Goal: Information Seeking & Learning: Learn about a topic

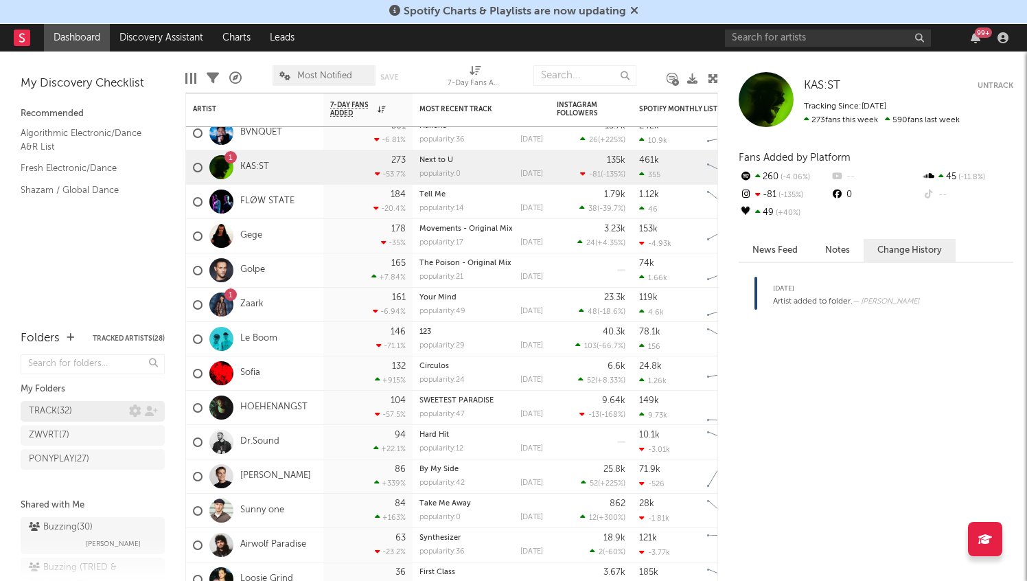
click at [95, 409] on div "TRACK ( 32 )" at bounding box center [79, 411] width 100 height 16
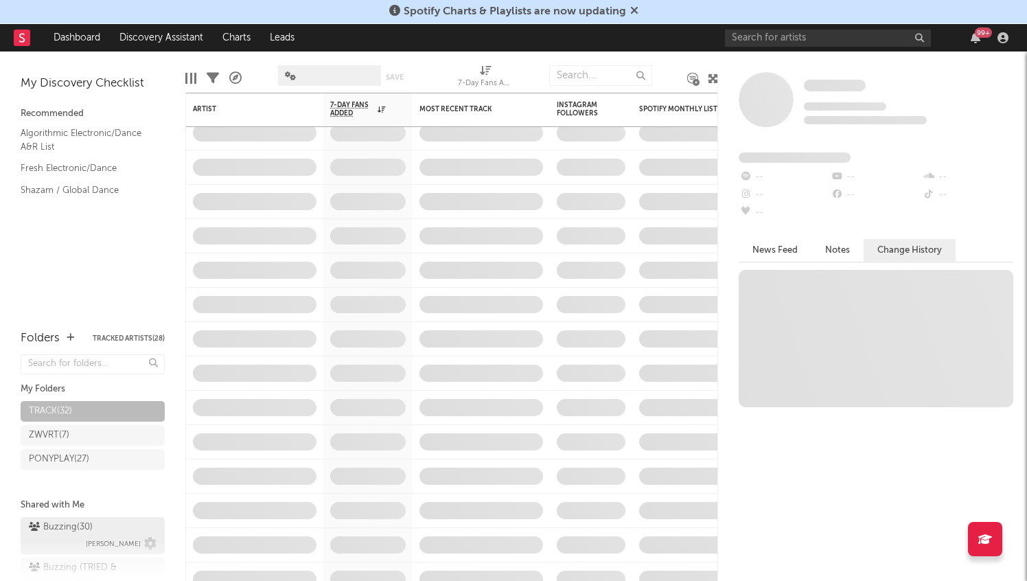
click at [98, 531] on div "Buzzing ( 30 ) [PERSON_NAME]" at bounding box center [93, 535] width 128 height 33
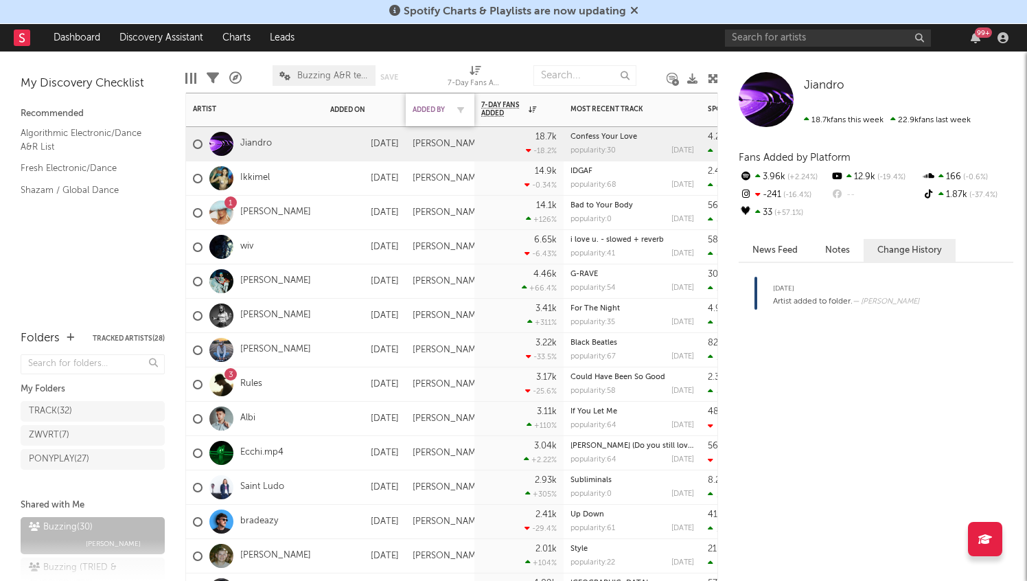
click at [421, 110] on div "Added By" at bounding box center [430, 110] width 34 height 8
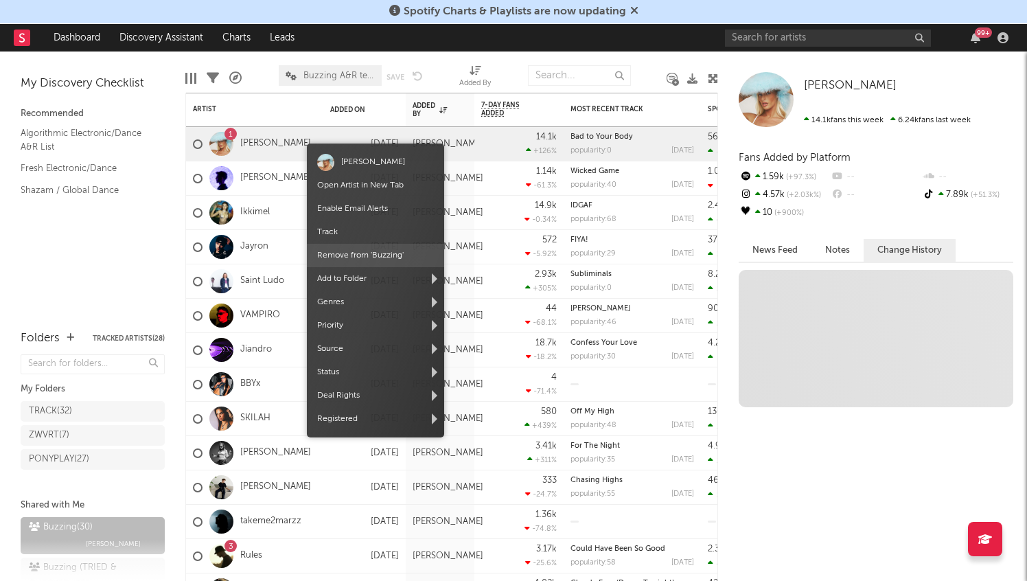
click at [386, 256] on span "Remove from ' Buzzing '" at bounding box center [375, 255] width 137 height 23
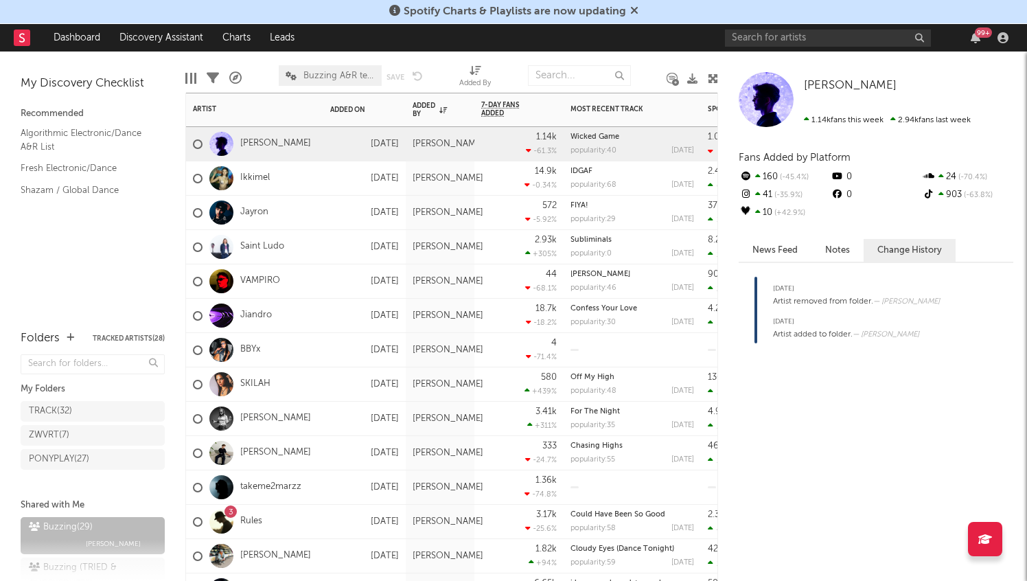
click at [314, 152] on div "[PERSON_NAME]" at bounding box center [254, 144] width 137 height 34
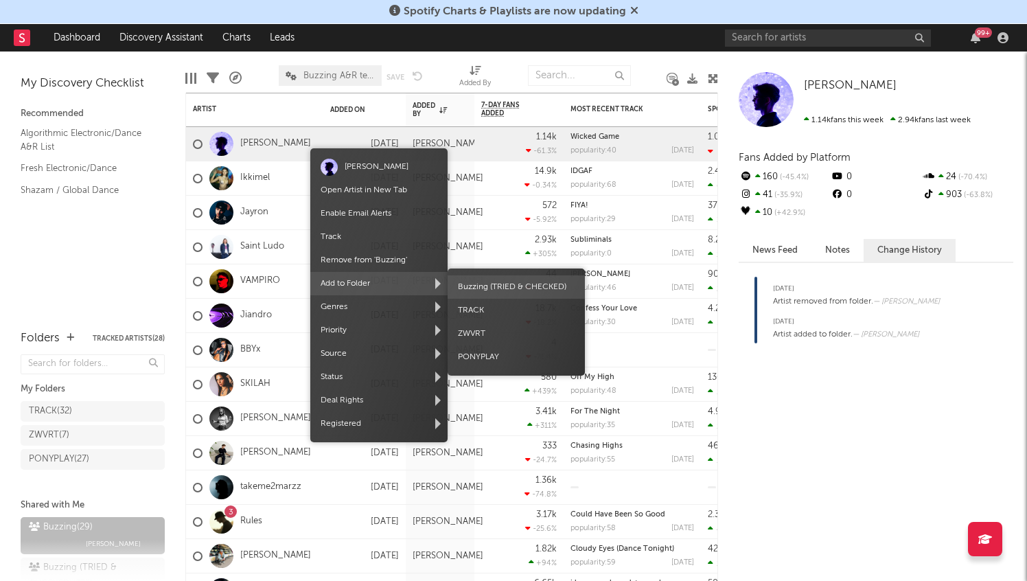
click at [507, 285] on span "Buzzing (TRIED & CHECKED)" at bounding box center [516, 286] width 137 height 23
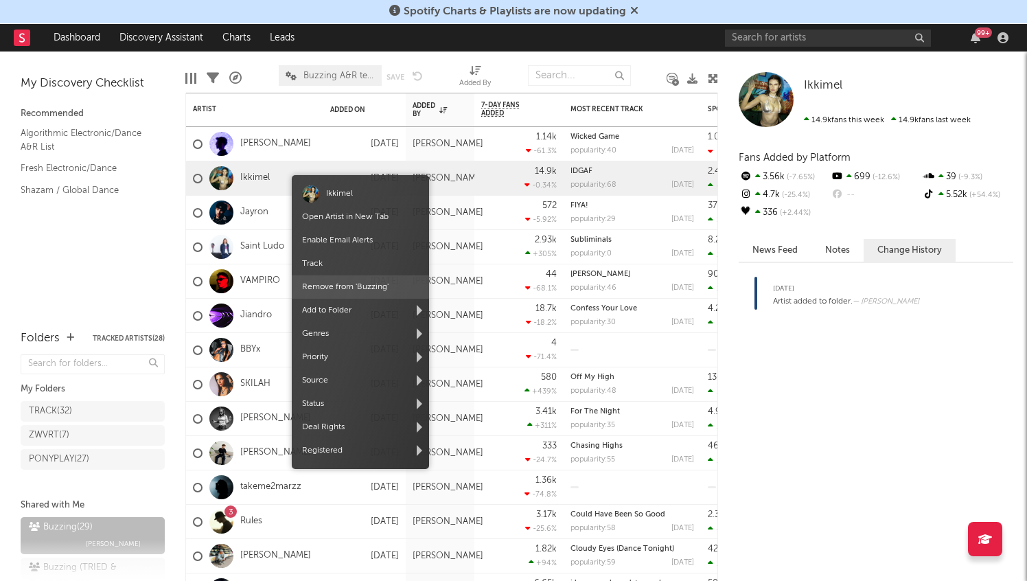
click at [366, 285] on span "Remove from ' Buzzing '" at bounding box center [360, 286] width 137 height 23
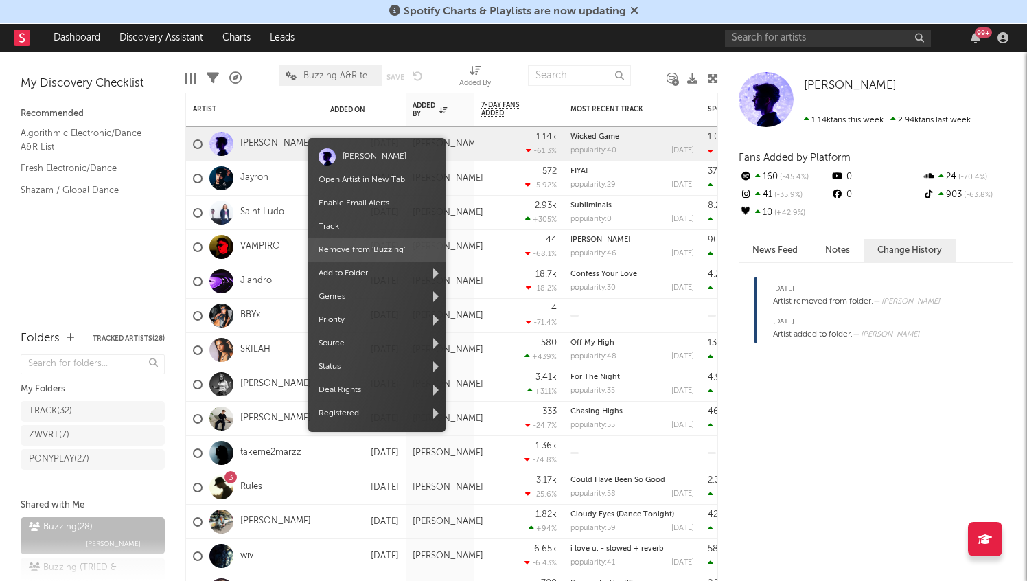
click at [357, 248] on span "Remove from ' Buzzing '" at bounding box center [376, 249] width 137 height 23
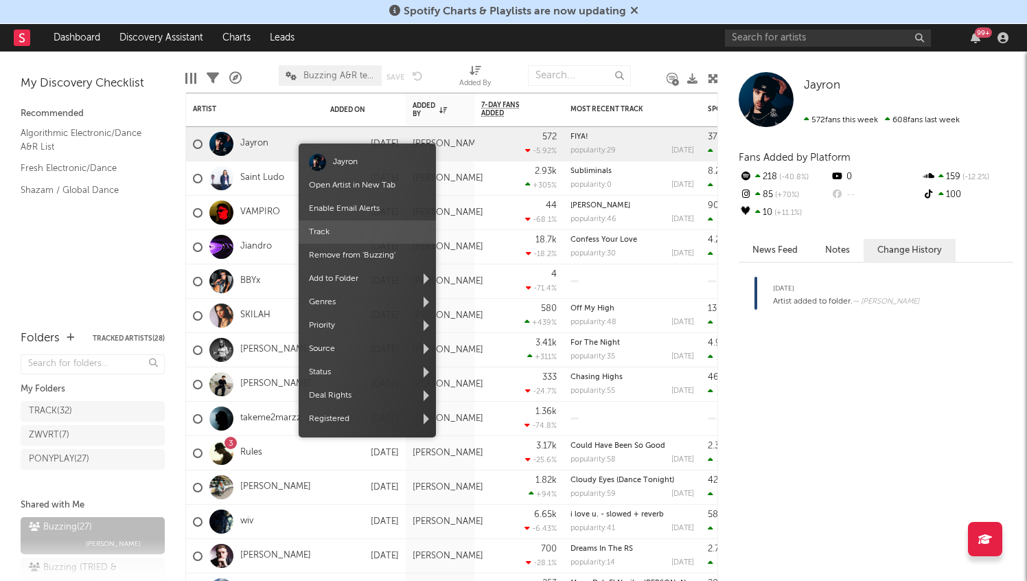
click at [375, 241] on span "Track" at bounding box center [367, 231] width 137 height 23
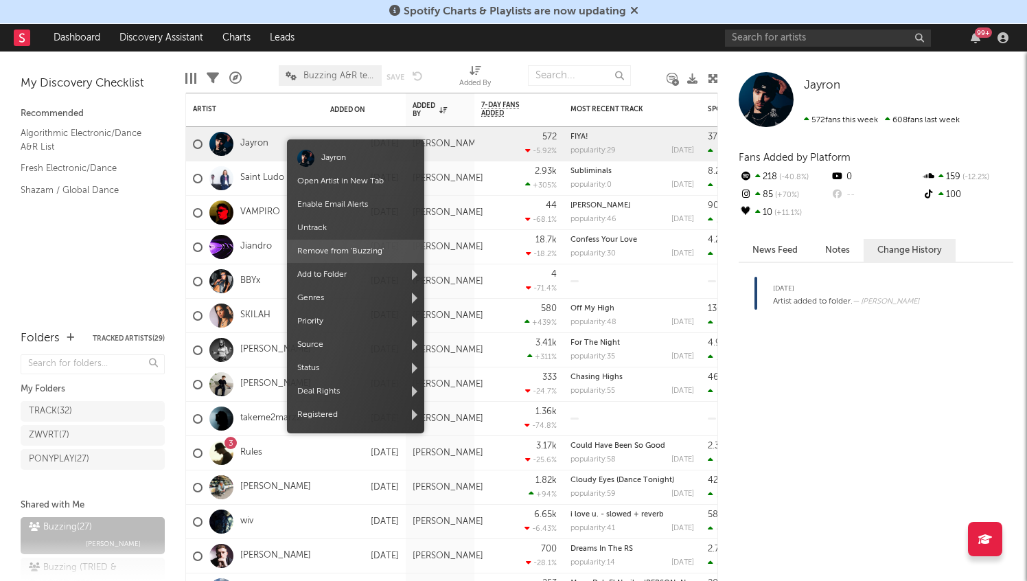
click at [357, 249] on span "Remove from ' Buzzing '" at bounding box center [355, 251] width 137 height 23
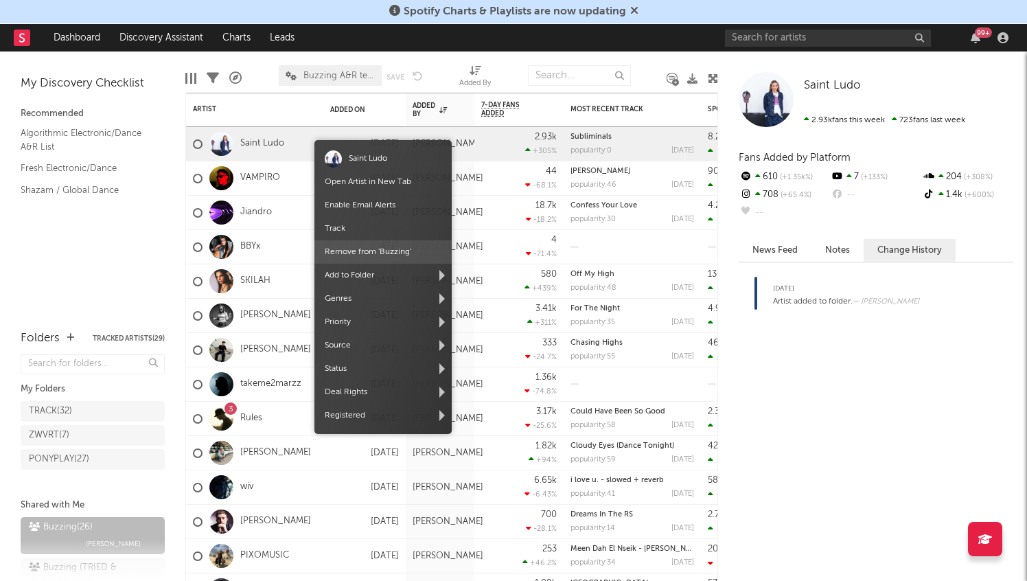
click at [427, 257] on span "Remove from ' Buzzing '" at bounding box center [383, 251] width 137 height 23
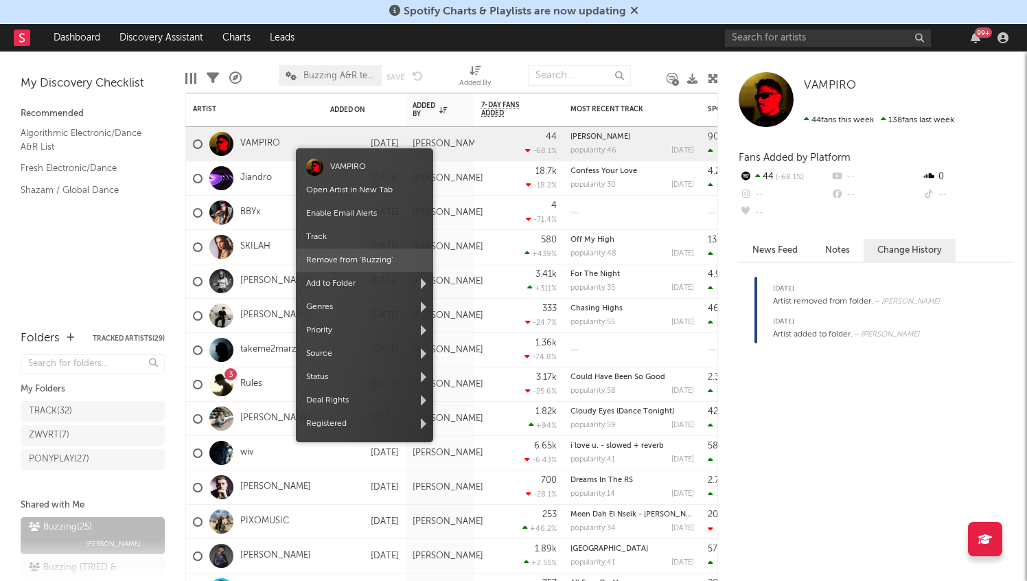
click at [376, 261] on span "Remove from ' Buzzing '" at bounding box center [364, 260] width 137 height 23
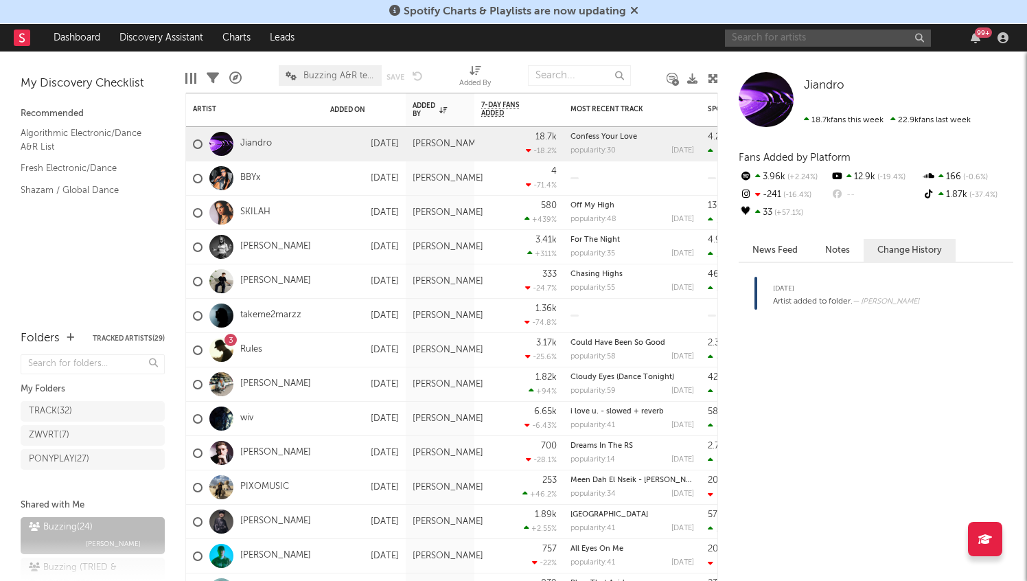
click at [787, 35] on input "text" at bounding box center [828, 38] width 206 height 17
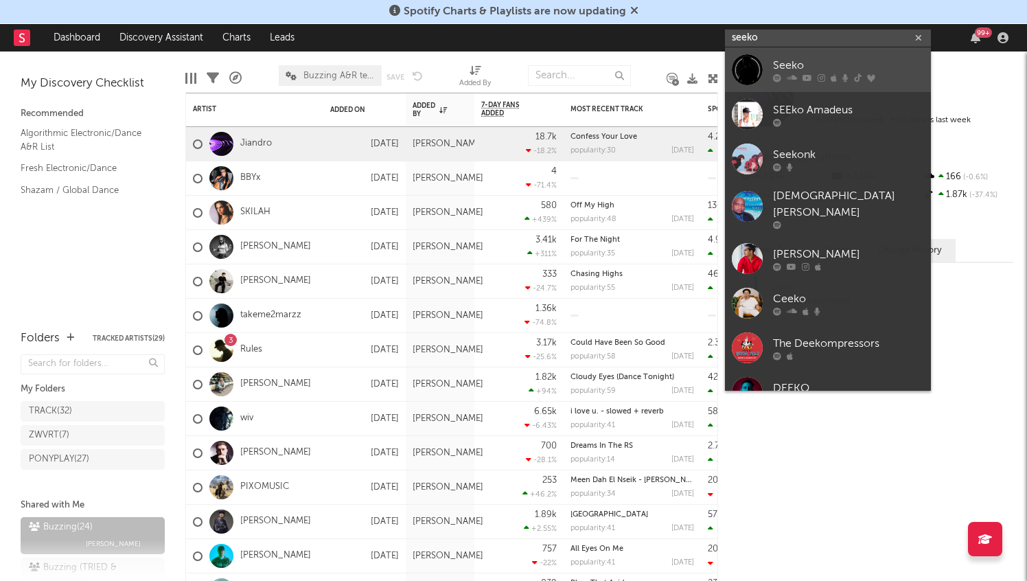
type input "seeko"
click at [812, 60] on div "Seeko" at bounding box center [848, 65] width 151 height 16
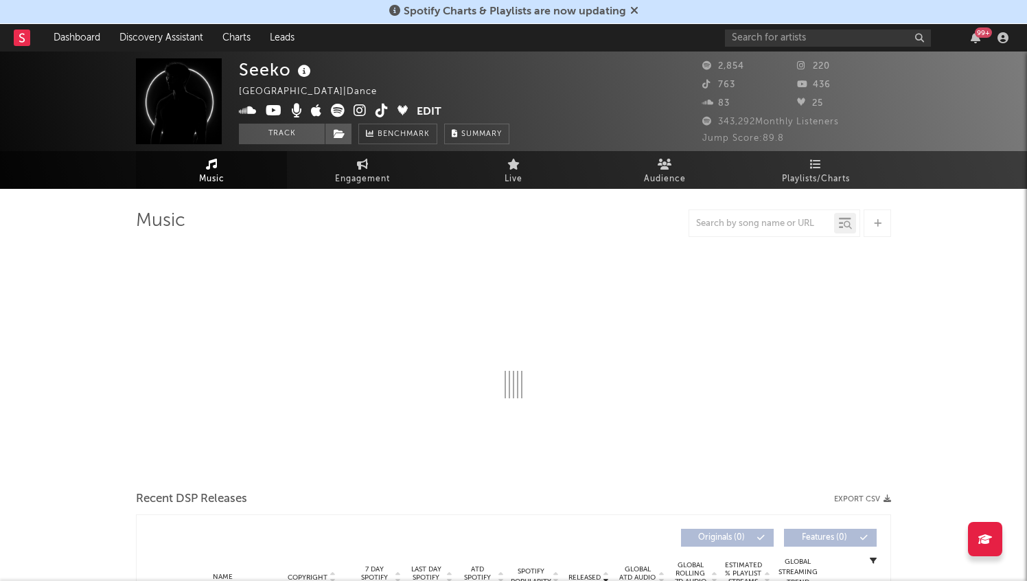
select select "6m"
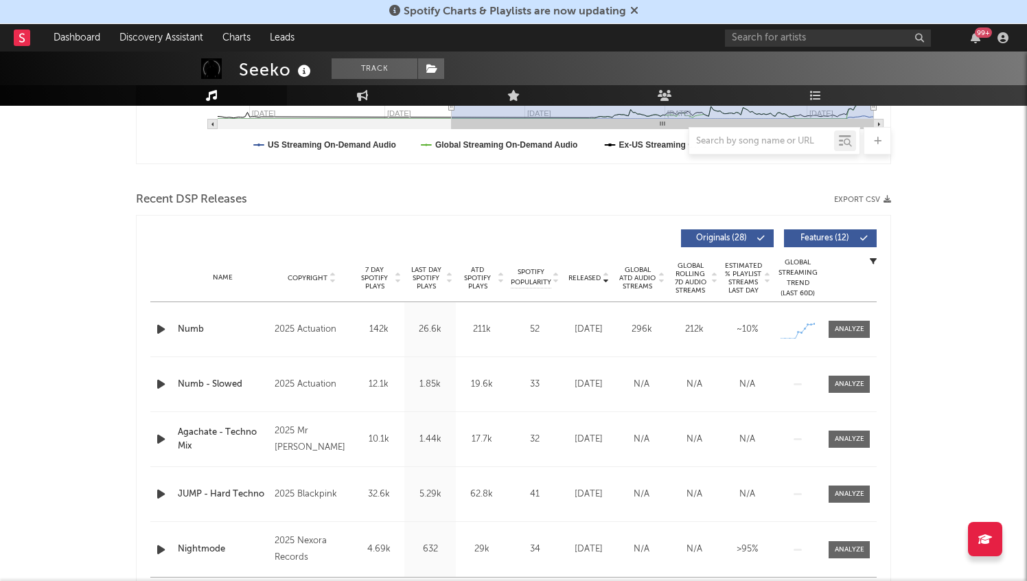
scroll to position [426, 0]
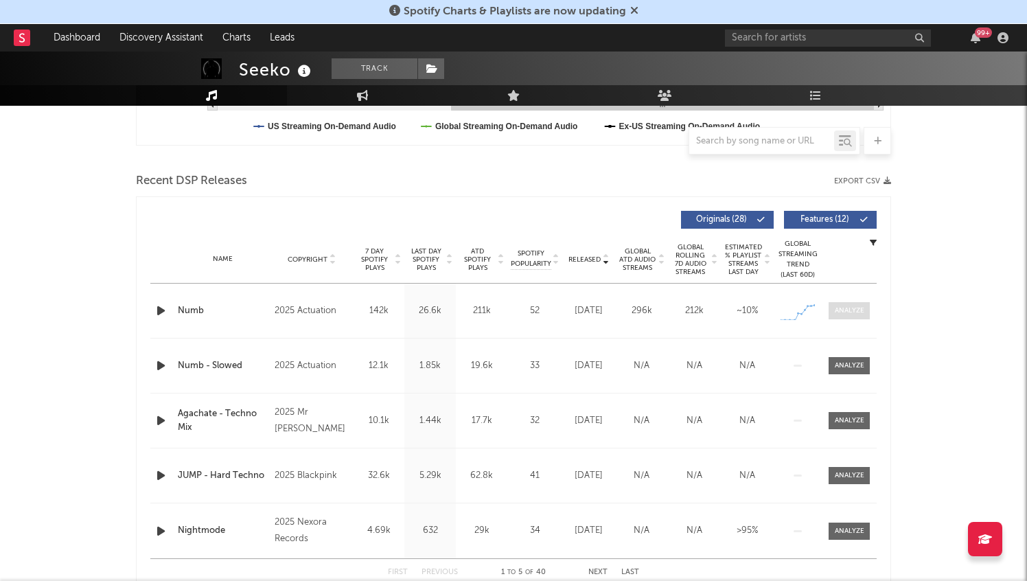
click at [849, 310] on div at bounding box center [850, 311] width 30 height 10
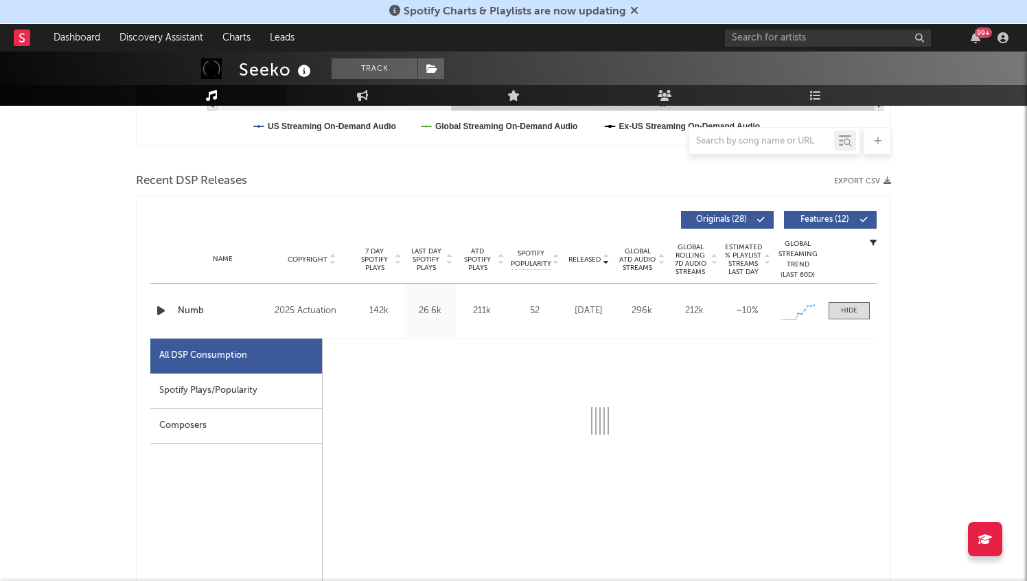
select select "1w"
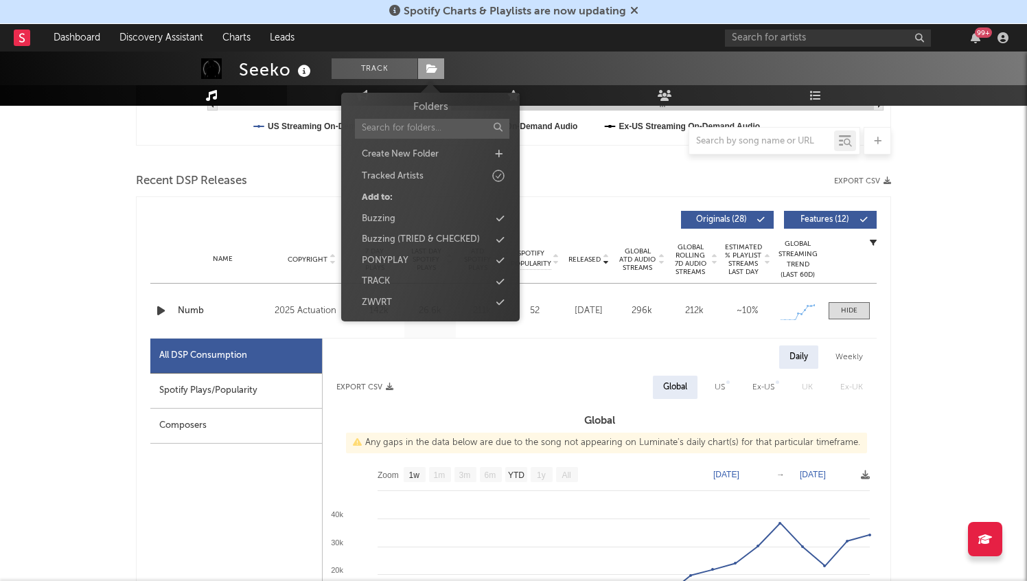
click at [435, 67] on icon at bounding box center [432, 69] width 12 height 10
click at [414, 216] on div "Buzzing" at bounding box center [431, 219] width 158 height 18
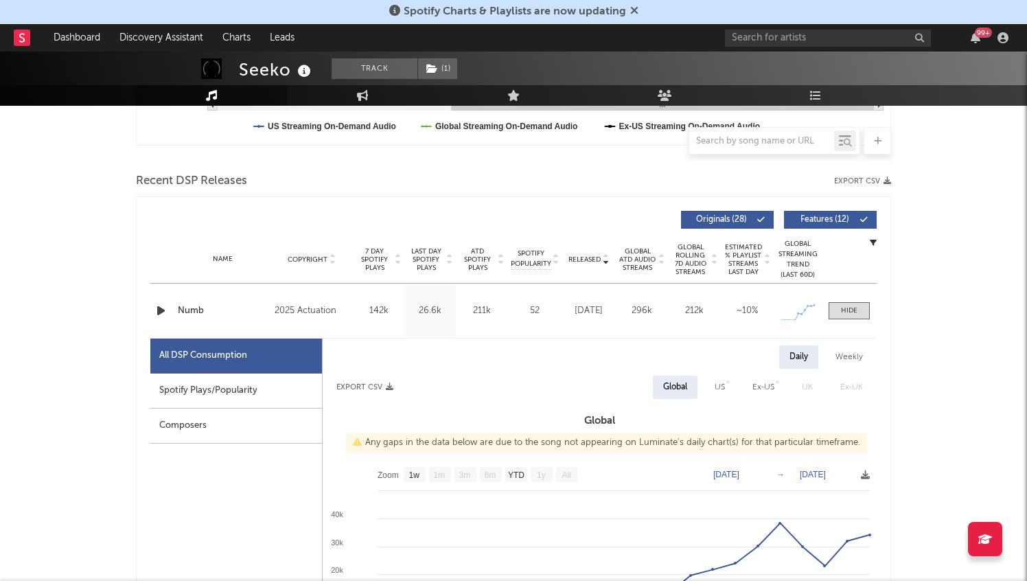
click at [207, 391] on div "Spotify Plays/Popularity" at bounding box center [236, 391] width 172 height 35
select select "1w"
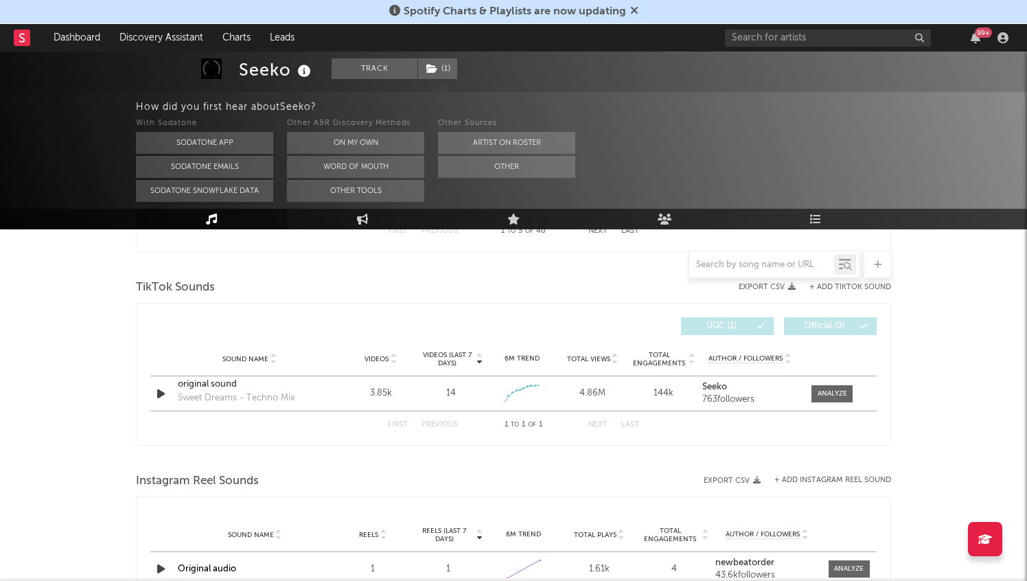
scroll to position [1531, 0]
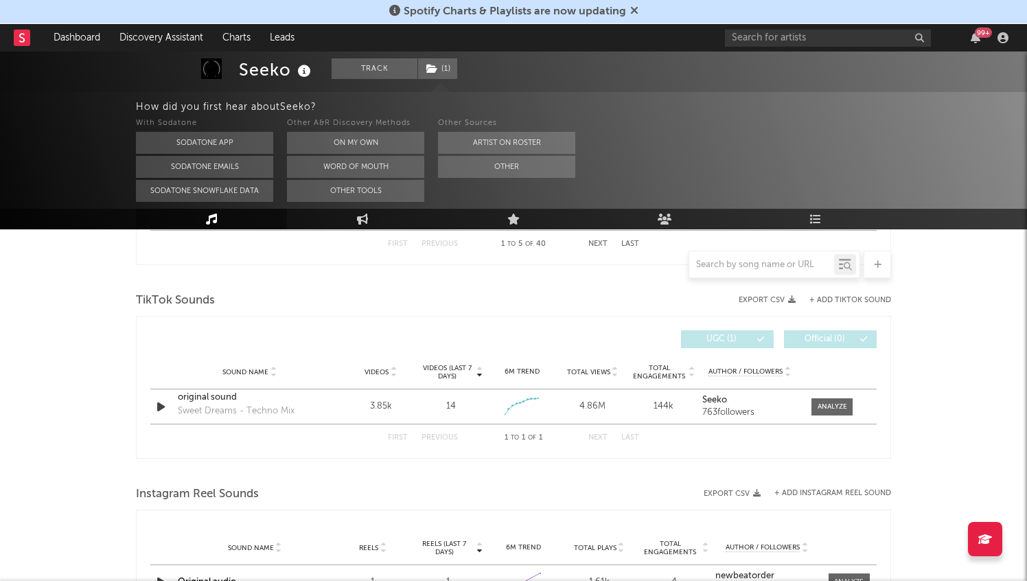
click at [878, 301] on button "+ Add TikTok Sound" at bounding box center [851, 301] width 82 height 8
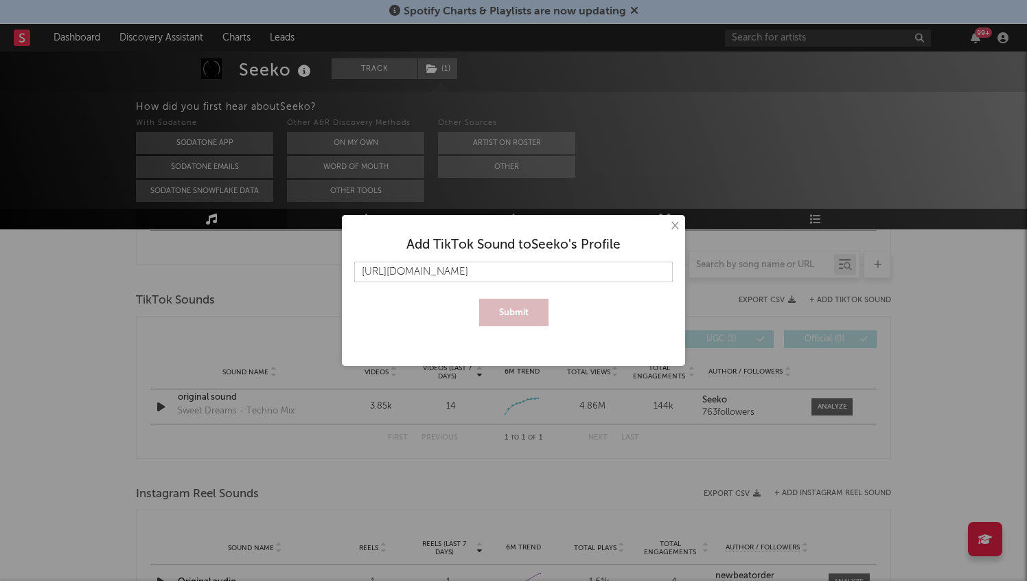
scroll to position [0, 247]
type input "[URL][DOMAIN_NAME]"
click at [516, 316] on button "Submit" at bounding box center [513, 312] width 69 height 27
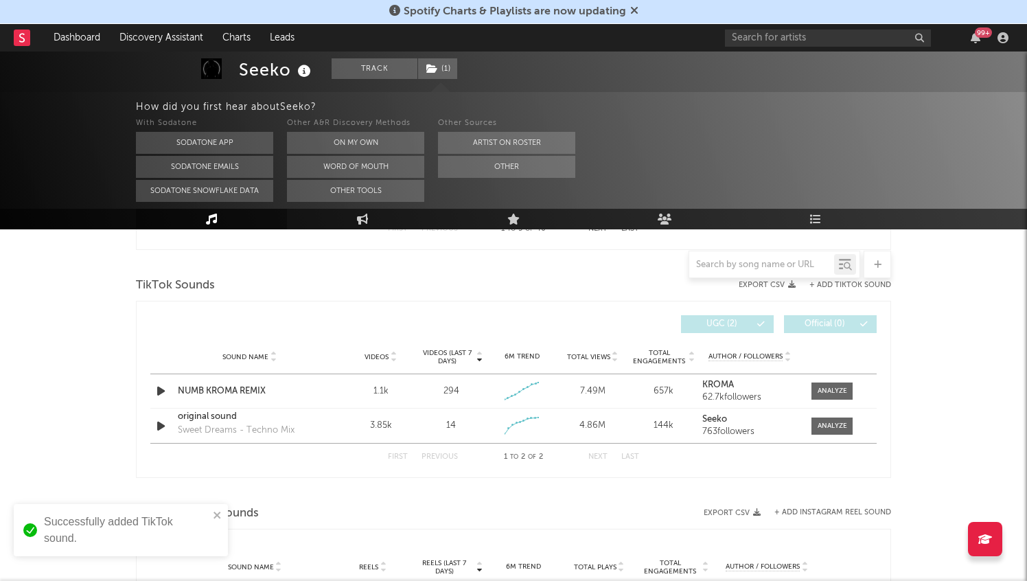
scroll to position [1555, 0]
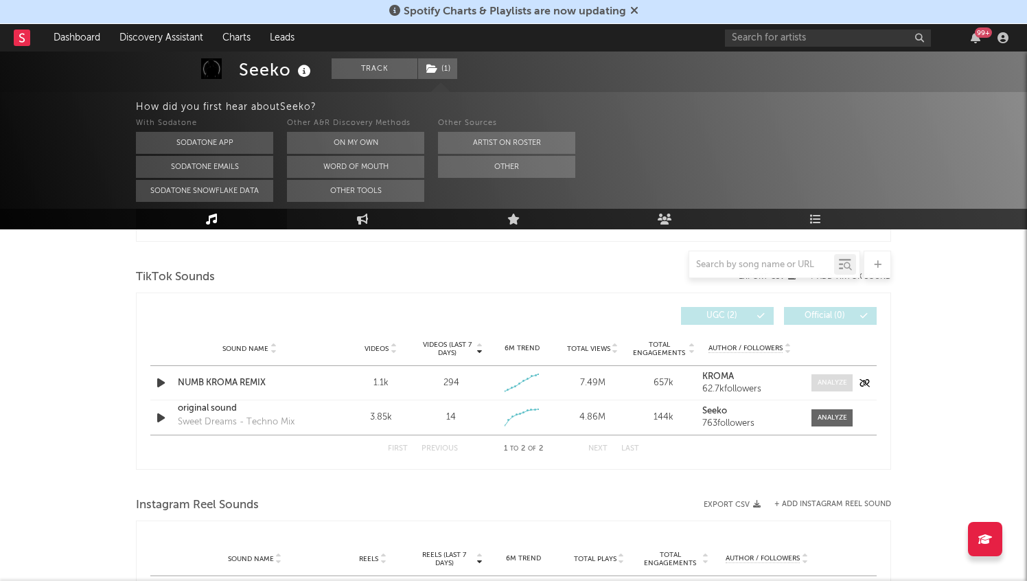
click at [832, 384] on div at bounding box center [833, 383] width 30 height 10
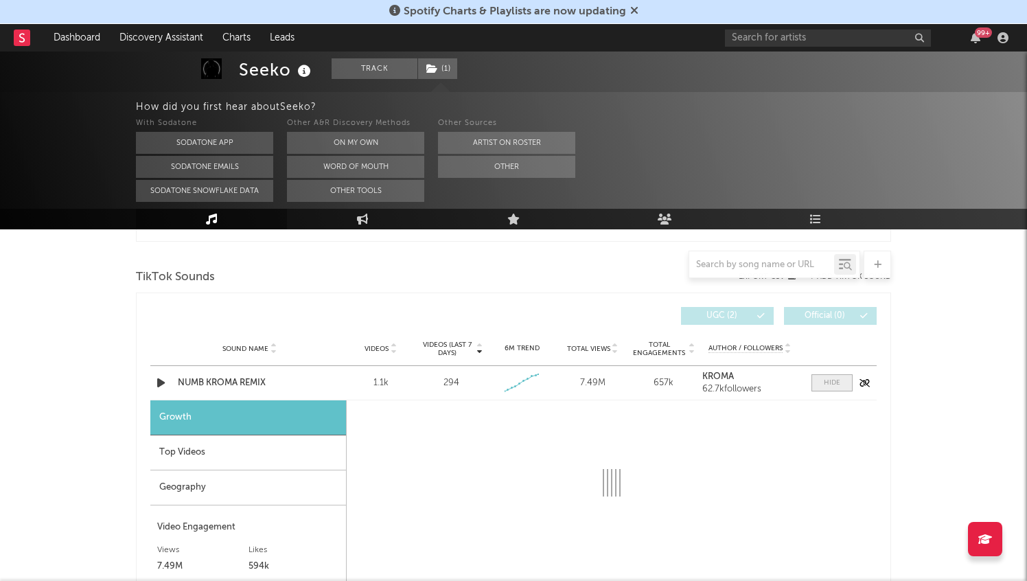
select select "1w"
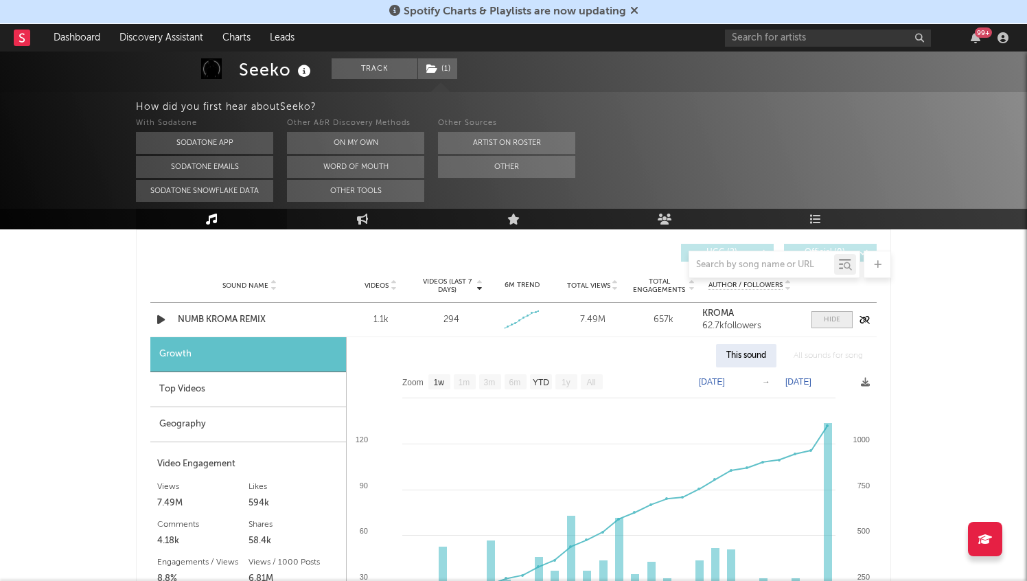
scroll to position [1624, 0]
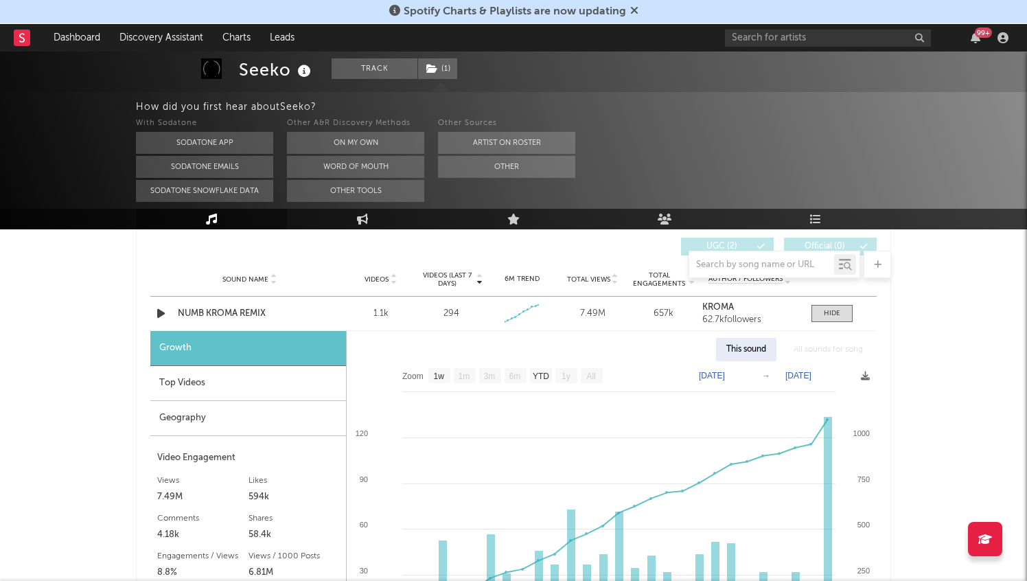
click at [21, 42] on icon at bounding box center [21, 37] width 5 height 9
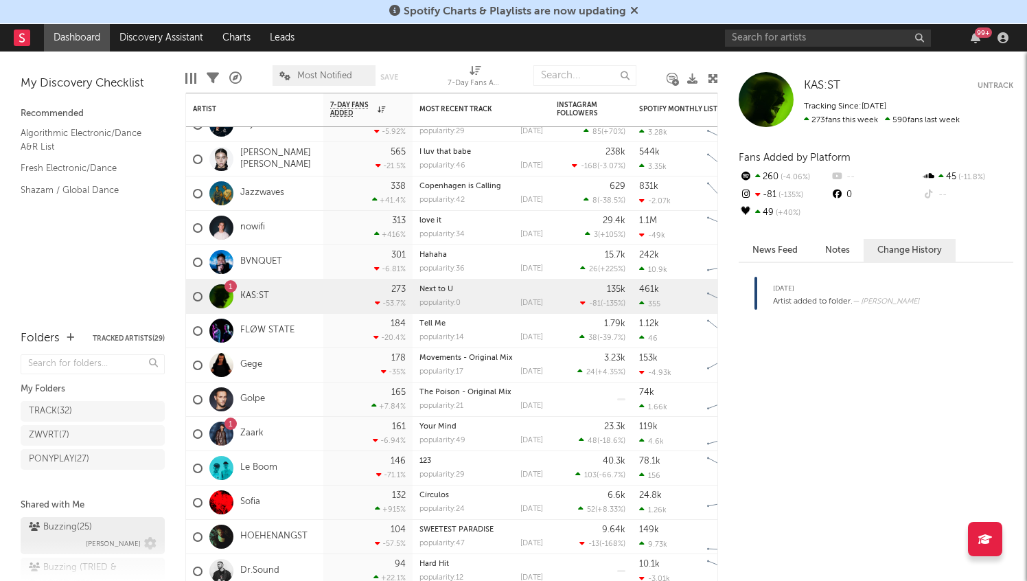
click at [95, 528] on div "Buzzing ( 25 ) [PERSON_NAME]" at bounding box center [93, 535] width 128 height 33
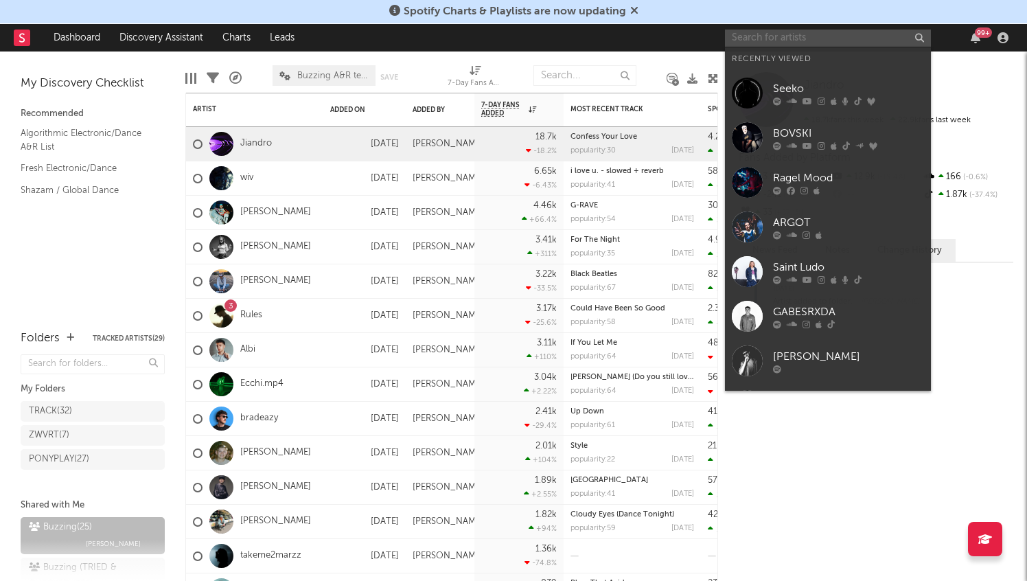
click at [804, 36] on input "text" at bounding box center [828, 38] width 206 height 17
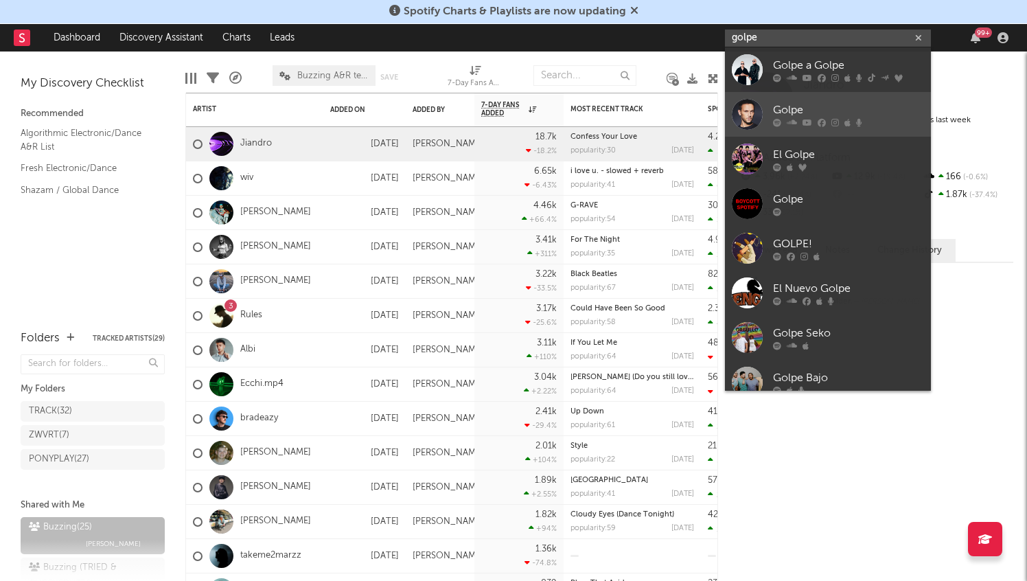
type input "golpe"
click at [854, 98] on link "Golpe" at bounding box center [828, 114] width 206 height 45
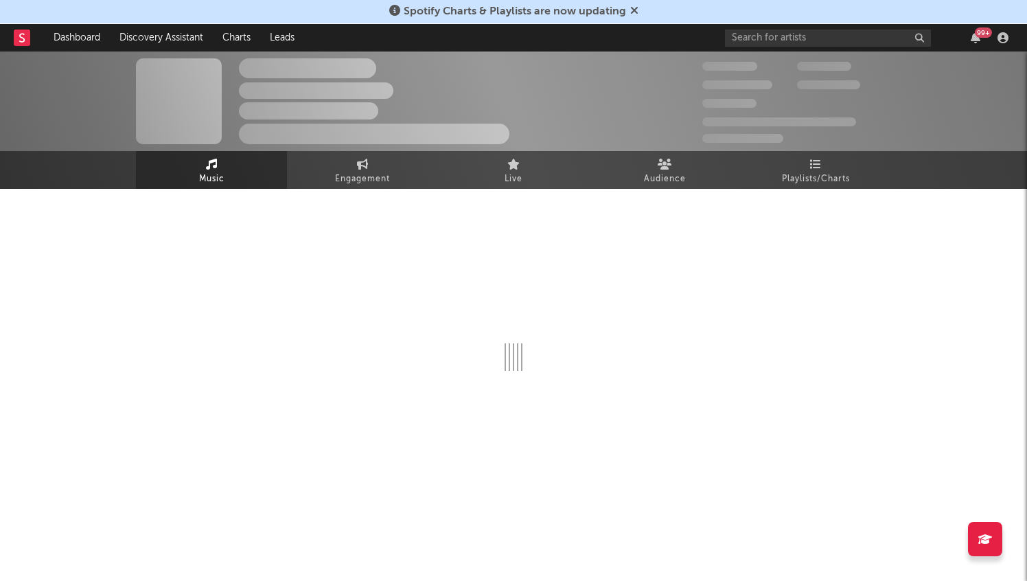
select select "1w"
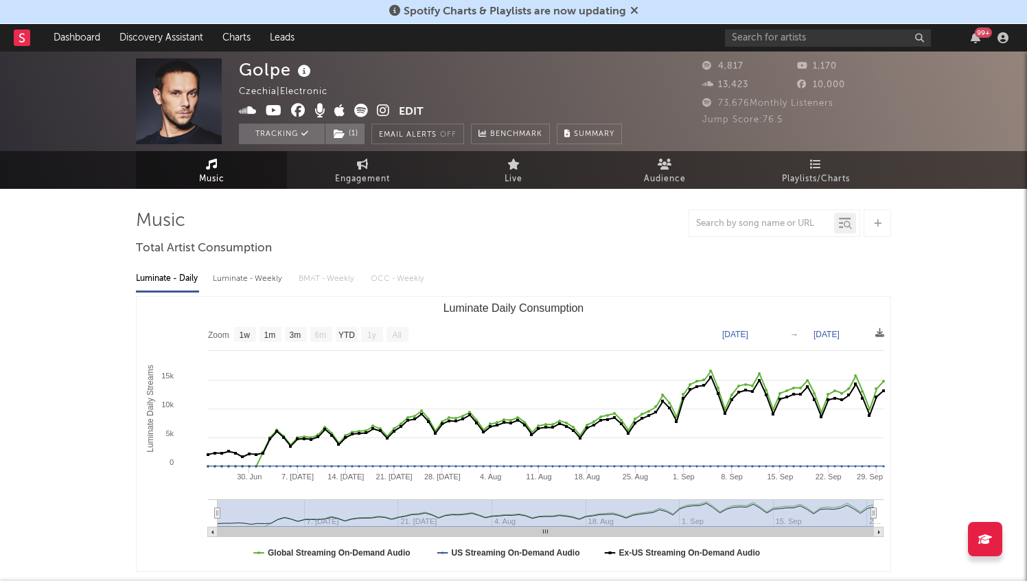
select select "1w"
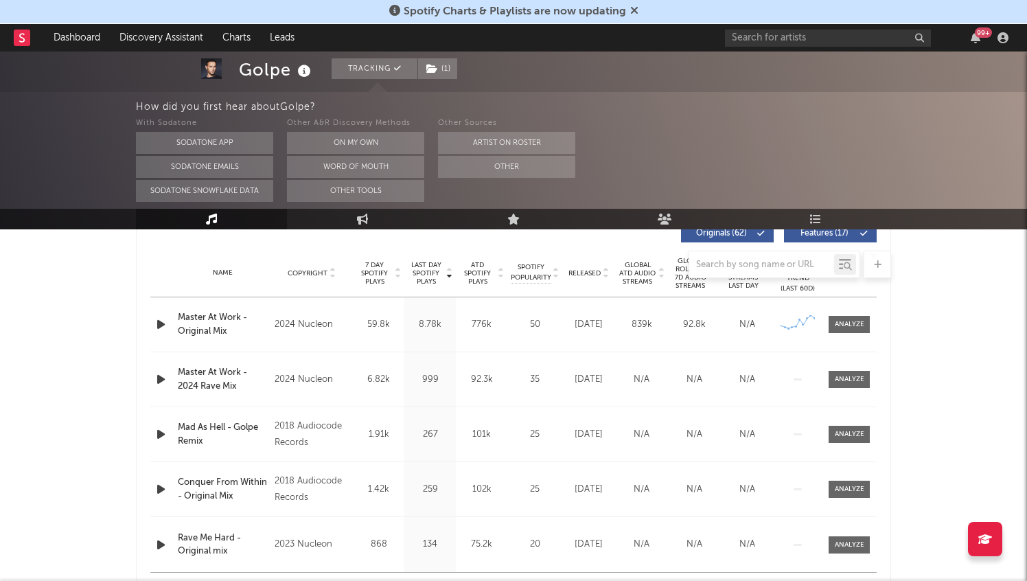
scroll to position [535, 0]
click at [854, 330] on div at bounding box center [850, 326] width 30 height 10
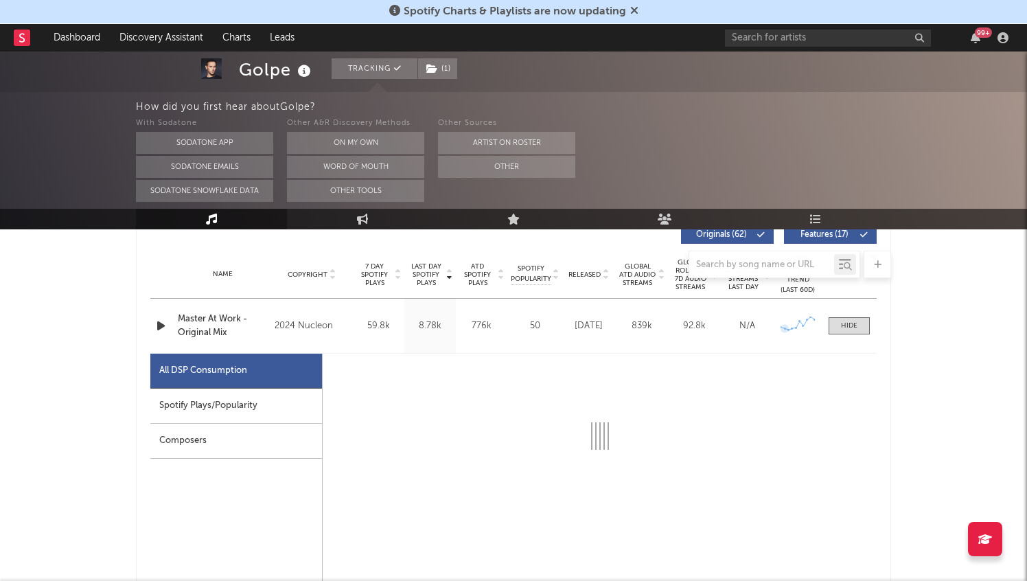
select select "1w"
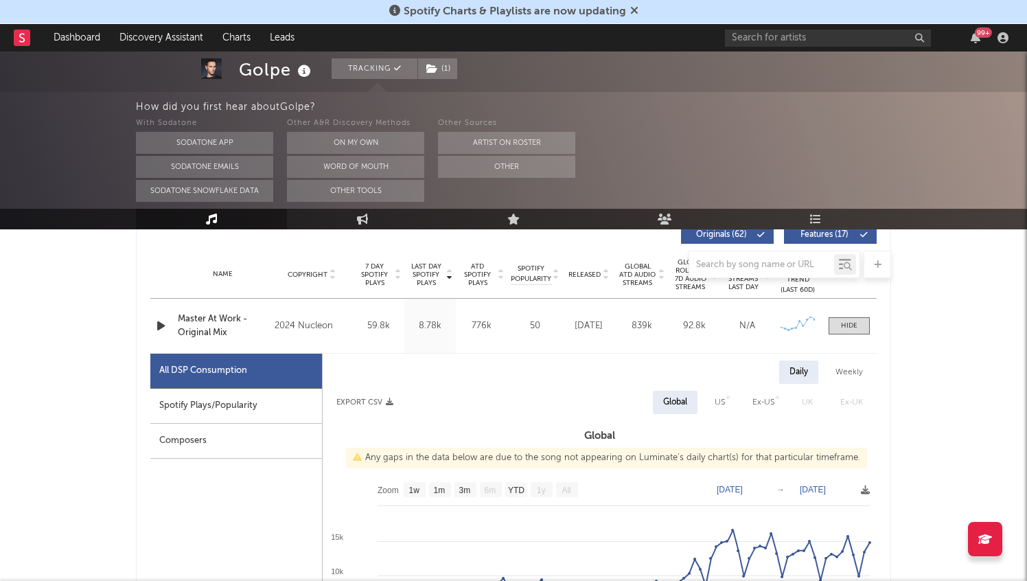
click at [223, 414] on div "Spotify Plays/Popularity" at bounding box center [236, 406] width 172 height 35
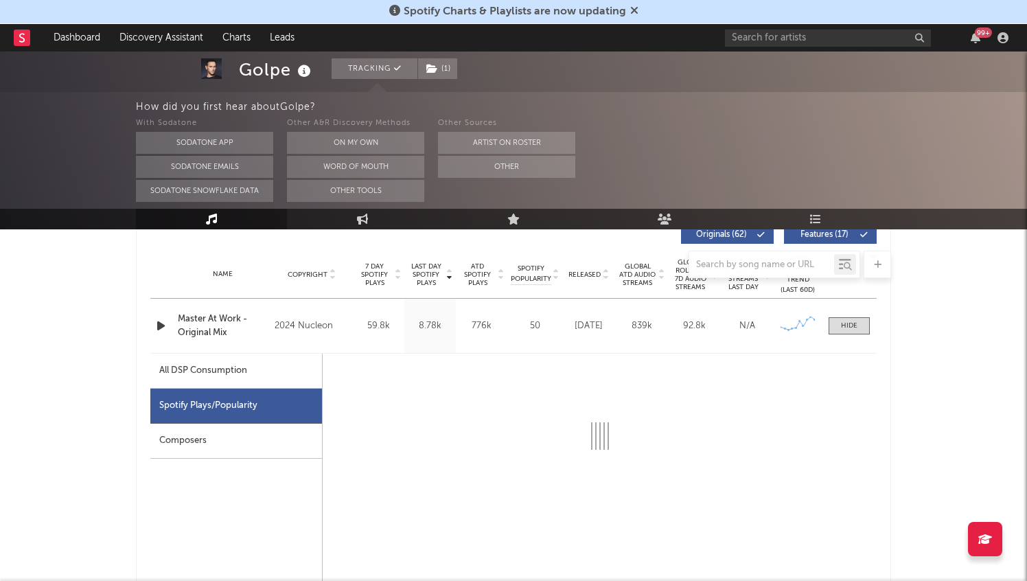
select select "6m"
select select "1w"
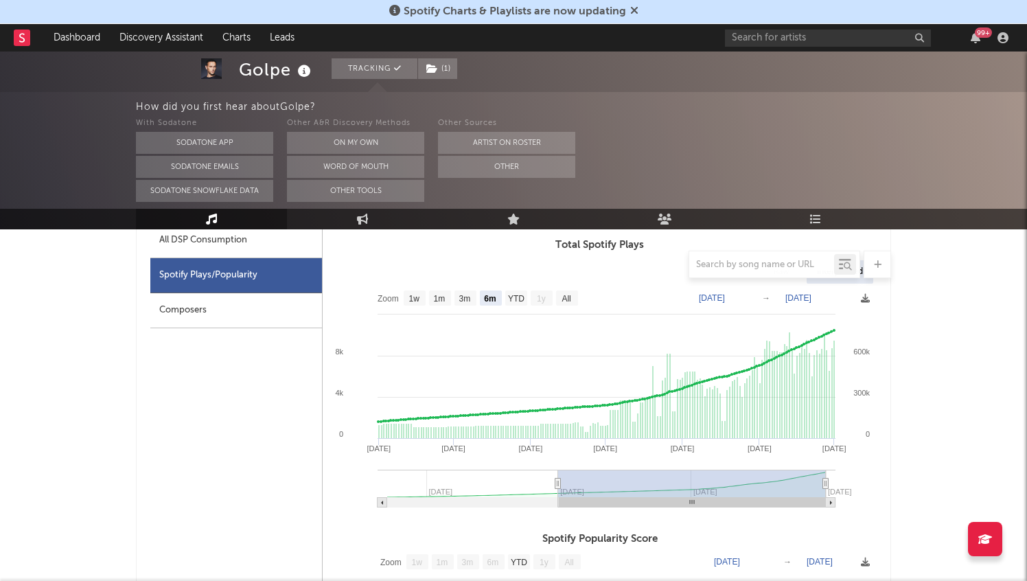
scroll to position [661, 0]
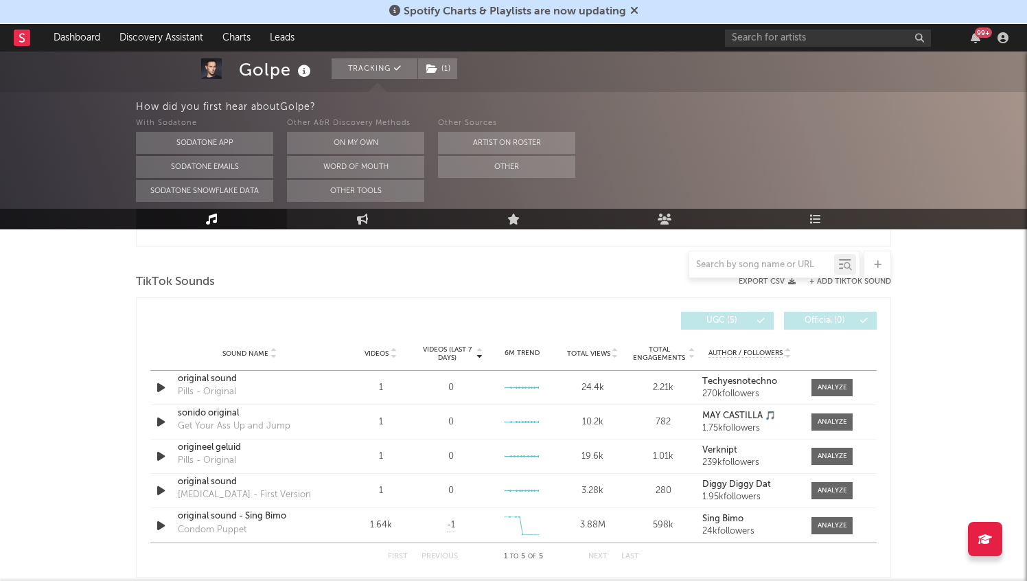
click at [863, 343] on div "Sound Name Videos Videos (last 7 days) Weekly Growth % 6M Trend Total Views Tot…" at bounding box center [513, 353] width 727 height 34
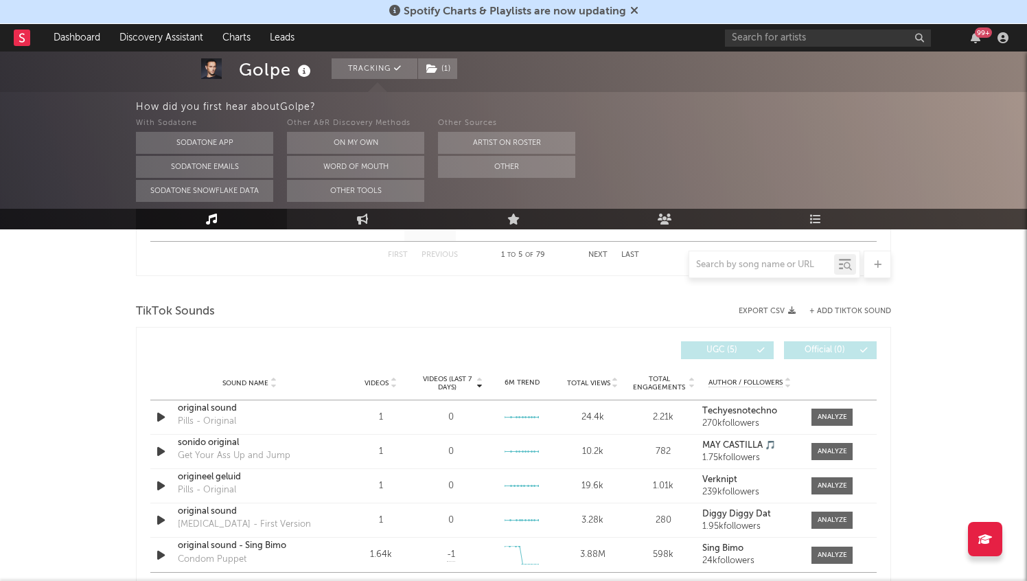
click at [869, 306] on div "TikTok Sounds" at bounding box center [513, 311] width 755 height 23
click at [868, 311] on button "+ Add TikTok Sound" at bounding box center [851, 312] width 82 height 8
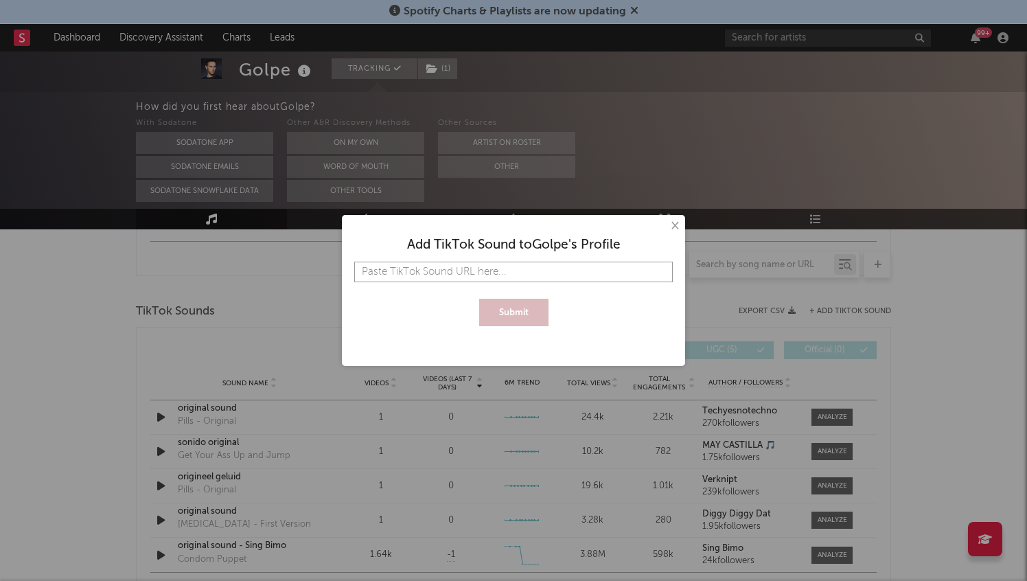
paste input "[URL][DOMAIN_NAME]"
type input "[URL][DOMAIN_NAME]"
click at [515, 311] on button "Submit" at bounding box center [513, 312] width 69 height 27
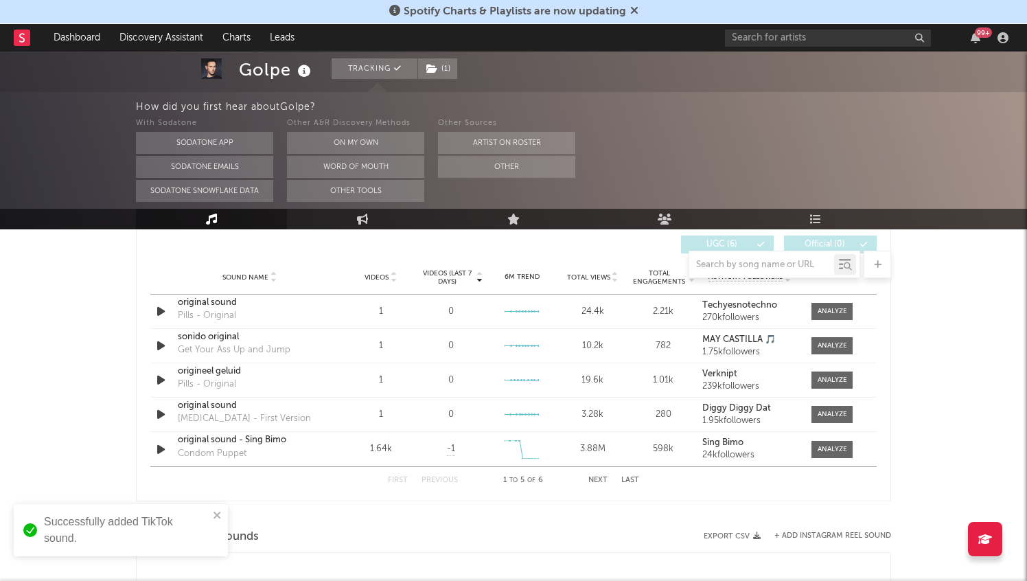
scroll to position [1615, 0]
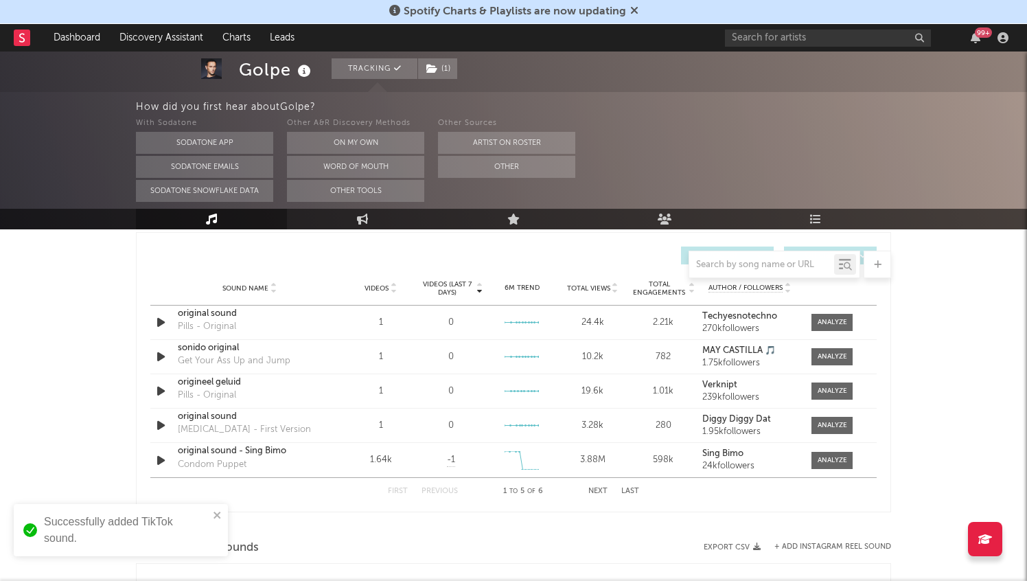
click at [600, 490] on button "Next" at bounding box center [598, 492] width 19 height 8
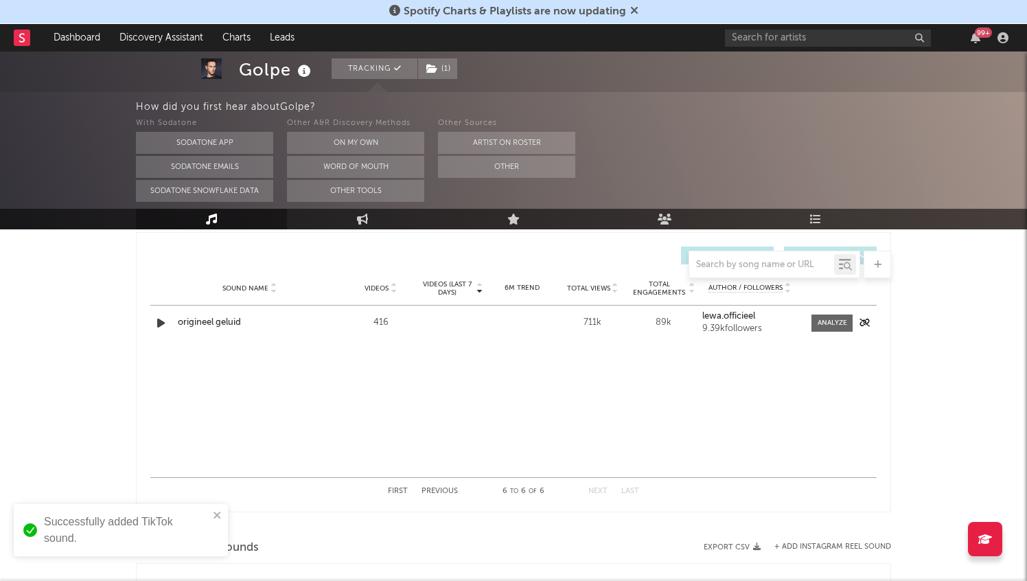
click at [164, 321] on icon "button" at bounding box center [161, 323] width 14 height 17
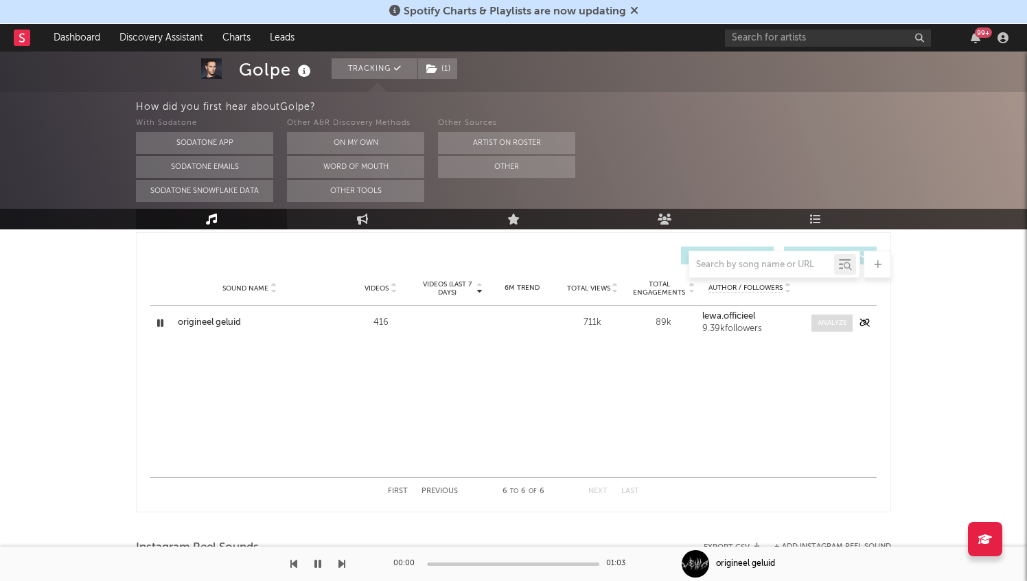
click at [836, 323] on div at bounding box center [833, 323] width 30 height 10
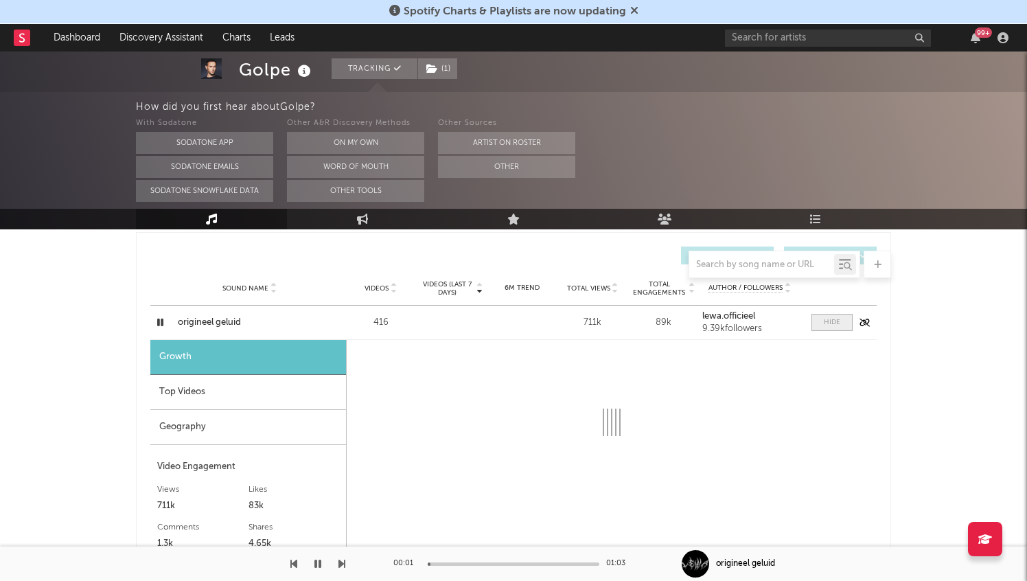
select select "1w"
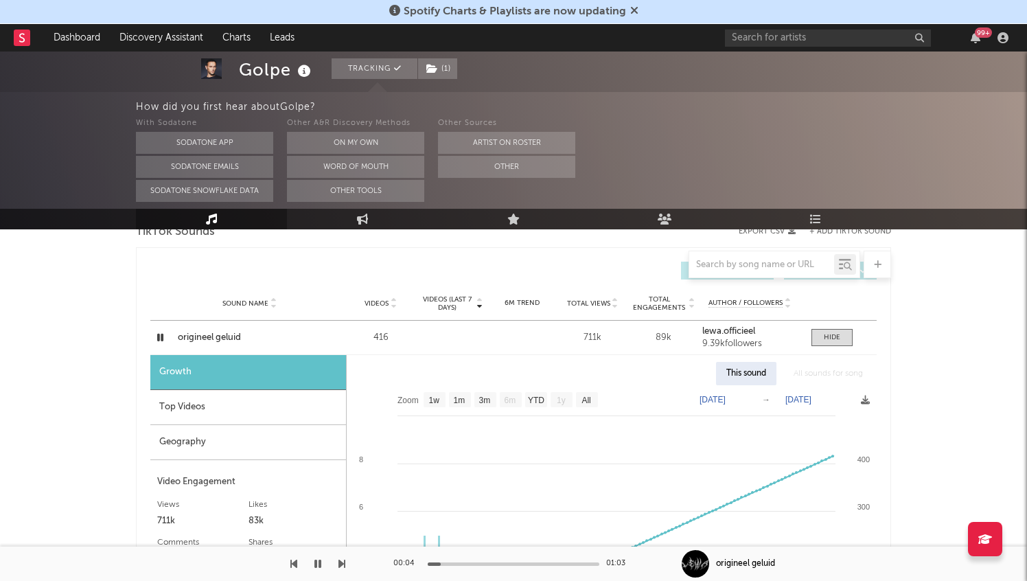
scroll to position [1589, 0]
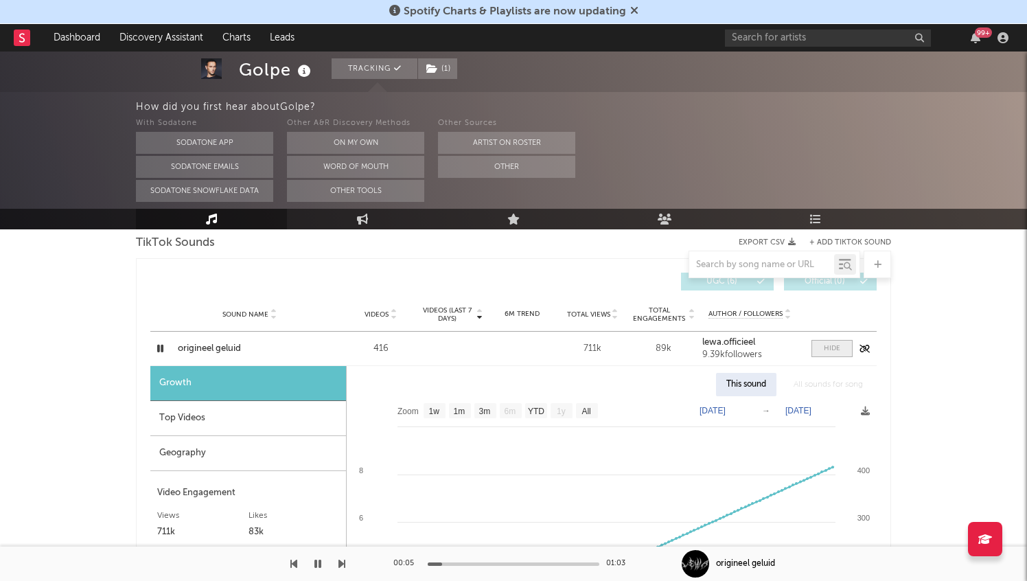
click at [836, 351] on div at bounding box center [832, 348] width 16 height 10
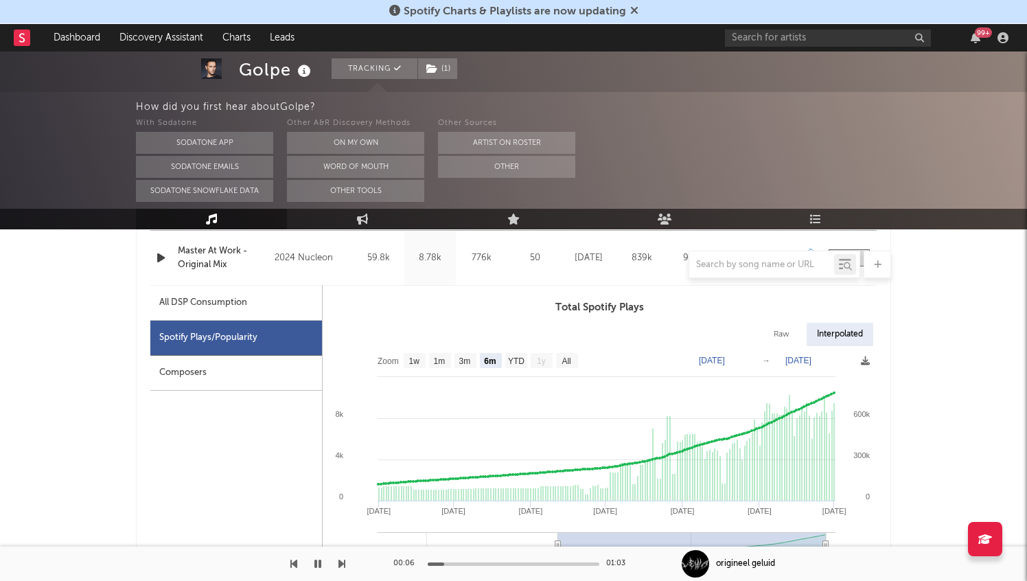
scroll to position [0, 0]
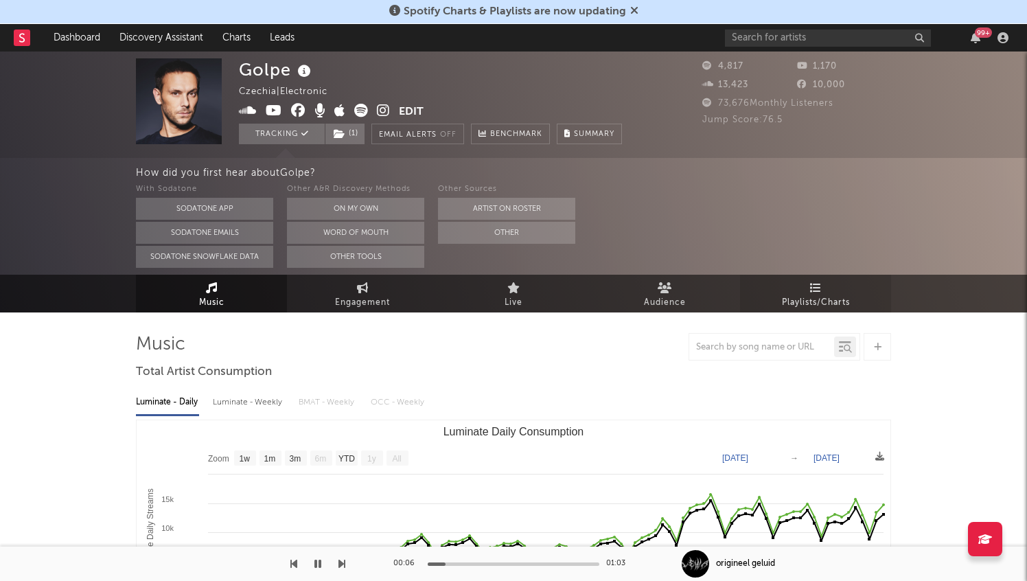
click at [815, 302] on span "Playlists/Charts" at bounding box center [816, 303] width 68 height 16
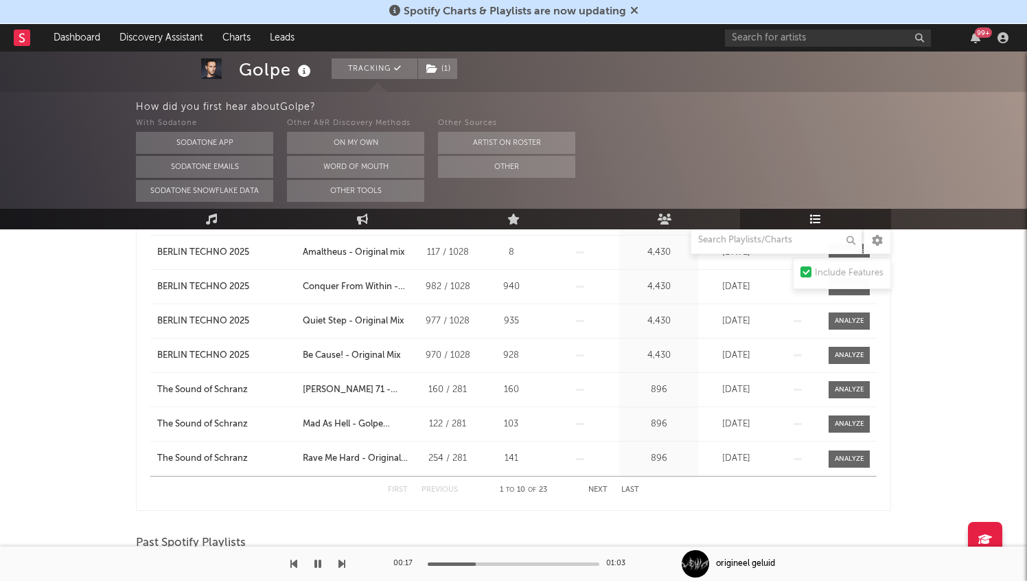
scroll to position [233, 0]
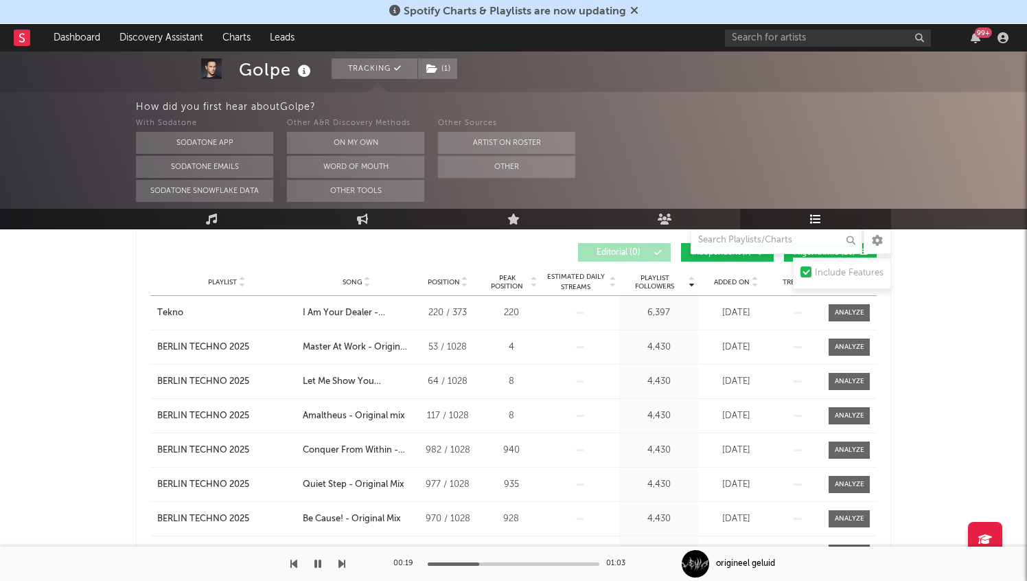
click at [364, 284] on icon at bounding box center [367, 284] width 7 height 5
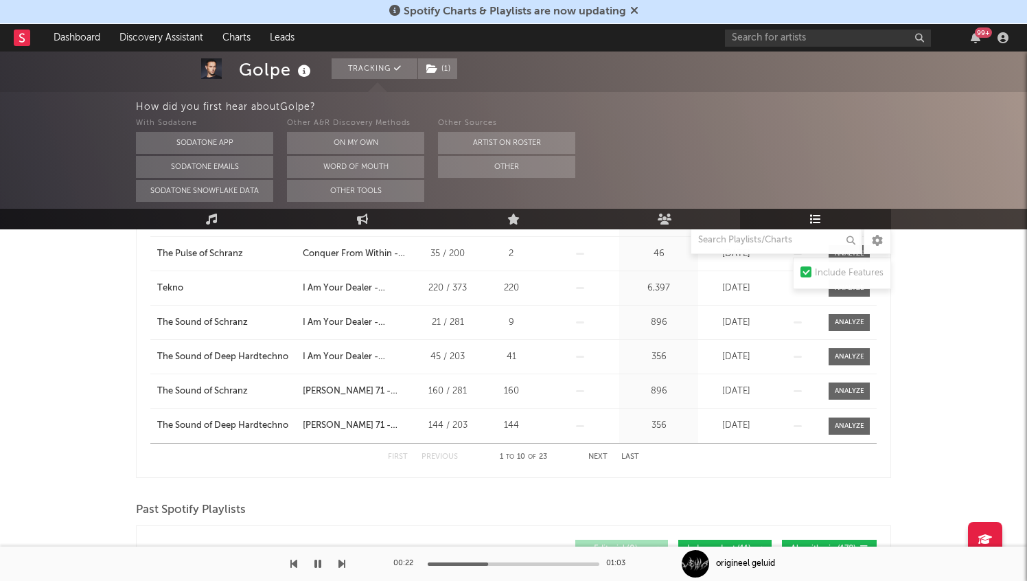
scroll to position [417, 0]
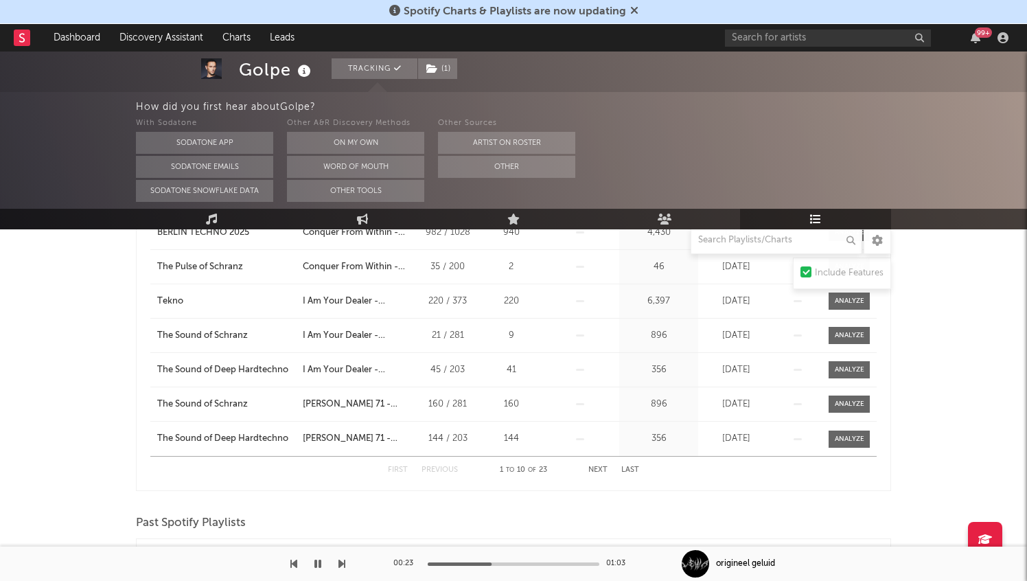
click at [599, 472] on button "Next" at bounding box center [598, 470] width 19 height 8
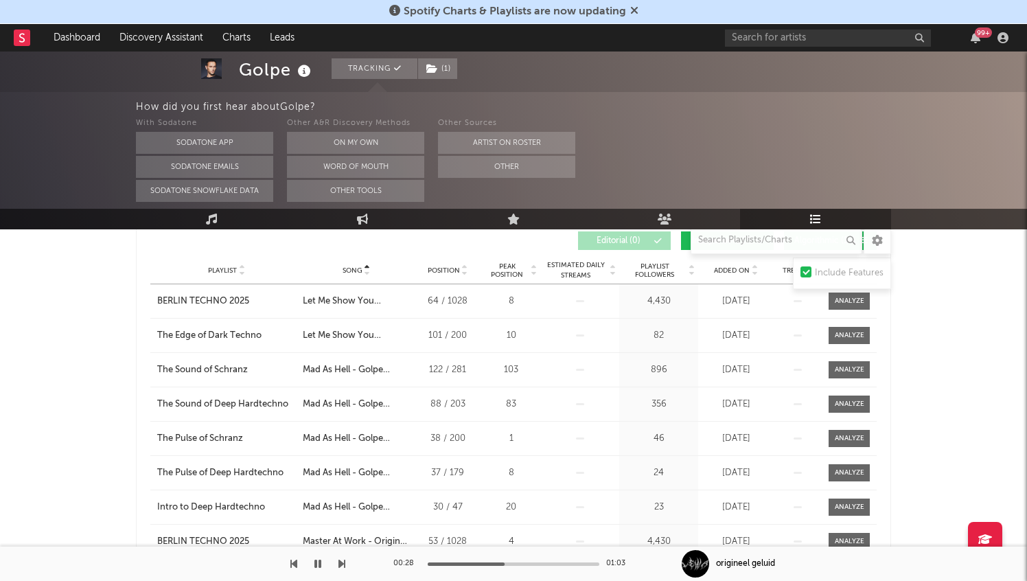
scroll to position [231, 0]
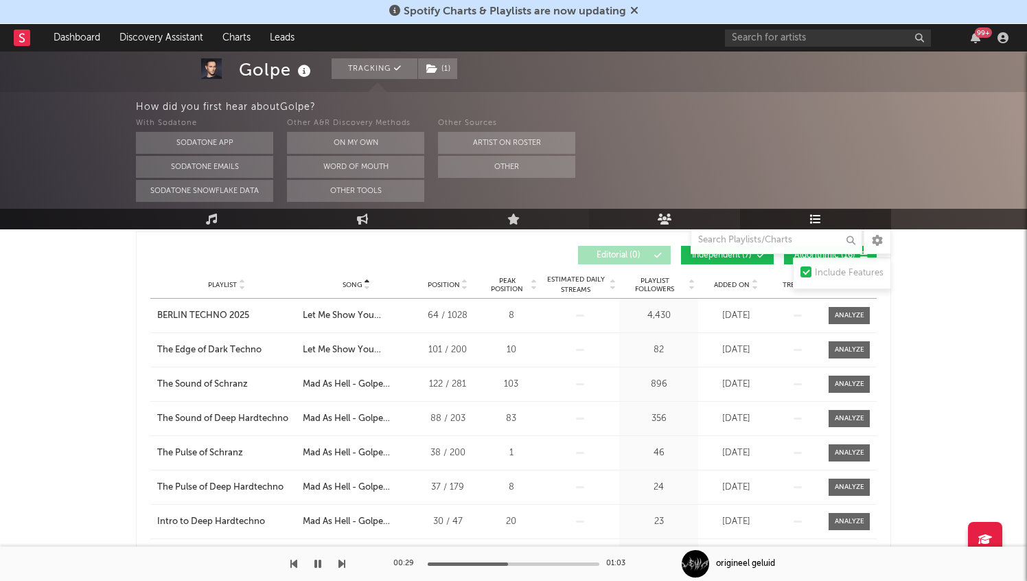
click at [665, 214] on icon at bounding box center [665, 219] width 14 height 11
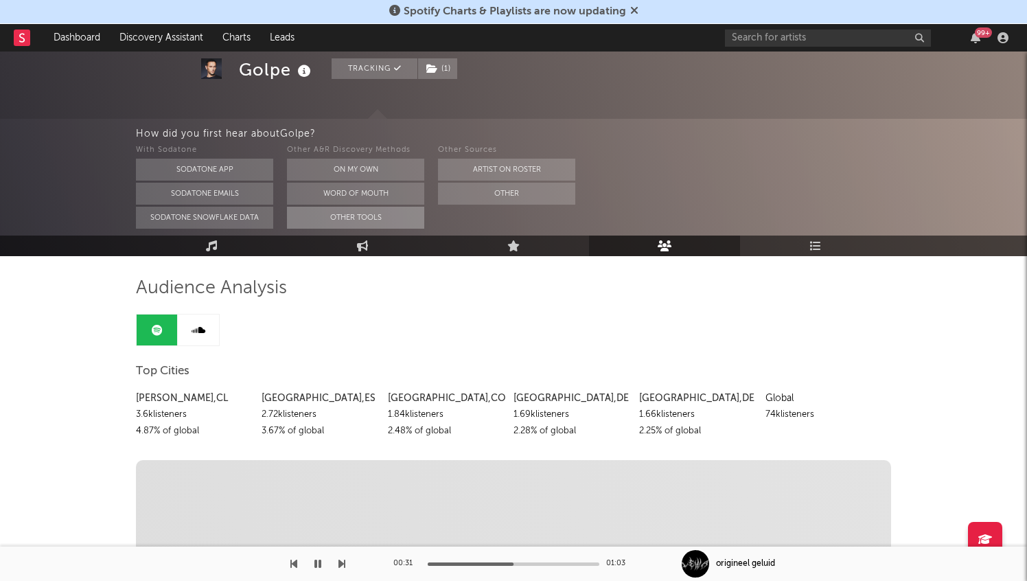
scroll to position [54, 0]
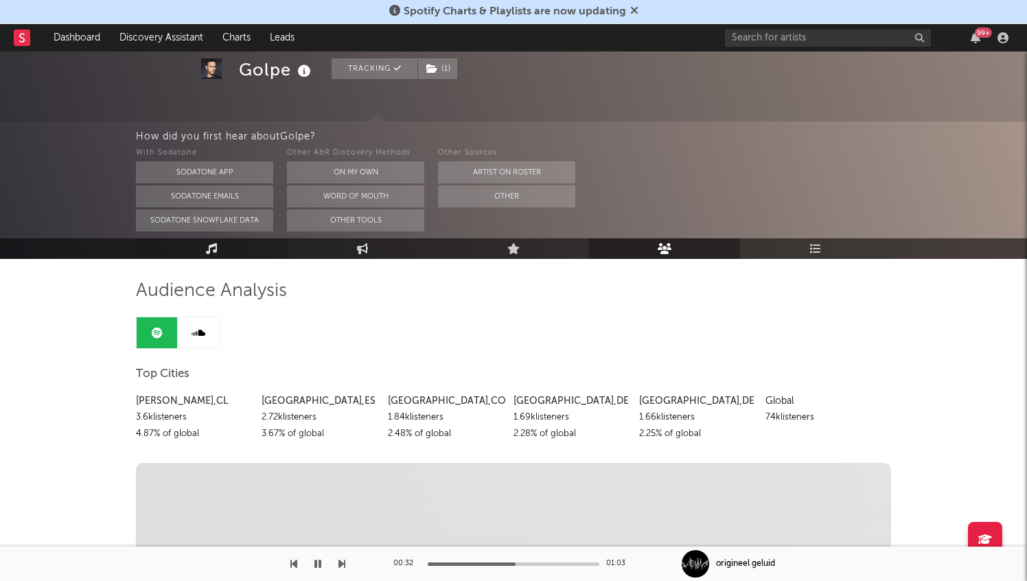
click at [227, 246] on link "Music" at bounding box center [211, 248] width 151 height 21
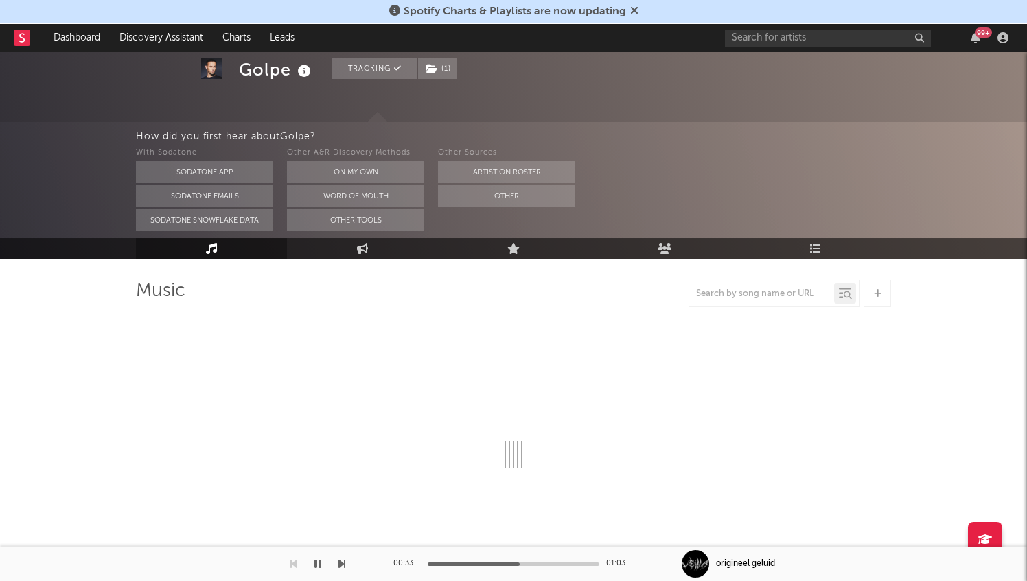
select select "1w"
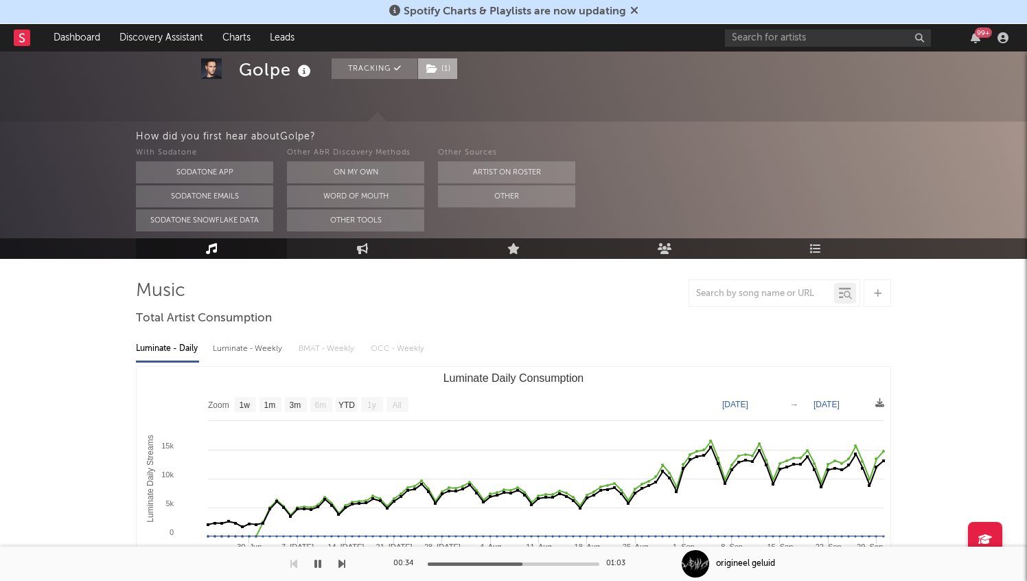
click at [443, 70] on span "( 1 )" at bounding box center [438, 68] width 41 height 21
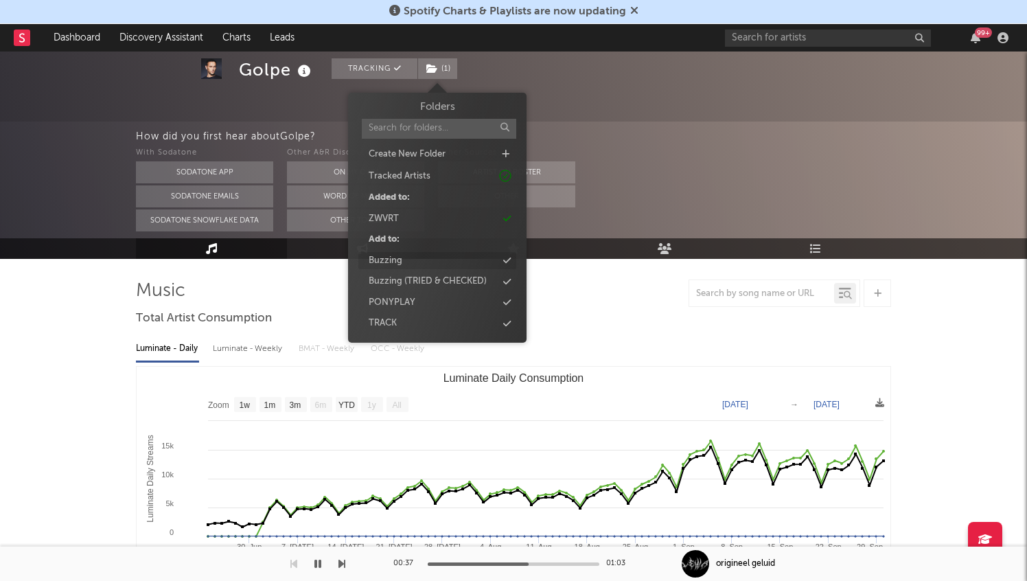
click at [424, 262] on div "Buzzing" at bounding box center [437, 261] width 158 height 18
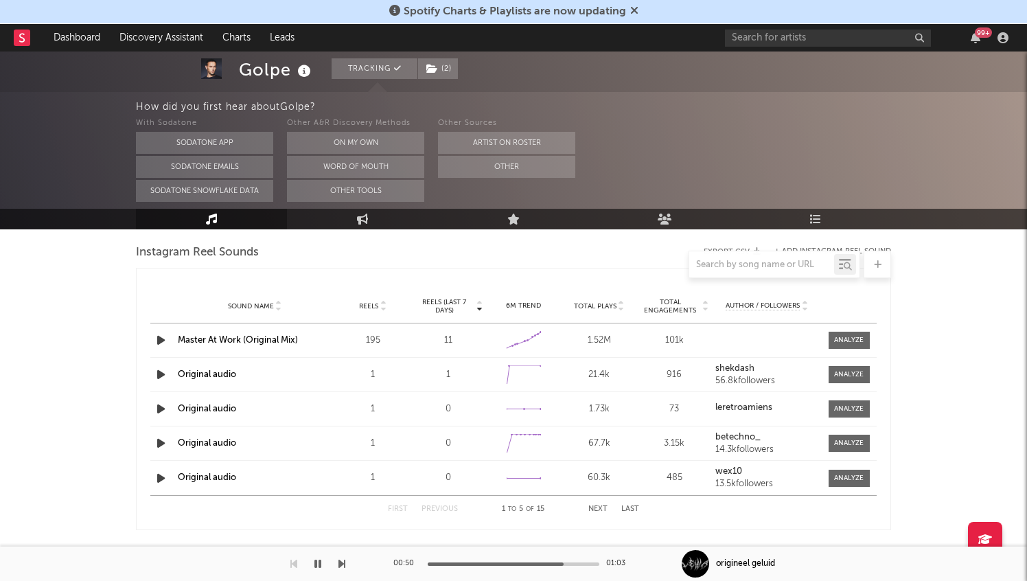
scroll to position [1270, 0]
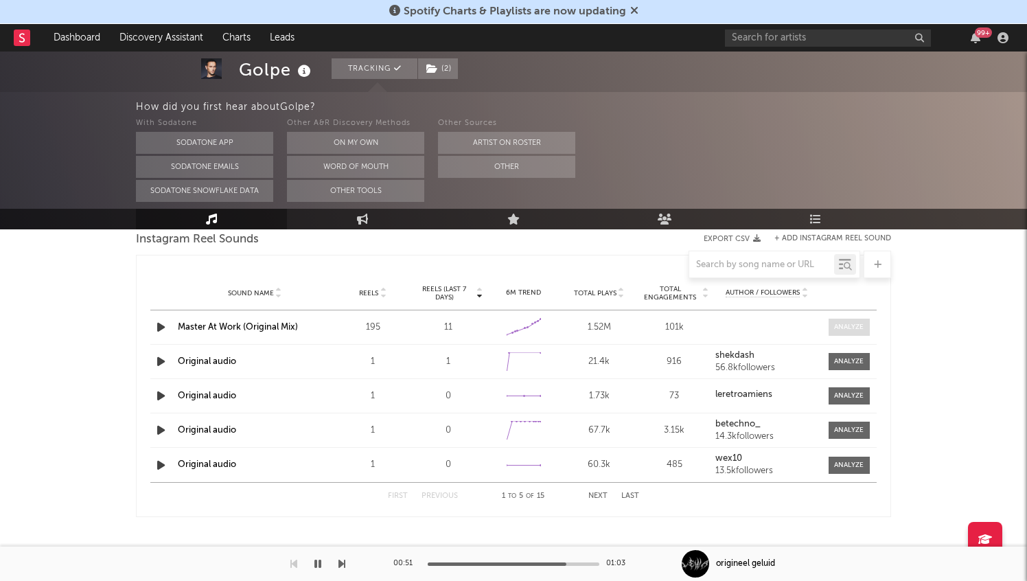
click at [845, 327] on div at bounding box center [849, 327] width 30 height 10
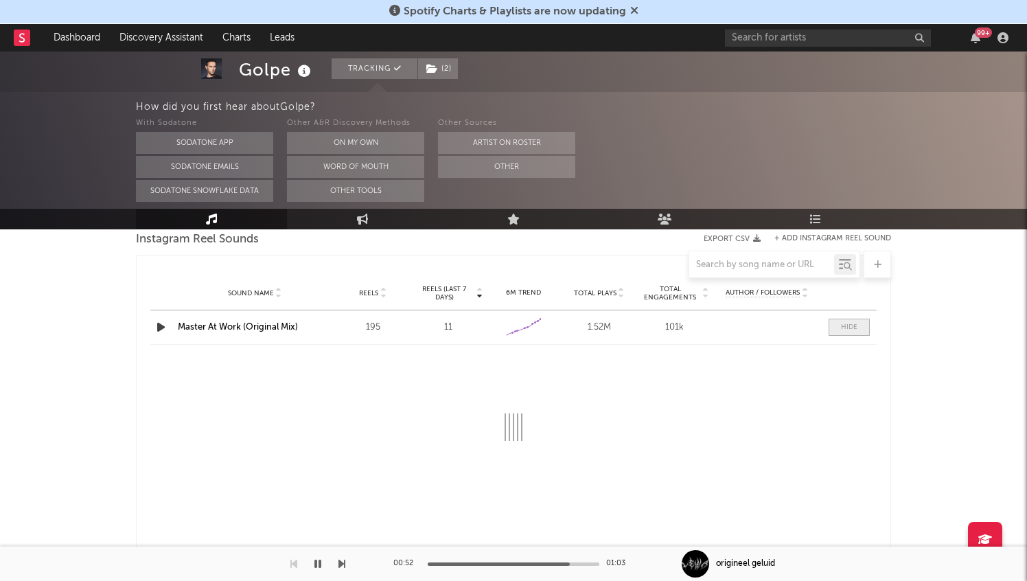
select select "1w"
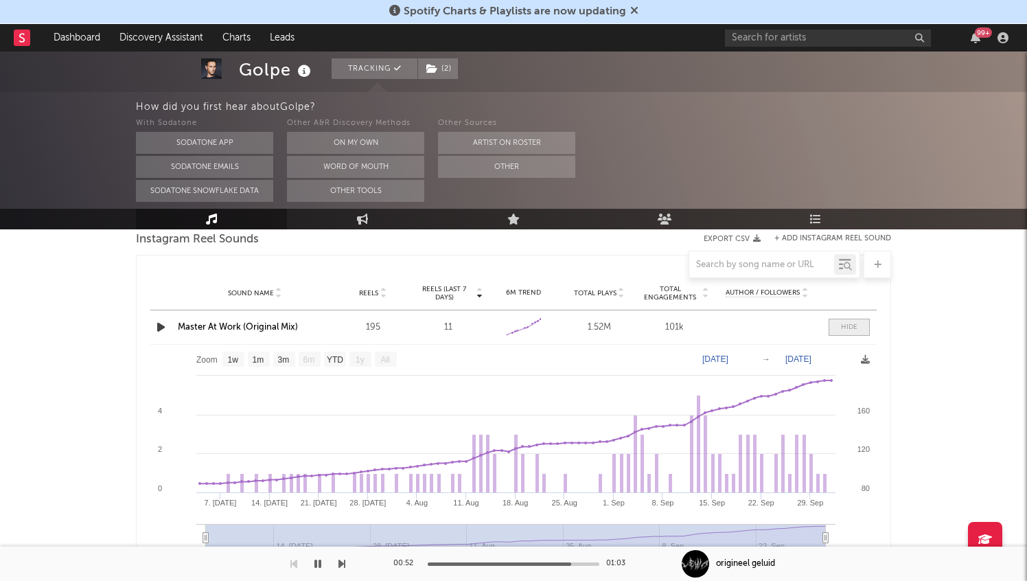
click at [845, 327] on div at bounding box center [849, 327] width 16 height 10
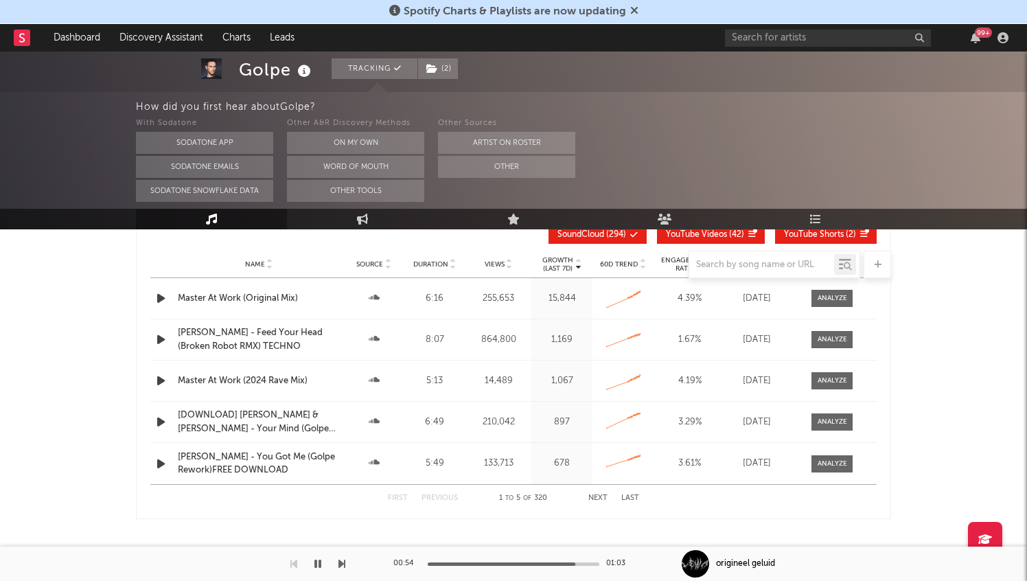
scroll to position [1617, 0]
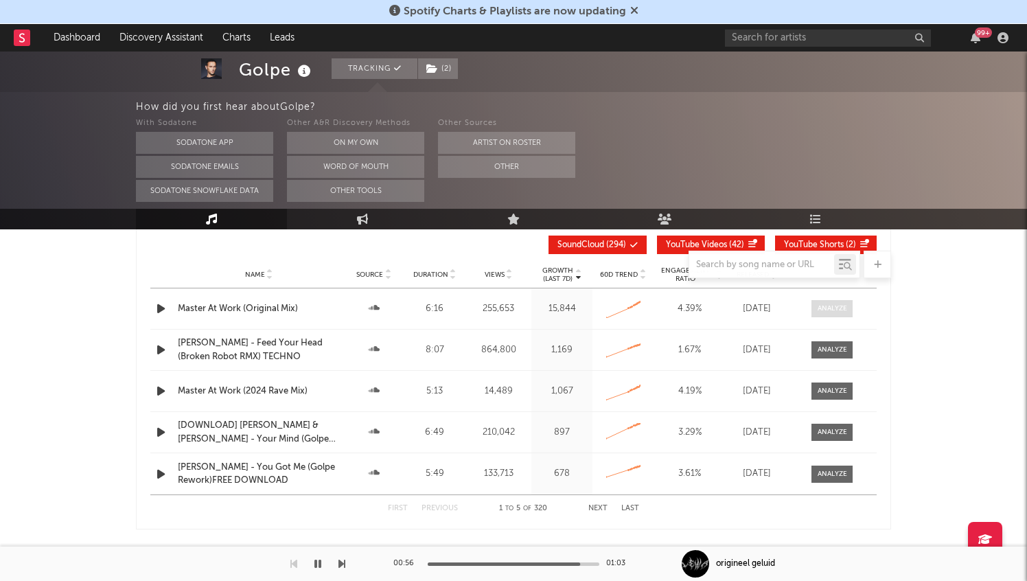
click at [840, 307] on div at bounding box center [833, 309] width 30 height 10
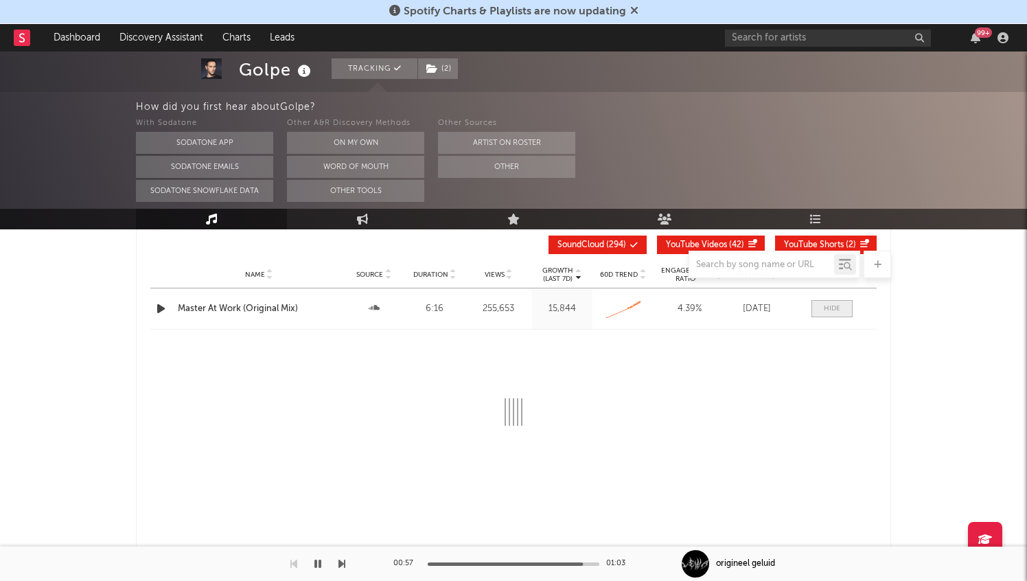
select select "6m"
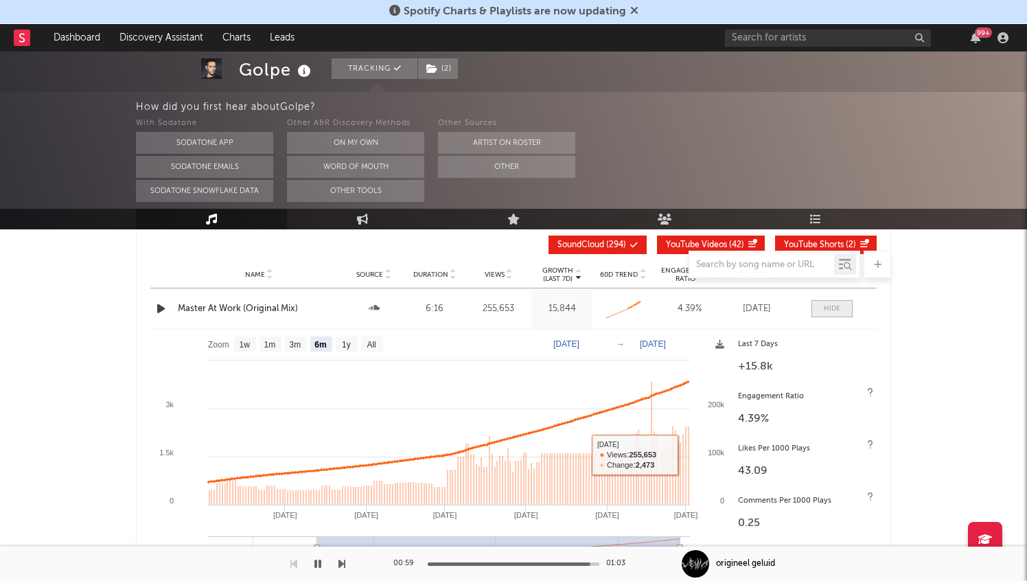
click at [838, 307] on div at bounding box center [832, 309] width 16 height 10
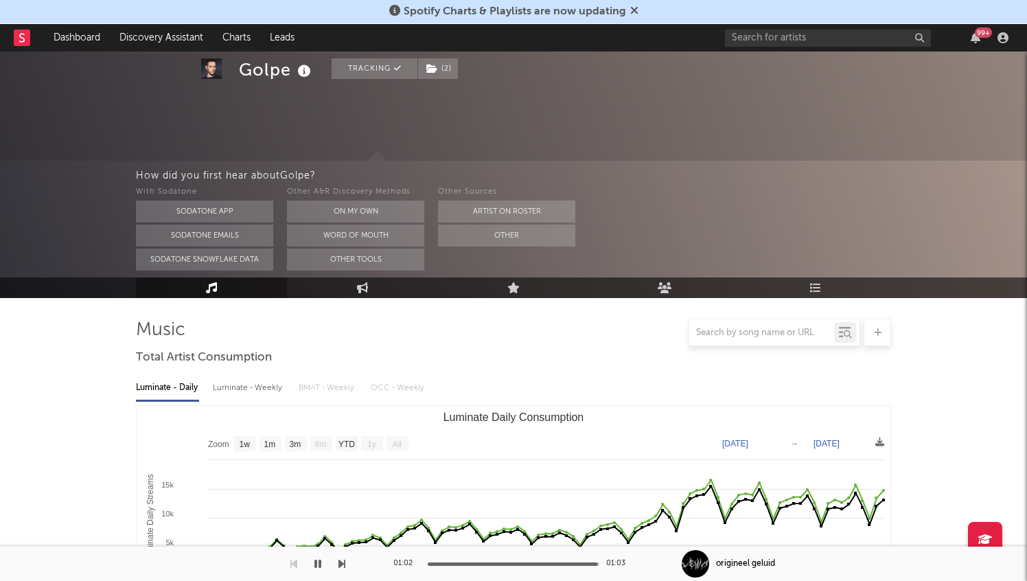
scroll to position [0, 0]
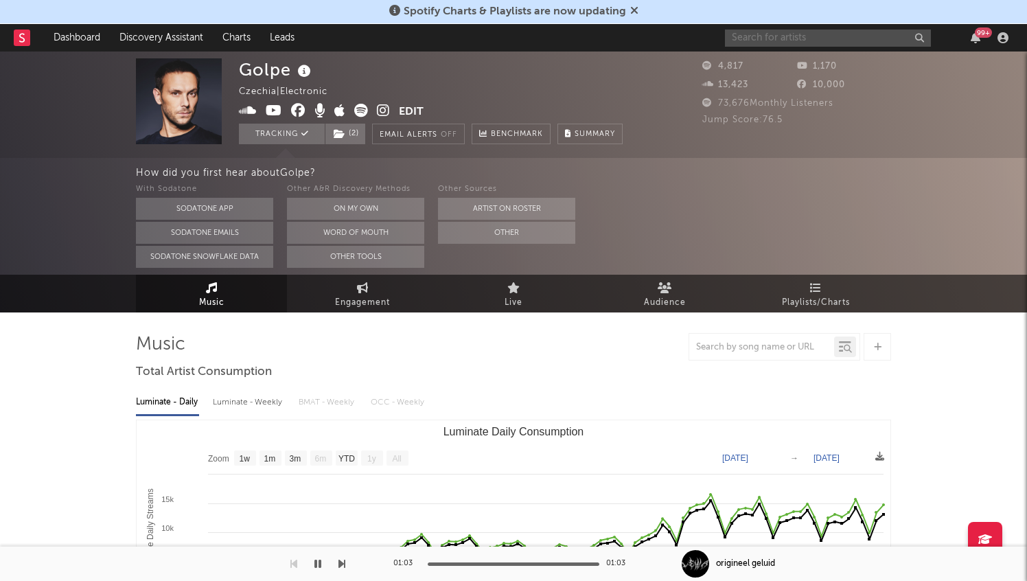
click at [779, 40] on input "text" at bounding box center [828, 38] width 206 height 17
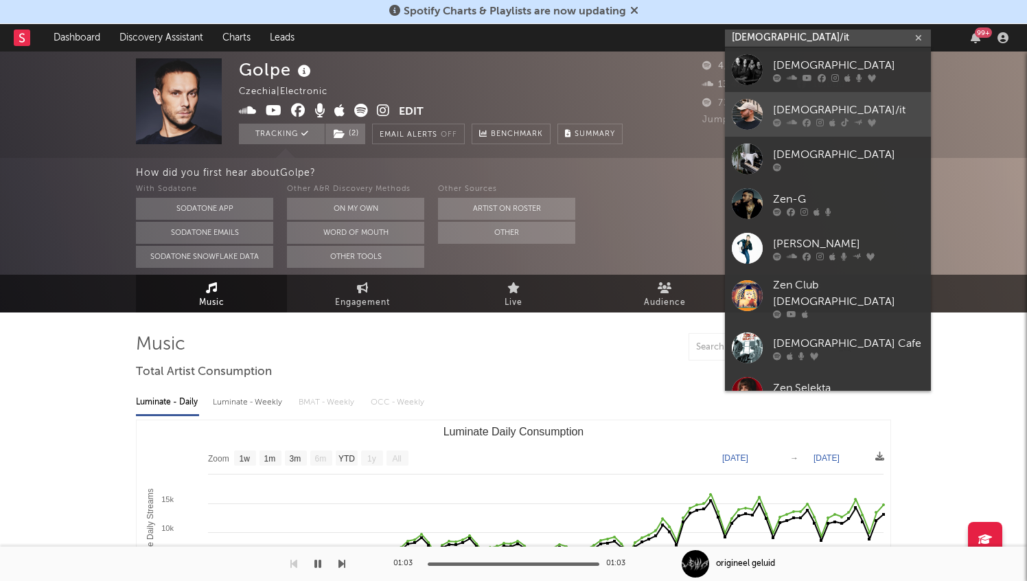
type input "[DEMOGRAPHIC_DATA]/it"
click at [808, 108] on div "[DEMOGRAPHIC_DATA]/it" at bounding box center [848, 110] width 151 height 16
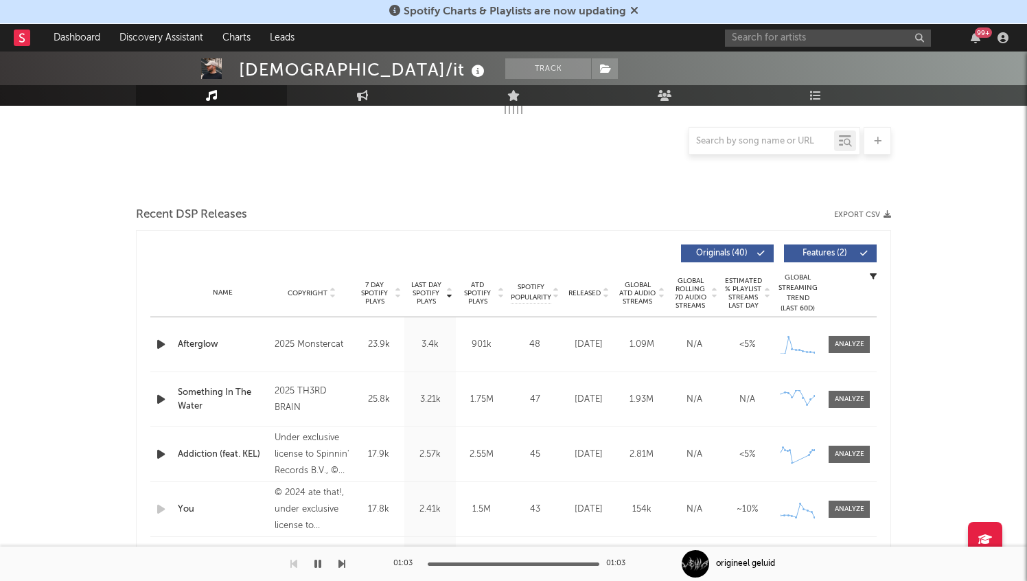
select select "6m"
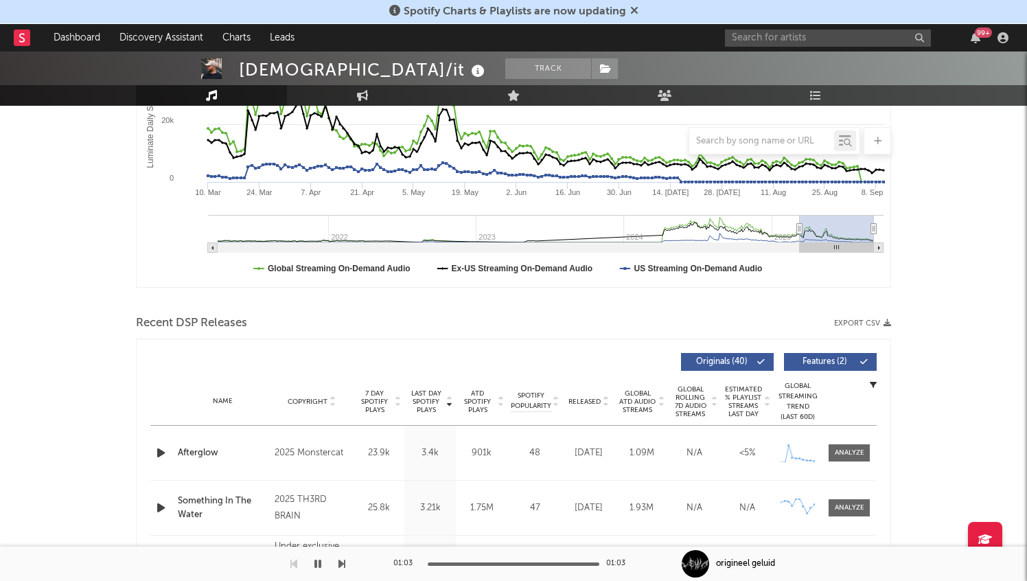
scroll to position [559, 0]
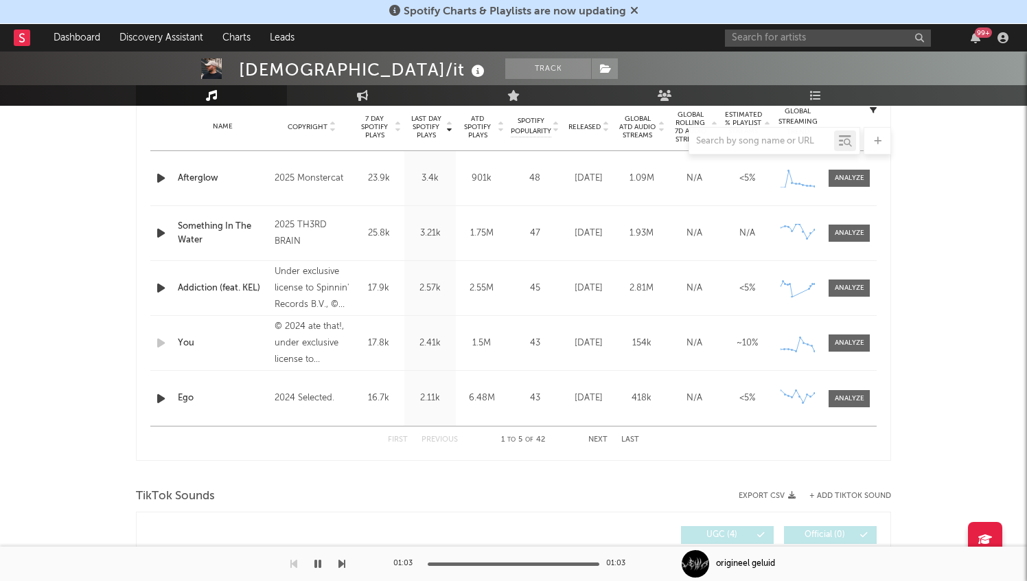
click at [317, 123] on span "Copyright" at bounding box center [308, 127] width 40 height 8
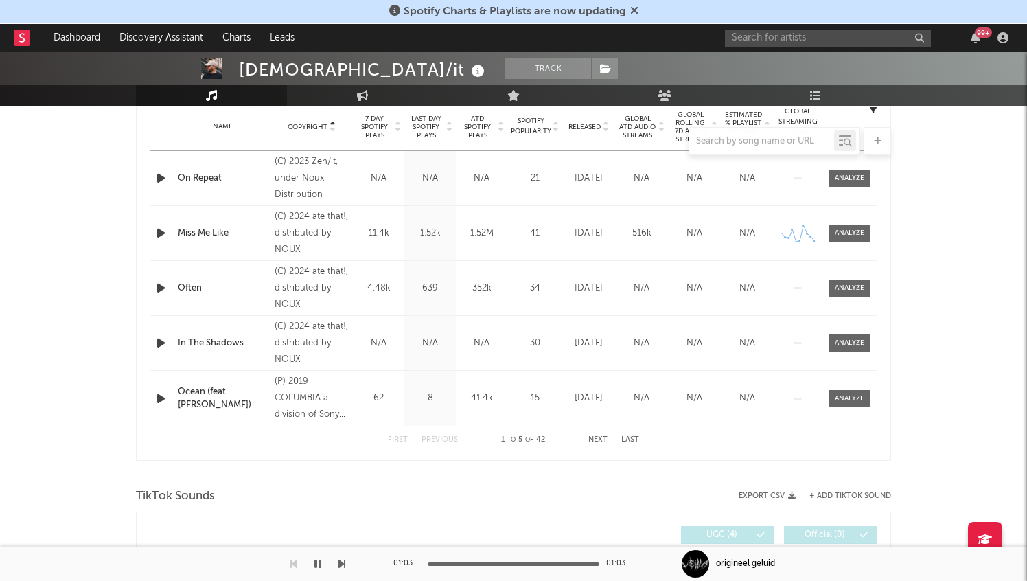
click at [317, 123] on span "Copyright" at bounding box center [308, 127] width 40 height 8
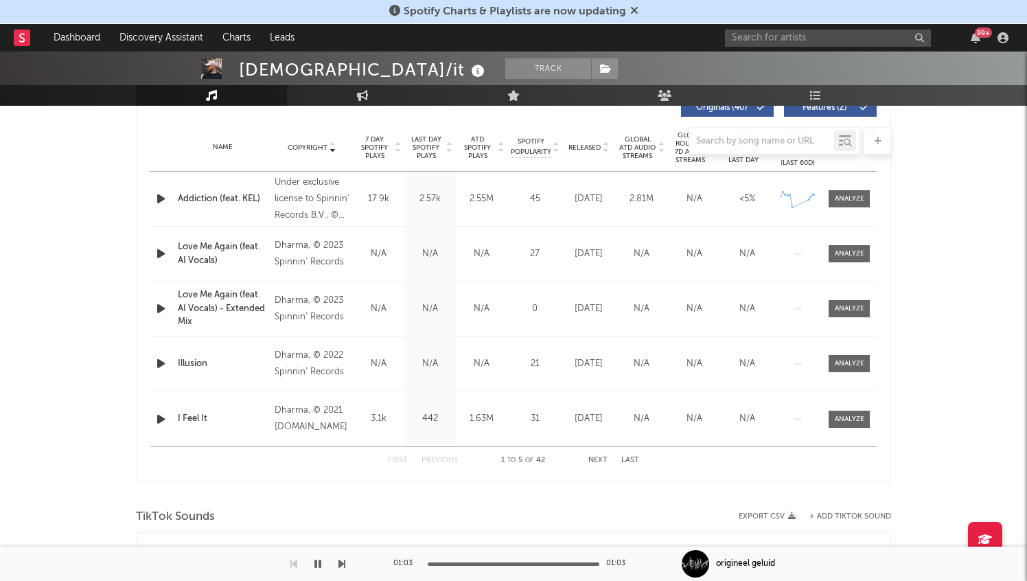
scroll to position [526, 0]
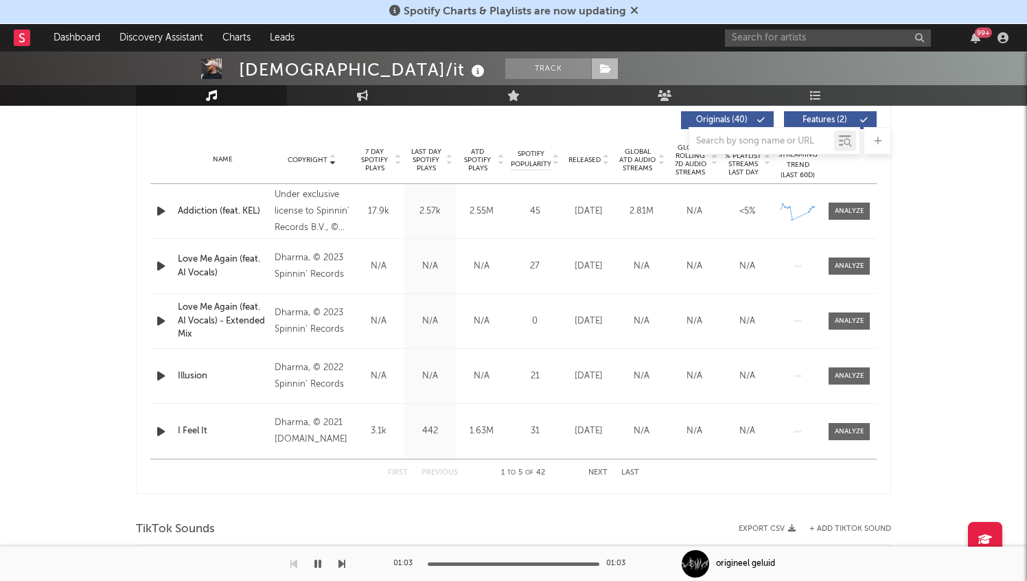
click at [600, 65] on icon at bounding box center [606, 69] width 12 height 10
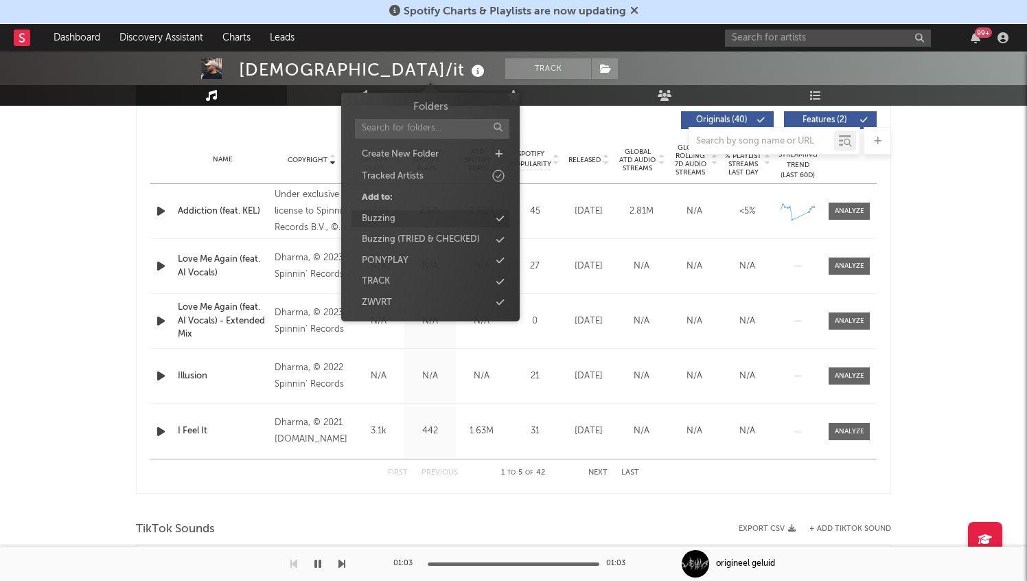
click at [428, 217] on div "Buzzing" at bounding box center [431, 219] width 158 height 18
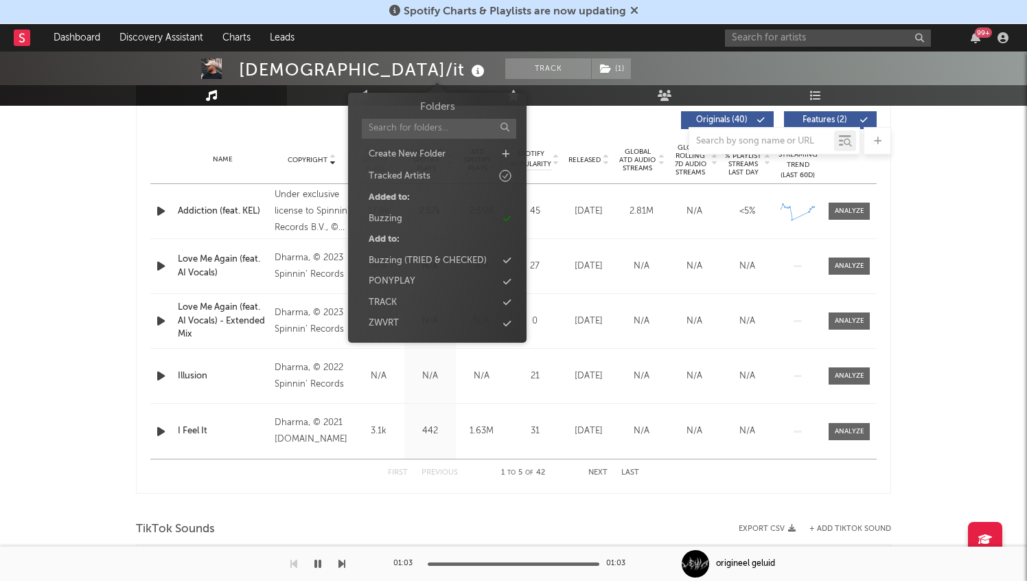
click at [20, 374] on div "[DEMOGRAPHIC_DATA]/it Track ( 1 ) [GEOGRAPHIC_DATA] | Dance Edit Track ( 1 ) Be…" at bounding box center [513, 545] width 1027 height 2040
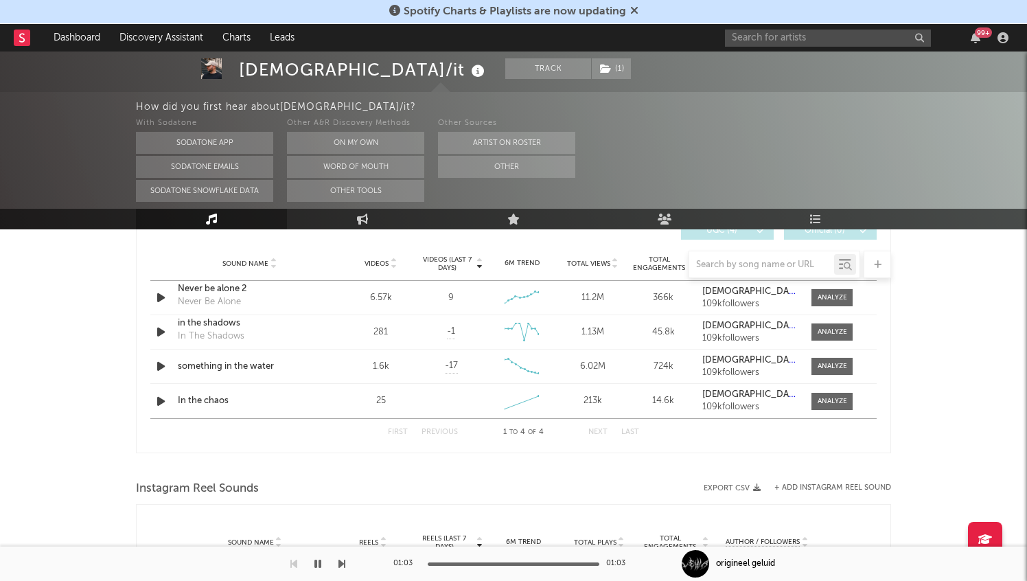
scroll to position [983, 0]
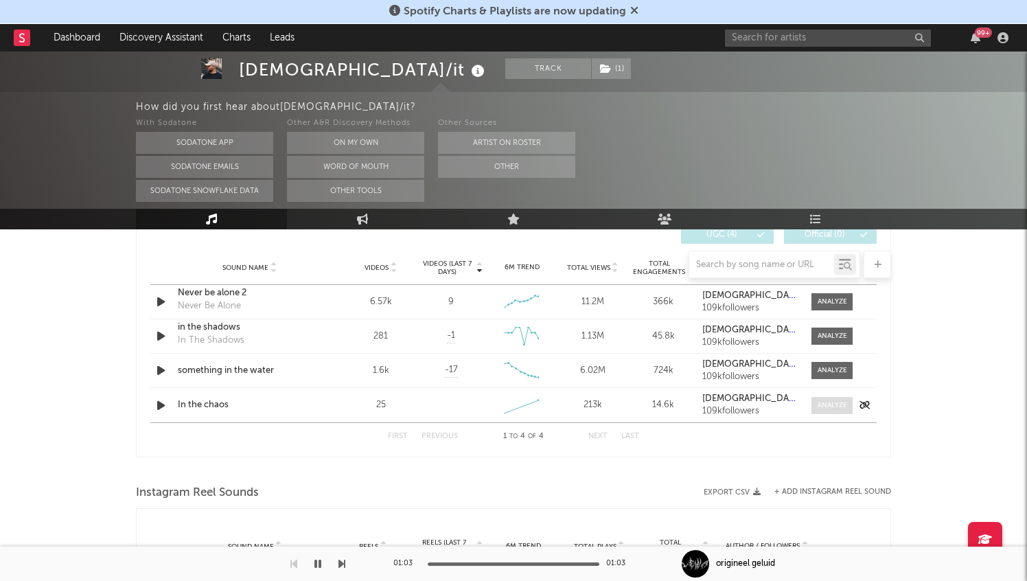
click at [836, 398] on span at bounding box center [832, 405] width 41 height 17
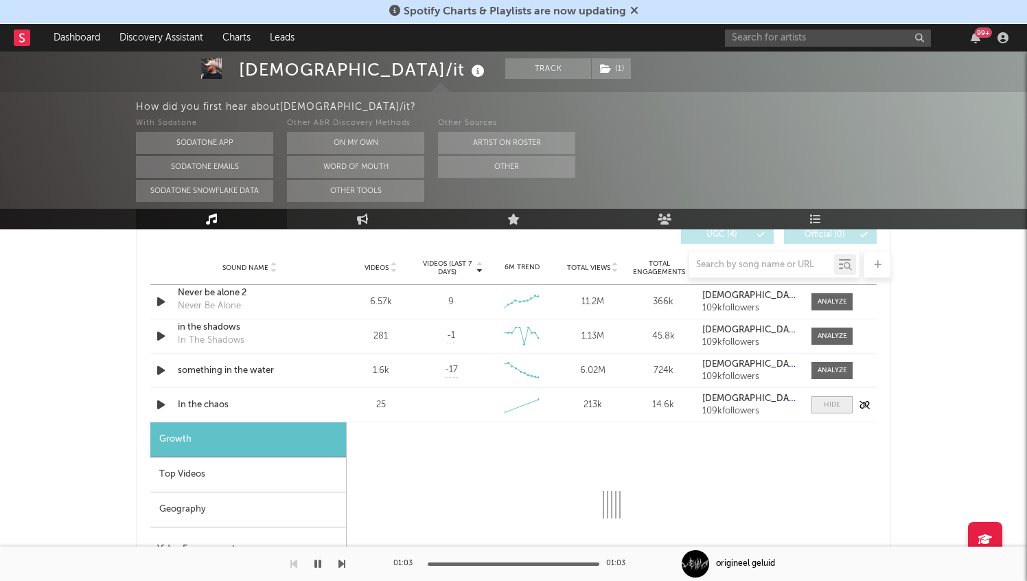
select select "1w"
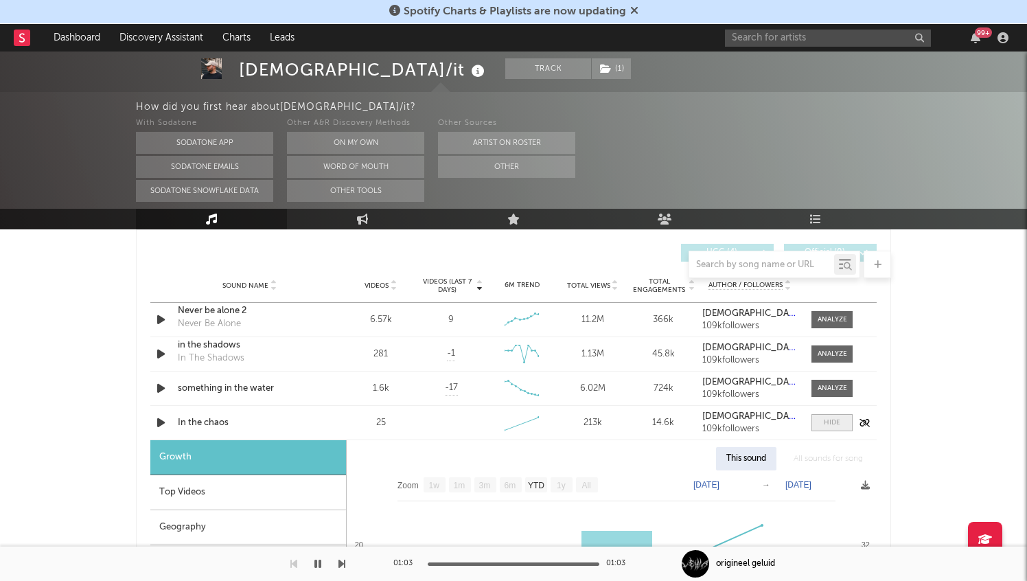
click at [834, 423] on div at bounding box center [832, 423] width 16 height 10
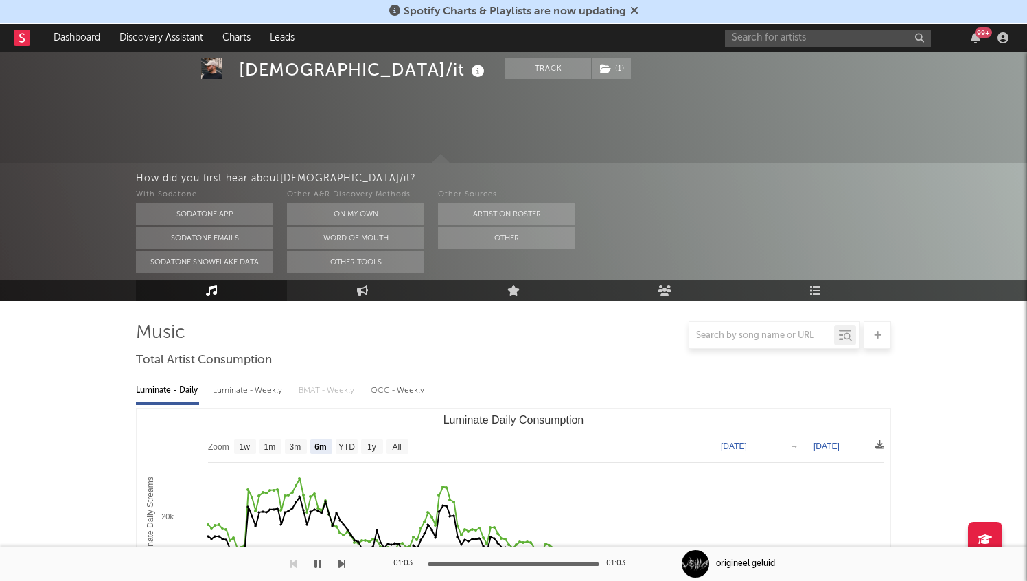
scroll to position [0, 0]
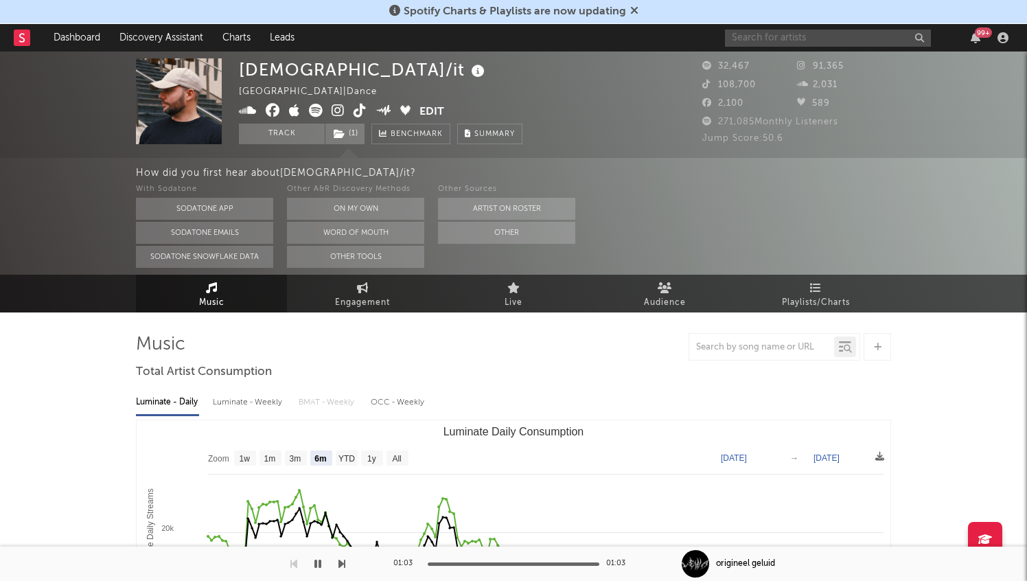
click at [783, 37] on input "text" at bounding box center [828, 38] width 206 height 17
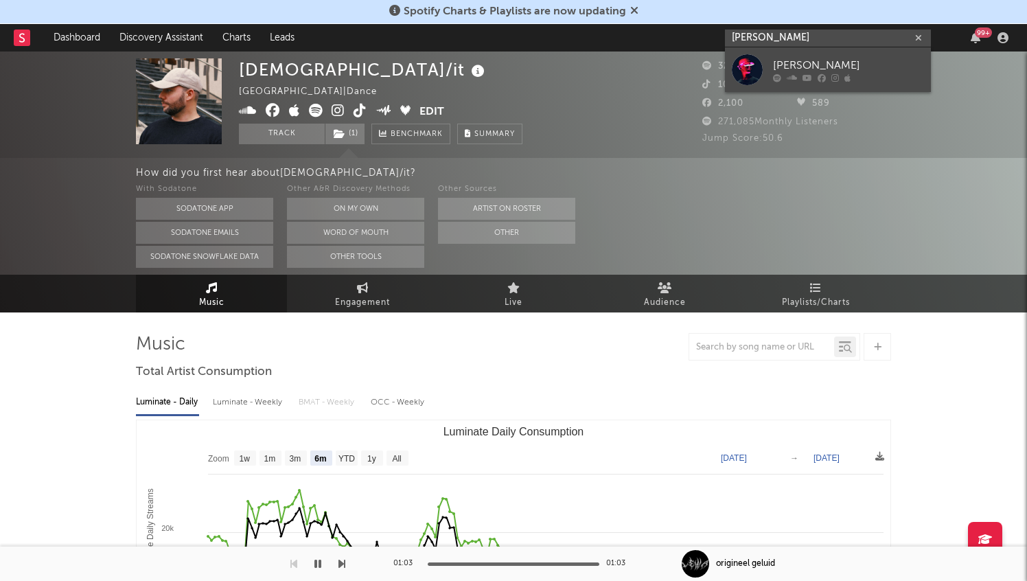
type input "[PERSON_NAME]"
click at [840, 56] on link "[PERSON_NAME]" at bounding box center [828, 69] width 206 height 45
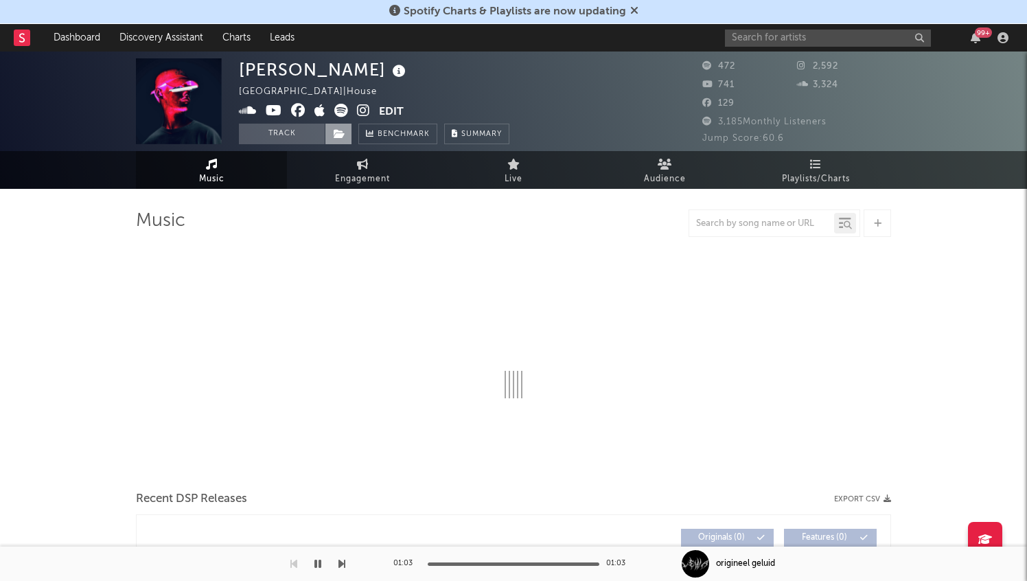
click at [342, 126] on span at bounding box center [338, 134] width 27 height 21
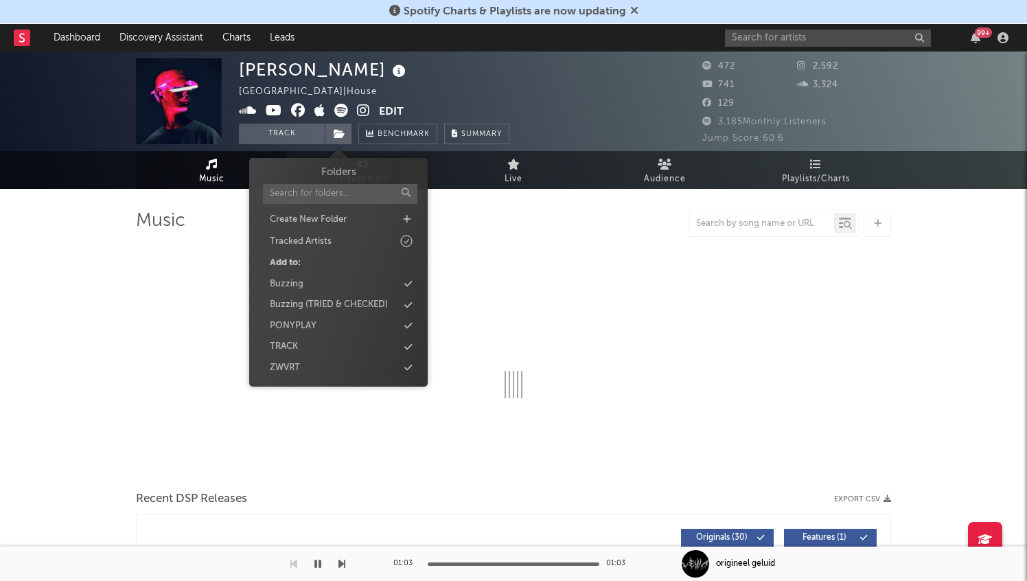
select select "6m"
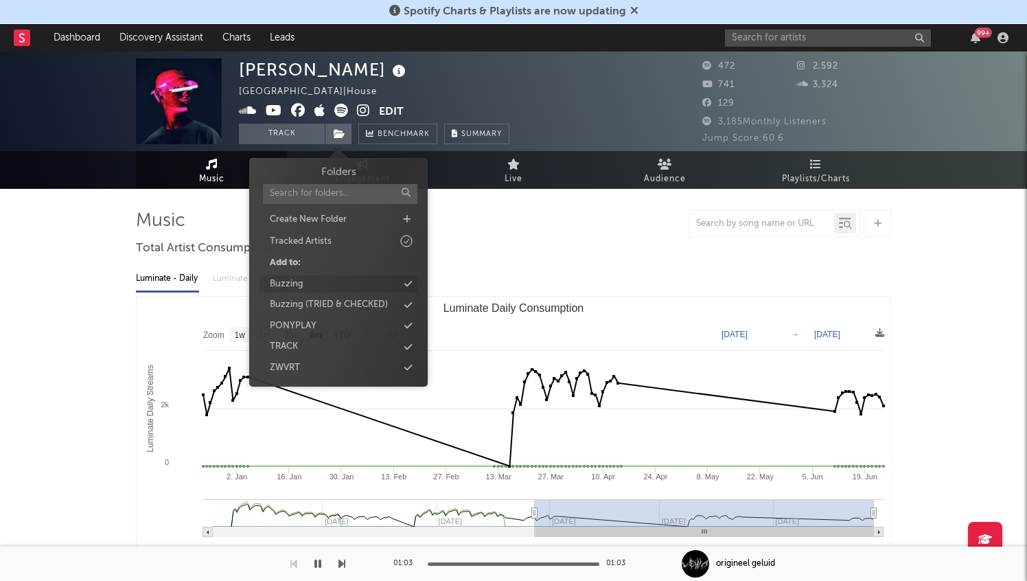
click at [336, 282] on div "Buzzing" at bounding box center [339, 284] width 158 height 18
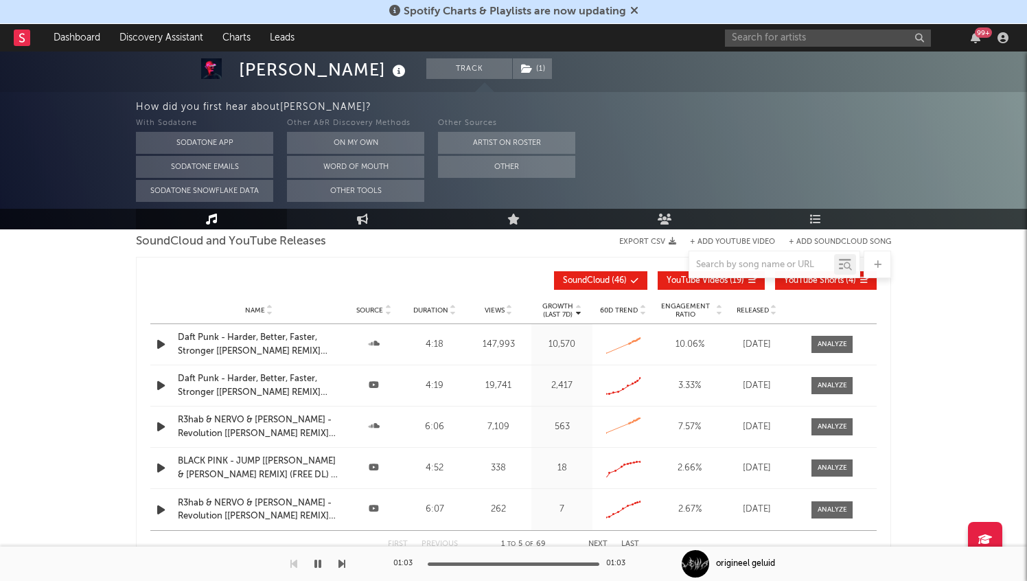
scroll to position [1172, 0]
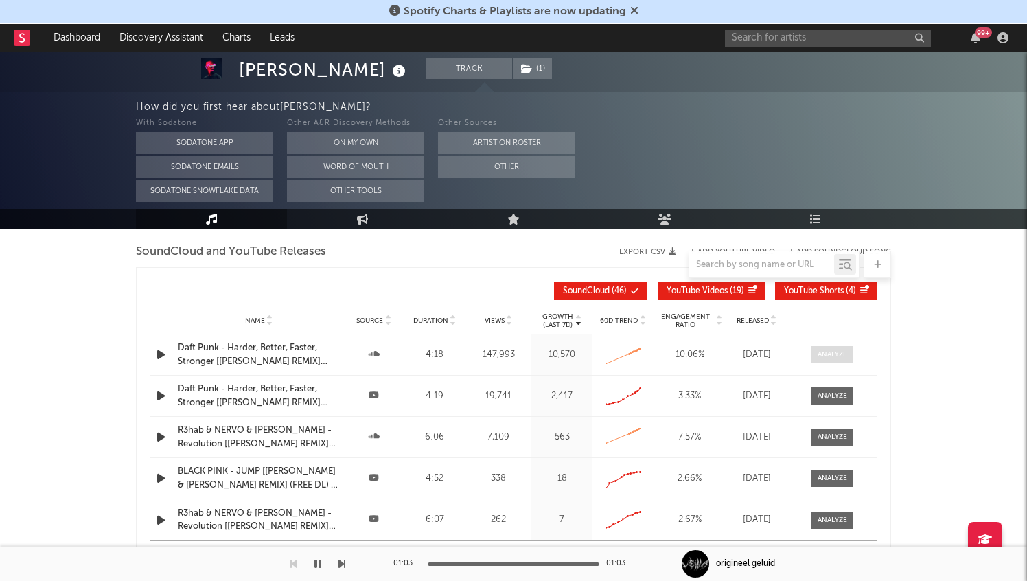
click at [815, 351] on span at bounding box center [832, 354] width 41 height 17
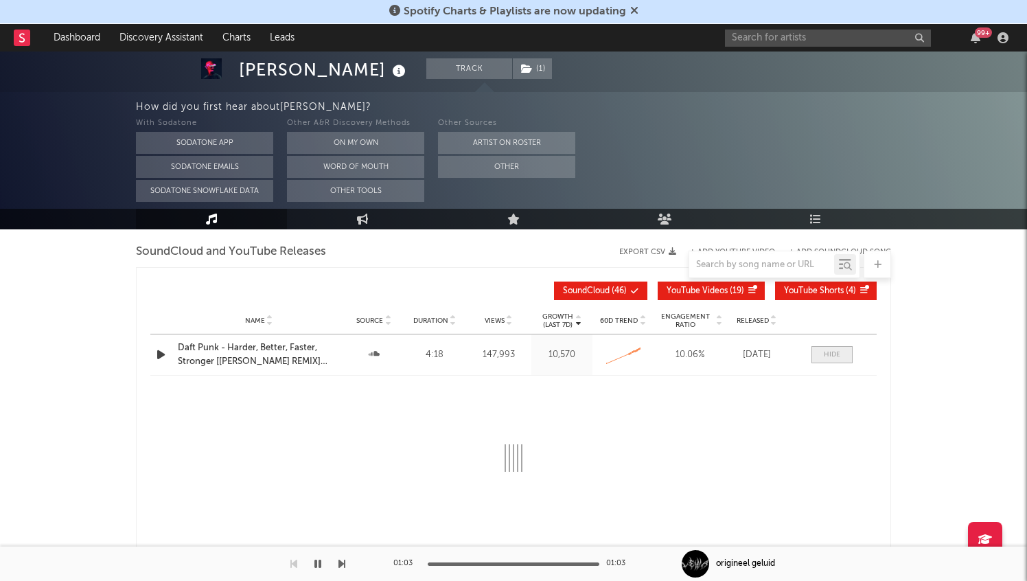
select select "6m"
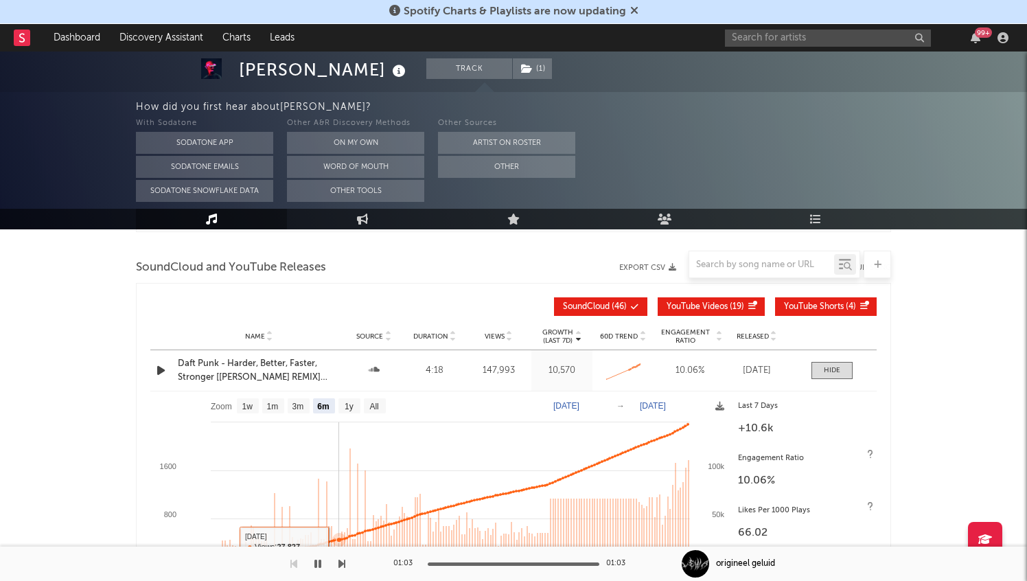
scroll to position [1126, 0]
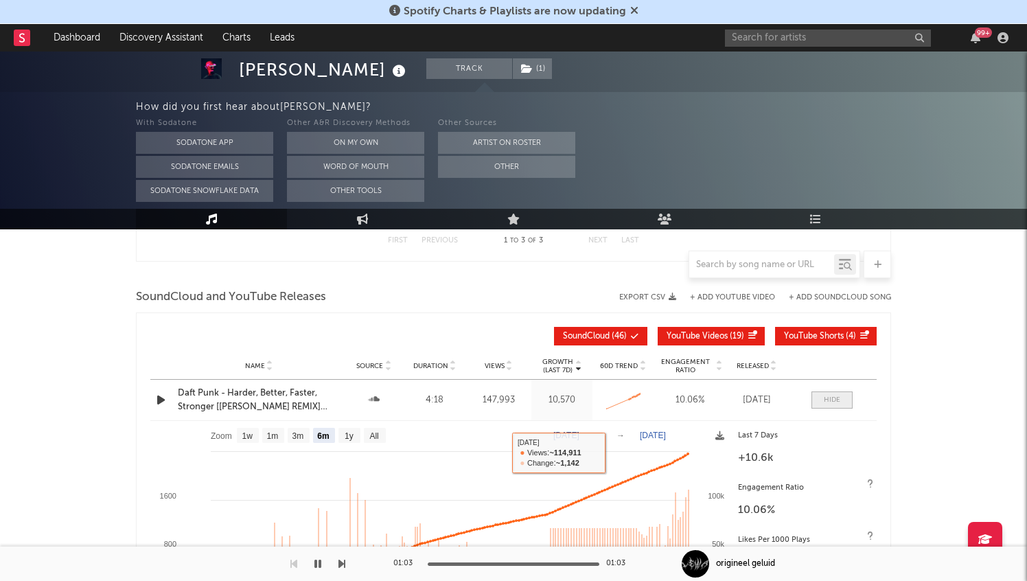
click at [833, 404] on span at bounding box center [832, 399] width 41 height 17
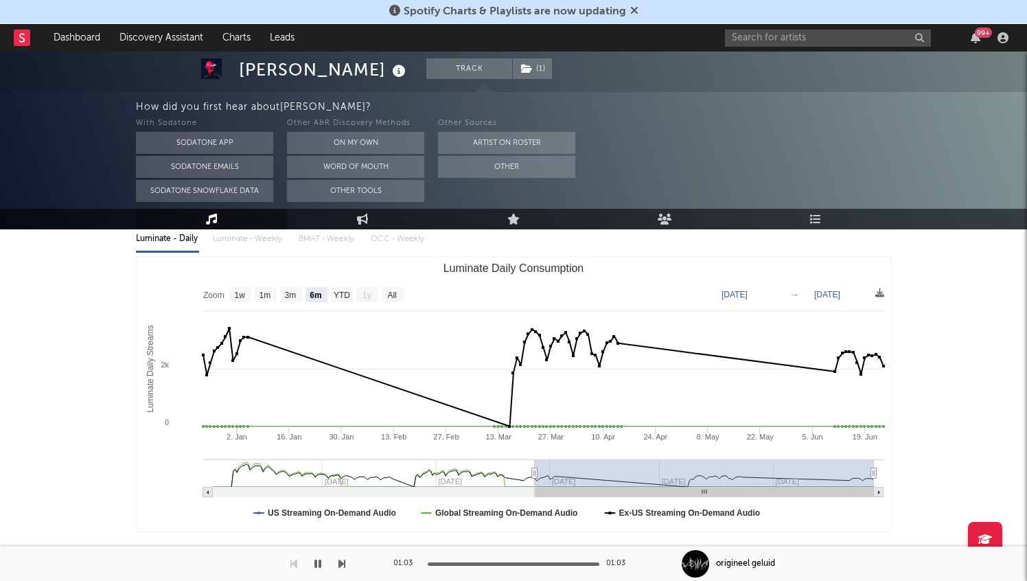
scroll to position [0, 0]
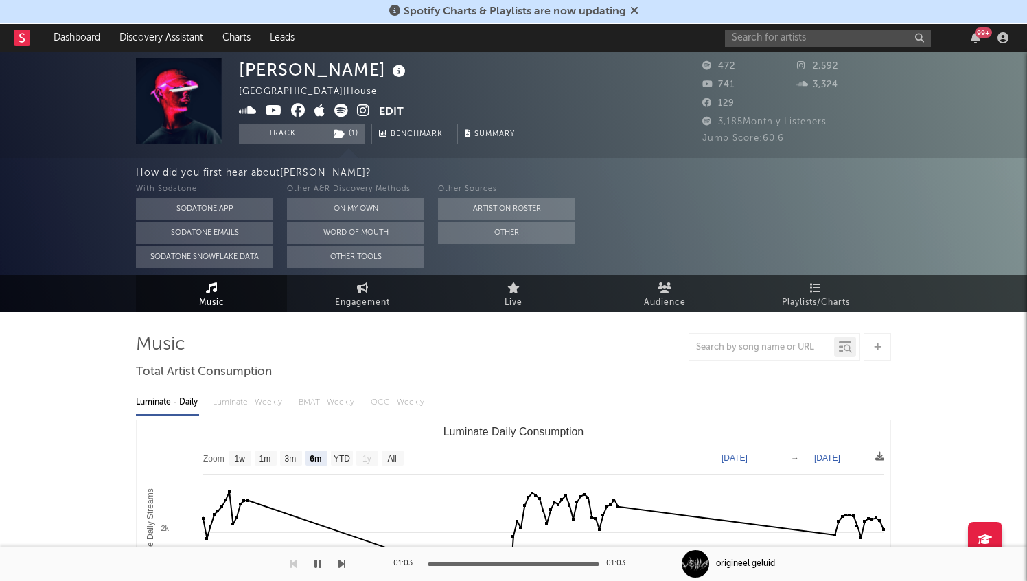
click at [883, 342] on div at bounding box center [877, 346] width 27 height 27
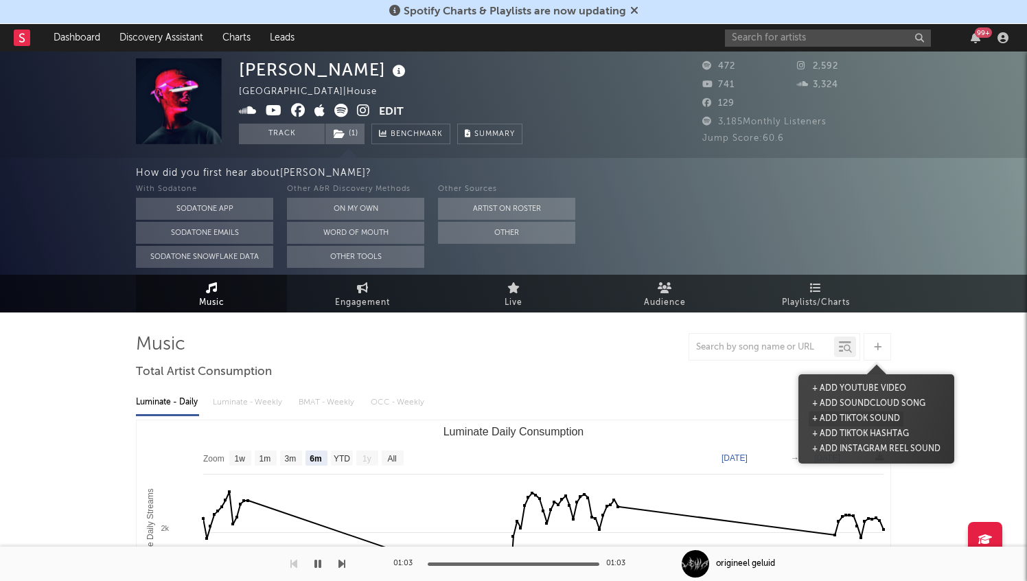
click at [841, 414] on button "+ Add TikTok Sound" at bounding box center [856, 418] width 95 height 15
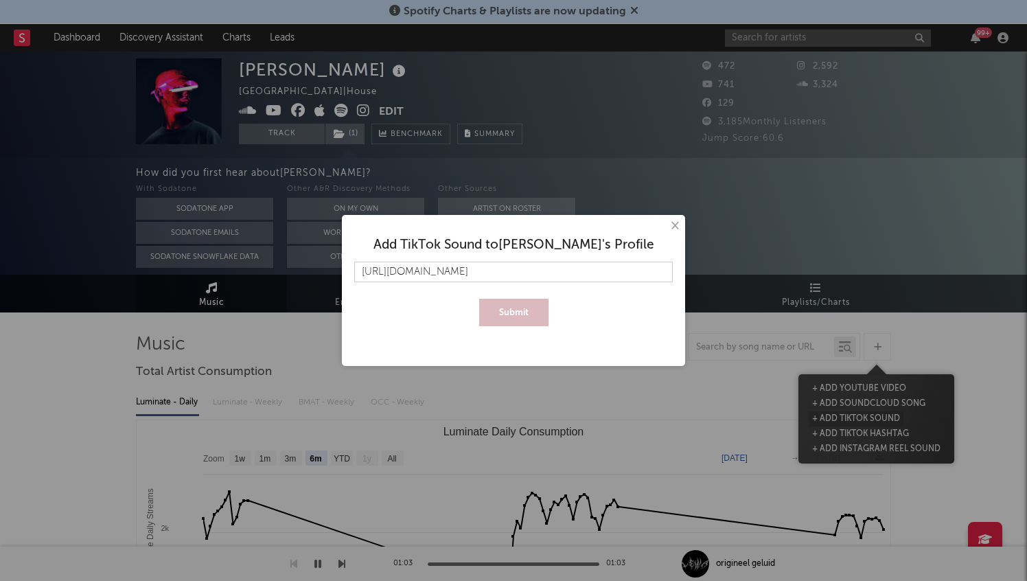
scroll to position [0, 192]
type input "[URL][DOMAIN_NAME]"
click at [521, 300] on button "Submit" at bounding box center [513, 312] width 69 height 27
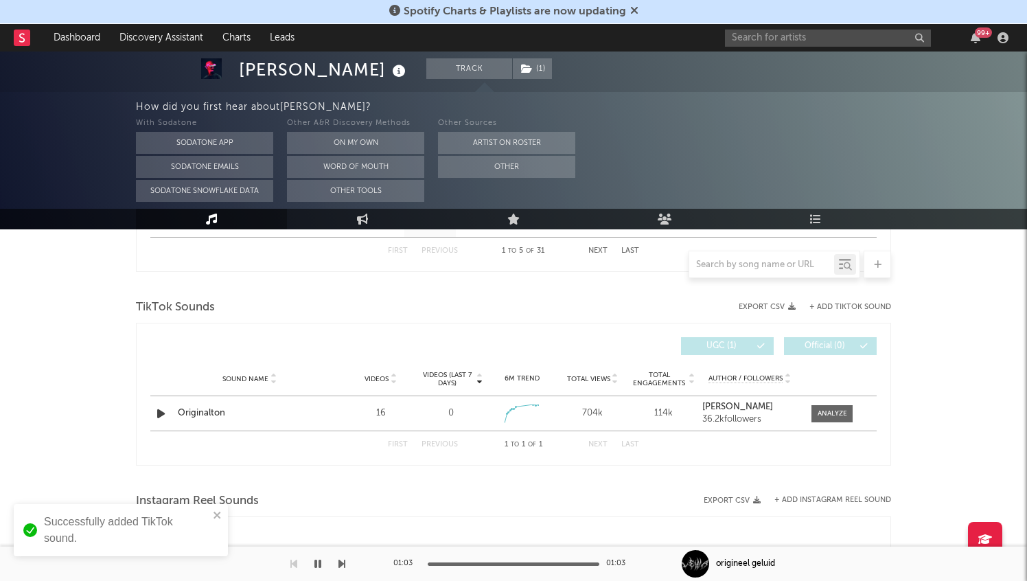
scroll to position [902, 0]
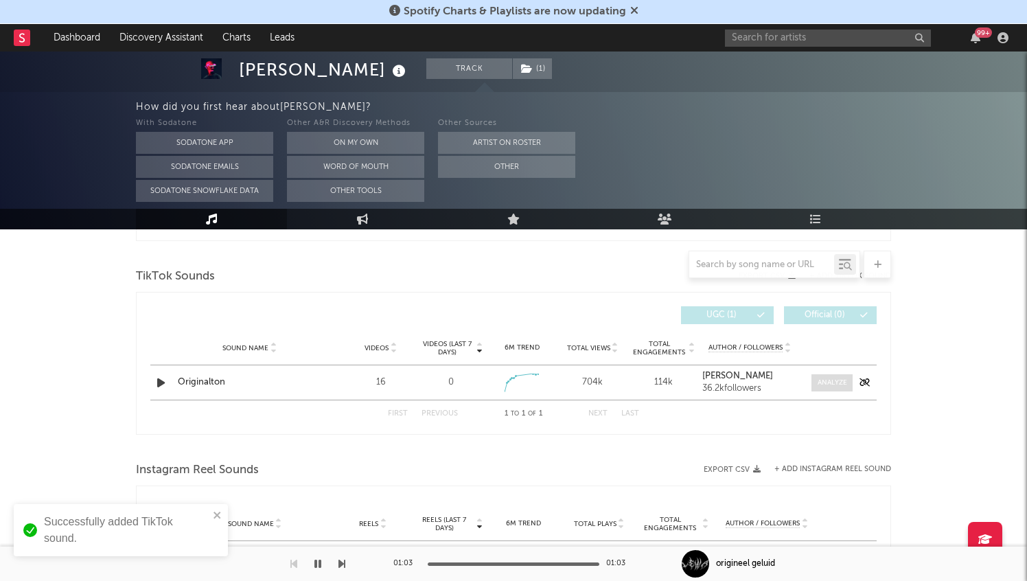
click at [833, 380] on div at bounding box center [833, 383] width 30 height 10
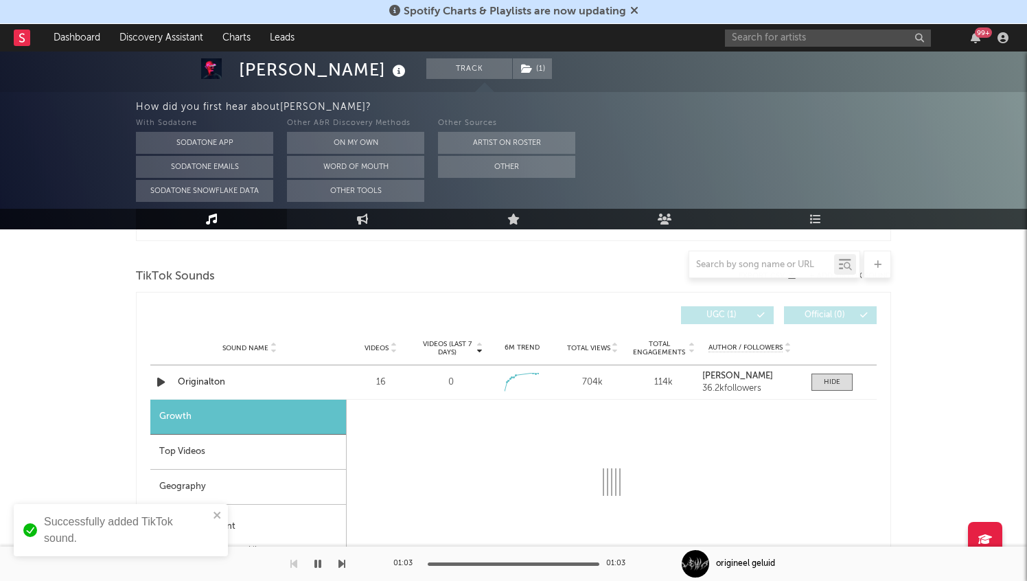
select select "1w"
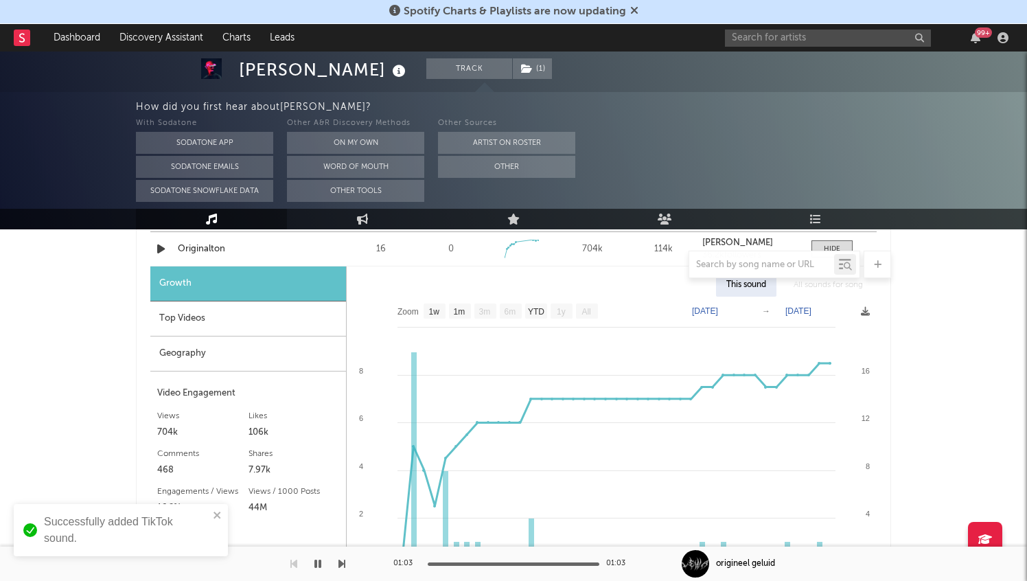
scroll to position [990, 0]
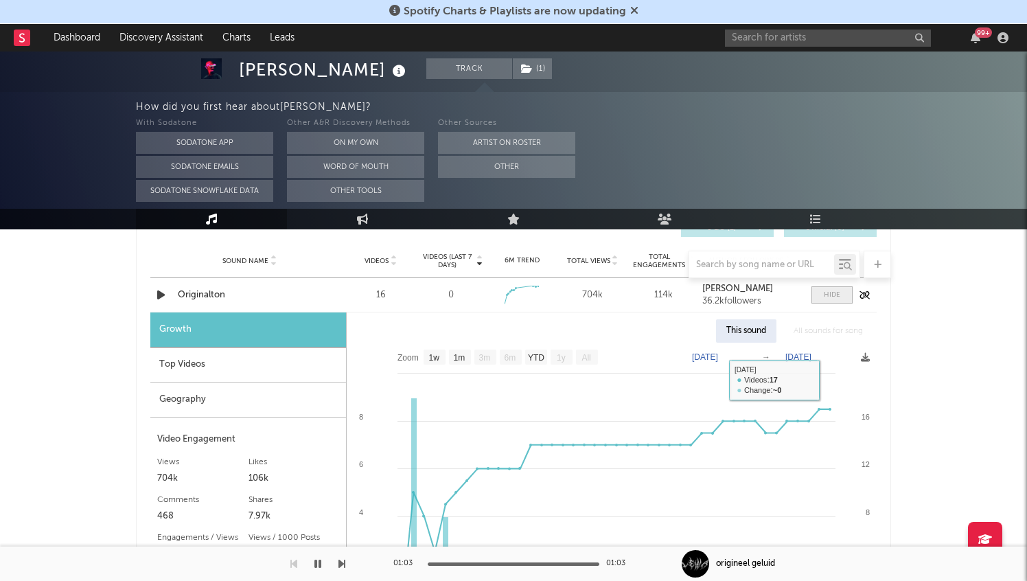
click at [825, 293] on div at bounding box center [832, 295] width 16 height 10
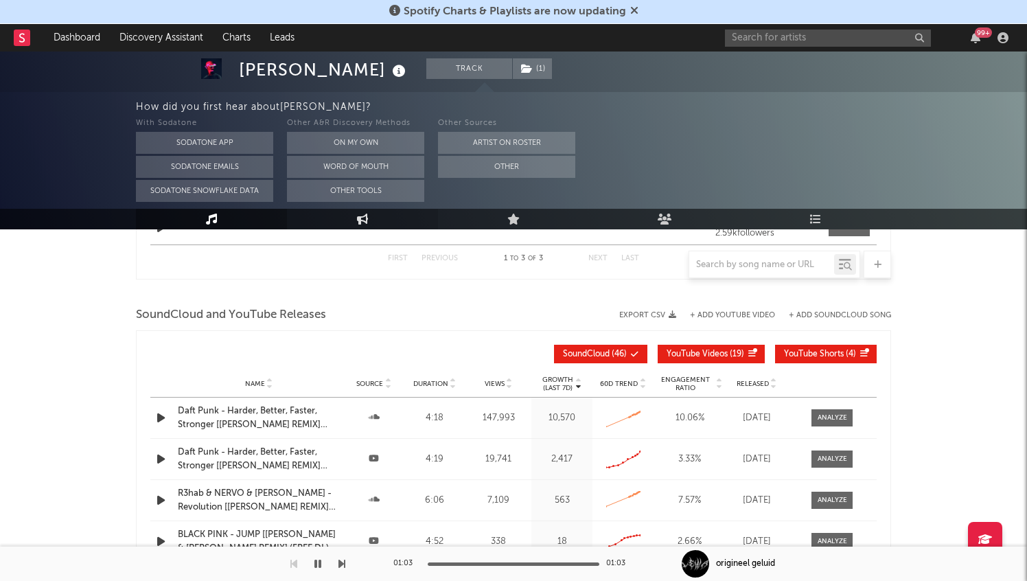
scroll to position [1299, 0]
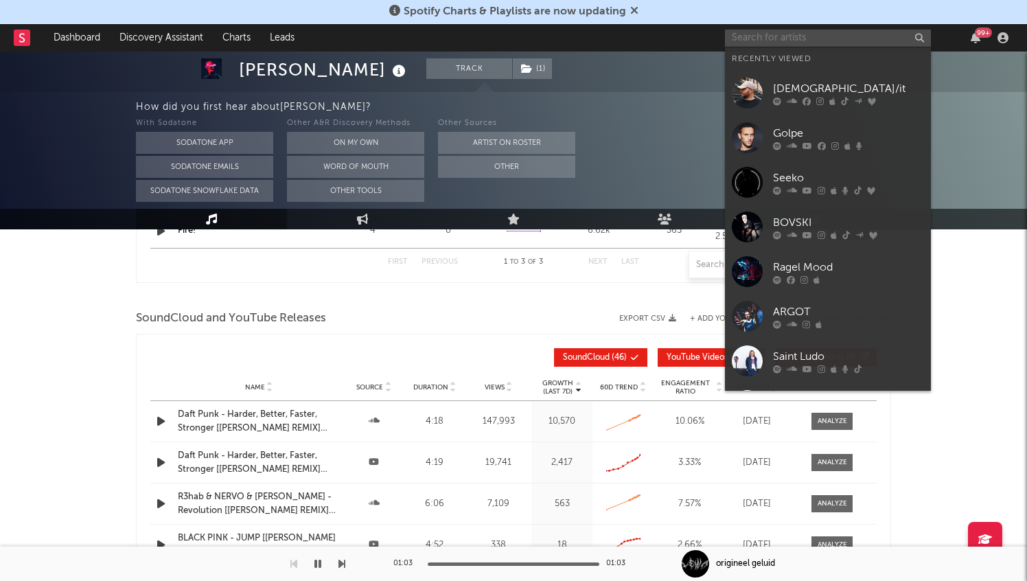
click at [865, 40] on input "text" at bounding box center [828, 38] width 206 height 17
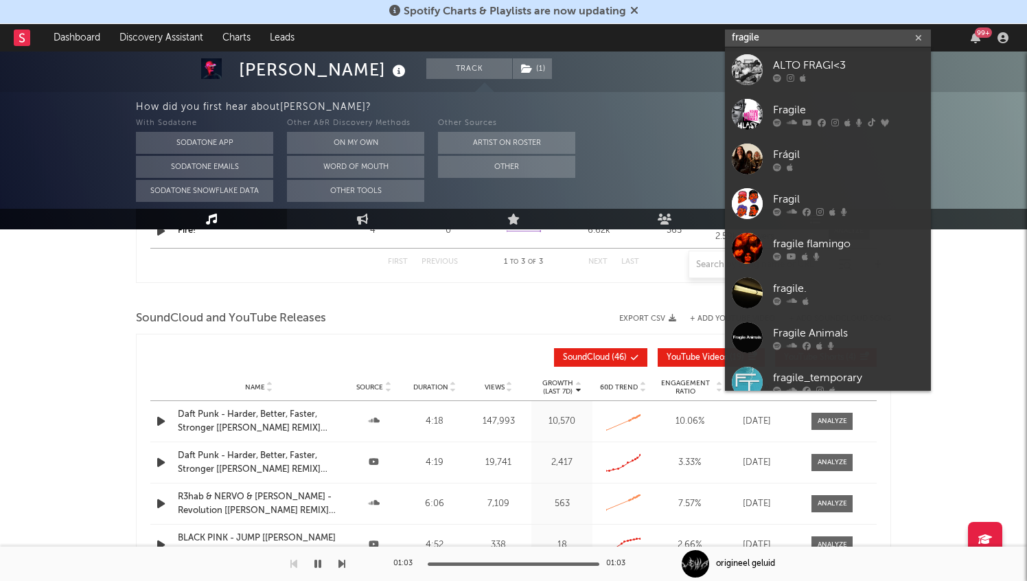
click at [777, 36] on input "fragile" at bounding box center [828, 38] width 206 height 17
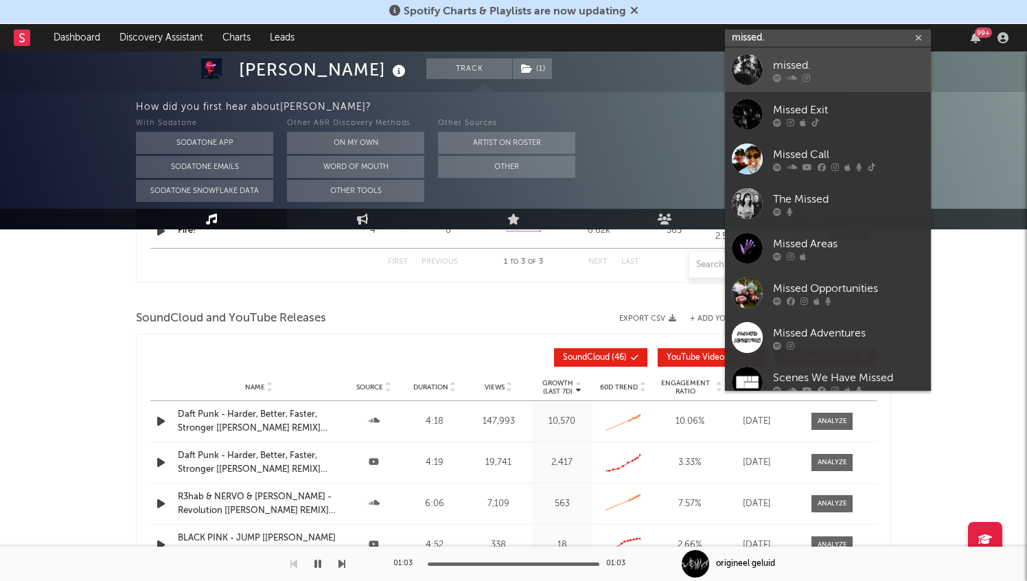
type input "missed."
click at [808, 58] on div "missed." at bounding box center [848, 65] width 151 height 16
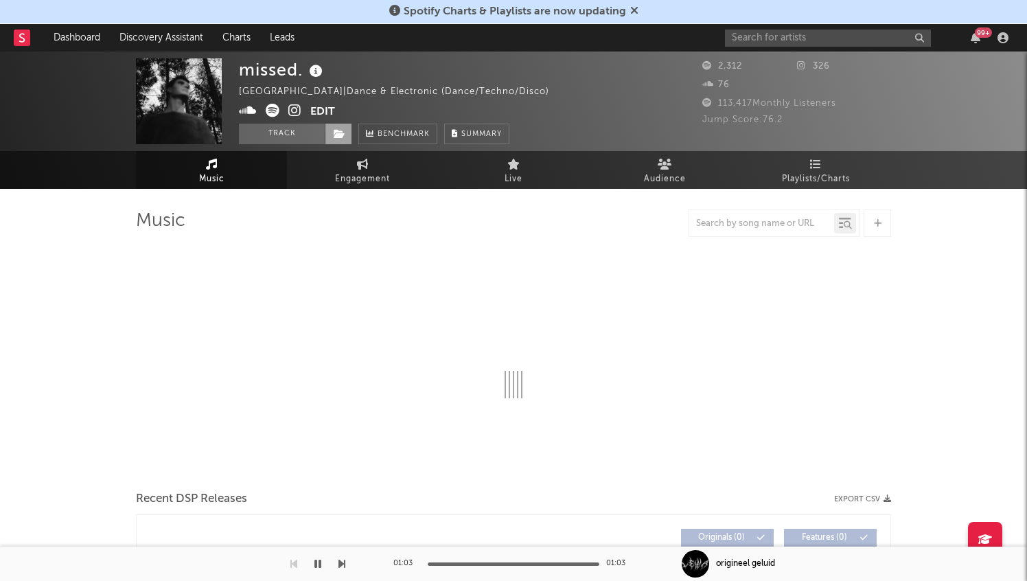
click at [335, 133] on icon at bounding box center [340, 134] width 12 height 10
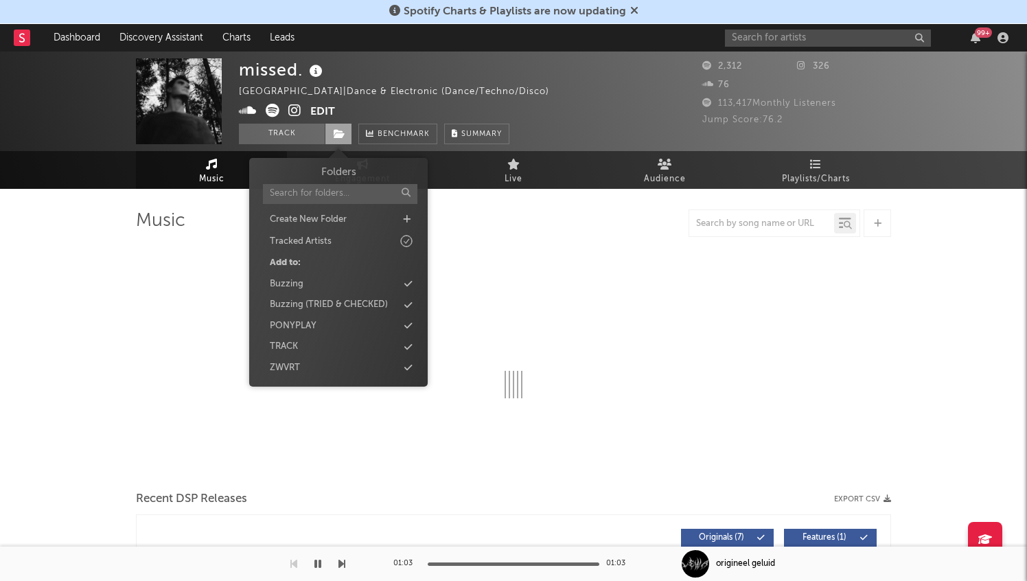
select select "6m"
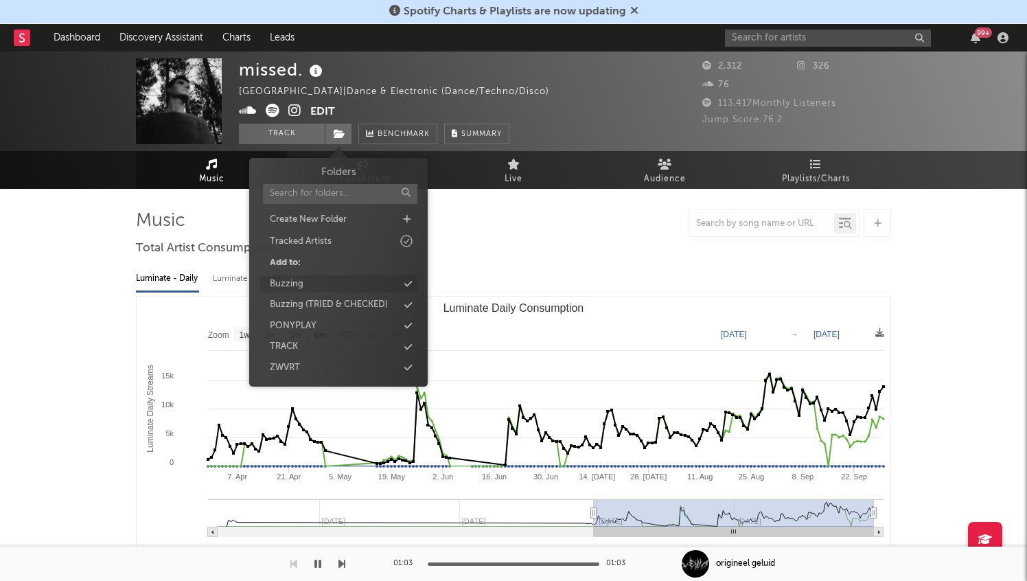
click at [344, 282] on div "Buzzing" at bounding box center [339, 284] width 158 height 18
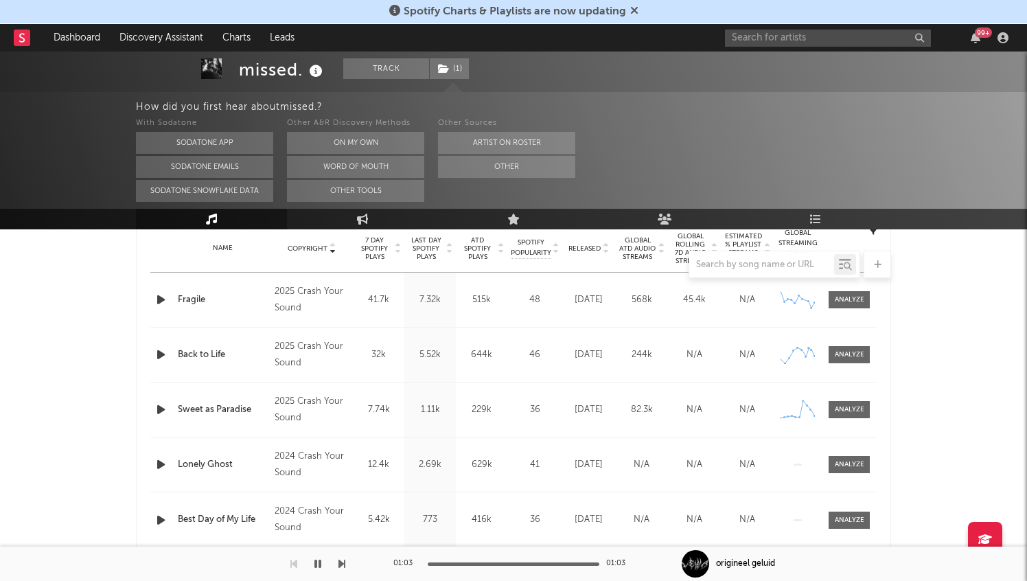
scroll to position [555, 0]
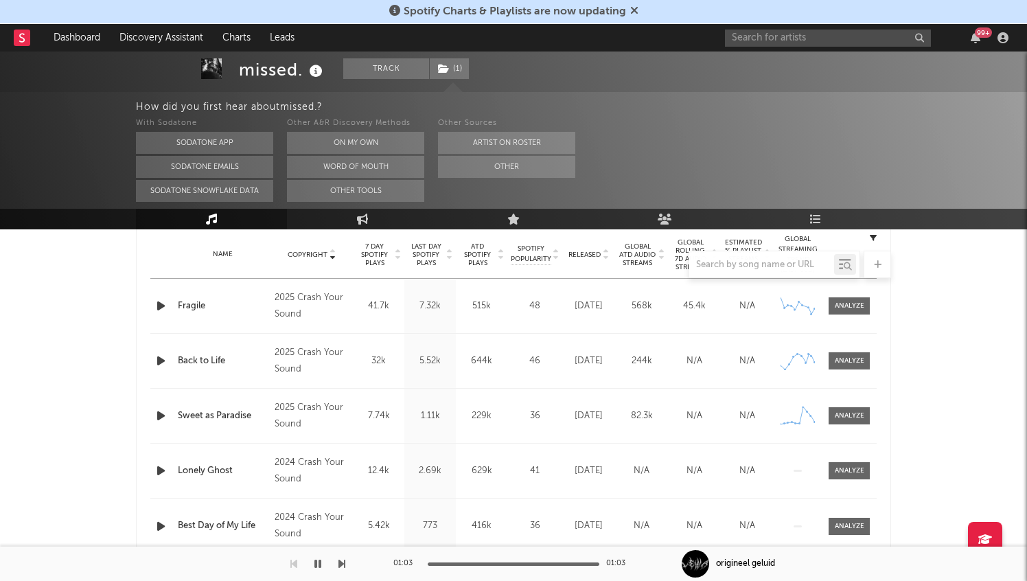
click at [158, 314] on icon "button" at bounding box center [161, 305] width 14 height 17
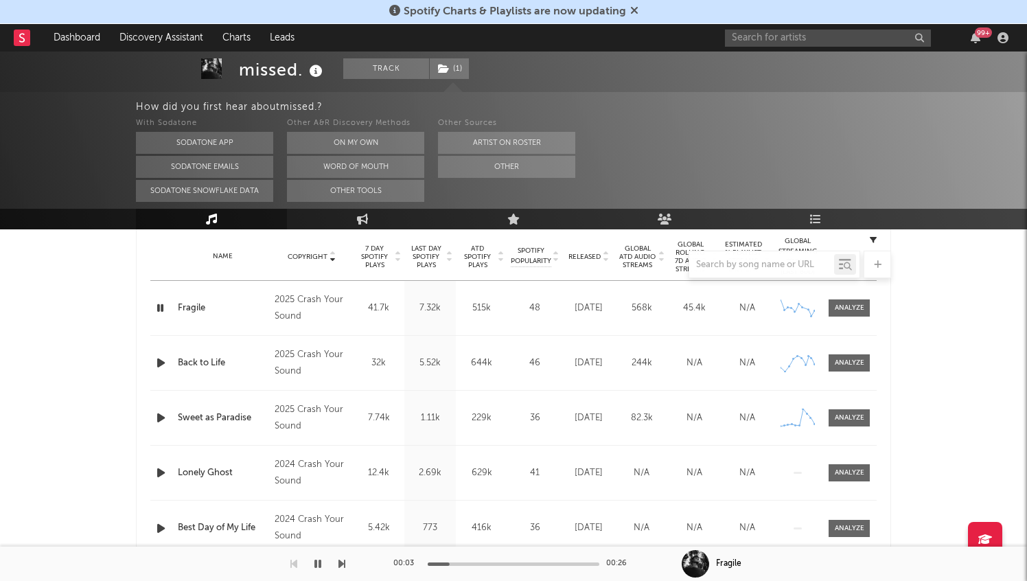
scroll to position [552, 0]
click at [862, 313] on div at bounding box center [850, 309] width 30 height 10
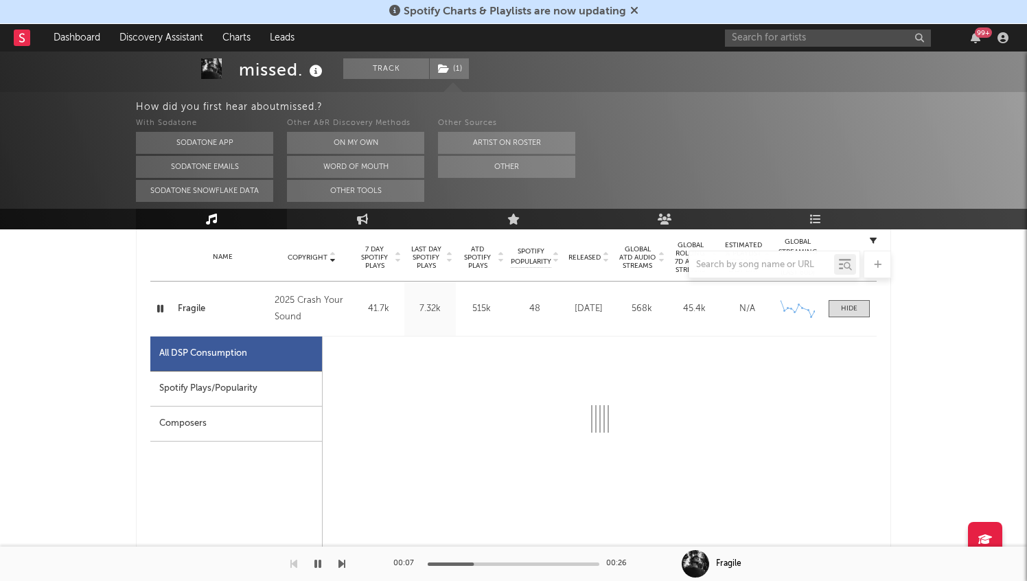
click at [249, 397] on div "Spotify Plays/Popularity" at bounding box center [236, 389] width 172 height 35
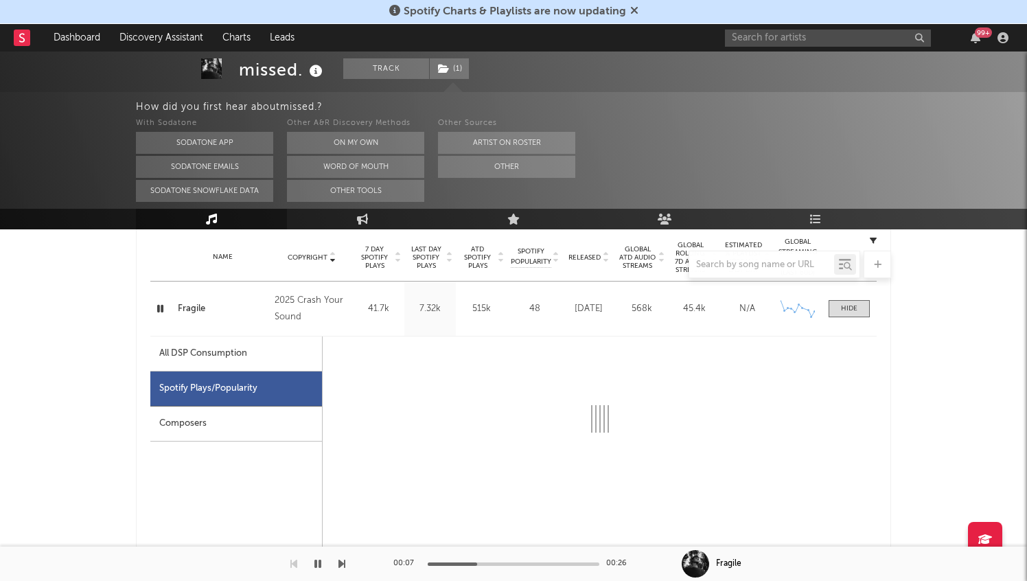
select select "1w"
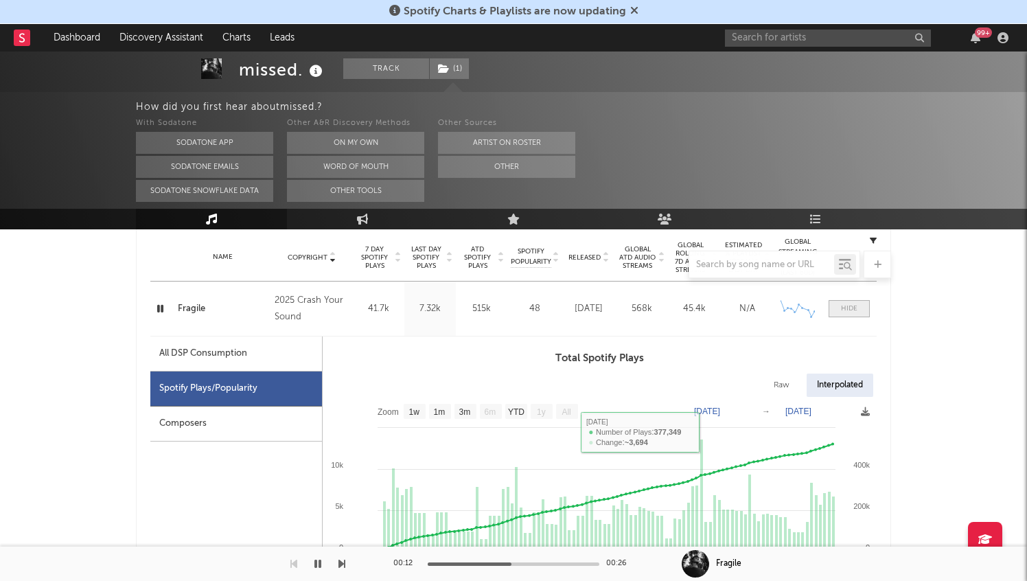
click at [852, 308] on div at bounding box center [849, 309] width 16 height 10
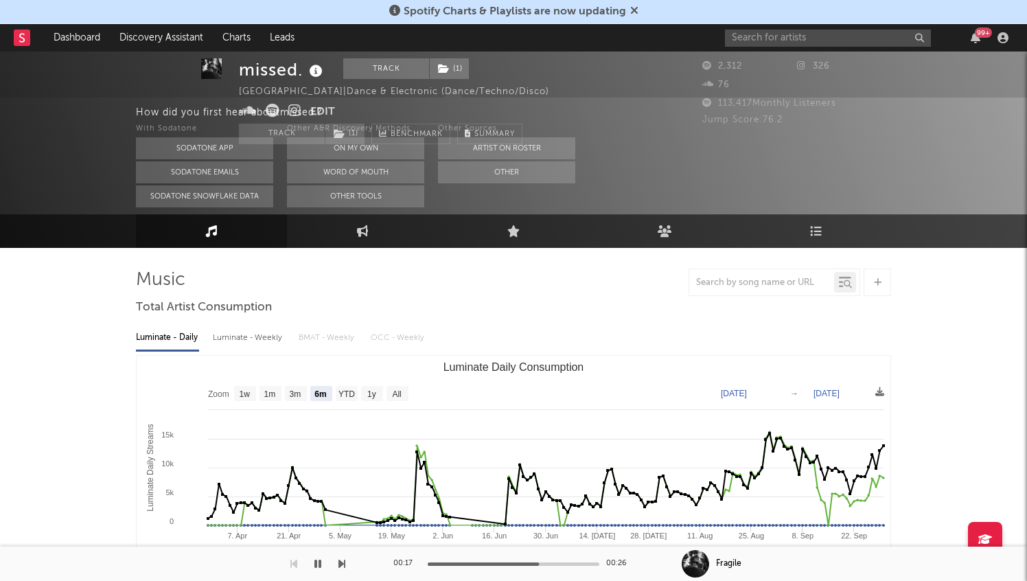
scroll to position [0, 0]
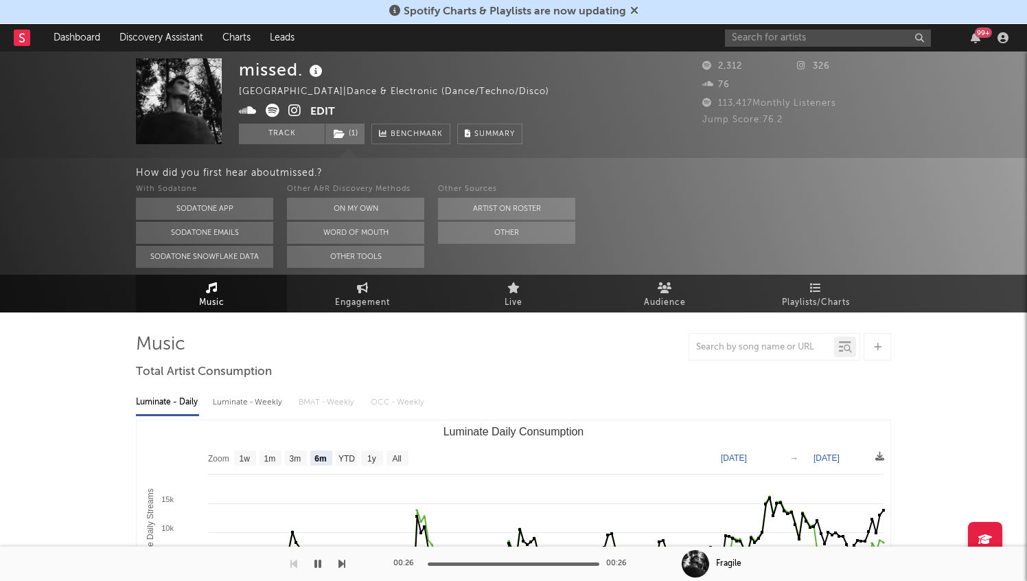
click at [16, 41] on rect at bounding box center [22, 38] width 16 height 16
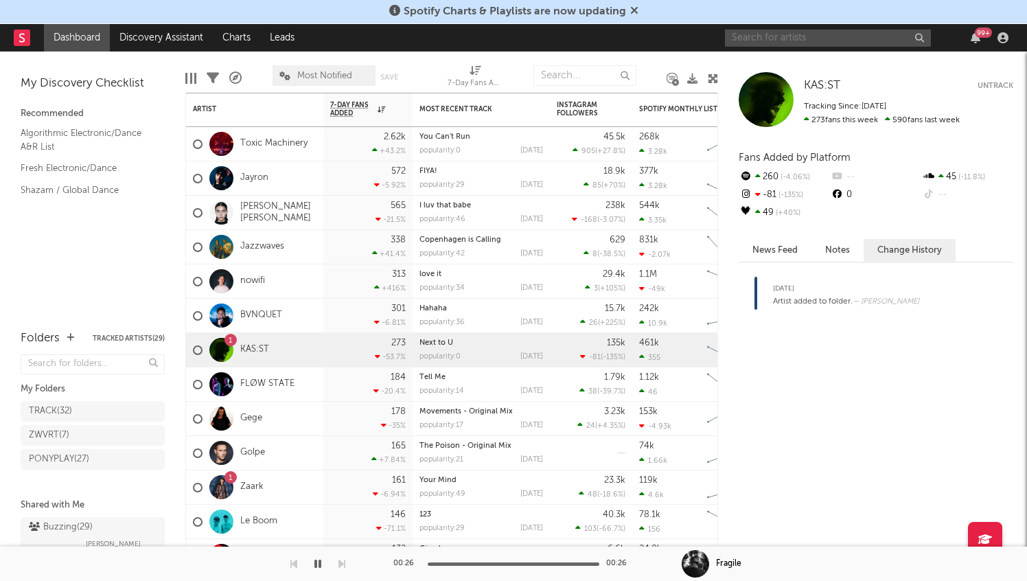
click at [788, 38] on input "text" at bounding box center [828, 38] width 206 height 17
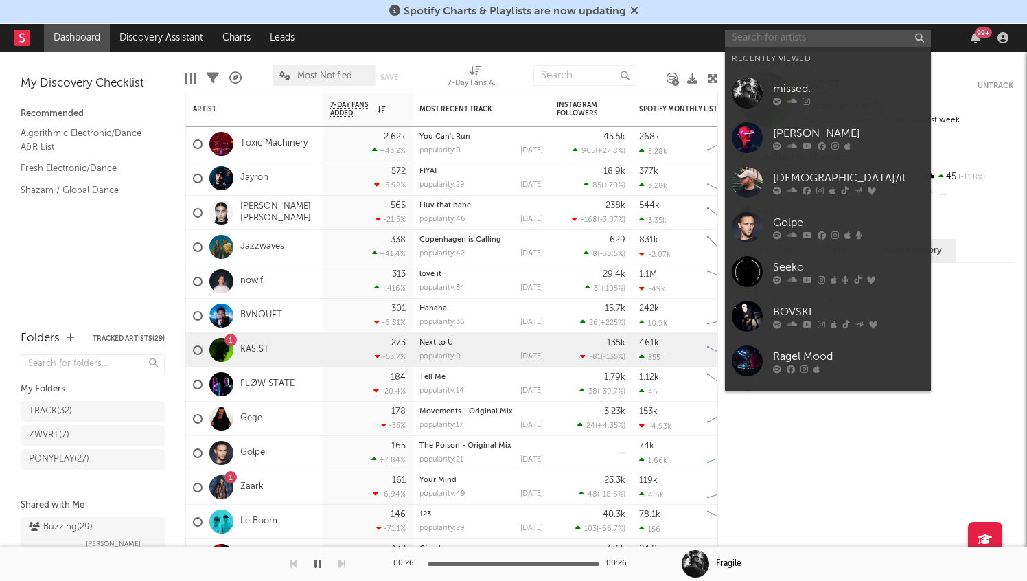
paste input "jkylxhyde"
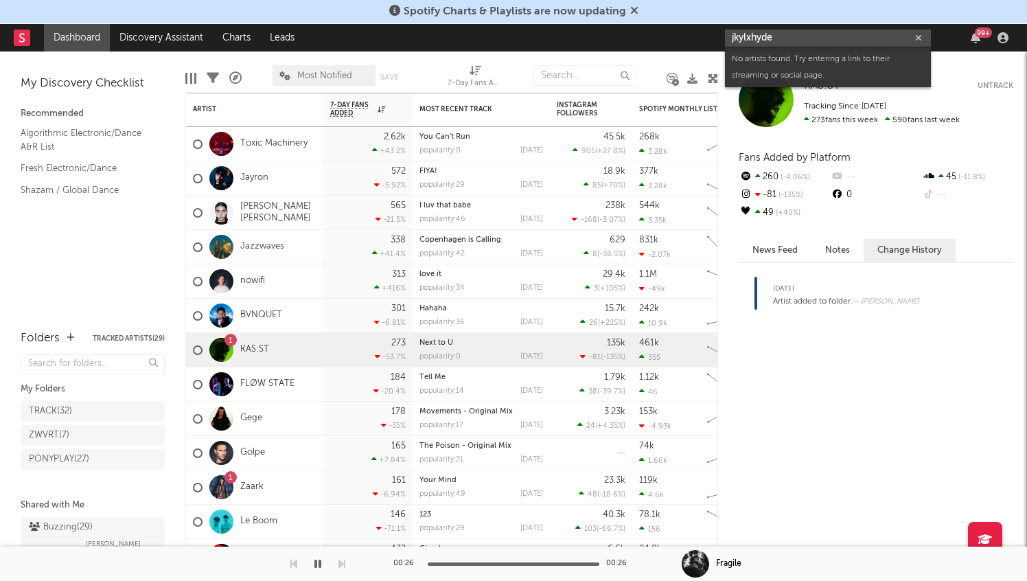
click at [753, 38] on input "jkylxhyde" at bounding box center [828, 38] width 206 height 17
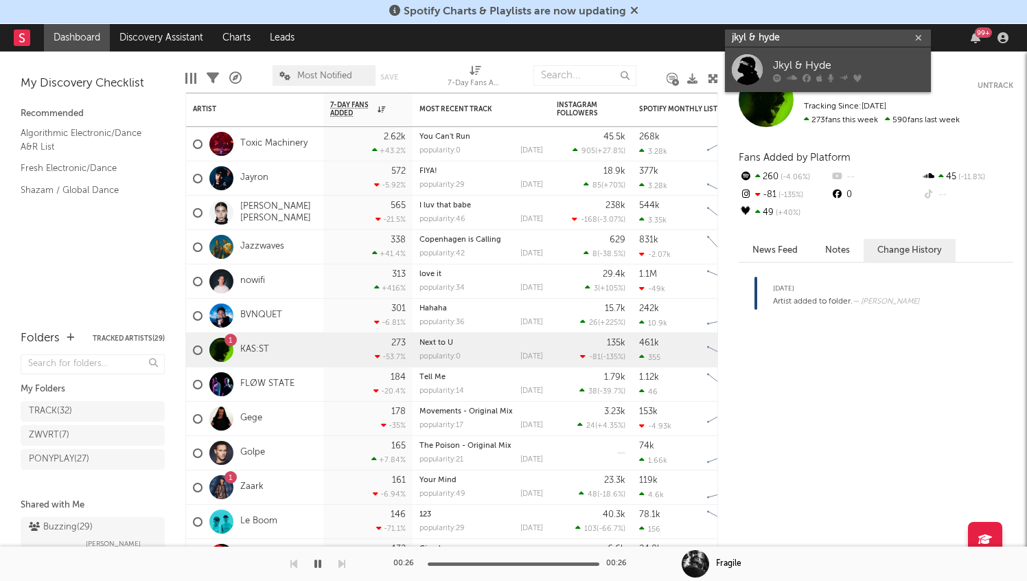
type input "jkyl & hyde"
click at [832, 58] on div "Jkyl & Hyde" at bounding box center [848, 65] width 151 height 16
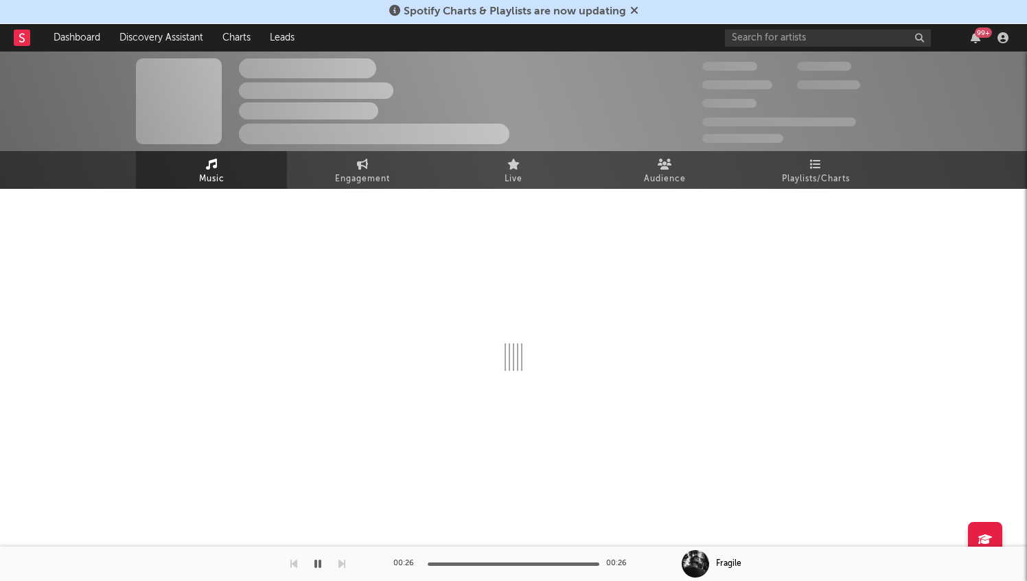
select select "6m"
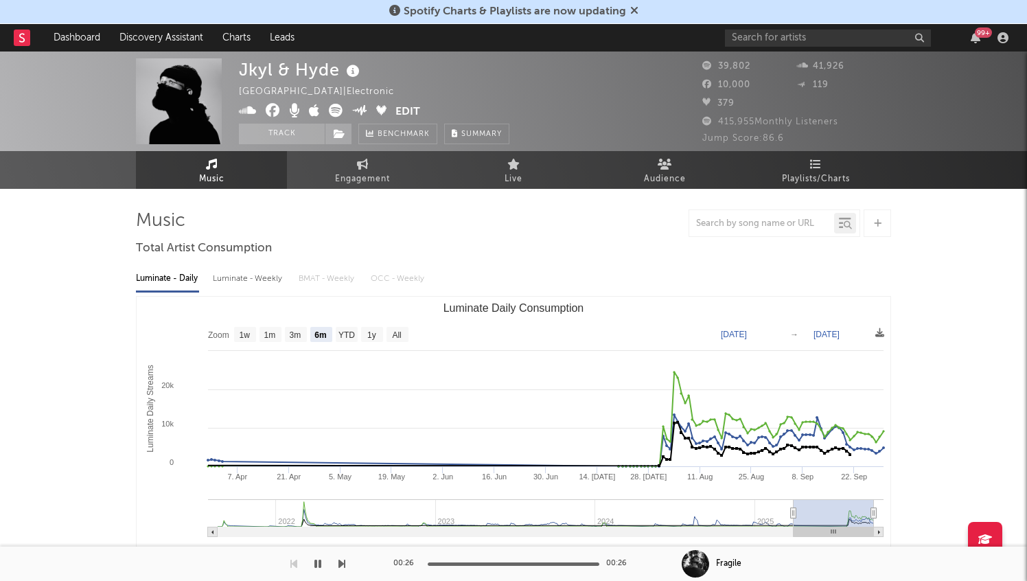
select select "6m"
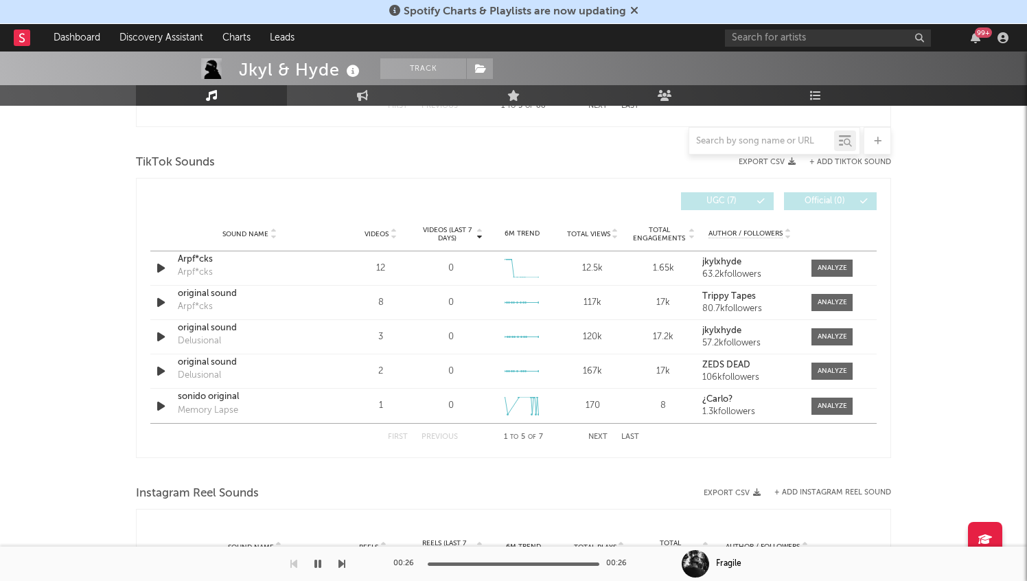
scroll to position [898, 0]
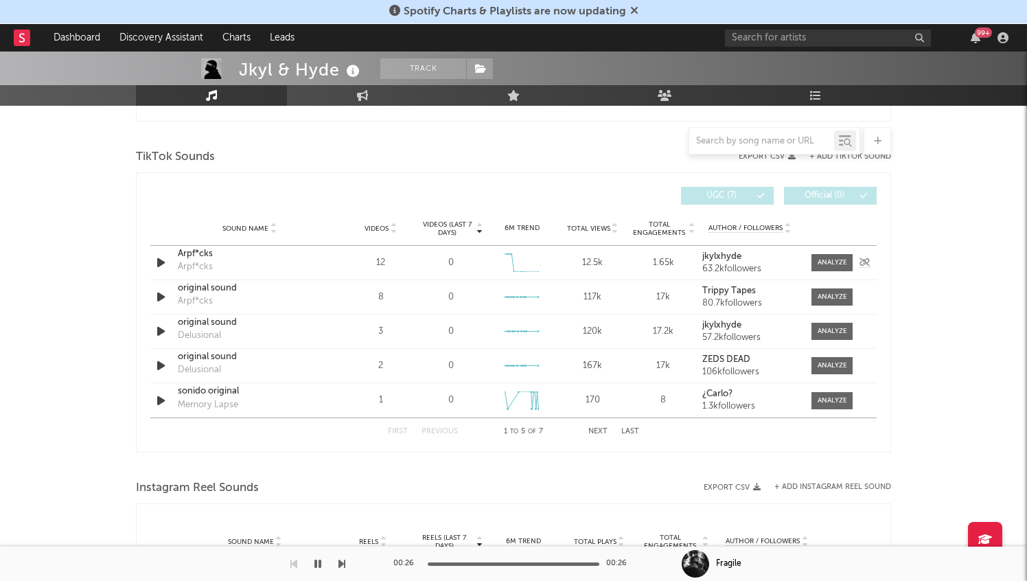
click at [578, 268] on div "12.5k" at bounding box center [593, 263] width 64 height 14
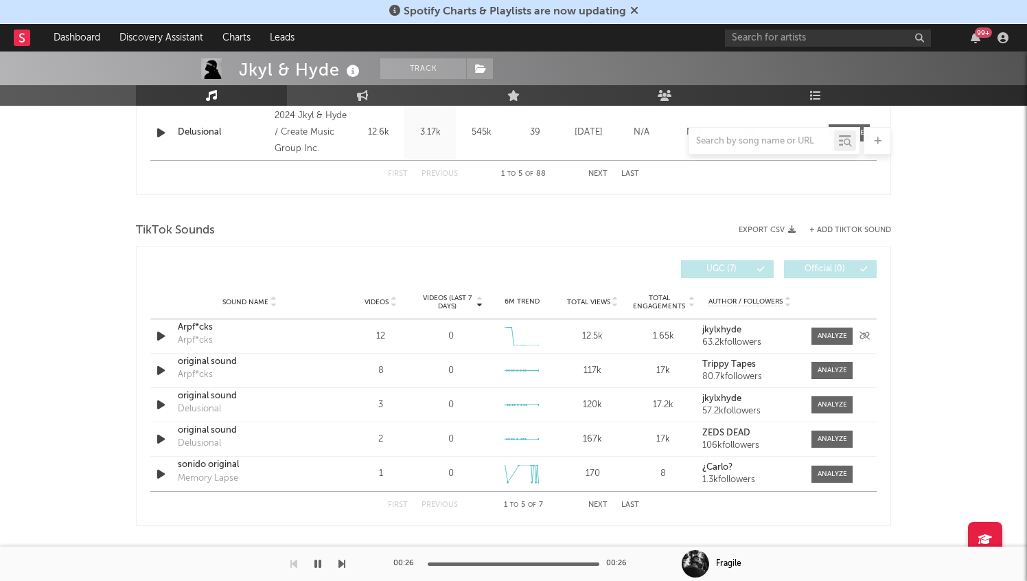
scroll to position [812, 0]
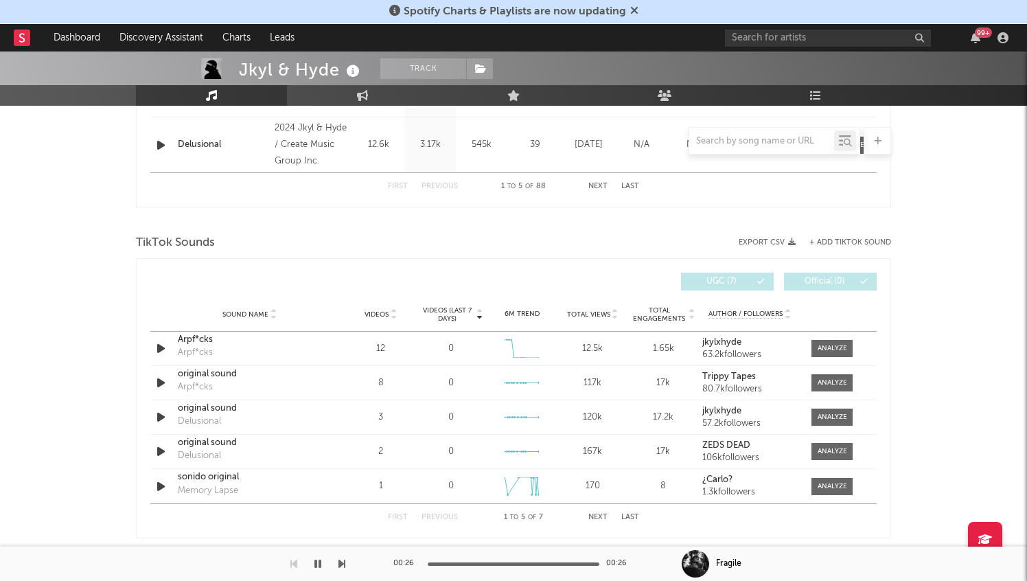
click at [862, 242] on button "+ Add TikTok Sound" at bounding box center [851, 243] width 82 height 8
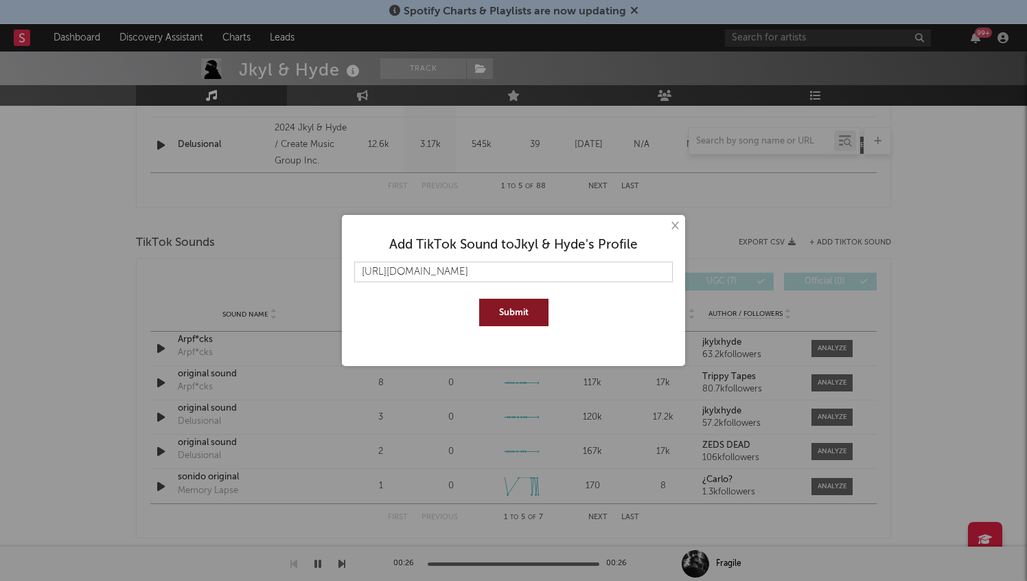
scroll to position [0, 282]
type input "[URL][DOMAIN_NAME]"
click at [503, 314] on button "Submit" at bounding box center [513, 312] width 69 height 27
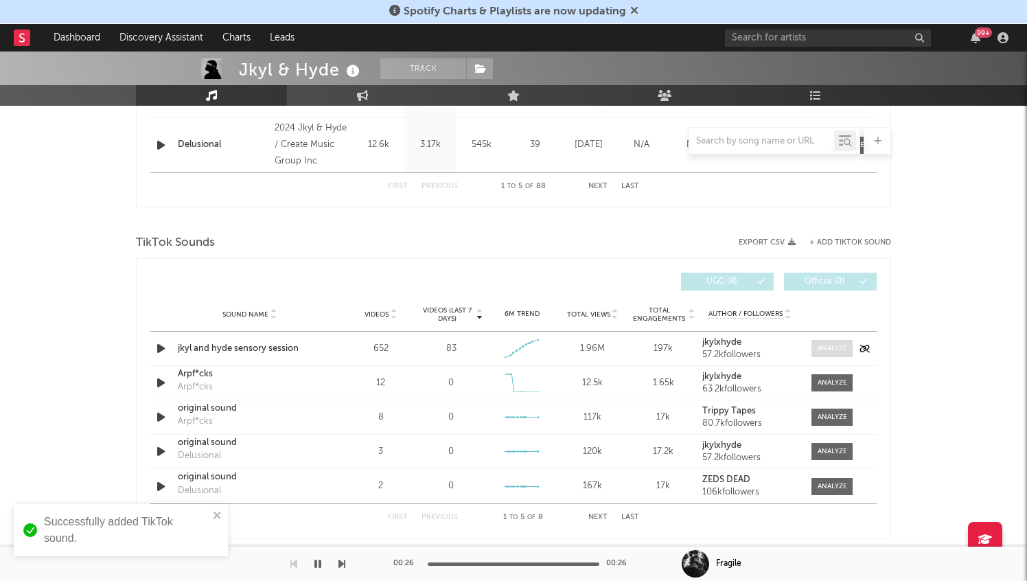
click at [834, 345] on div at bounding box center [833, 348] width 30 height 10
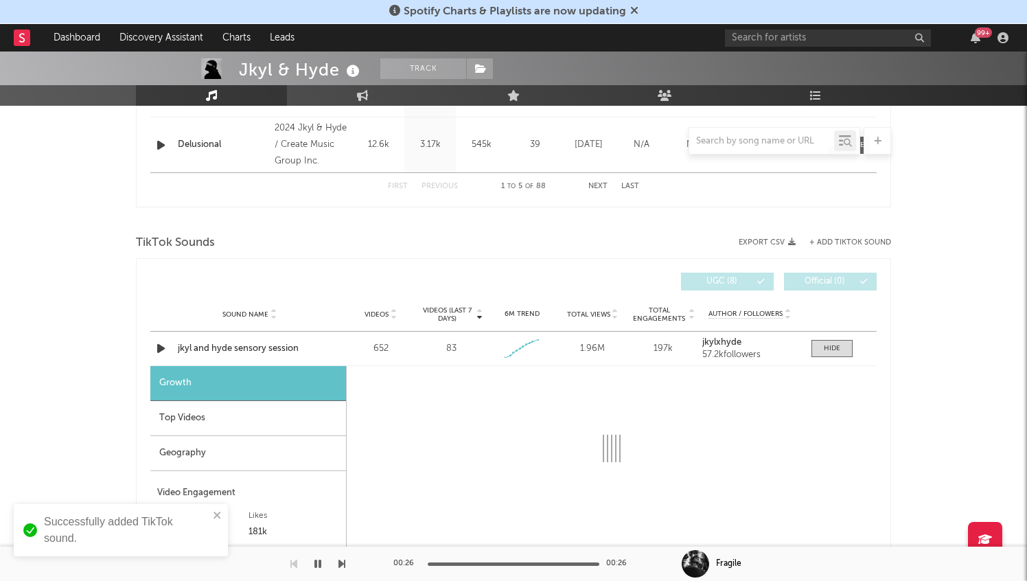
select select "1w"
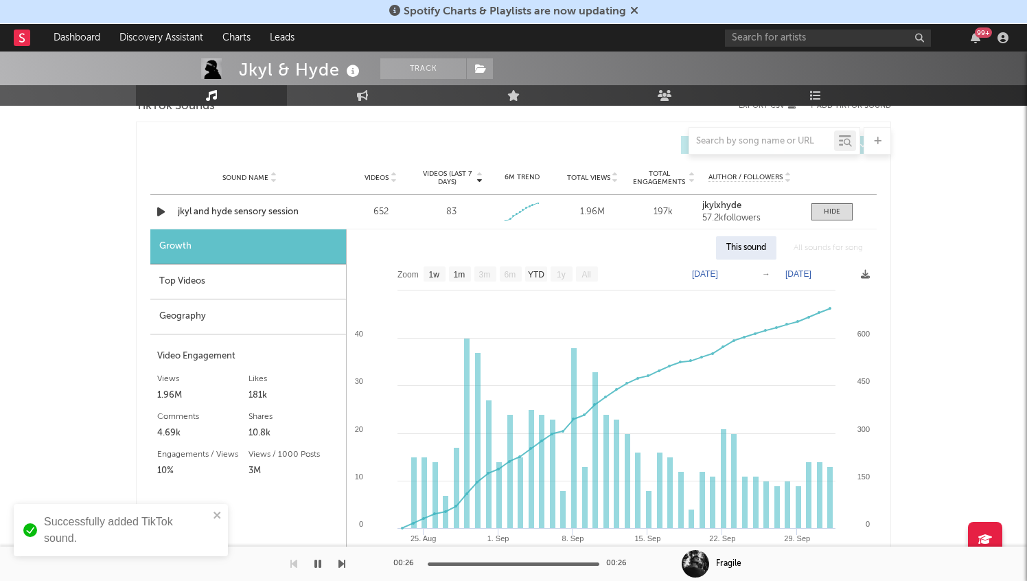
scroll to position [950, 0]
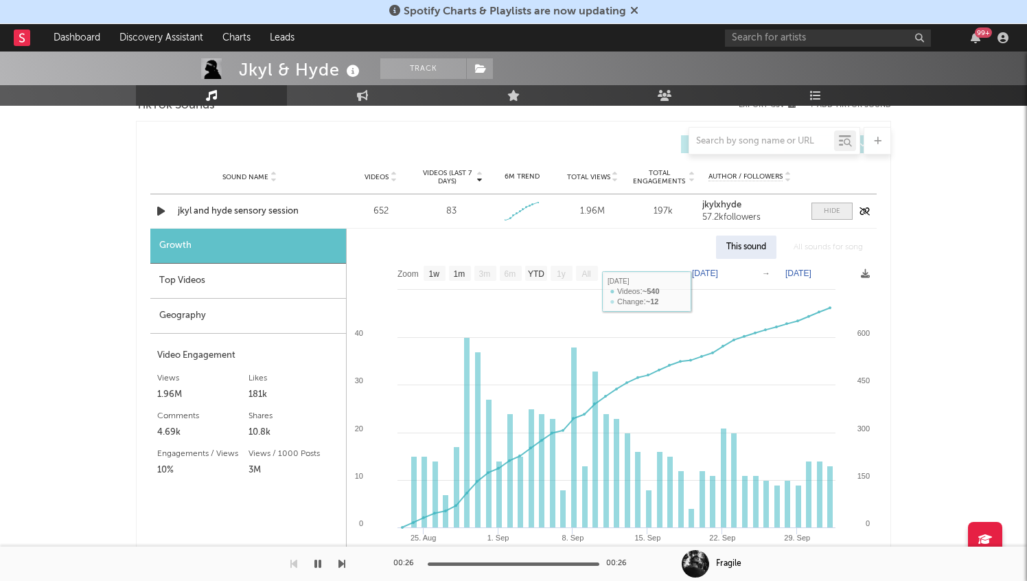
click at [836, 211] on div at bounding box center [832, 211] width 16 height 10
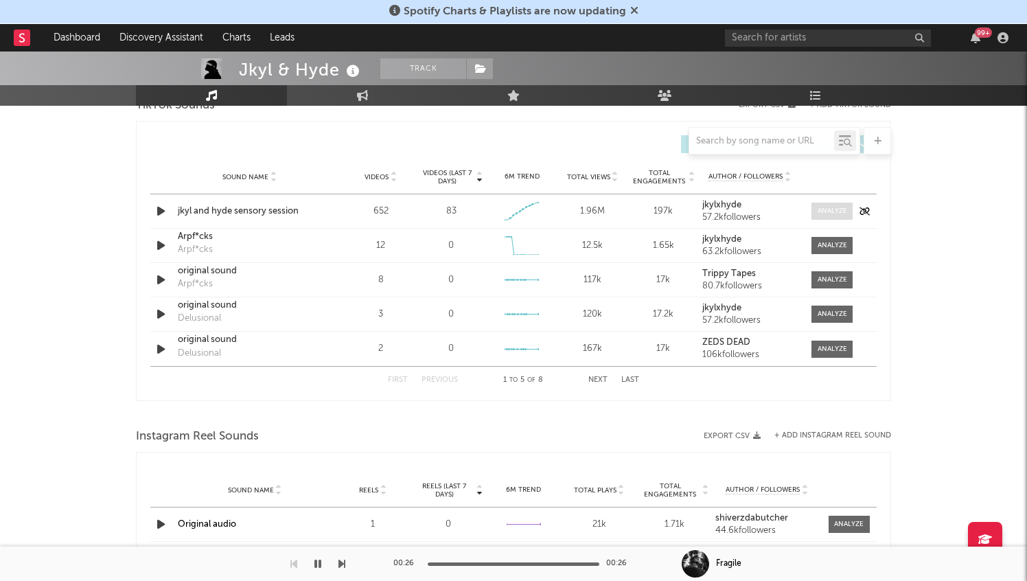
click at [826, 205] on span at bounding box center [832, 211] width 41 height 17
select select "1w"
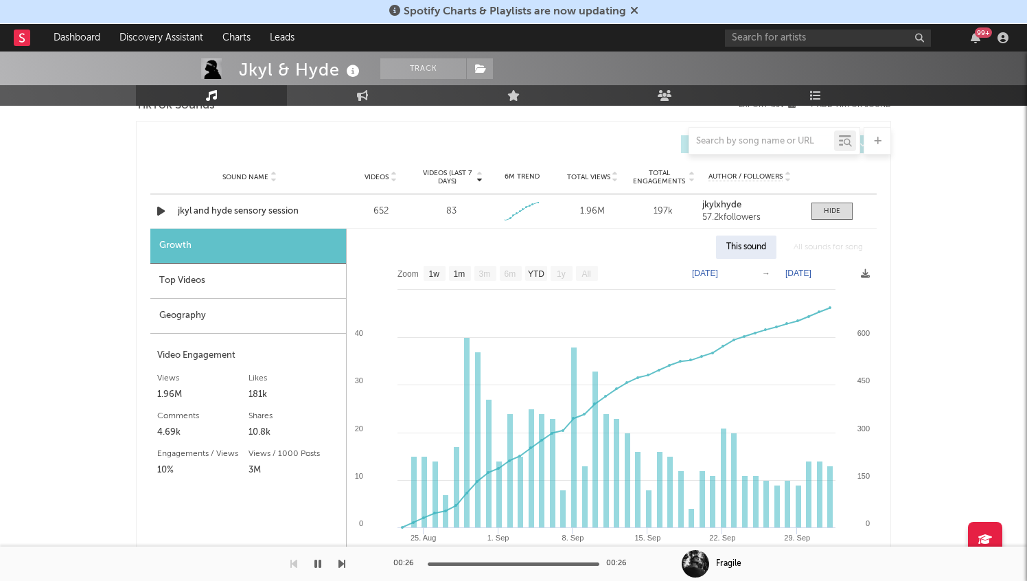
click at [234, 275] on div "Top Videos" at bounding box center [248, 281] width 196 height 35
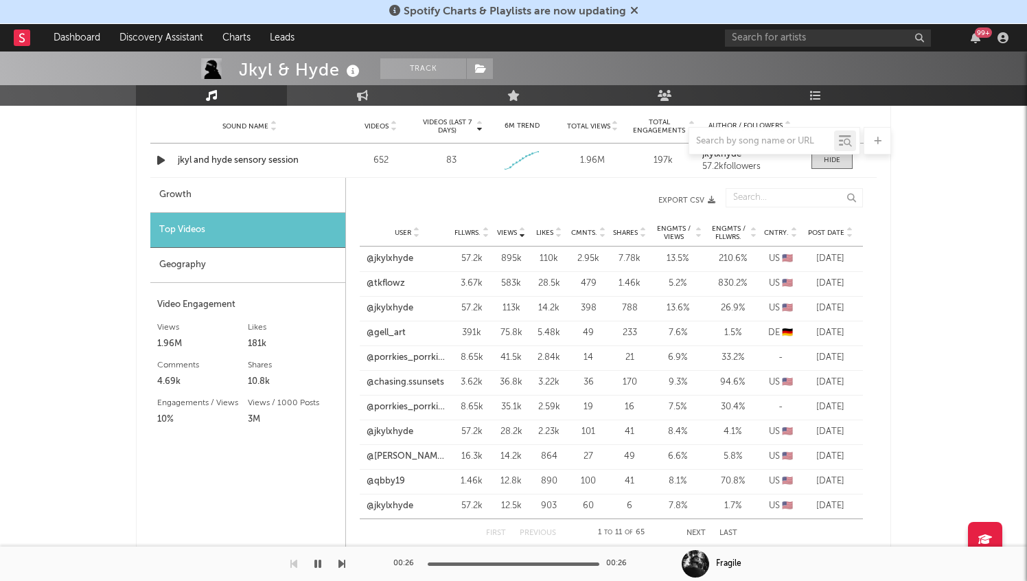
scroll to position [1004, 0]
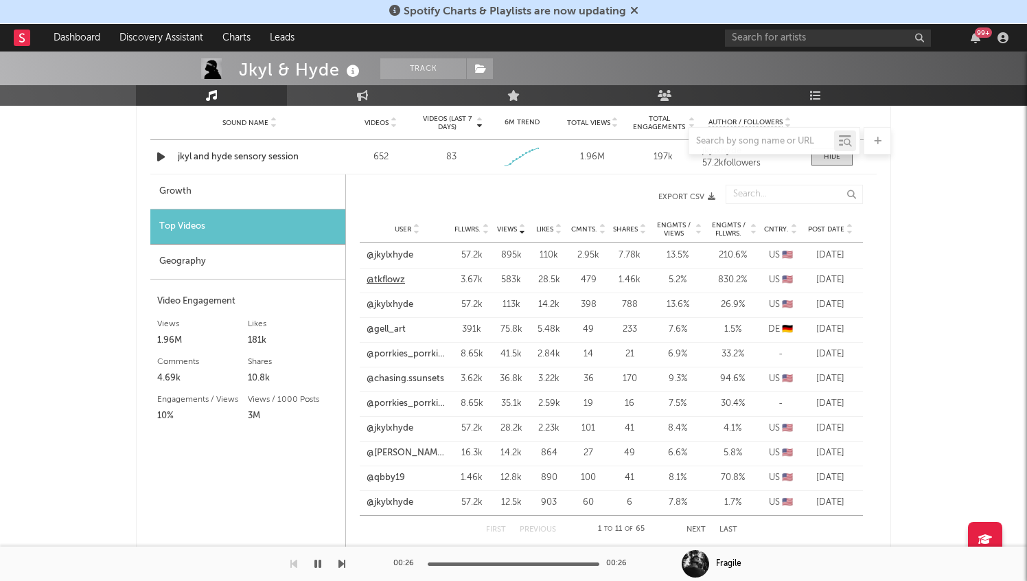
click at [395, 277] on link "@tkflowz" at bounding box center [386, 280] width 38 height 14
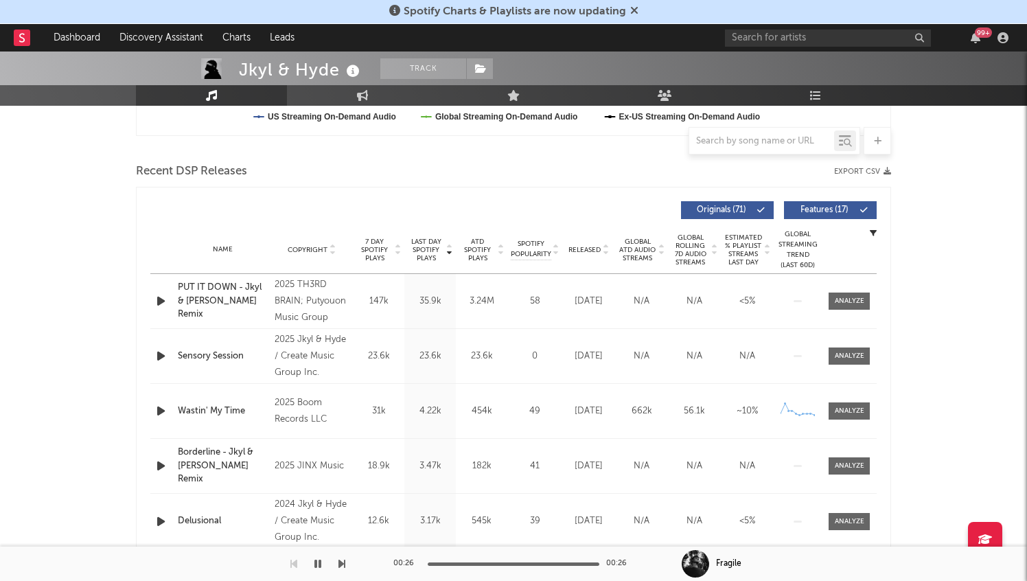
scroll to position [423, 0]
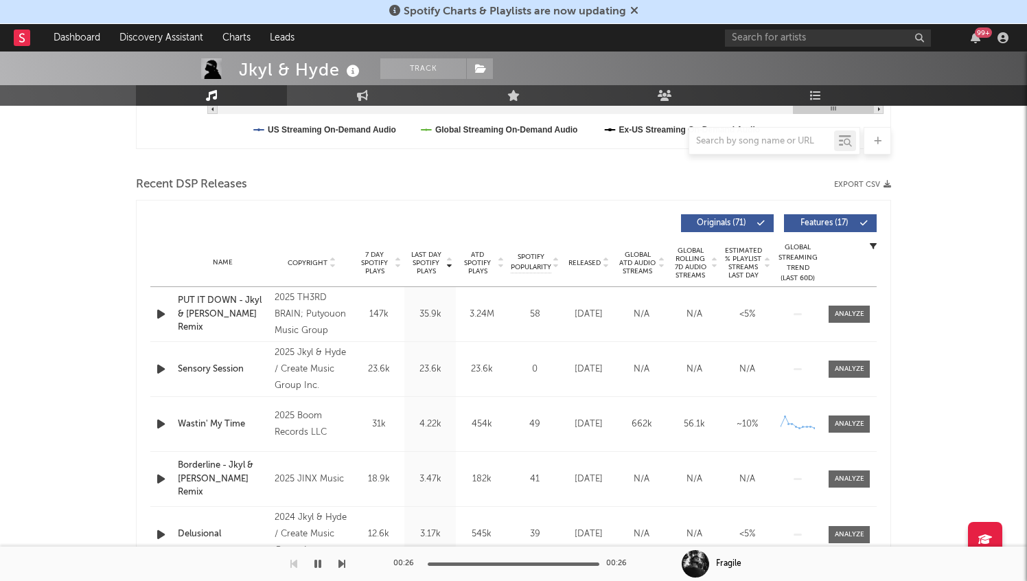
click at [591, 260] on span "Released" at bounding box center [585, 263] width 32 height 8
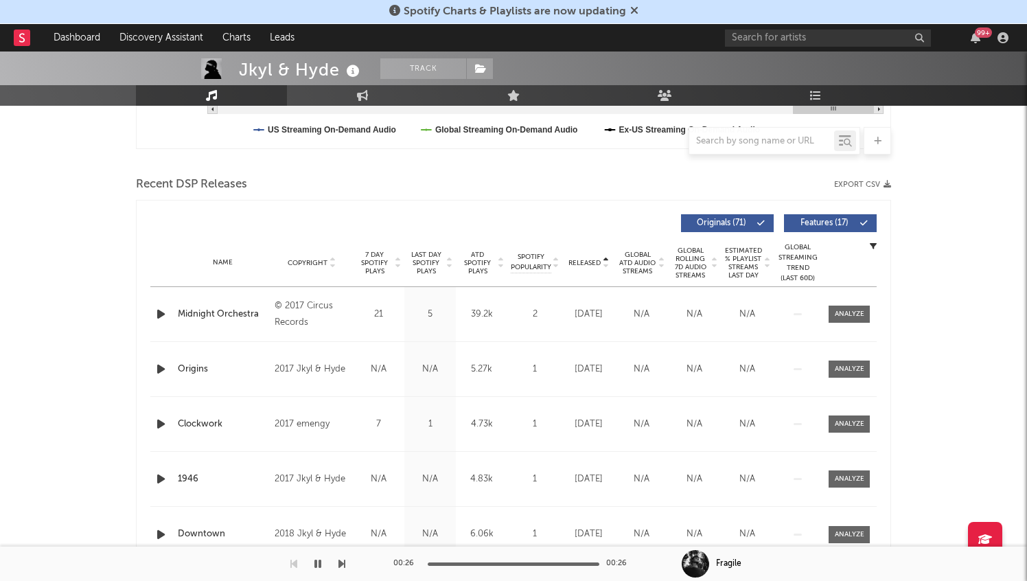
click at [591, 260] on span "Released" at bounding box center [585, 263] width 32 height 8
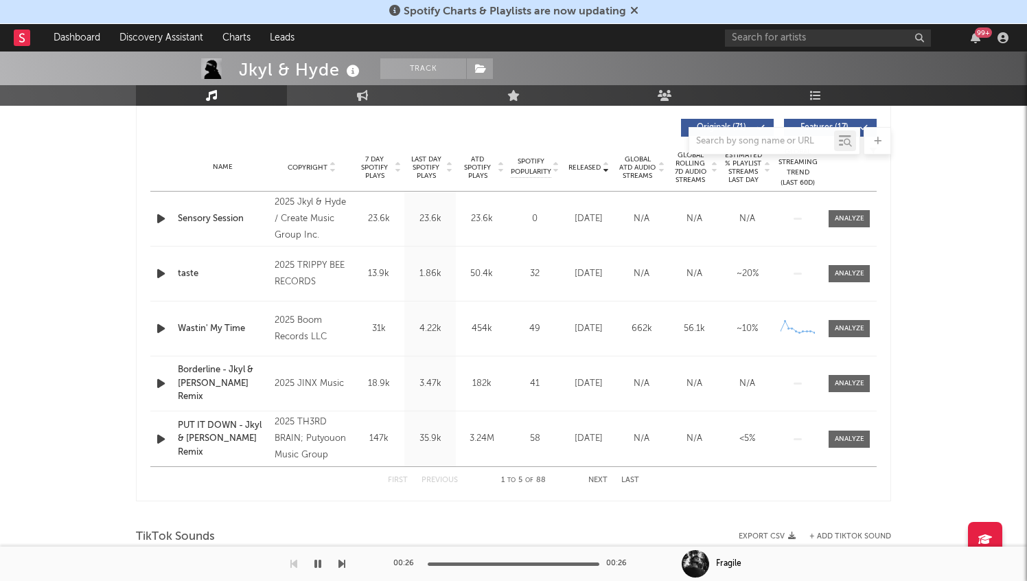
scroll to position [523, 0]
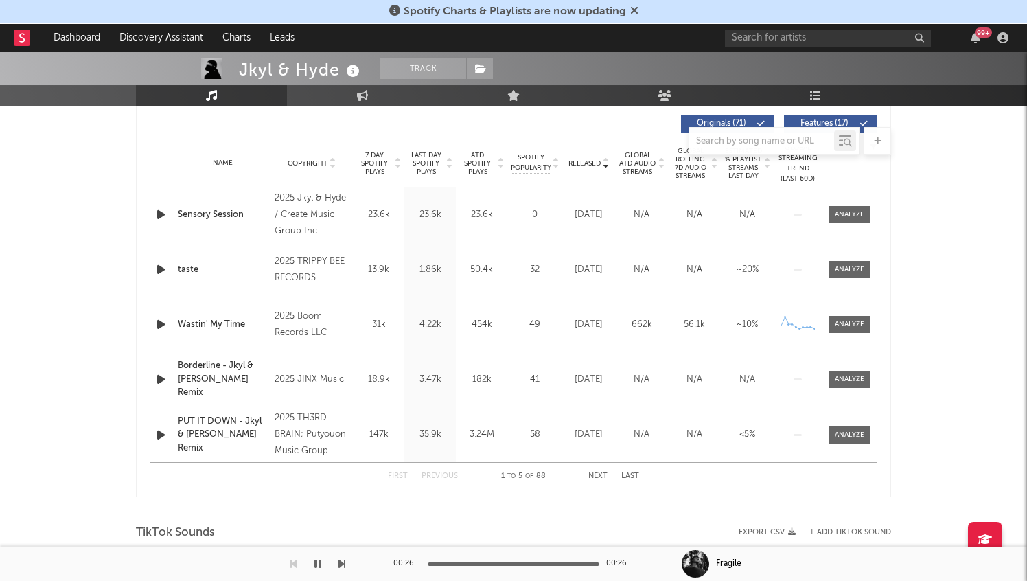
click at [155, 434] on icon "button" at bounding box center [161, 434] width 14 height 17
click at [468, 562] on div at bounding box center [514, 563] width 172 height 3
click at [503, 562] on div at bounding box center [514, 563] width 172 height 3
click at [159, 439] on icon "button" at bounding box center [160, 434] width 13 height 17
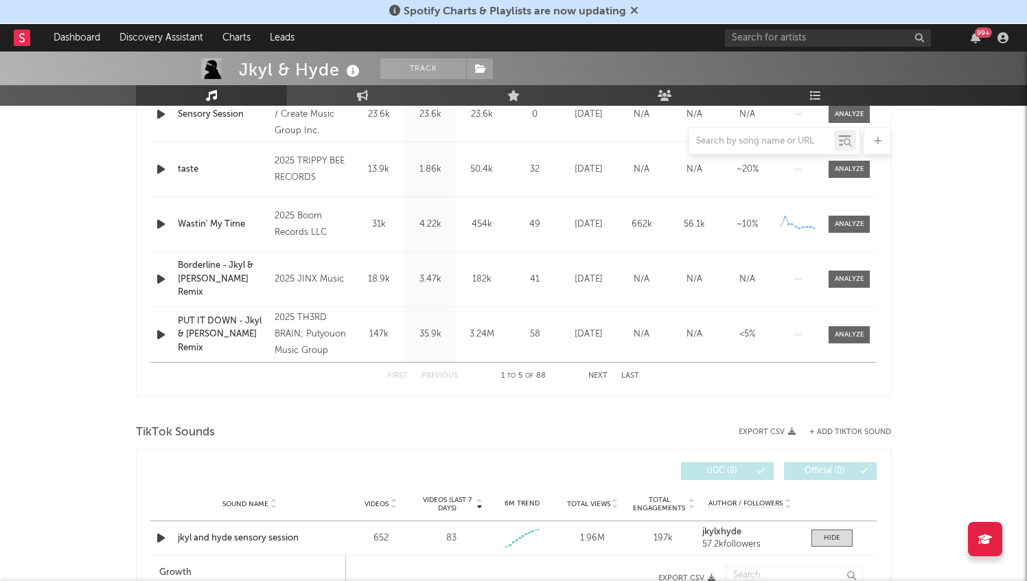
scroll to position [628, 0]
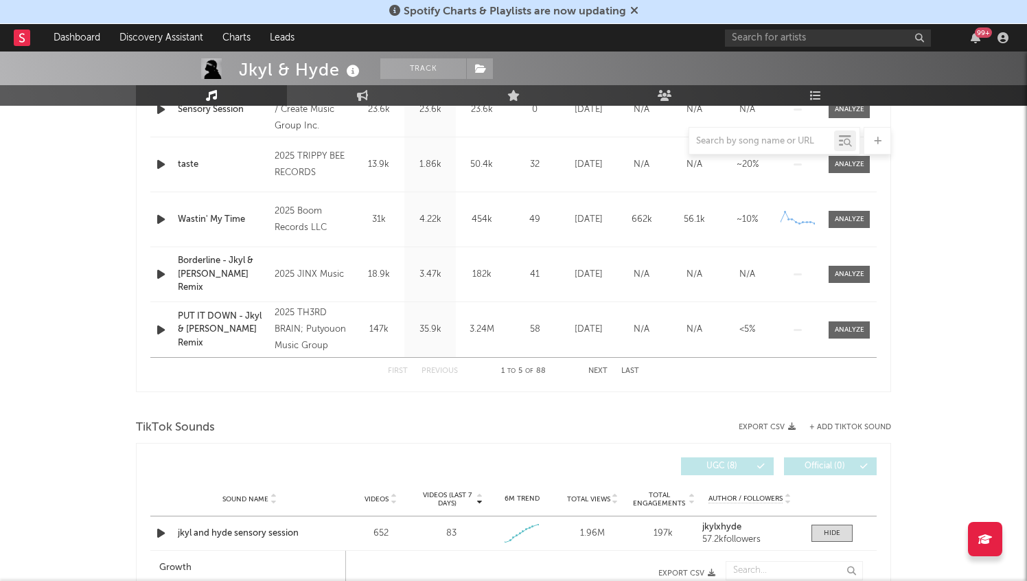
click at [158, 279] on icon "button" at bounding box center [161, 274] width 14 height 17
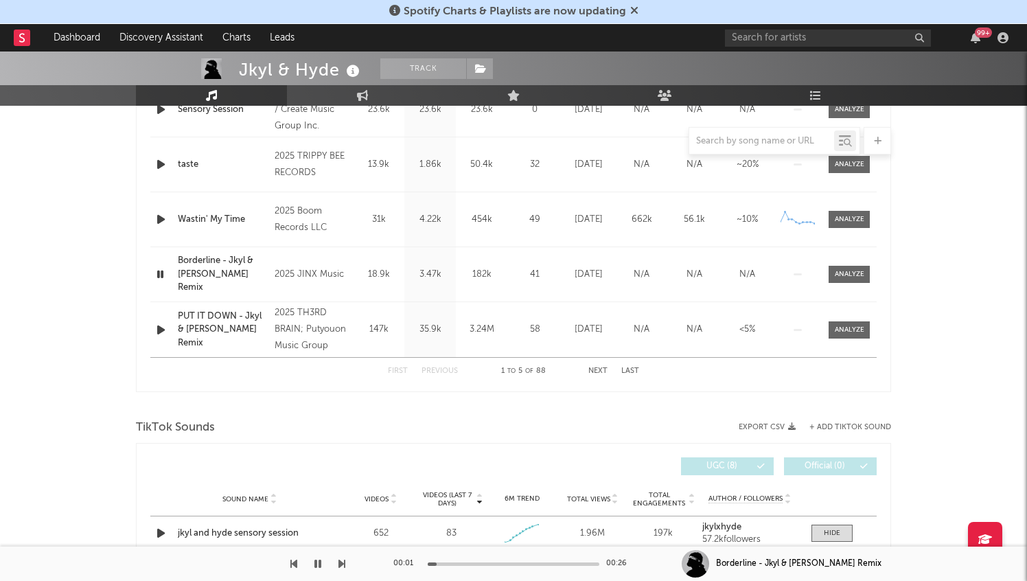
click at [468, 565] on div at bounding box center [514, 563] width 172 height 3
click at [317, 564] on icon "button" at bounding box center [318, 563] width 7 height 11
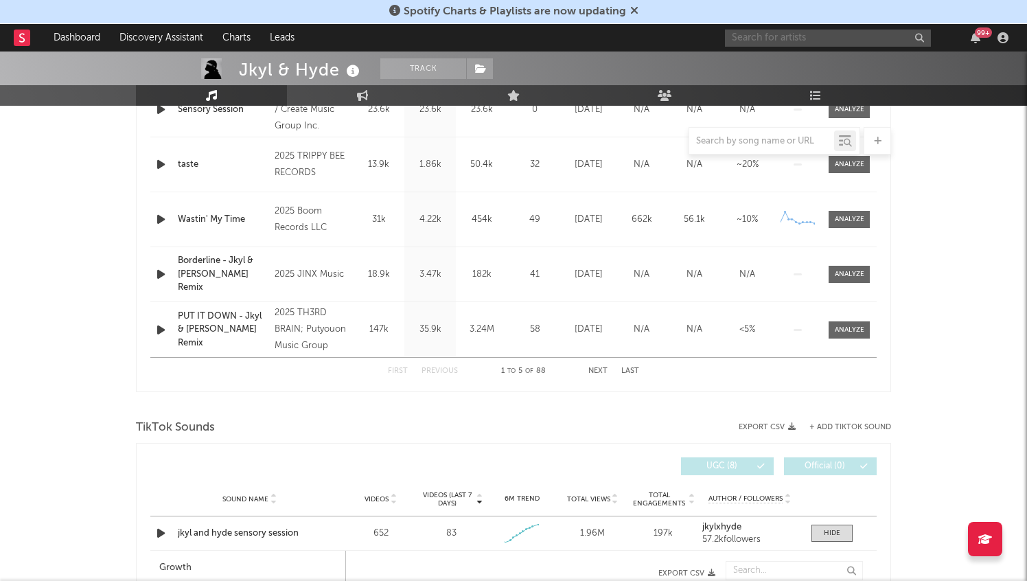
click at [795, 32] on input "text" at bounding box center [828, 38] width 206 height 17
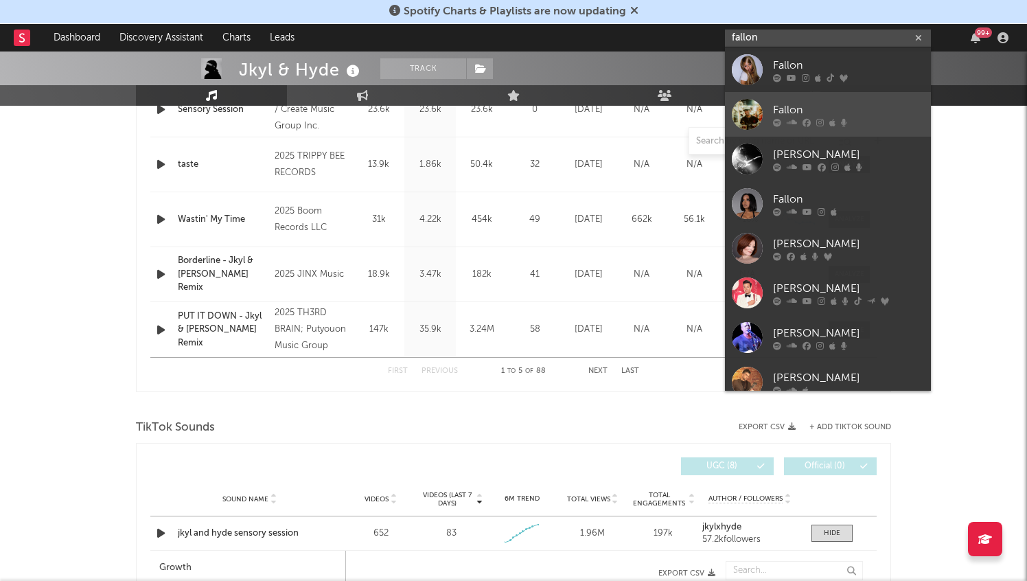
type input "fallon"
click at [818, 98] on link "Fallon" at bounding box center [828, 114] width 206 height 45
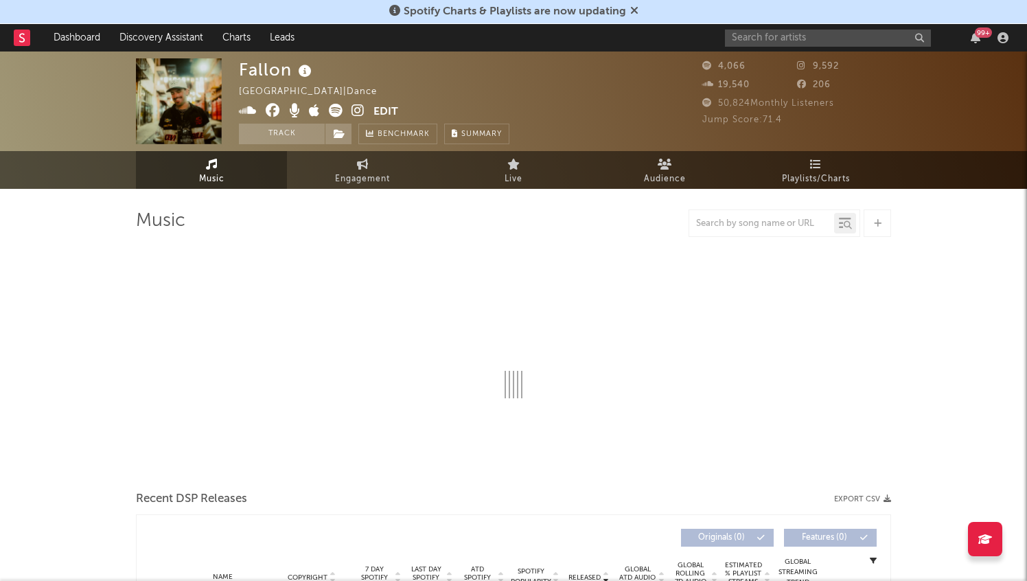
select select "6m"
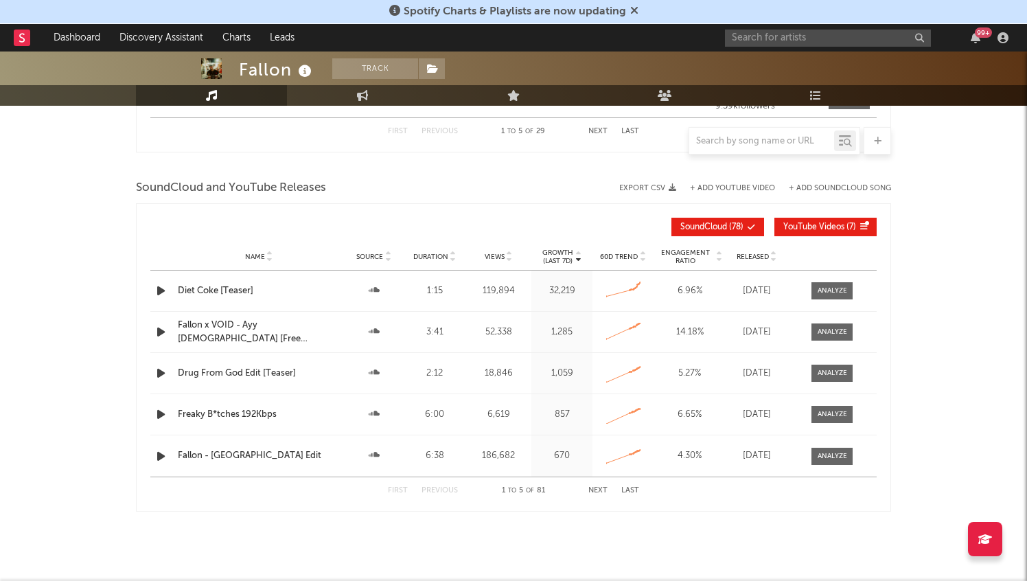
scroll to position [1408, 0]
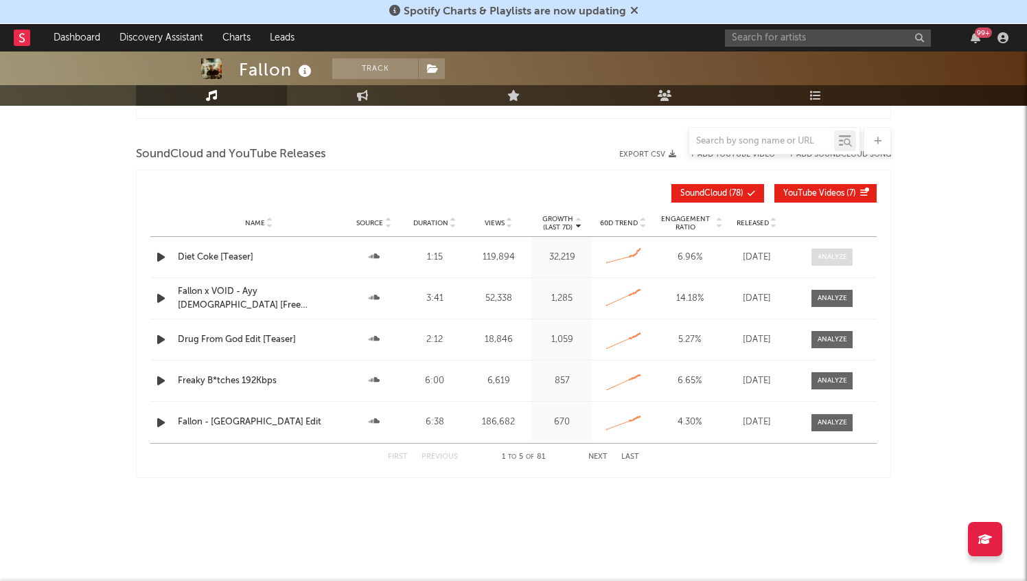
click at [828, 252] on div at bounding box center [833, 257] width 30 height 10
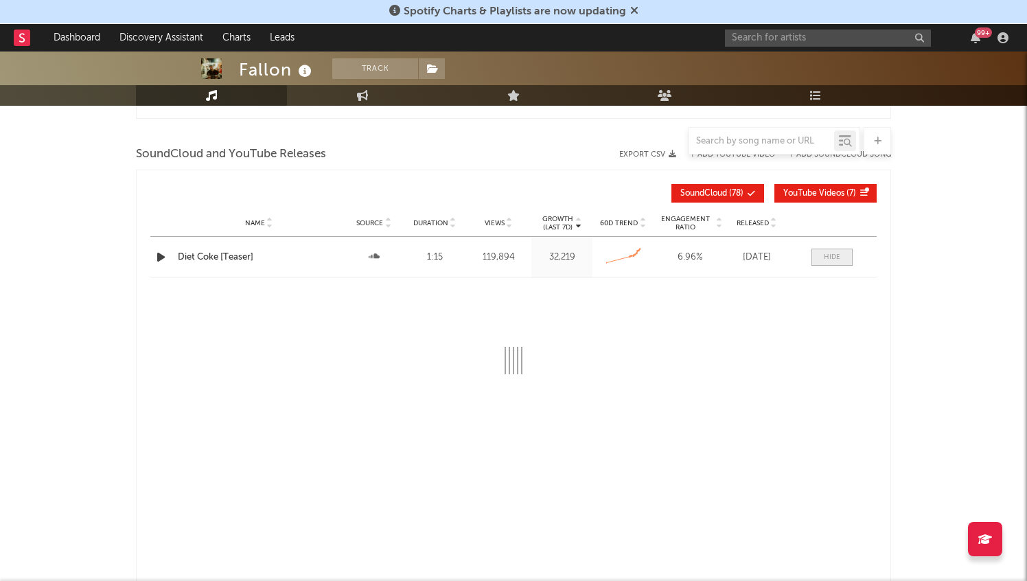
select select "6m"
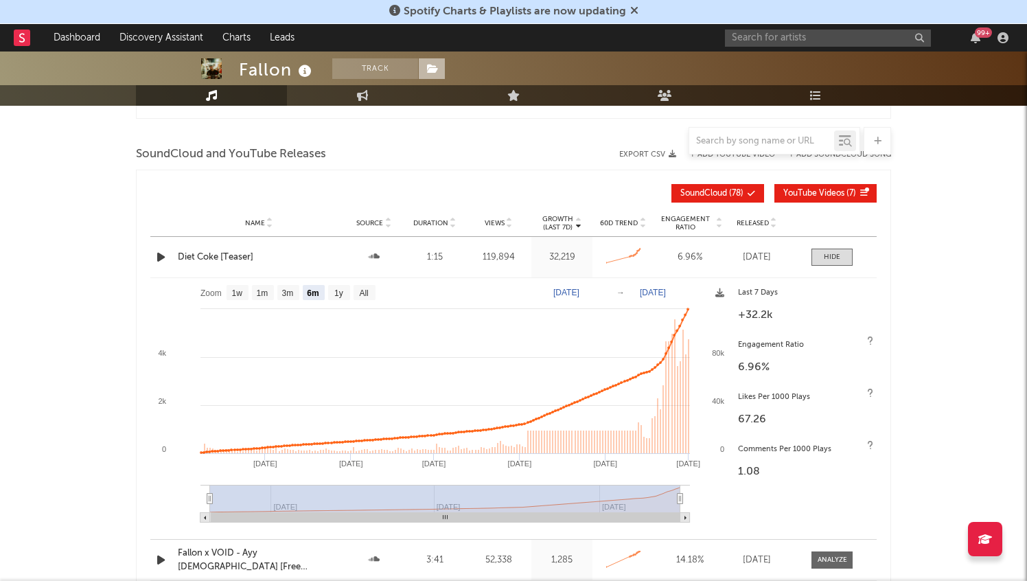
click at [431, 67] on icon at bounding box center [433, 69] width 12 height 10
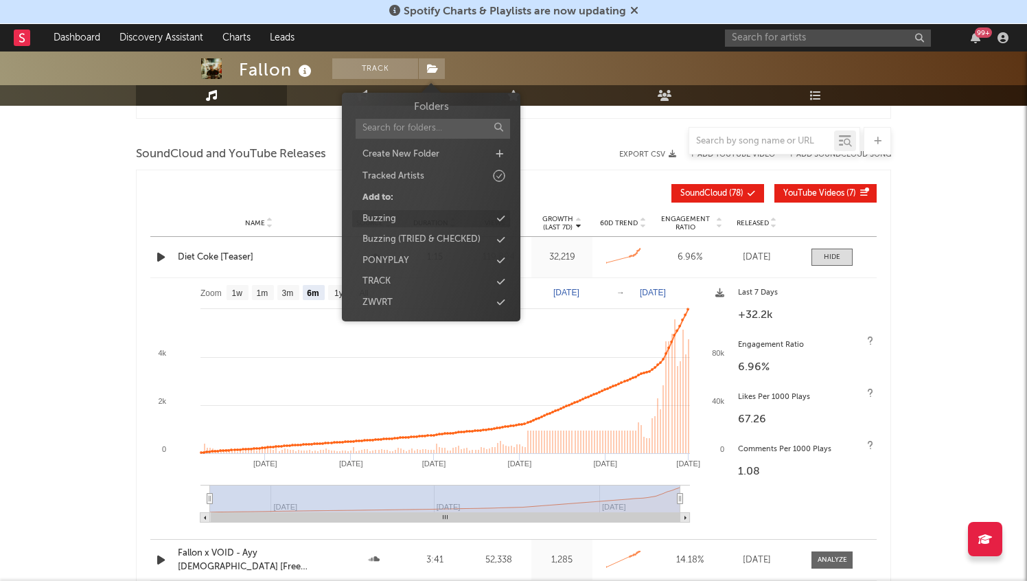
click at [440, 218] on div "Buzzing" at bounding box center [431, 219] width 158 height 18
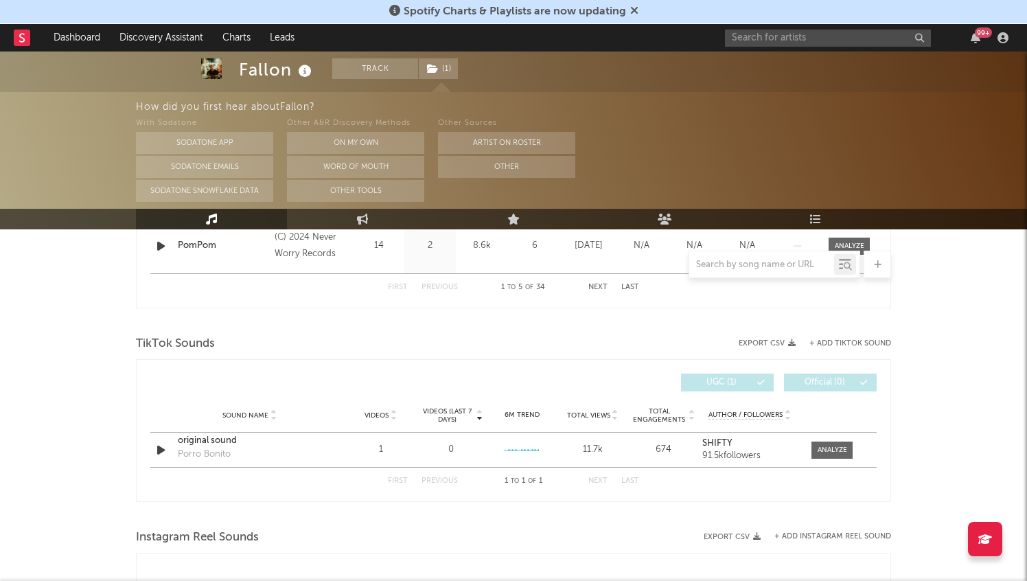
scroll to position [856, 0]
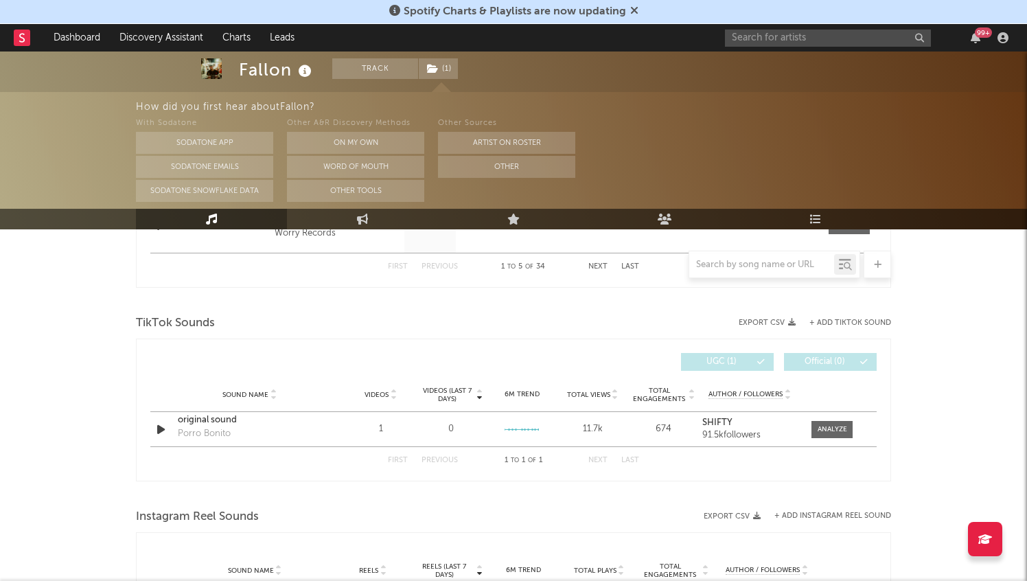
click at [858, 320] on button "+ Add TikTok Sound" at bounding box center [851, 323] width 82 height 8
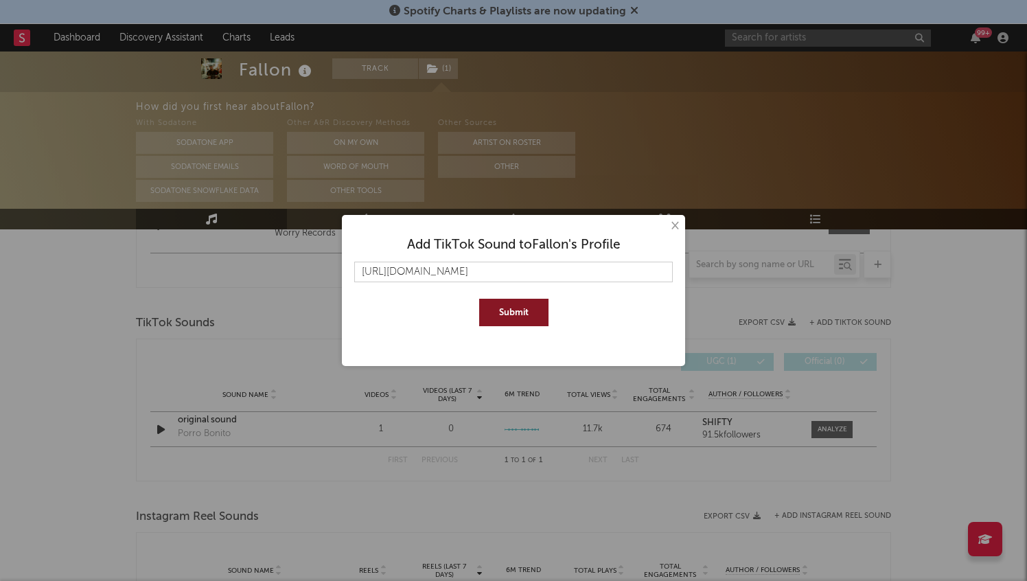
scroll to position [0, 212]
type input "[URL][DOMAIN_NAME]"
click at [539, 306] on button "Submit" at bounding box center [513, 312] width 69 height 27
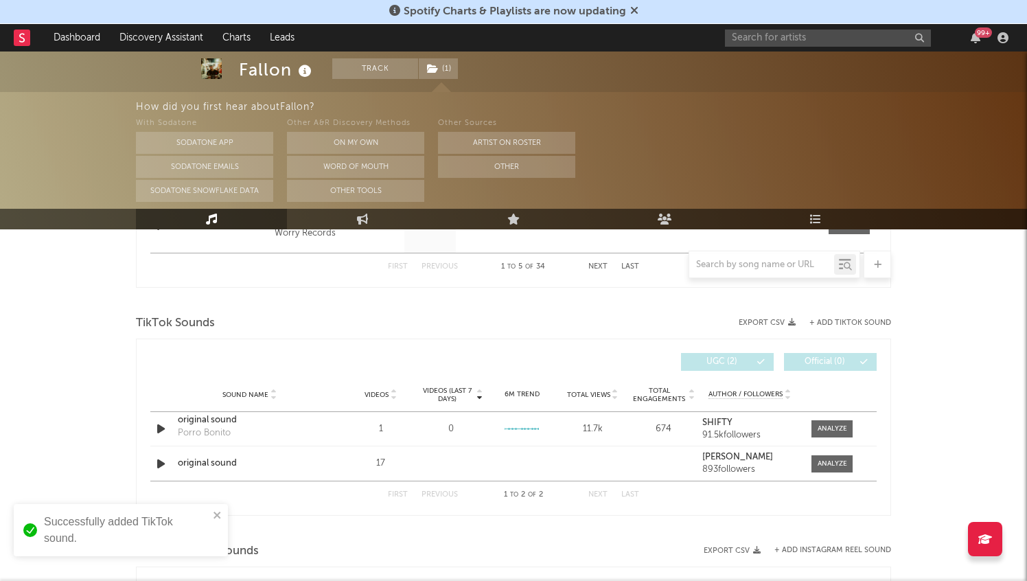
scroll to position [822, 0]
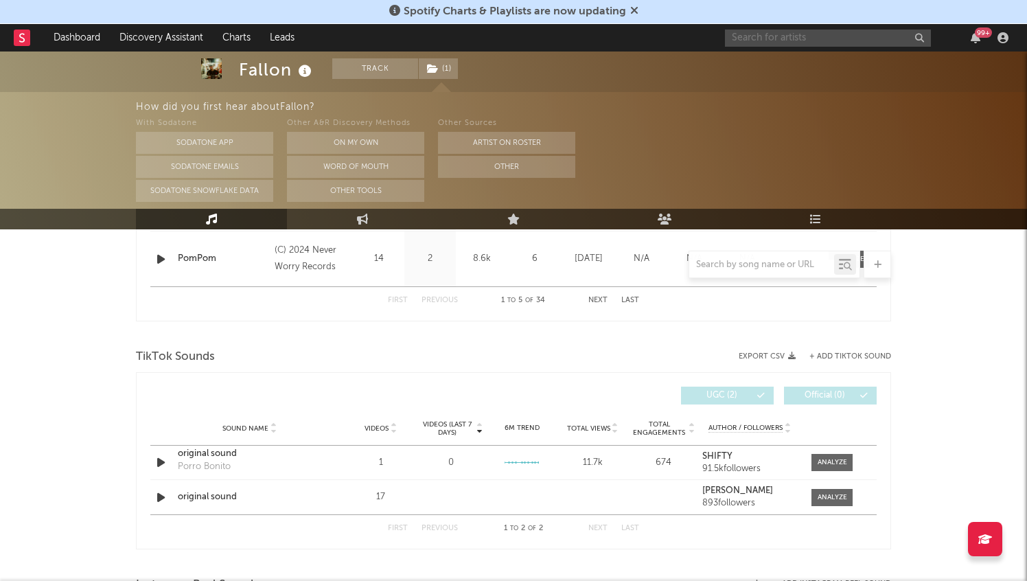
click at [766, 34] on input "text" at bounding box center [828, 38] width 206 height 17
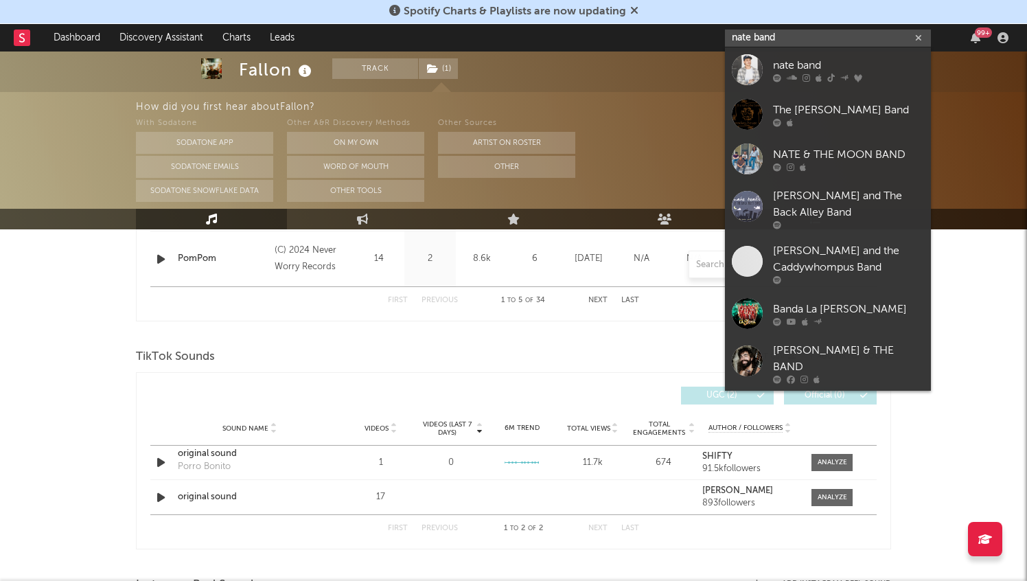
type input "nate band"
click at [788, 60] on div "nate band" at bounding box center [848, 65] width 151 height 16
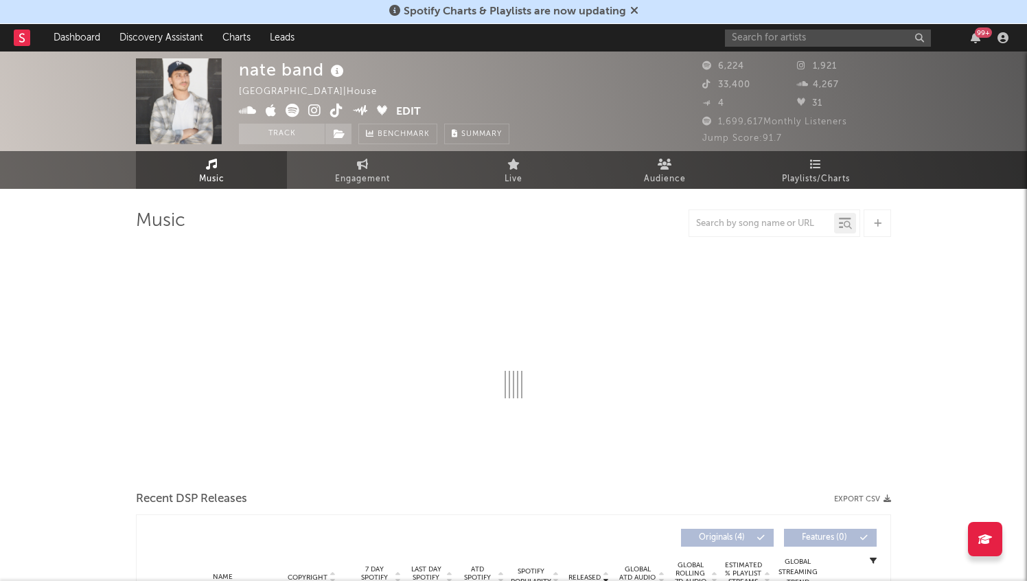
select select "1w"
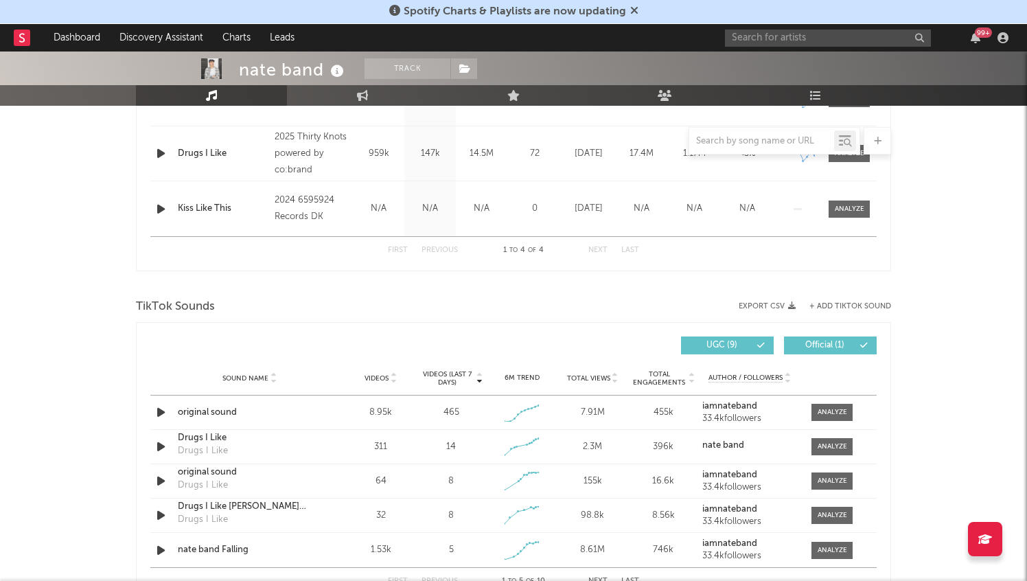
scroll to position [761, 0]
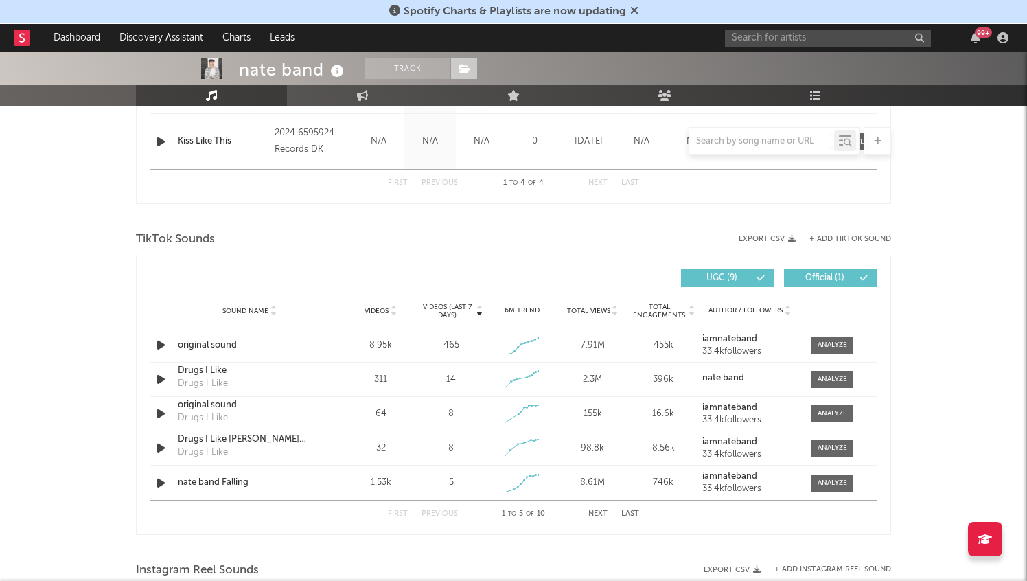
click at [475, 62] on span at bounding box center [463, 68] width 27 height 21
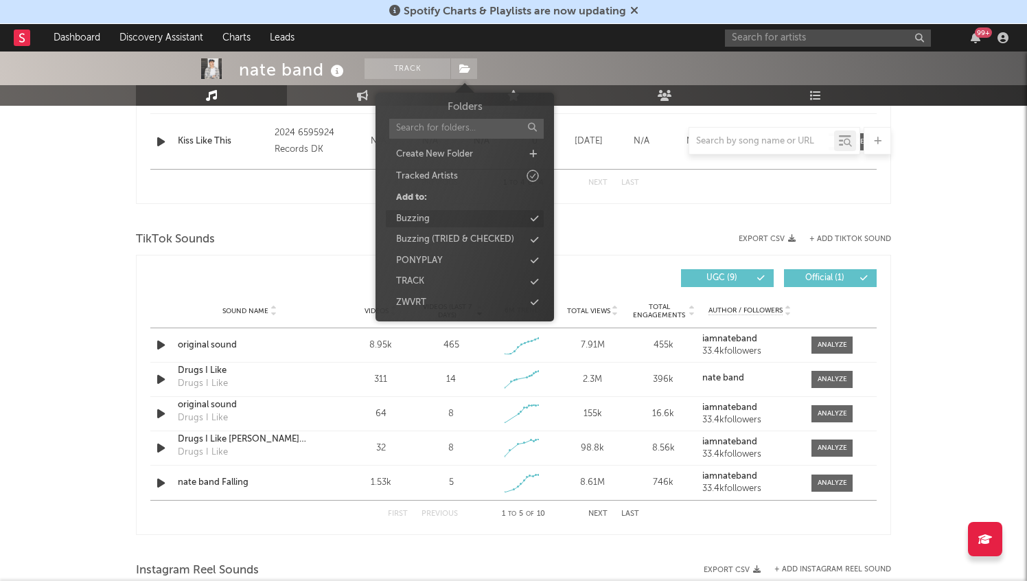
click at [462, 220] on div "Buzzing" at bounding box center [465, 219] width 158 height 18
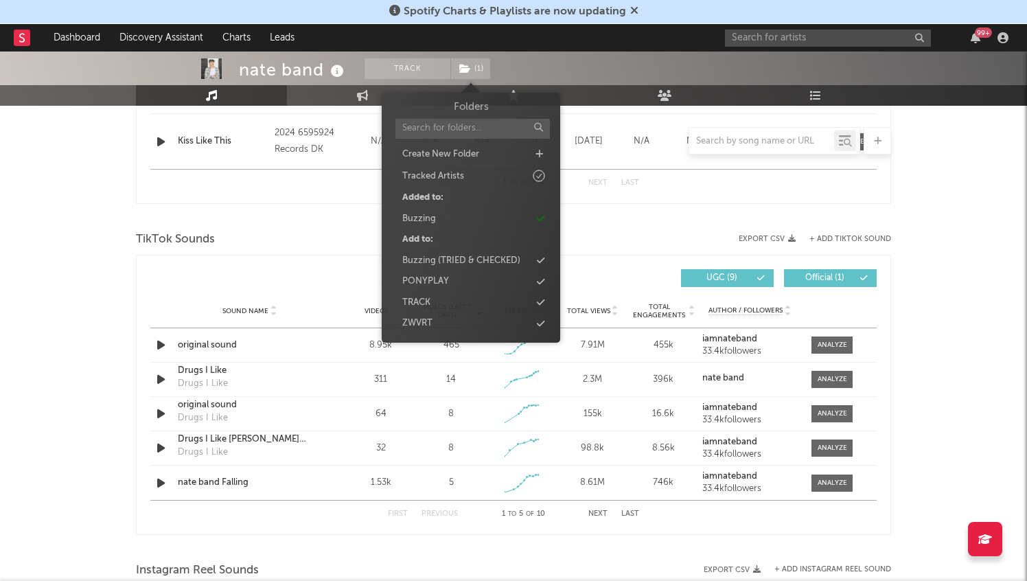
click at [34, 366] on div "nate band Track ( 1 ) [GEOGRAPHIC_DATA] | House Edit Track ( 1 ) Benchmark Summ…" at bounding box center [513, 301] width 1027 height 2020
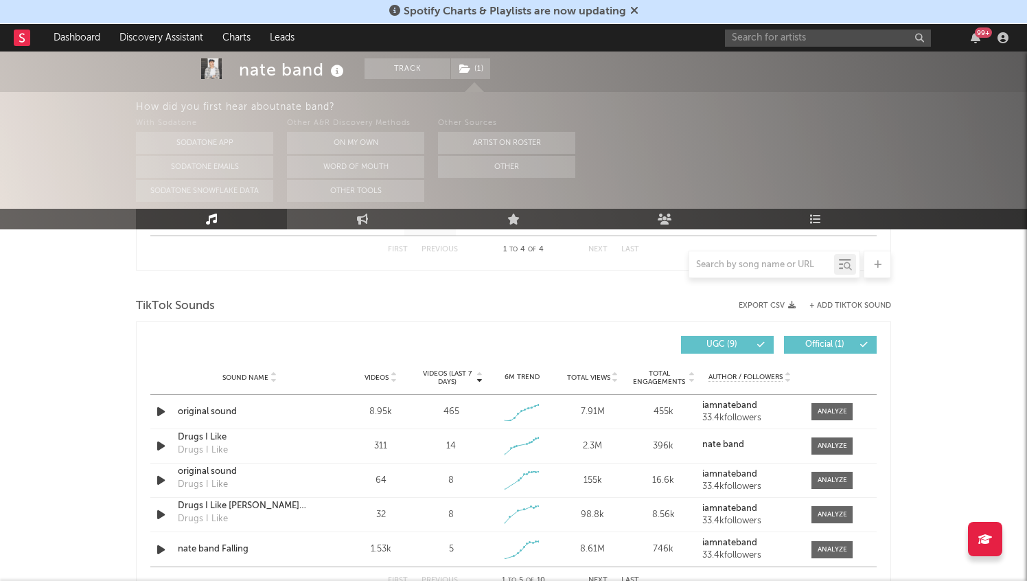
scroll to position [817, 0]
click at [858, 304] on button "+ Add TikTok Sound" at bounding box center [851, 308] width 82 height 8
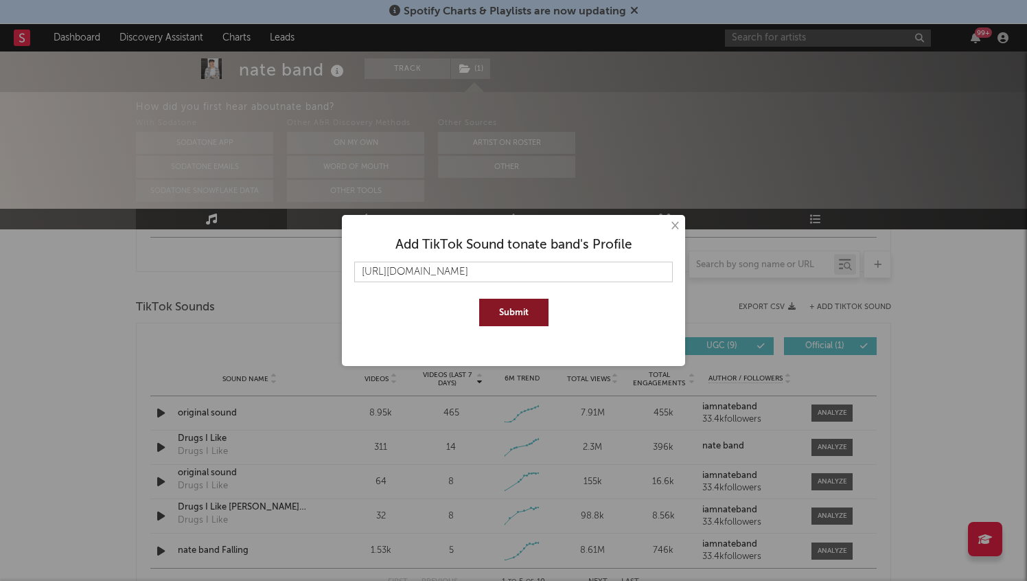
scroll to position [0, 208]
type input "[URL][DOMAIN_NAME]"
click at [518, 313] on button "Submit" at bounding box center [513, 312] width 69 height 27
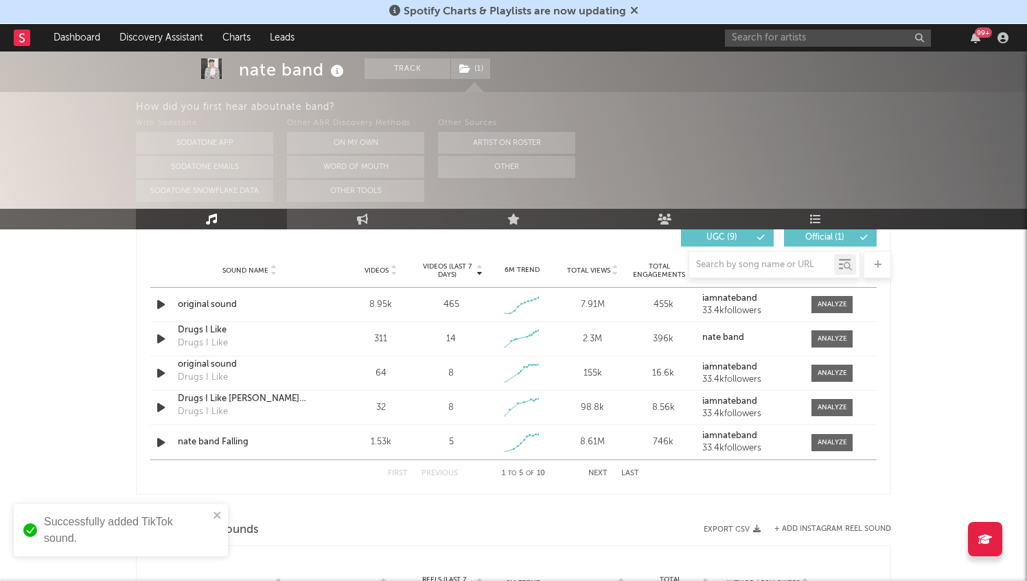
scroll to position [951, 0]
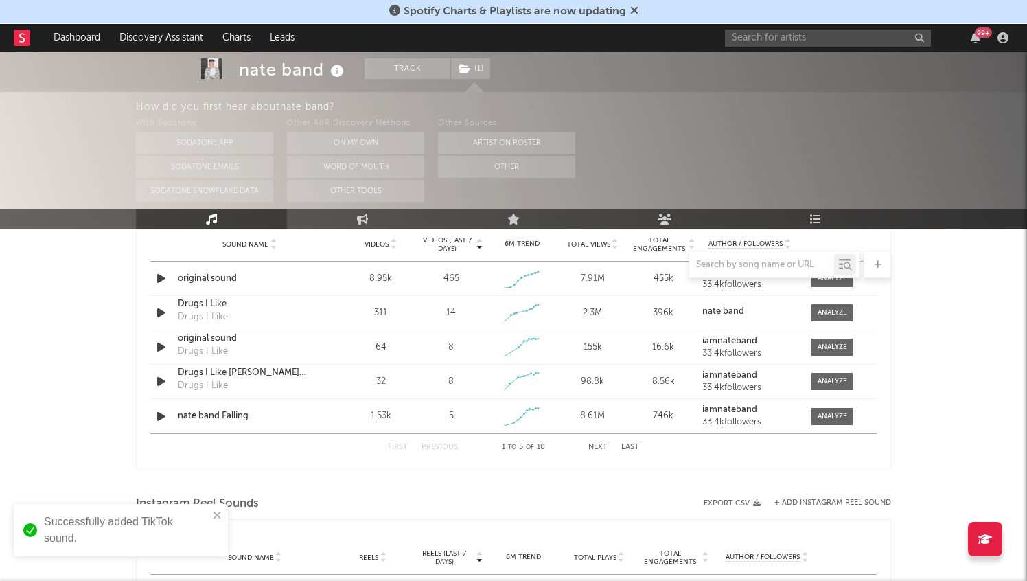
click at [597, 446] on button "Next" at bounding box center [598, 448] width 19 height 8
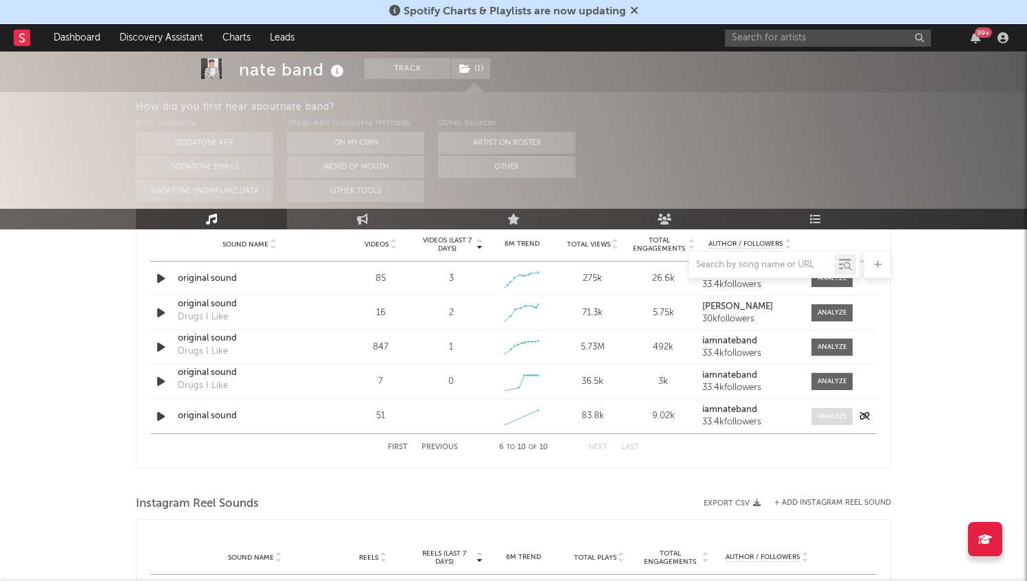
click at [838, 413] on div at bounding box center [833, 416] width 30 height 10
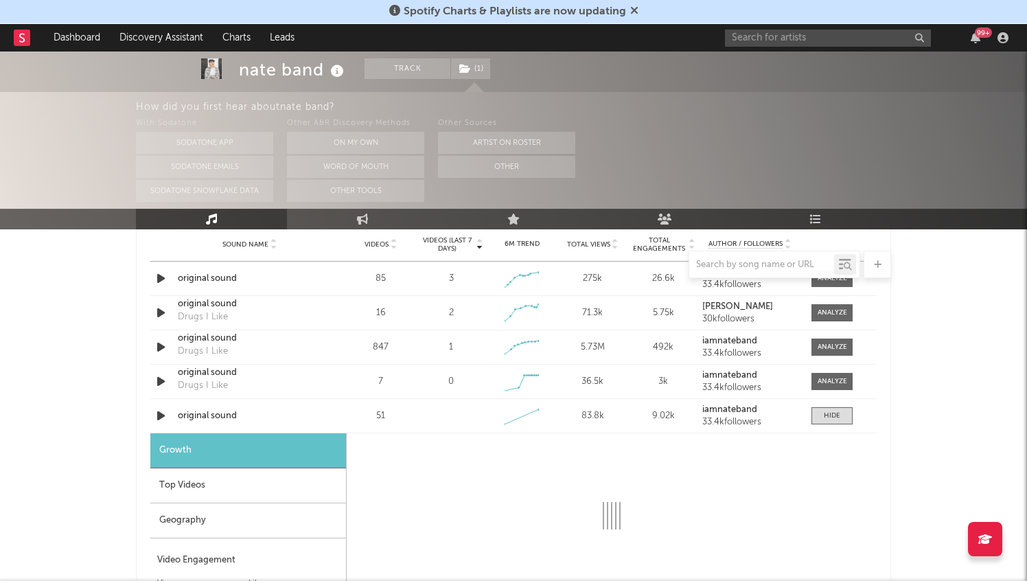
select select "1w"
click at [153, 419] on div at bounding box center [162, 415] width 24 height 17
click at [166, 415] on icon "button" at bounding box center [161, 415] width 14 height 17
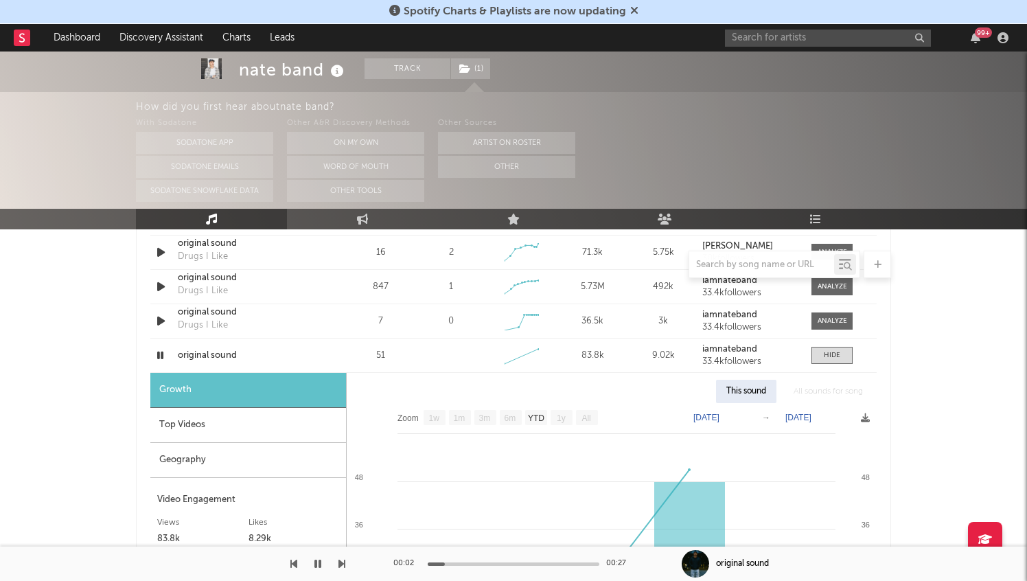
scroll to position [1003, 0]
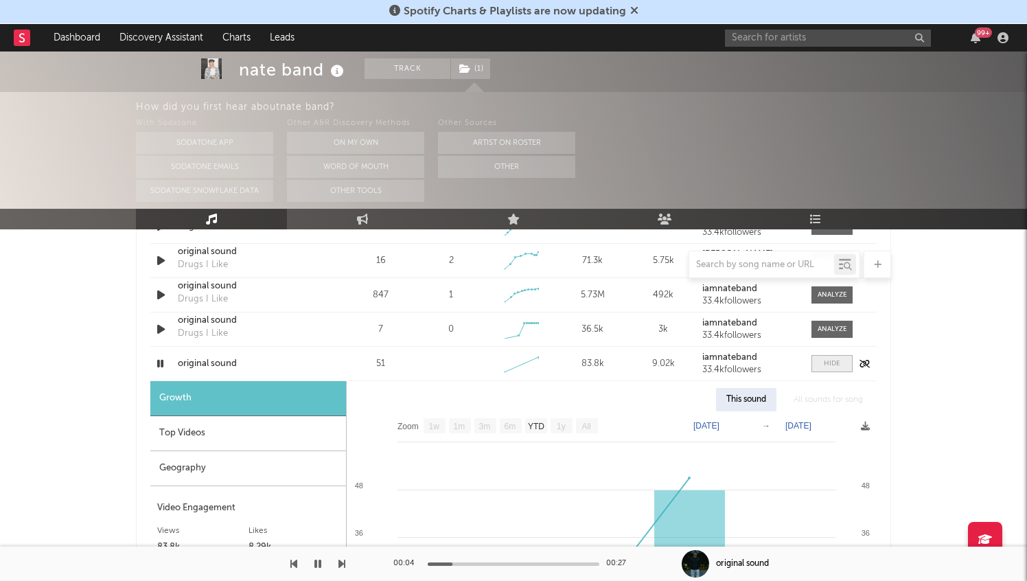
click at [832, 364] on div at bounding box center [832, 363] width 16 height 10
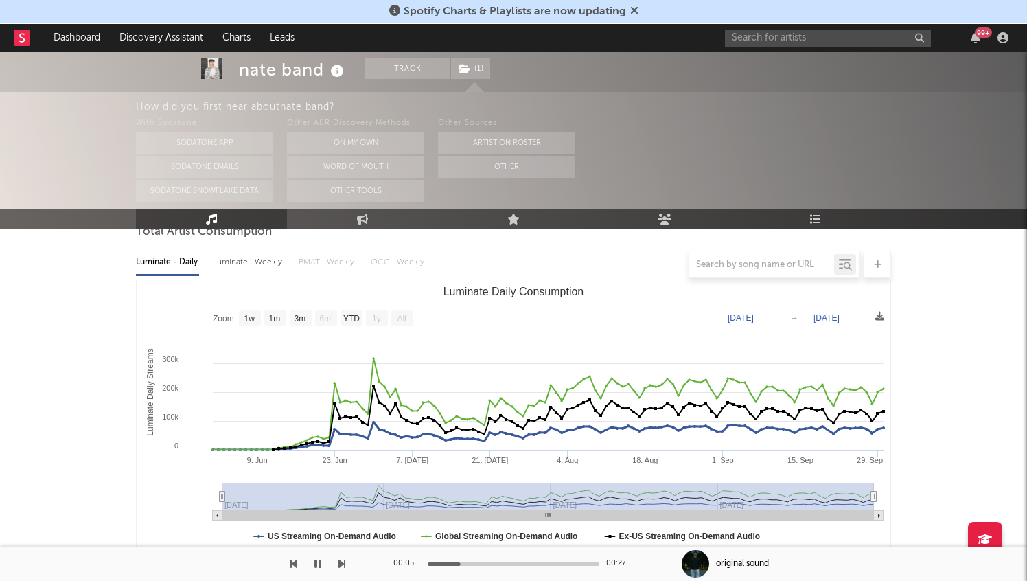
scroll to position [0, 0]
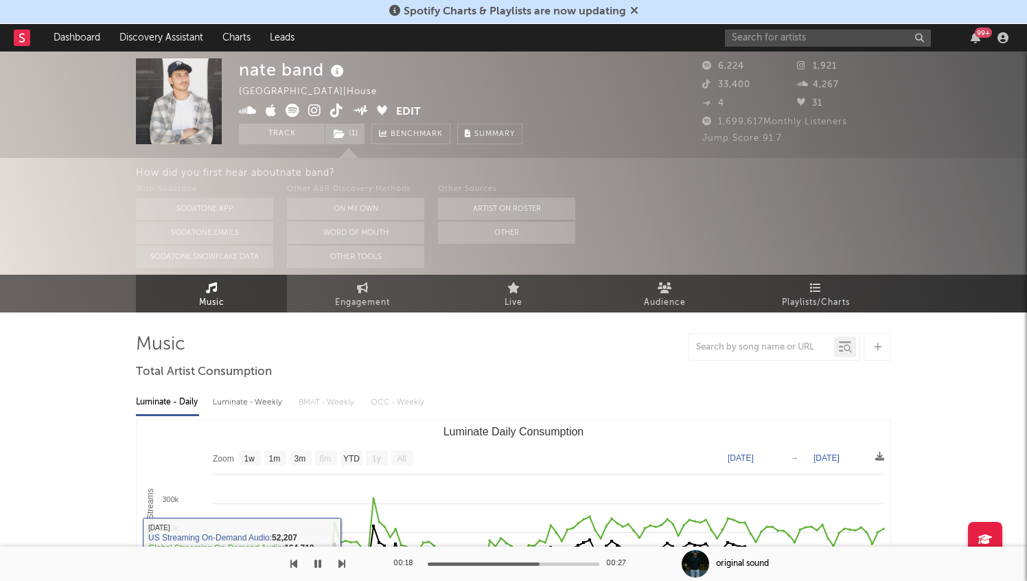
click at [316, 567] on icon "button" at bounding box center [318, 563] width 7 height 11
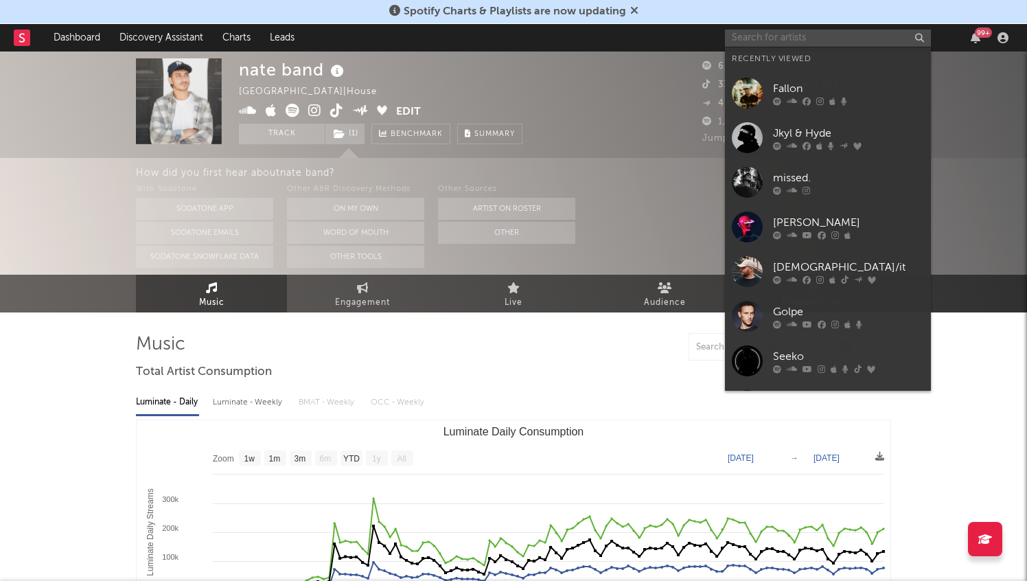
click at [814, 35] on input "text" at bounding box center [828, 38] width 206 height 17
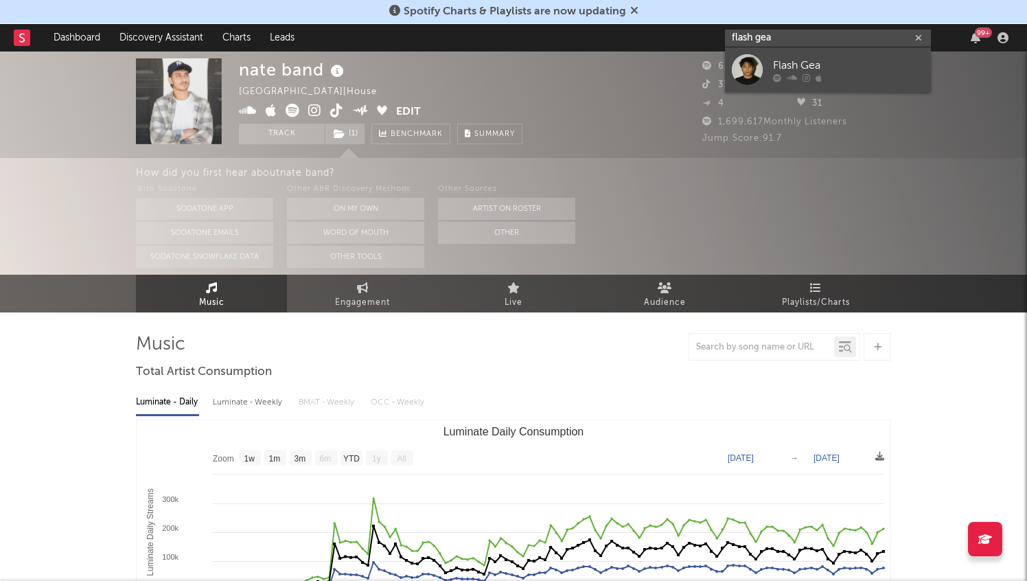
type input "flash gea"
click at [844, 51] on link "Flash Gea" at bounding box center [828, 69] width 206 height 45
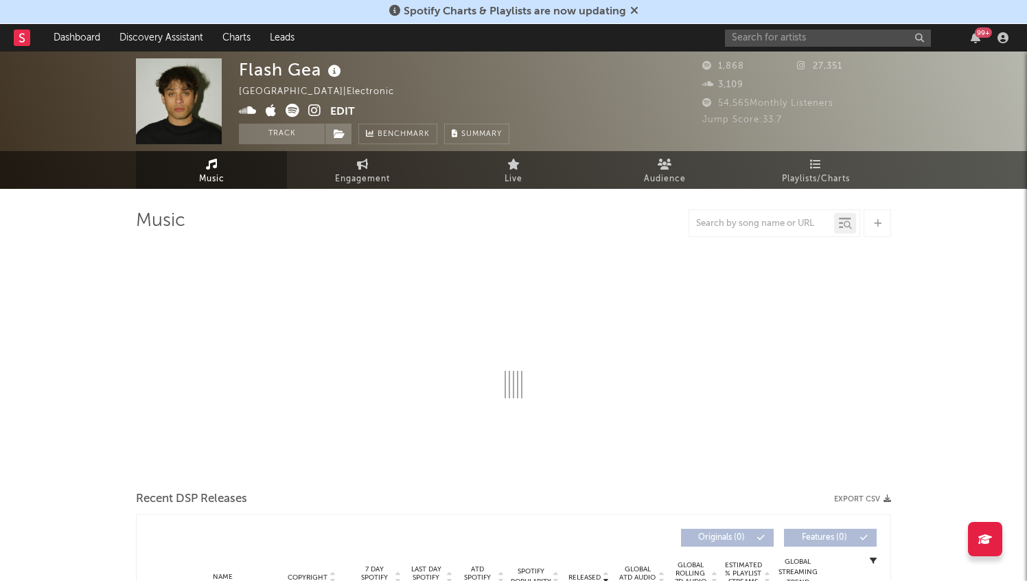
select select "6m"
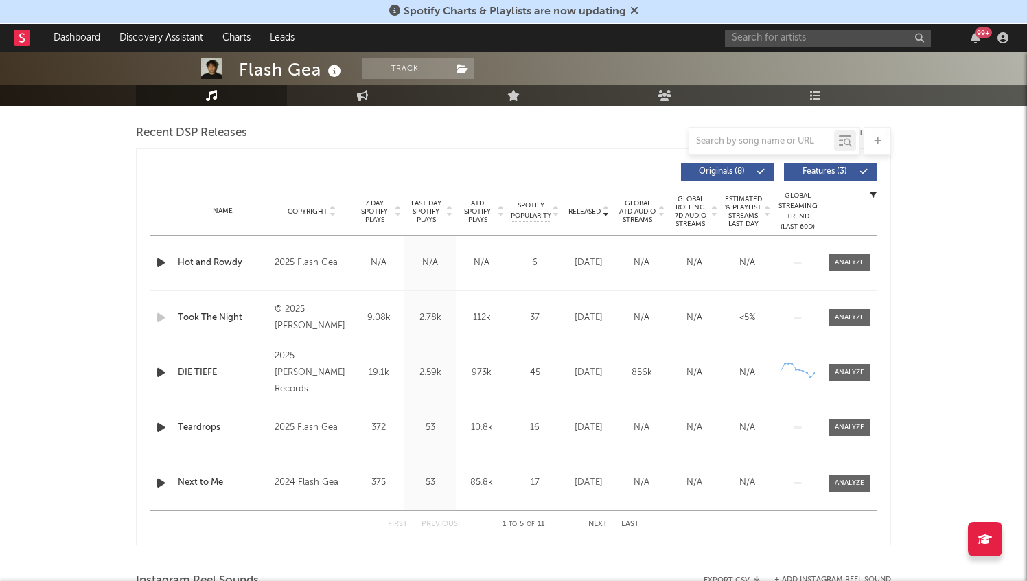
scroll to position [475, 0]
click at [845, 318] on div at bounding box center [850, 317] width 30 height 10
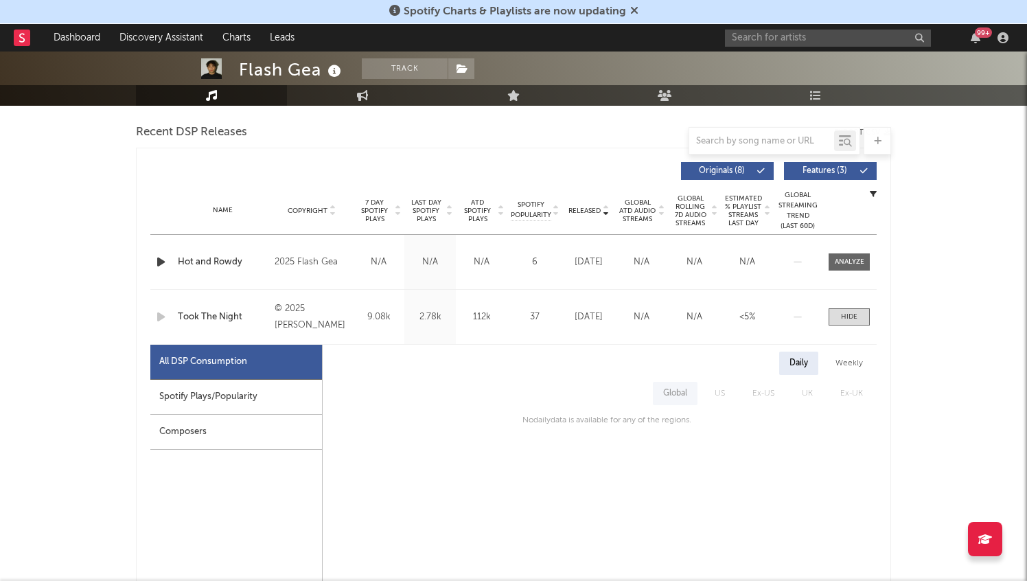
click at [277, 404] on div "Spotify Plays/Popularity" at bounding box center [236, 397] width 172 height 35
select select "1w"
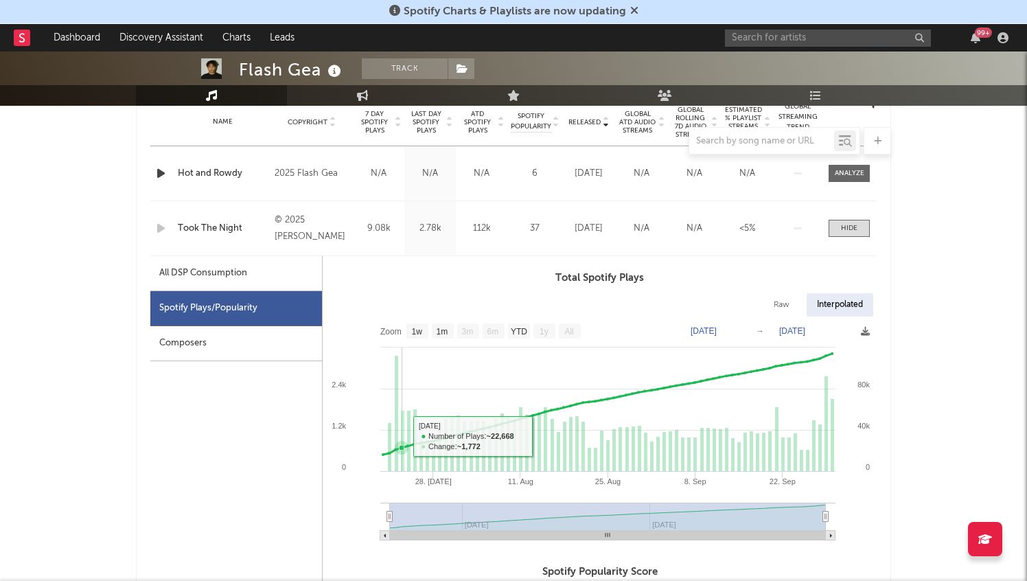
scroll to position [562, 0]
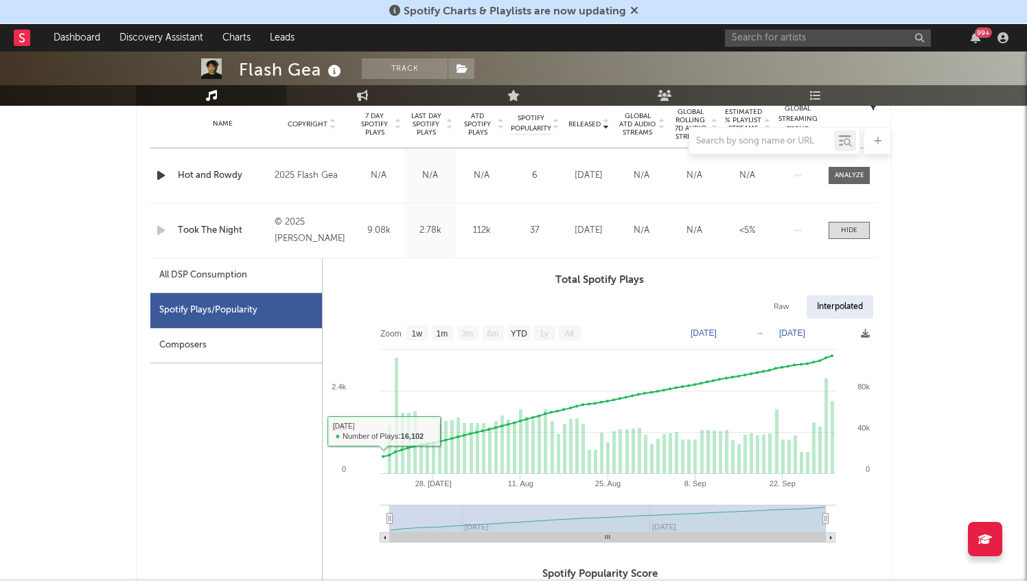
click at [258, 276] on div "All DSP Consumption" at bounding box center [236, 275] width 172 height 35
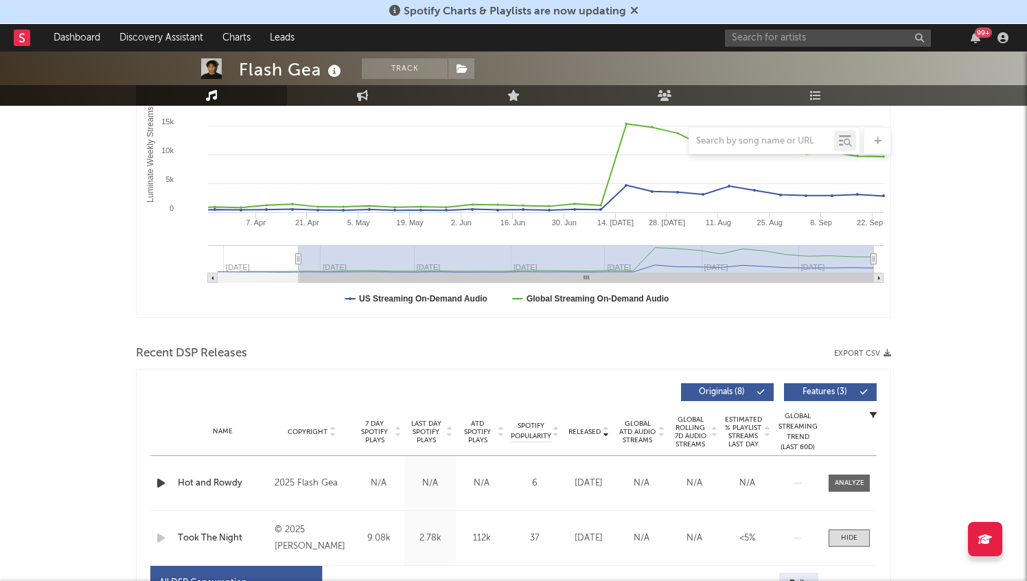
scroll to position [0, 0]
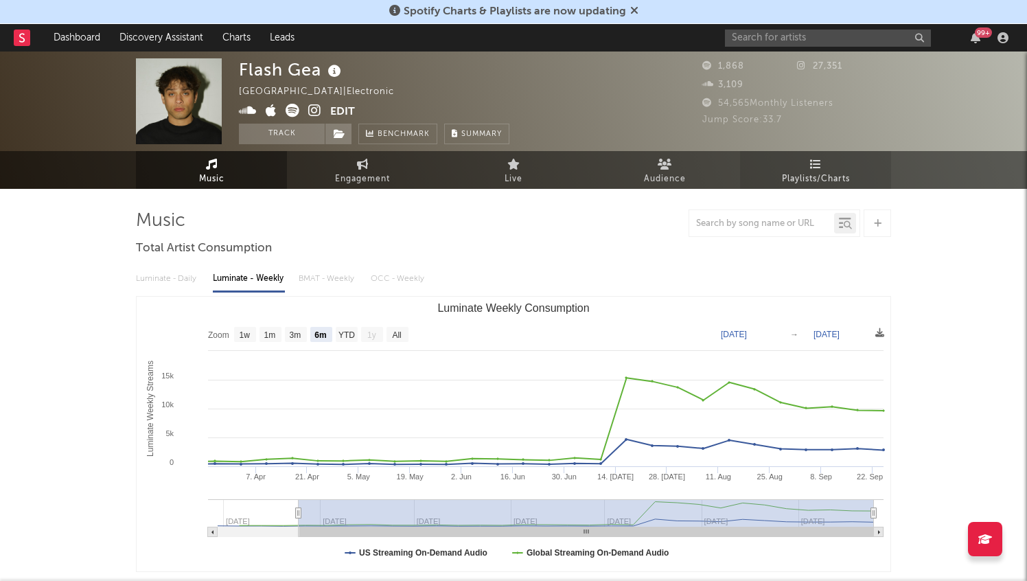
click at [813, 175] on span "Playlists/Charts" at bounding box center [816, 179] width 68 height 16
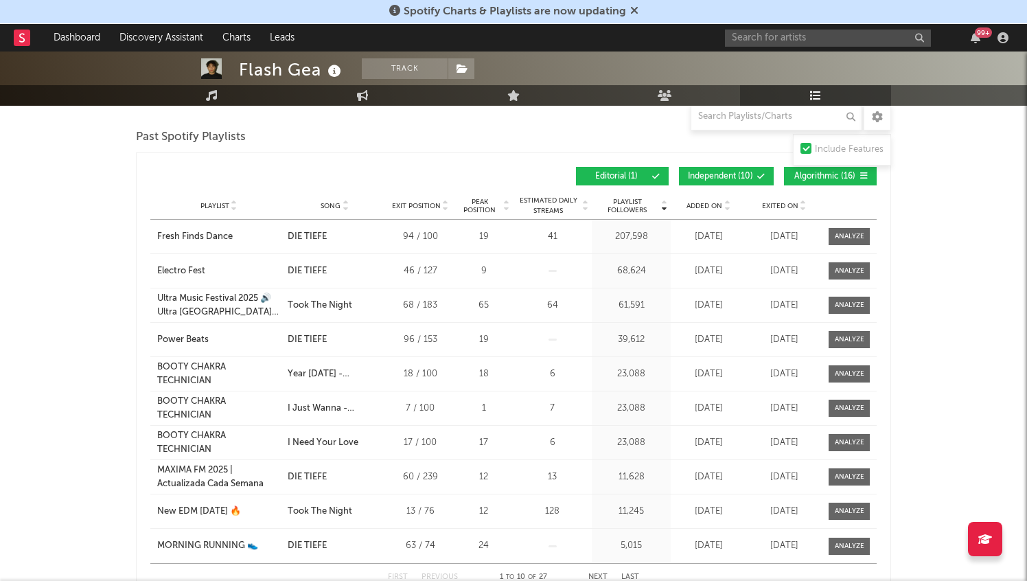
scroll to position [508, 0]
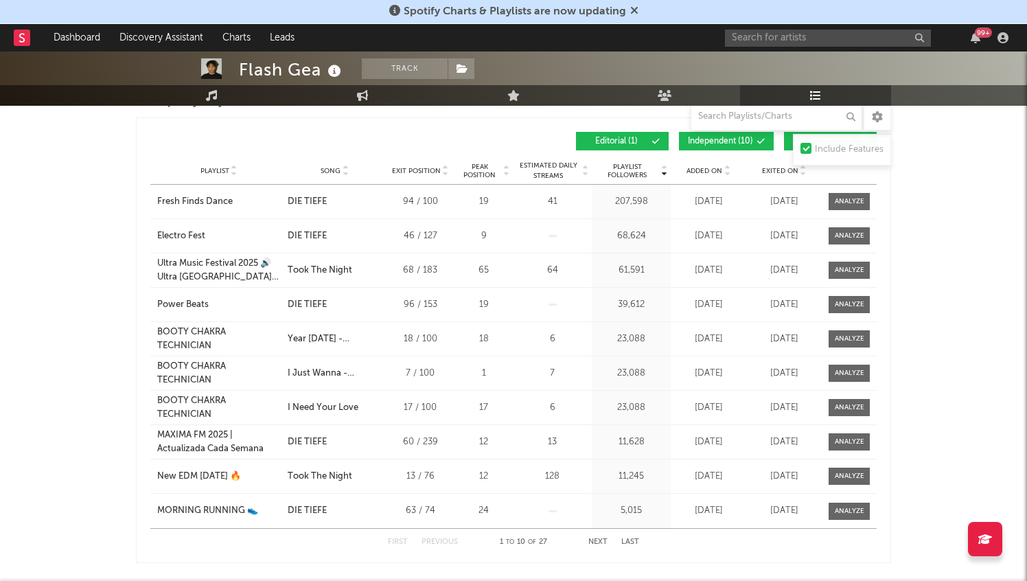
click at [600, 540] on button "Next" at bounding box center [598, 542] width 19 height 8
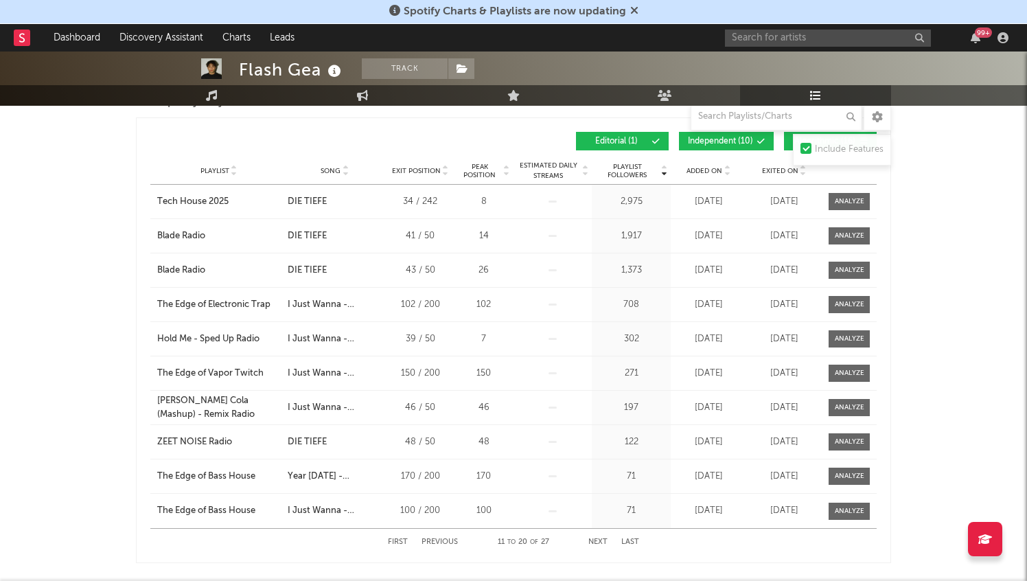
click at [600, 540] on button "Next" at bounding box center [598, 542] width 19 height 8
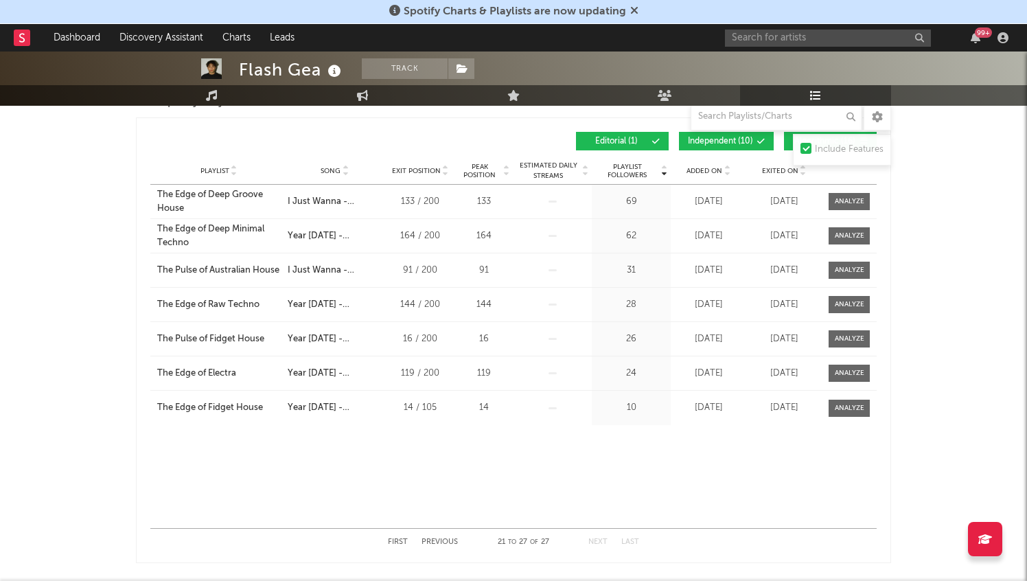
scroll to position [0, 0]
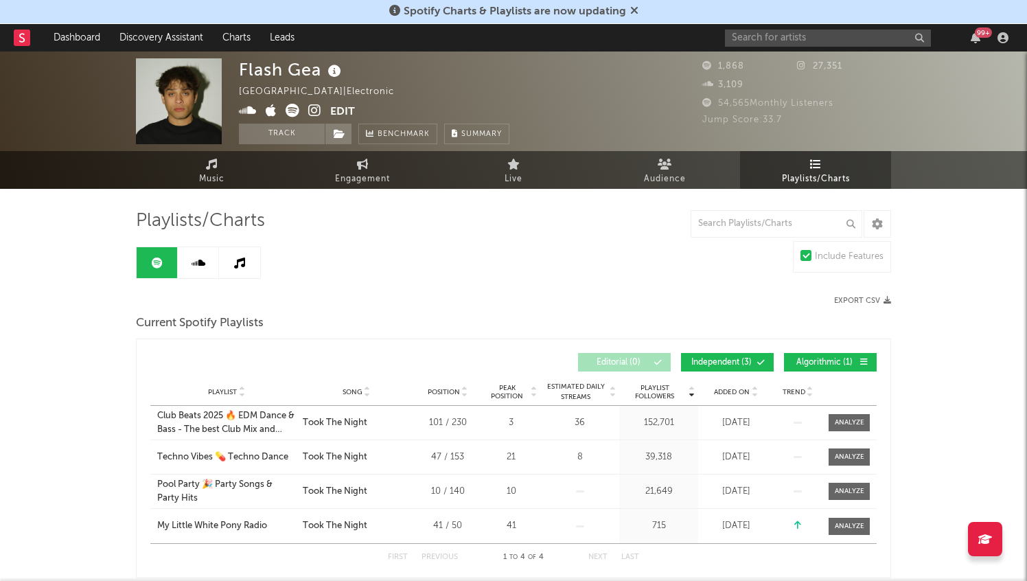
click at [24, 41] on icon at bounding box center [21, 37] width 5 height 9
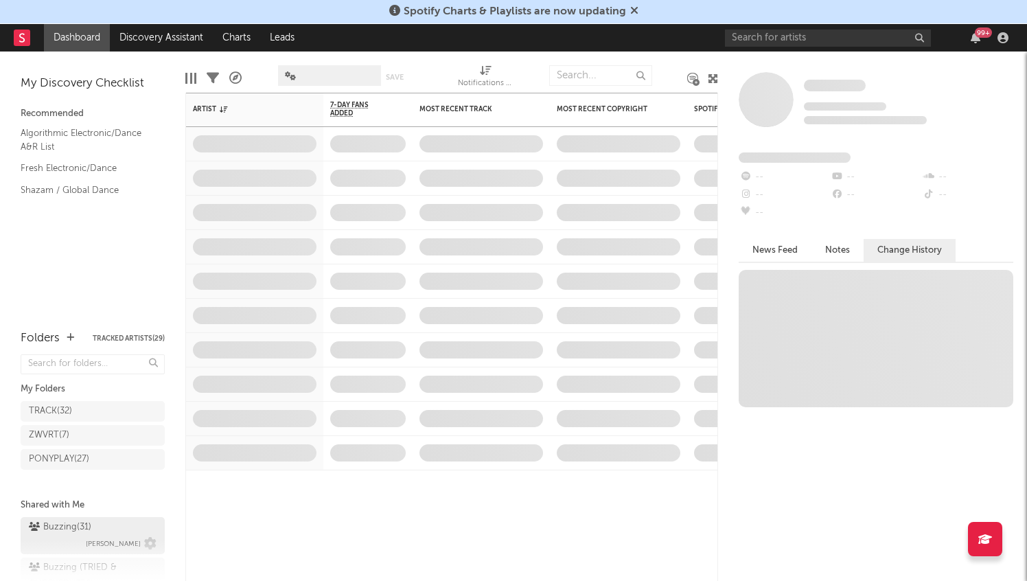
click at [118, 536] on span "[PERSON_NAME]" at bounding box center [113, 544] width 55 height 16
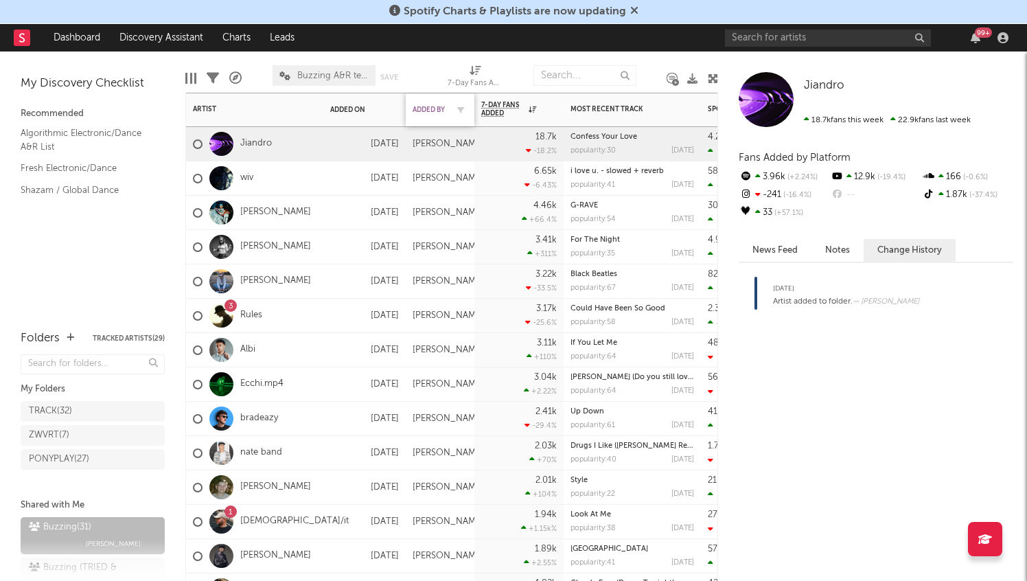
click at [434, 106] on div "Added By" at bounding box center [430, 110] width 34 height 8
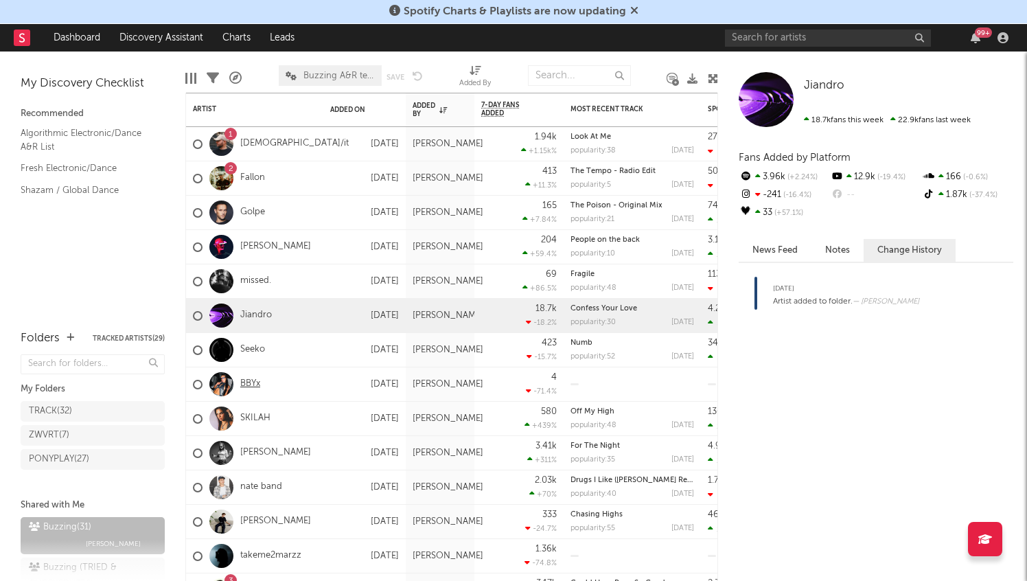
click at [248, 387] on link "BBYx" at bounding box center [250, 384] width 20 height 12
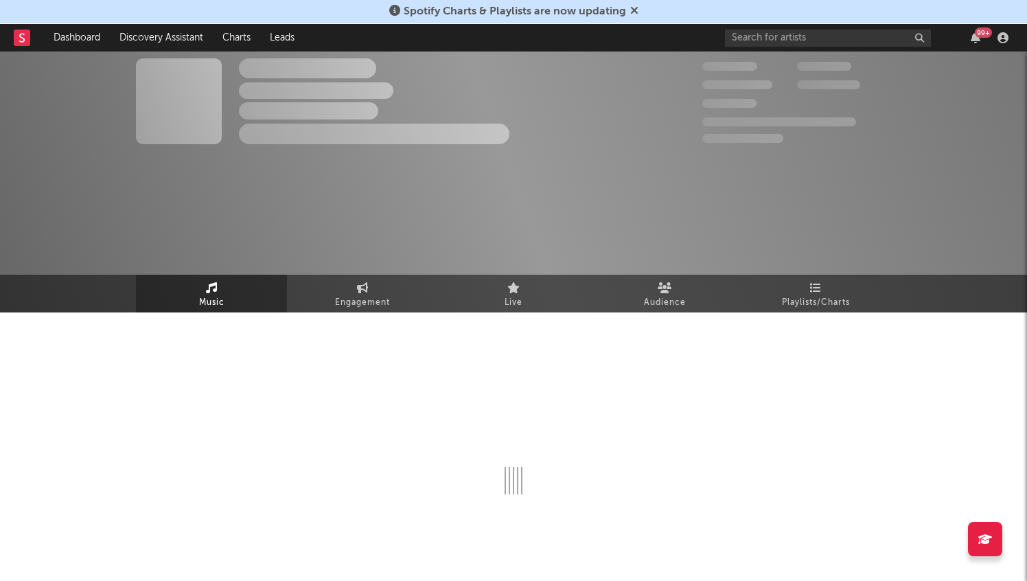
select select "1w"
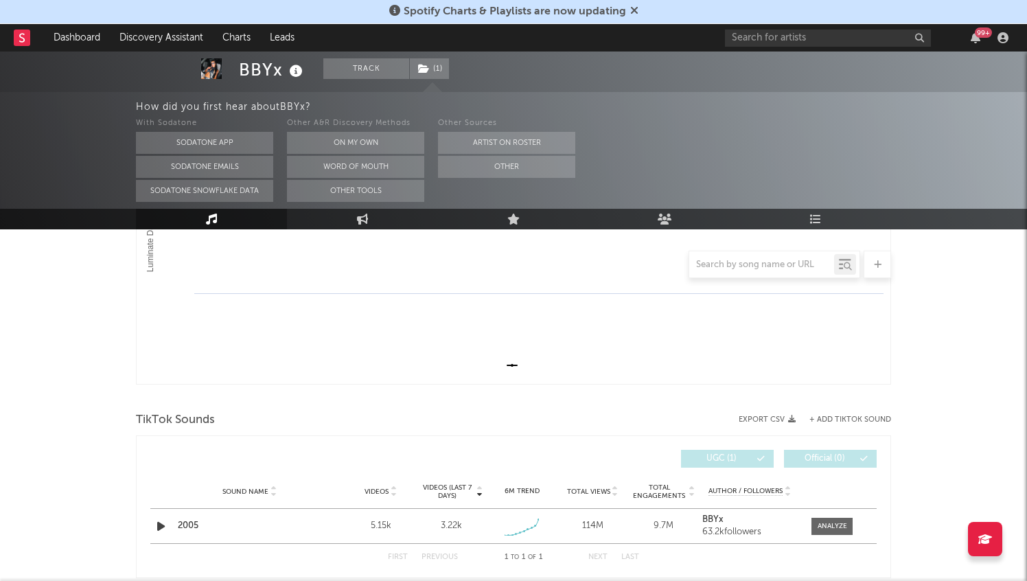
scroll to position [461, 0]
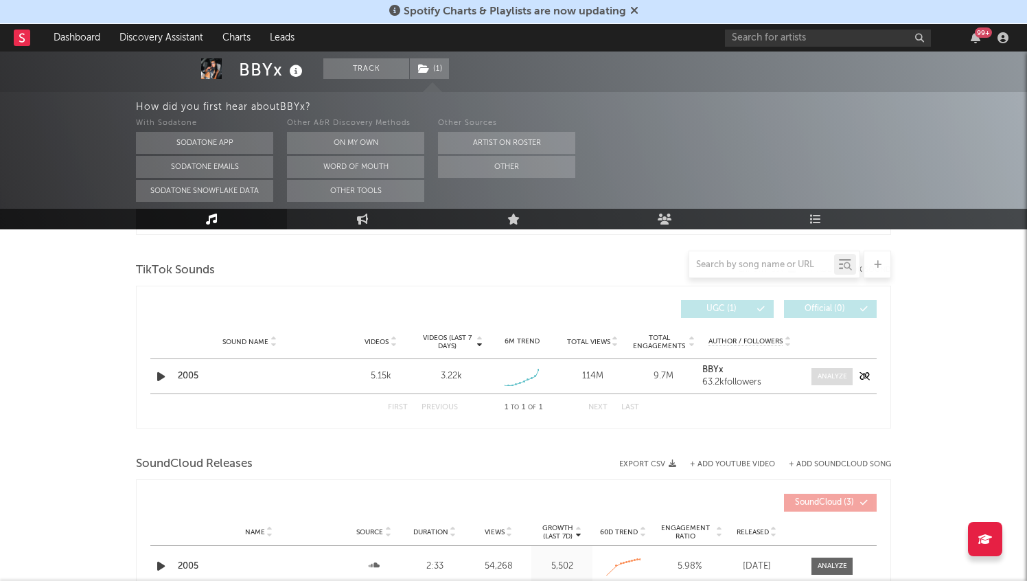
click at [839, 381] on div at bounding box center [833, 377] width 30 height 10
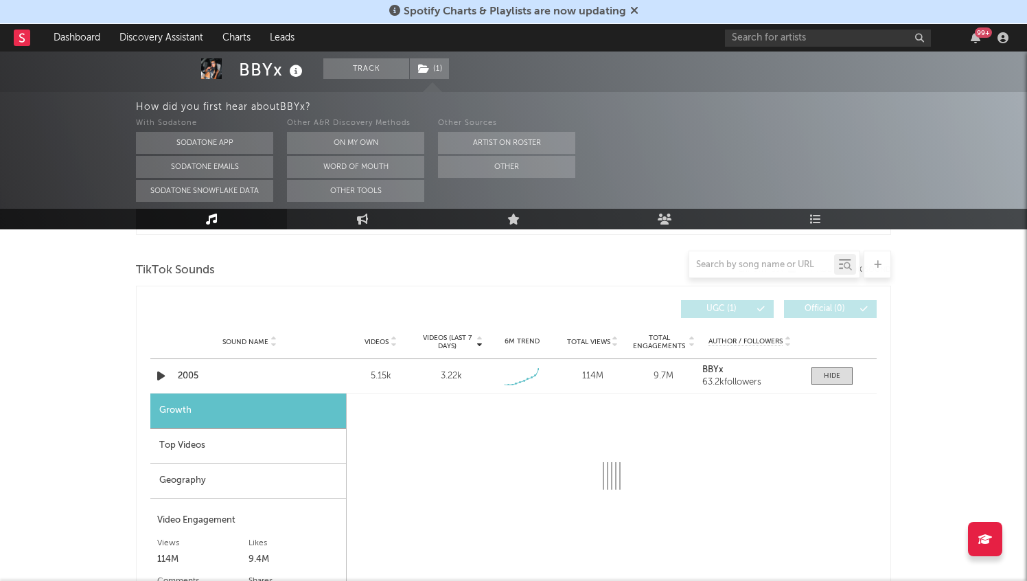
select select "1w"
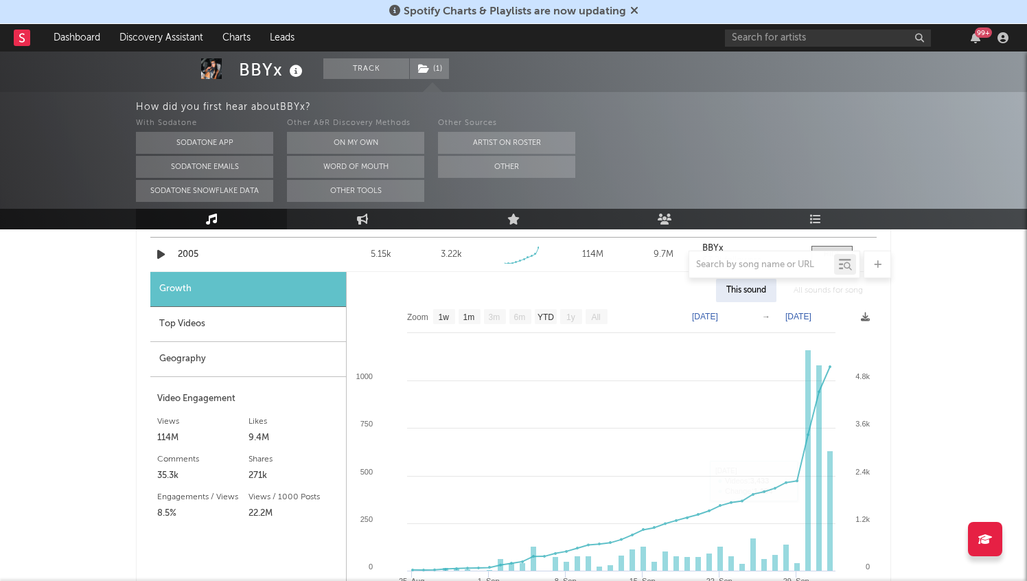
scroll to position [366, 0]
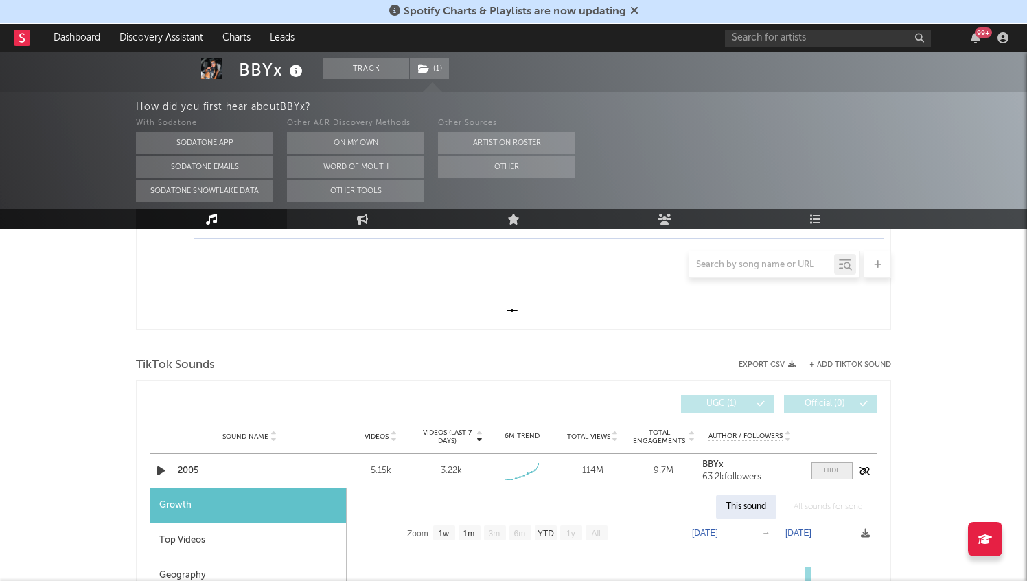
click at [841, 469] on span at bounding box center [832, 470] width 41 height 17
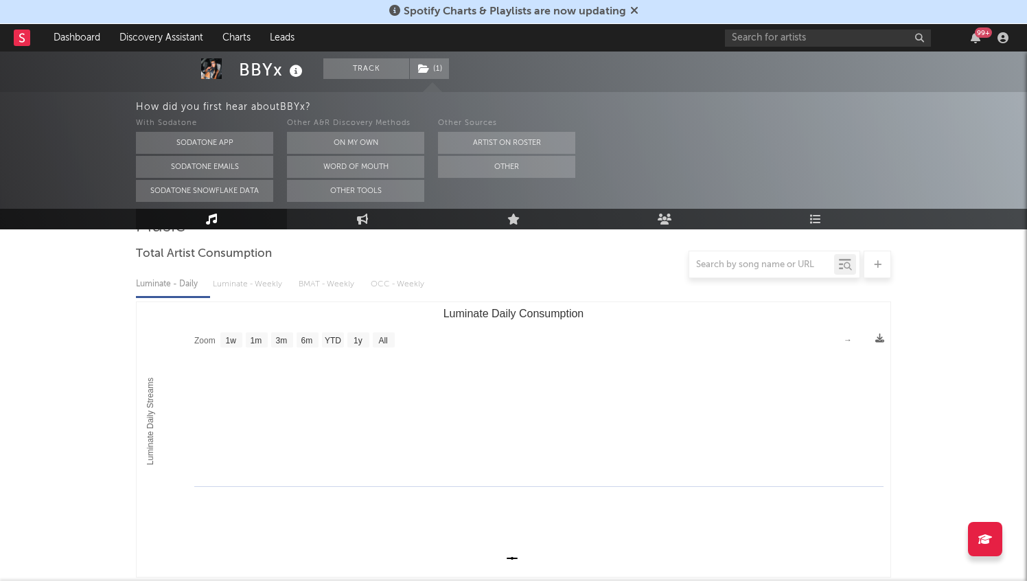
scroll to position [146, 0]
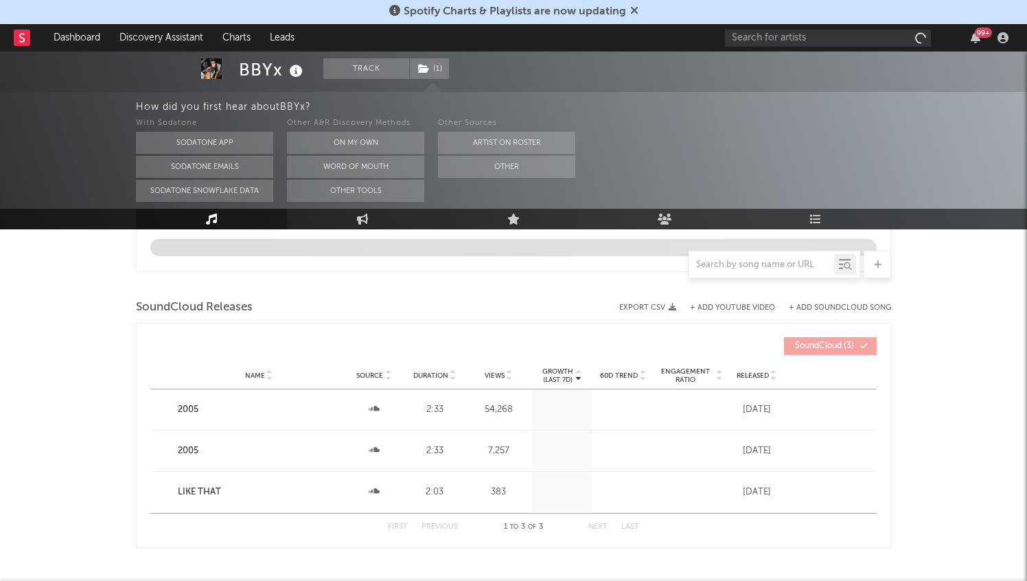
select select "1w"
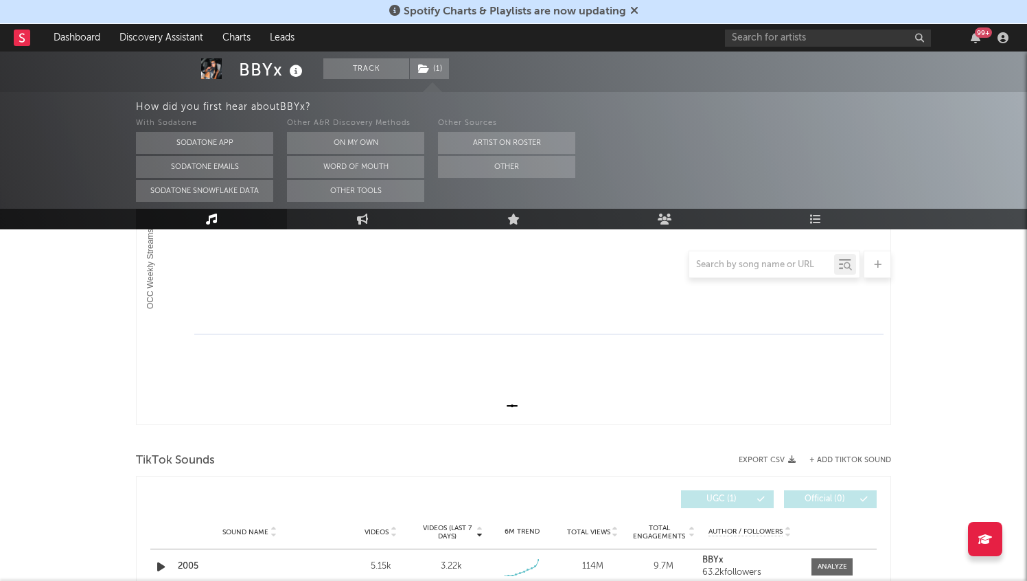
scroll to position [168, 0]
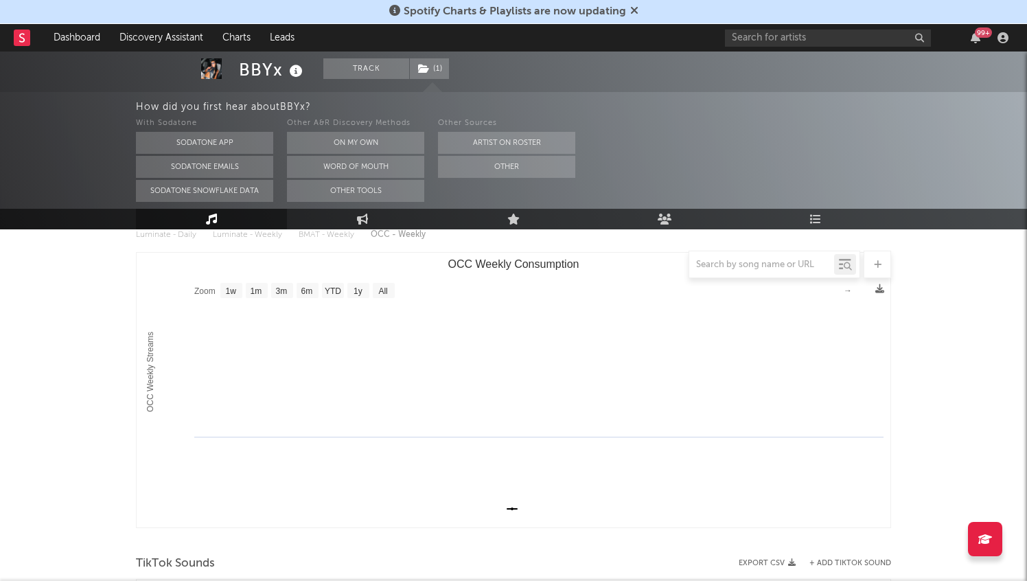
click at [23, 43] on rect at bounding box center [22, 38] width 16 height 16
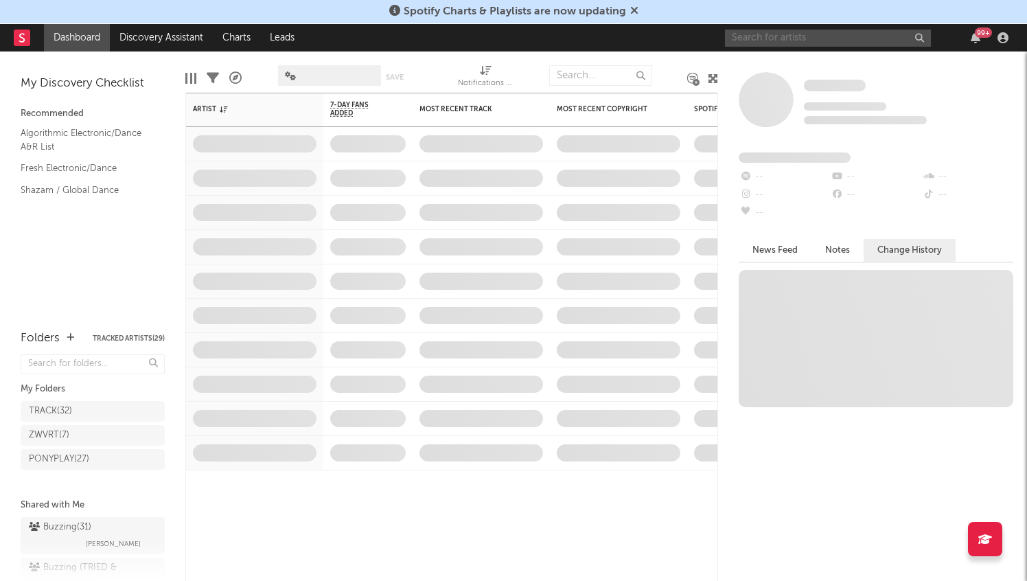
click at [848, 41] on input "text" at bounding box center [828, 38] width 206 height 17
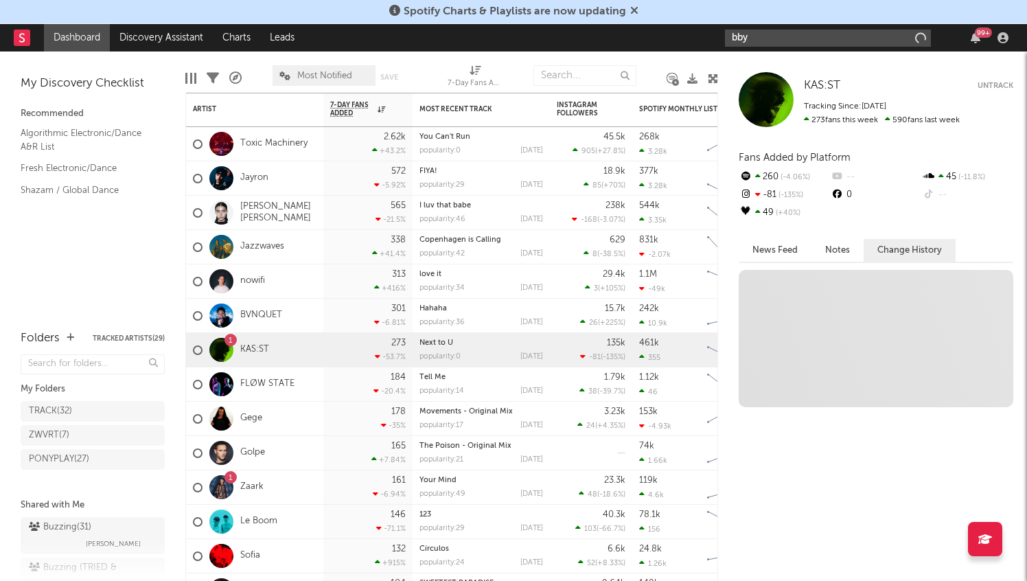
type input "bbyx"
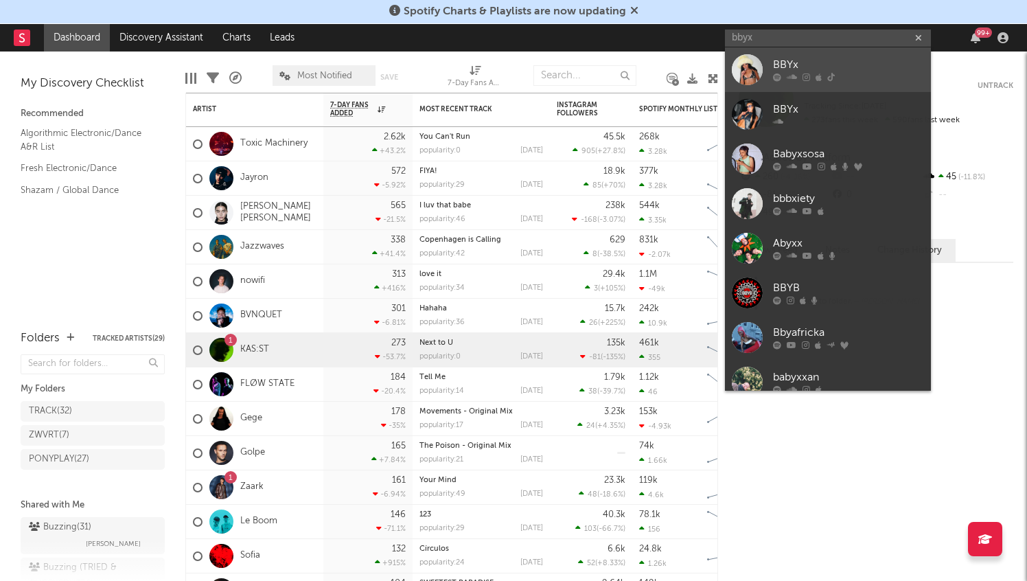
click at [857, 64] on div "BBYx" at bounding box center [848, 65] width 151 height 16
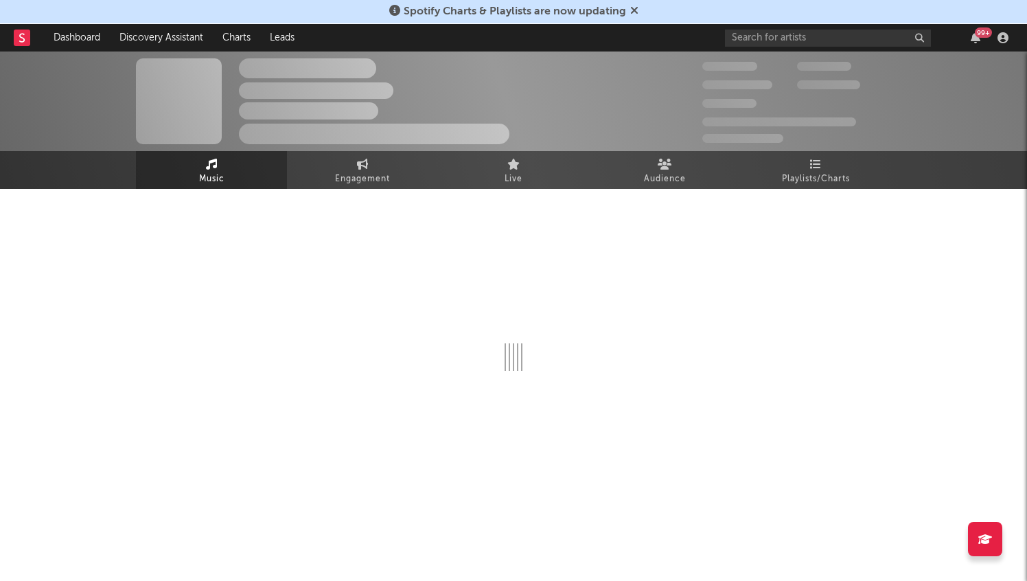
select select "6m"
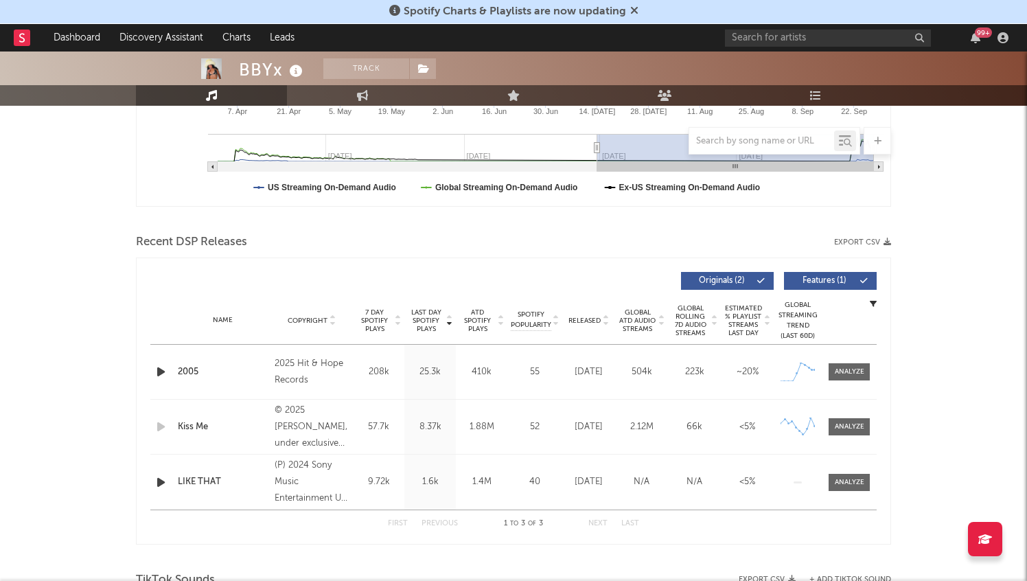
scroll to position [537, 0]
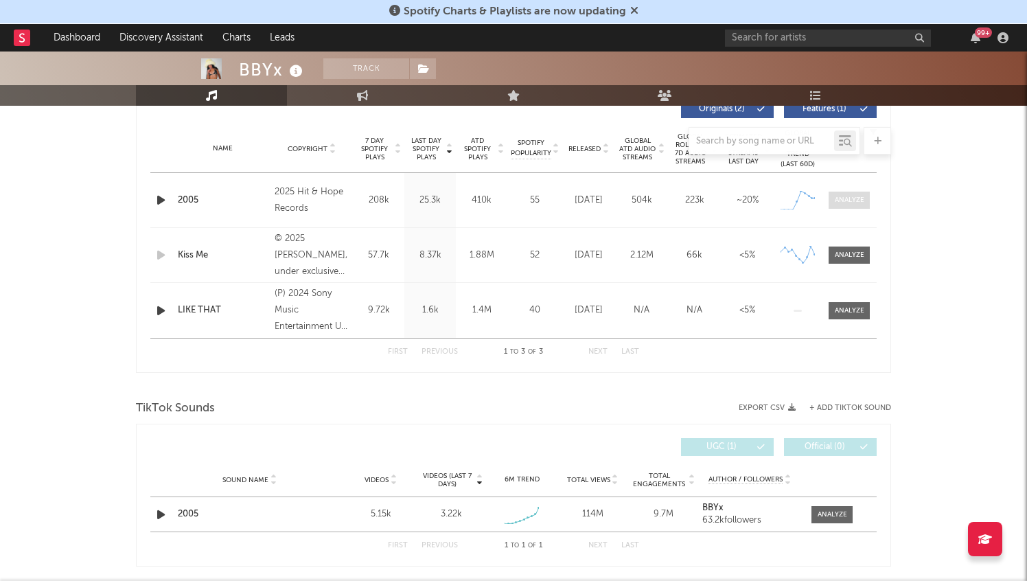
click at [843, 196] on div at bounding box center [850, 200] width 30 height 10
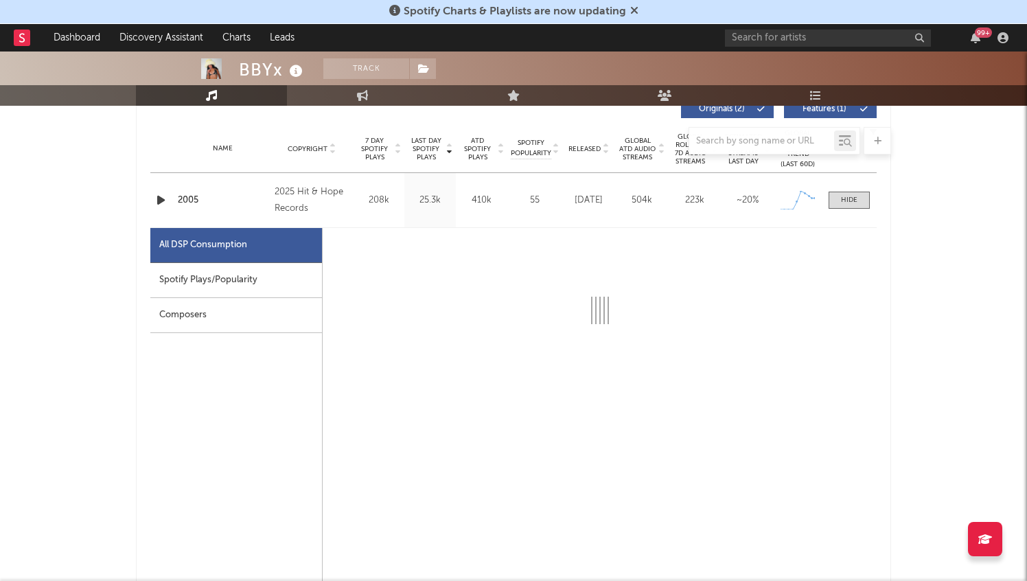
select select "1w"
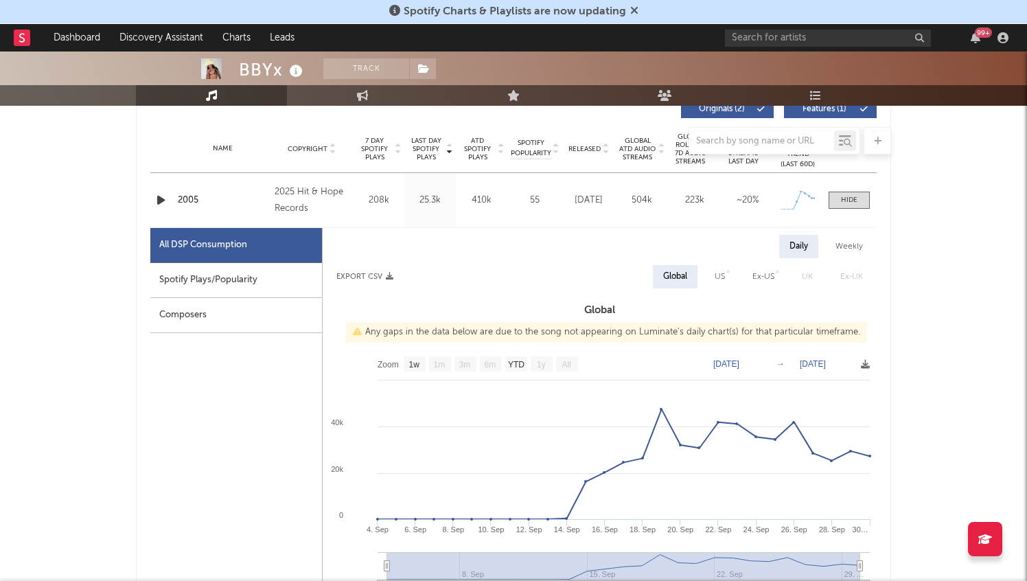
click at [260, 285] on div "Spotify Plays/Popularity" at bounding box center [236, 280] width 172 height 35
select select "1w"
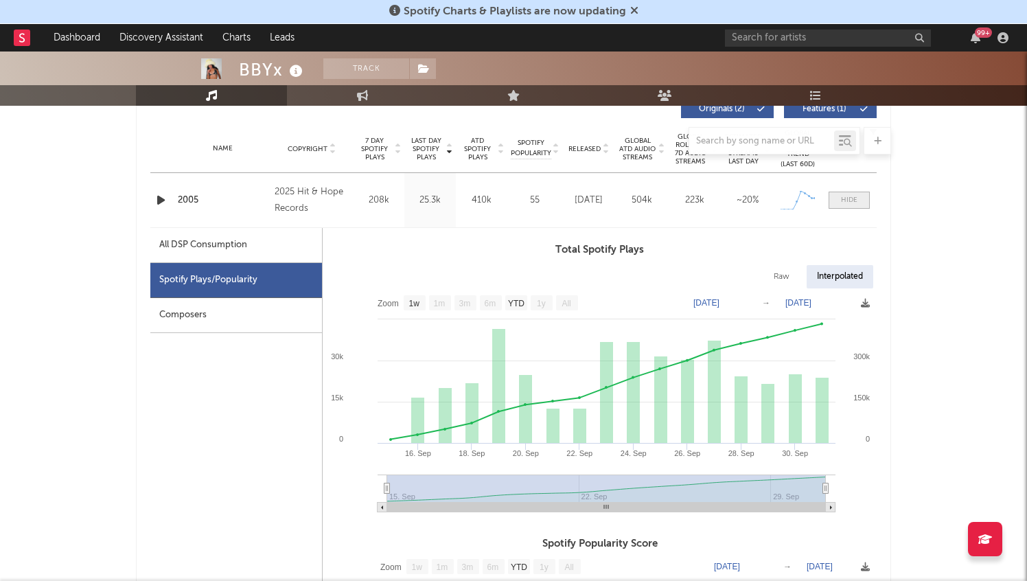
click at [856, 192] on span at bounding box center [849, 200] width 41 height 17
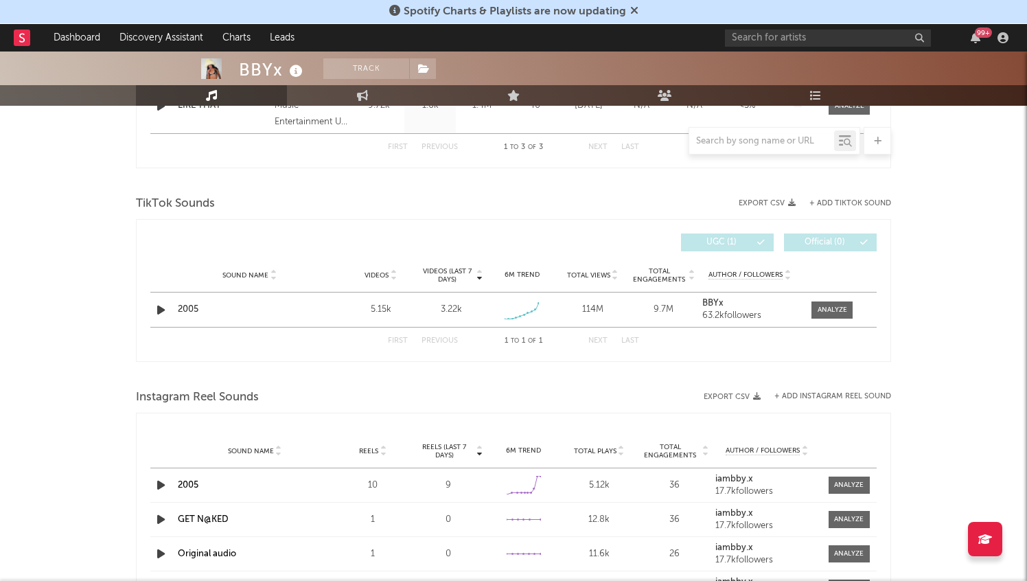
scroll to position [776, 0]
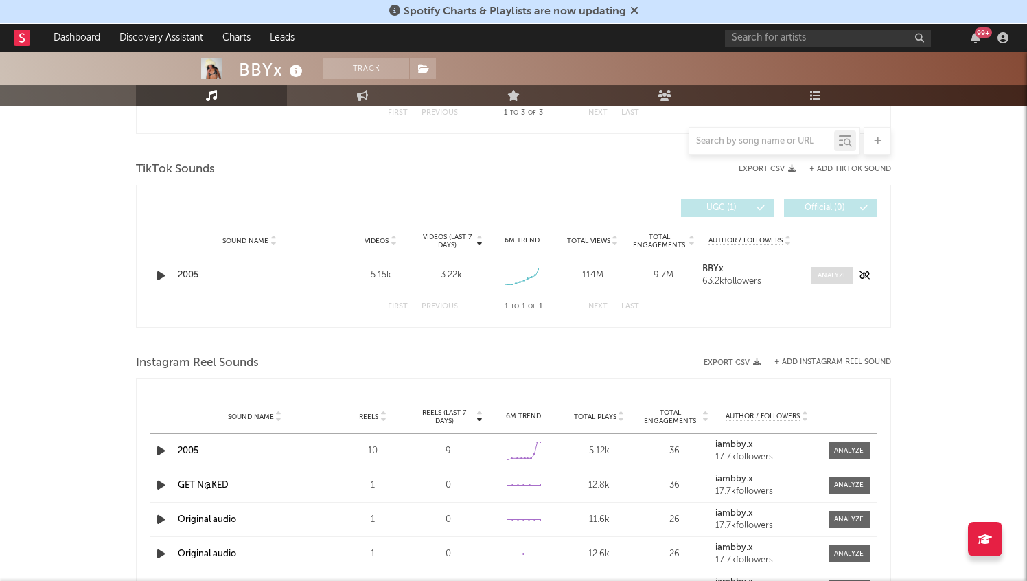
click at [844, 280] on span at bounding box center [832, 275] width 41 height 17
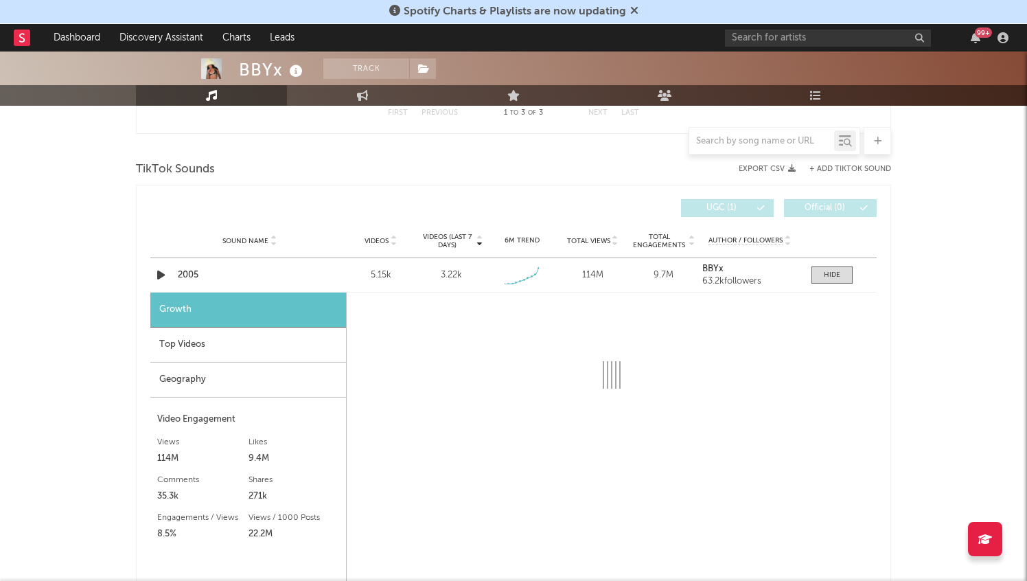
select select "1w"
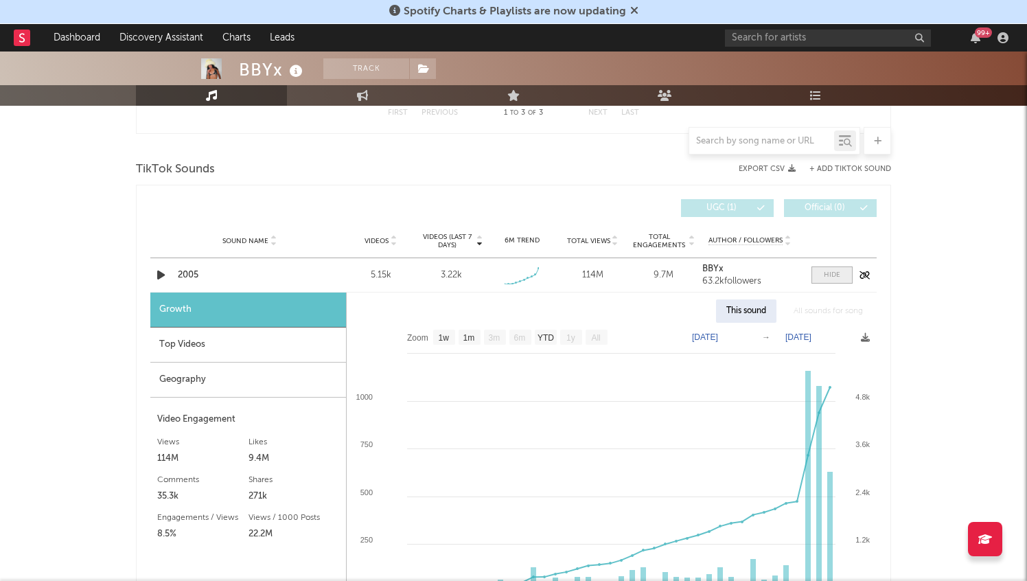
click at [825, 278] on div at bounding box center [832, 275] width 16 height 10
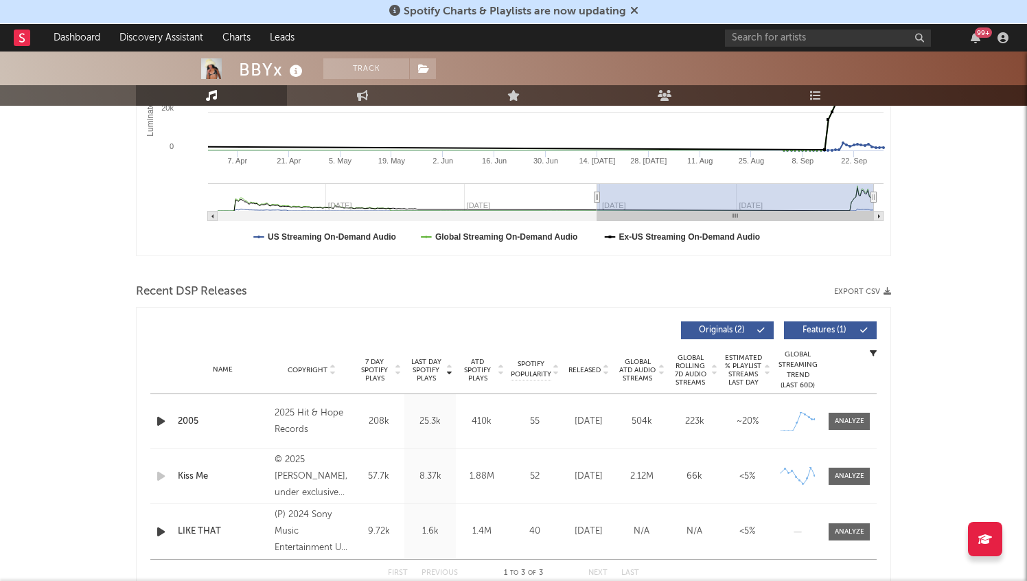
scroll to position [0, 0]
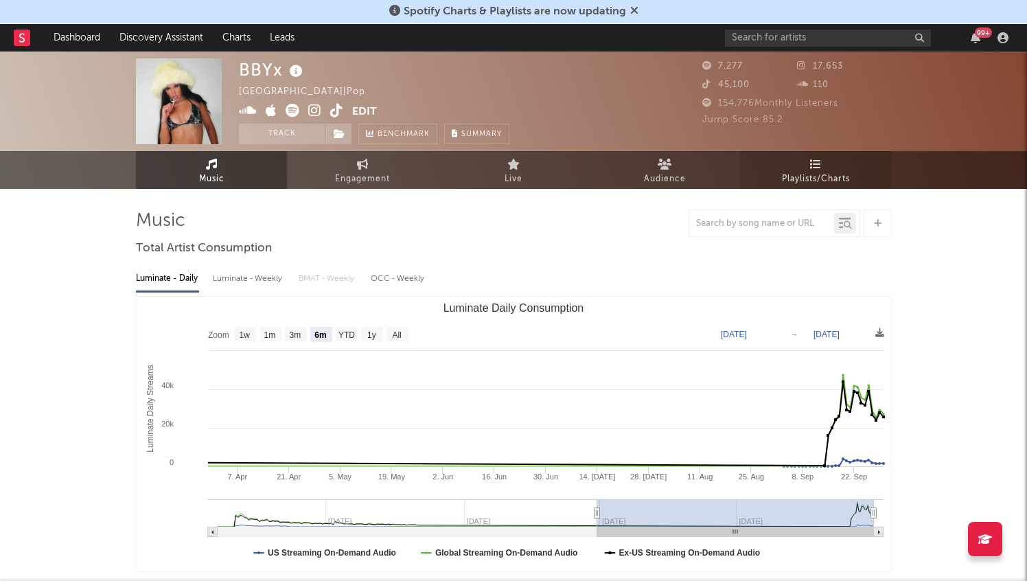
click at [807, 158] on link "Playlists/Charts" at bounding box center [815, 170] width 151 height 38
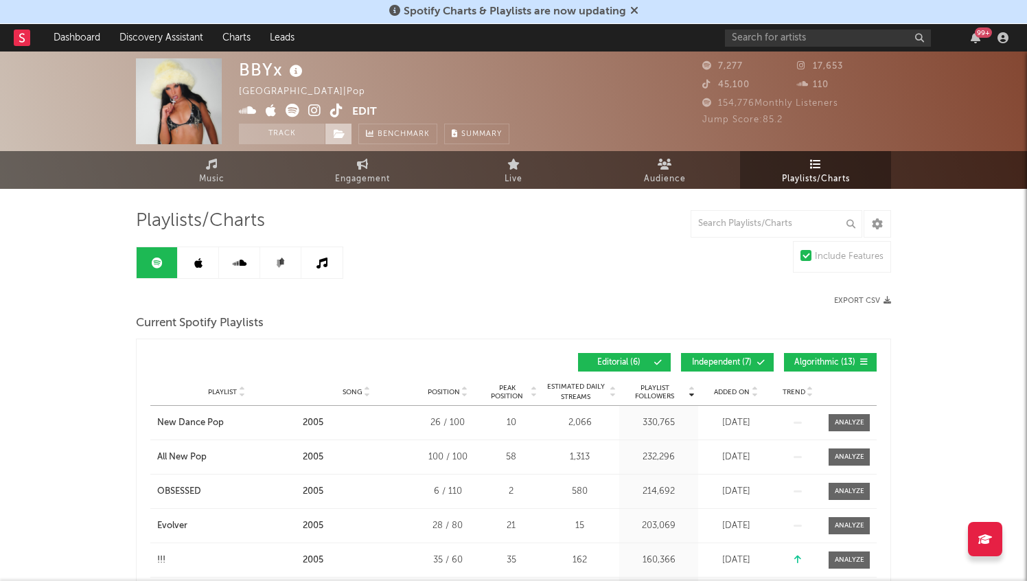
click at [343, 141] on span at bounding box center [338, 134] width 27 height 21
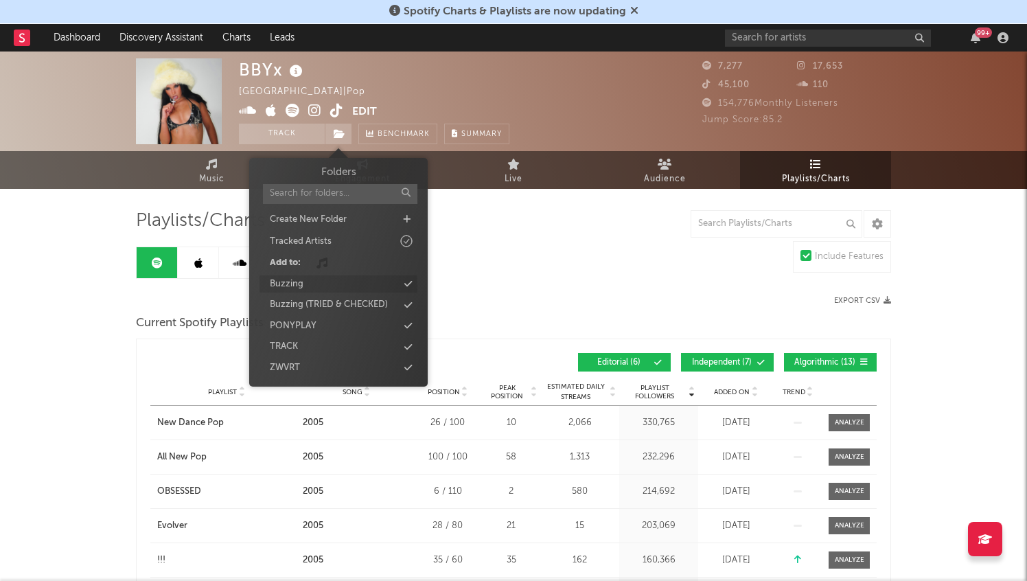
click at [331, 283] on div "Buzzing" at bounding box center [339, 284] width 158 height 18
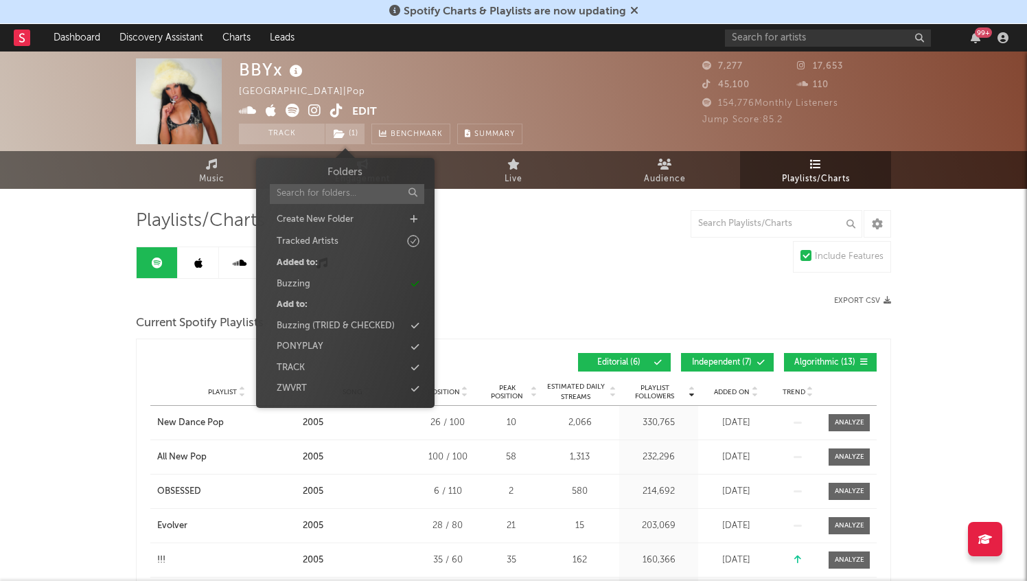
click at [21, 38] on rect at bounding box center [22, 38] width 16 height 16
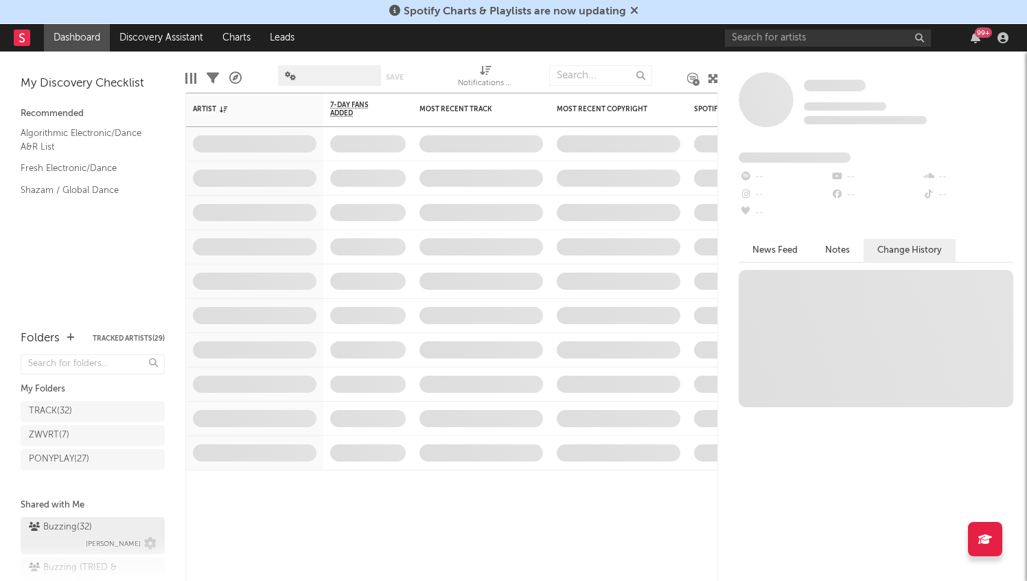
click at [98, 522] on div "Buzzing ( 32 ) Jorn Heringa" at bounding box center [93, 535] width 128 height 33
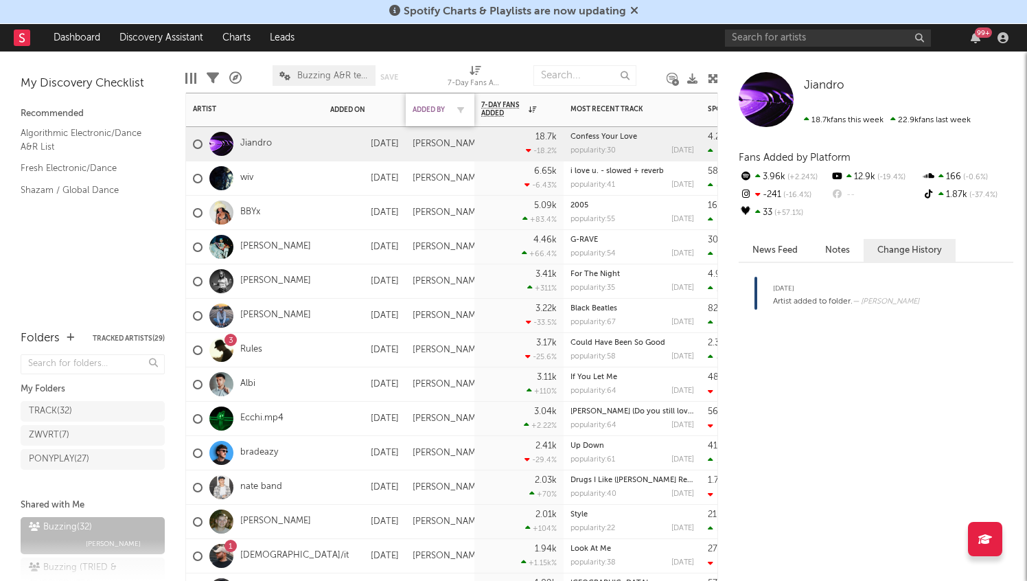
click at [424, 106] on div "Added By" at bounding box center [430, 110] width 34 height 8
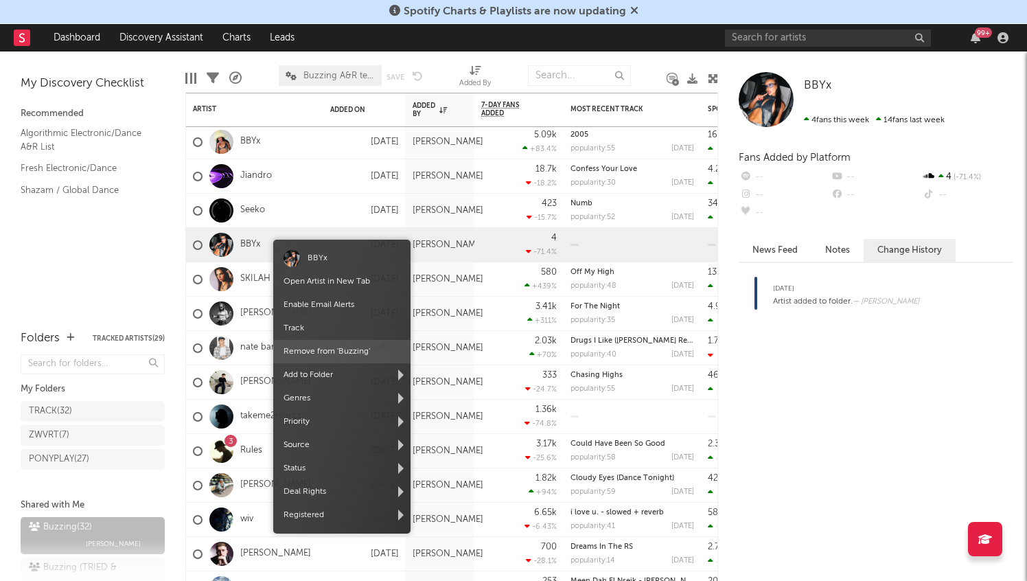
click at [330, 347] on span "Remove from ' Buzzing '" at bounding box center [341, 351] width 137 height 23
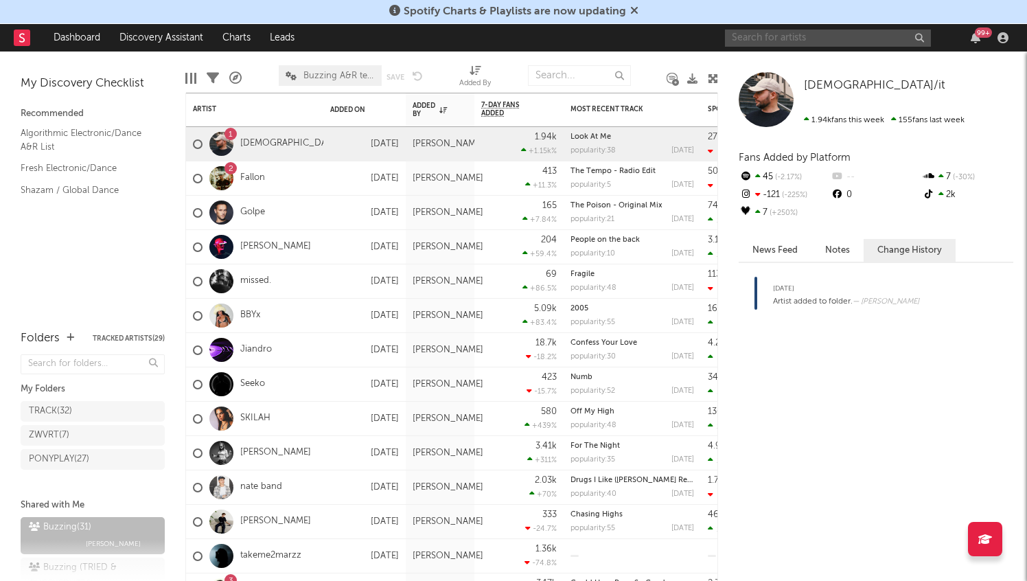
click at [866, 34] on input "text" at bounding box center [828, 38] width 206 height 17
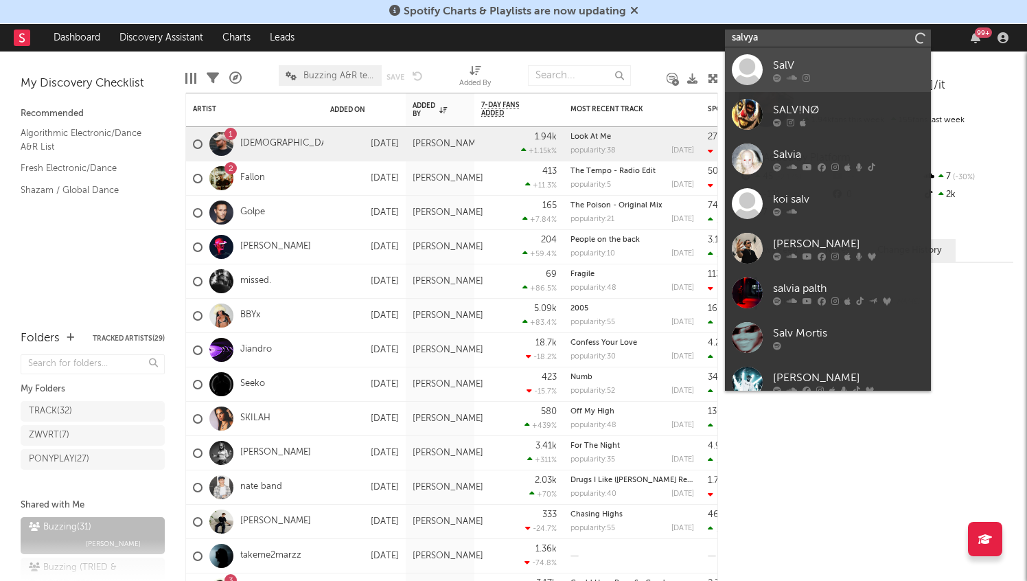
type input "salvyan"
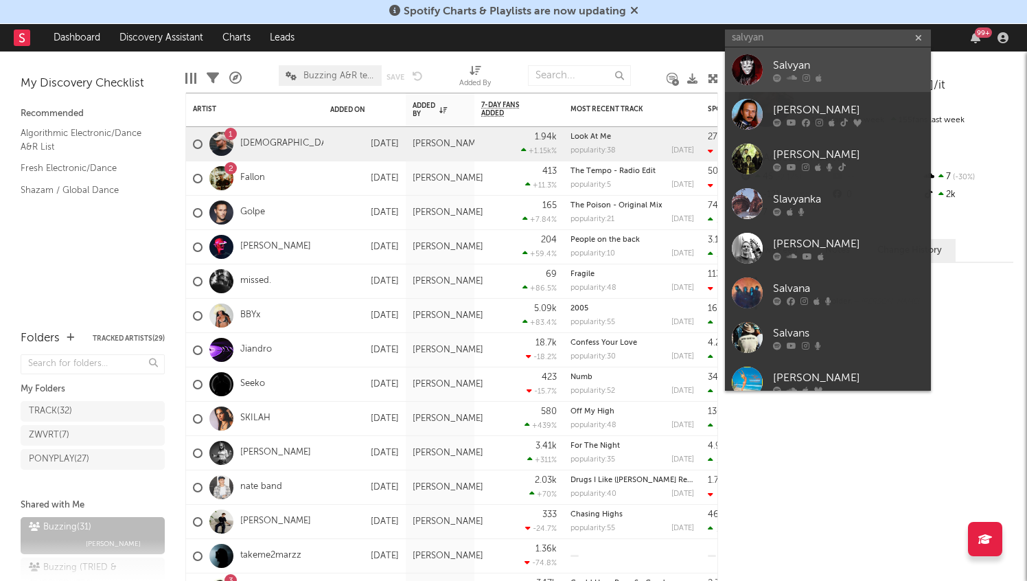
click at [865, 65] on div "Salvyan" at bounding box center [848, 65] width 151 height 16
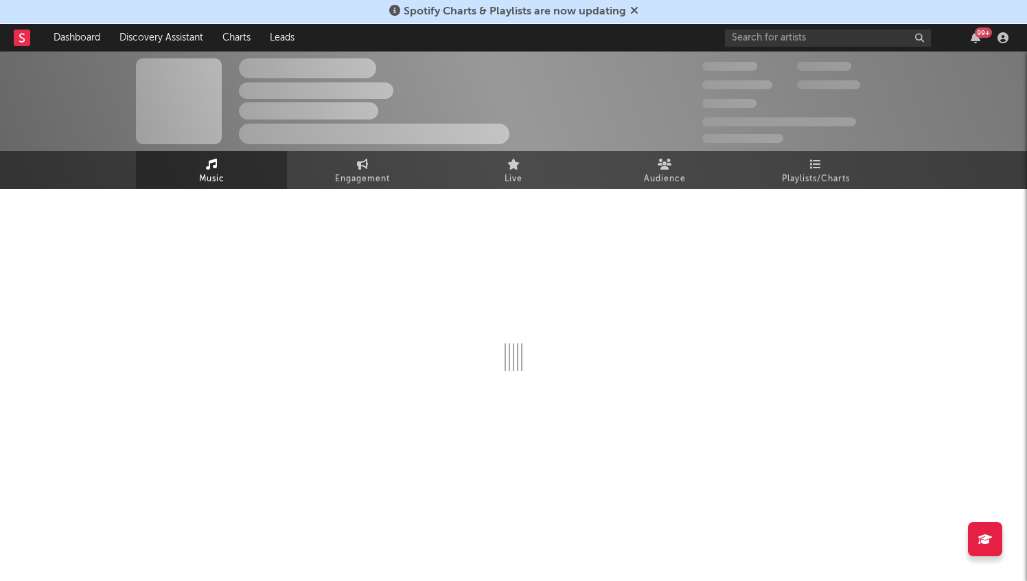
select select "1w"
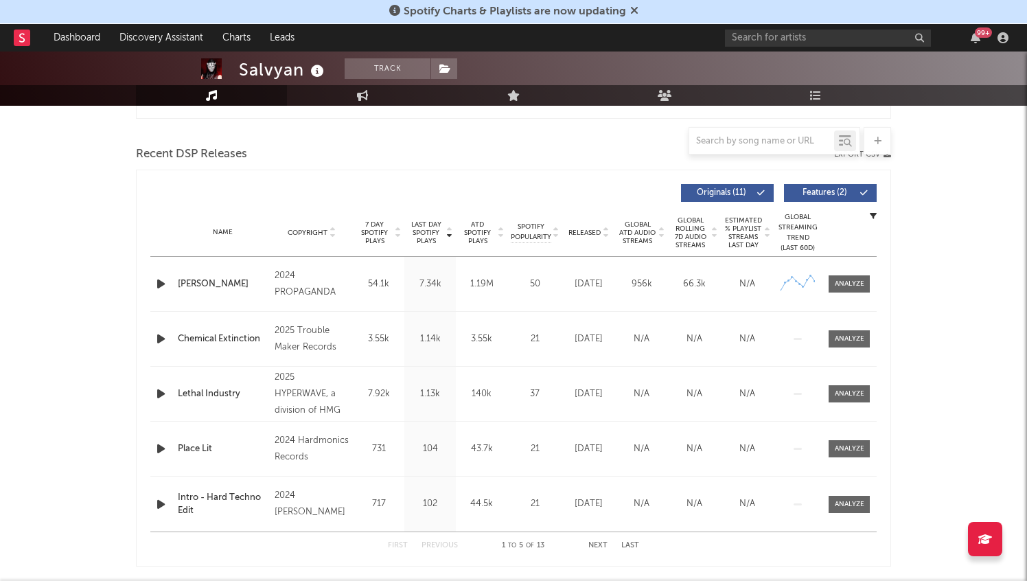
scroll to position [494, 0]
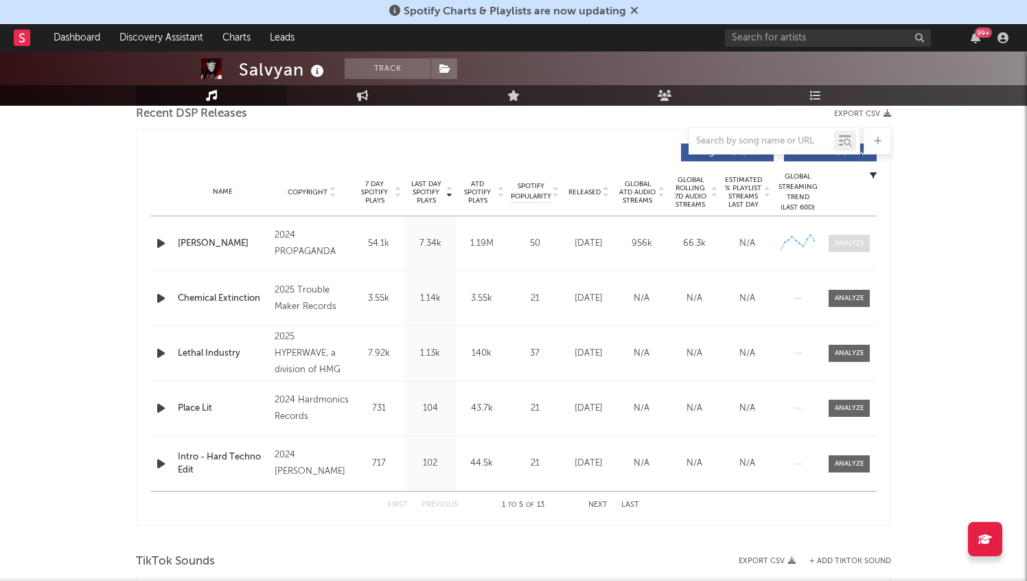
click at [843, 247] on div at bounding box center [850, 243] width 30 height 10
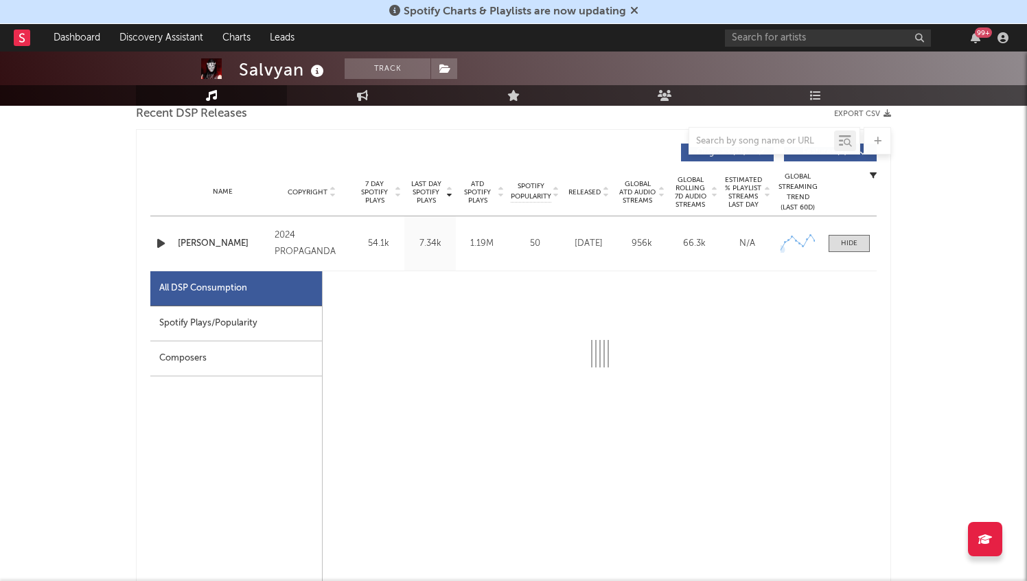
select select "1w"
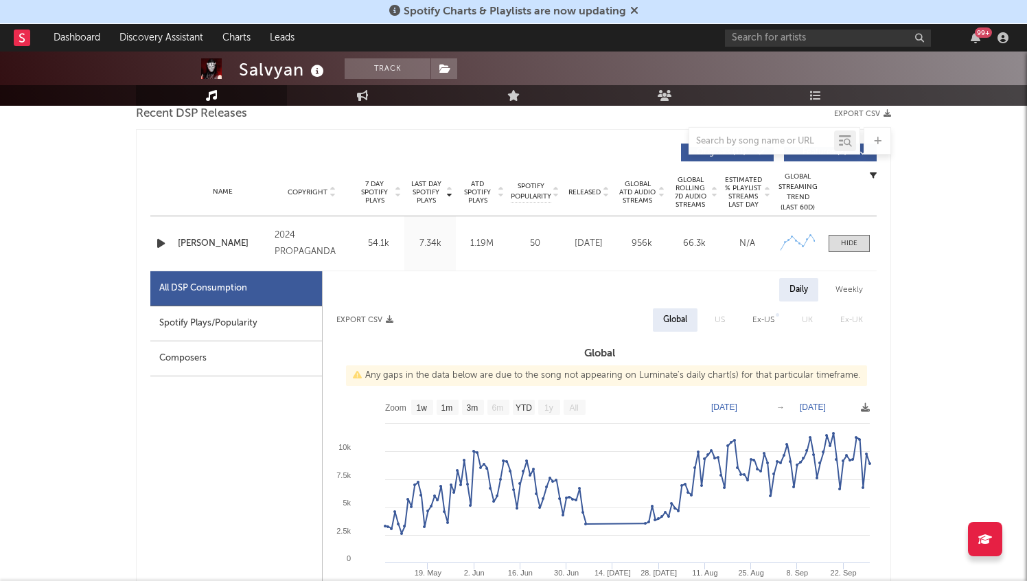
click at [198, 326] on div "Spotify Plays/Popularity" at bounding box center [236, 323] width 172 height 35
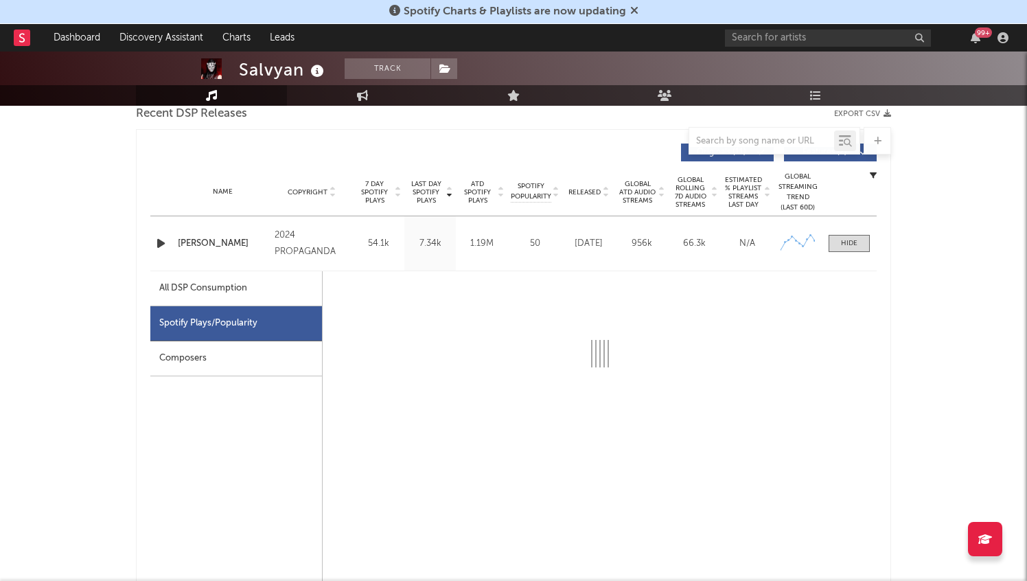
select select "6m"
select select "1w"
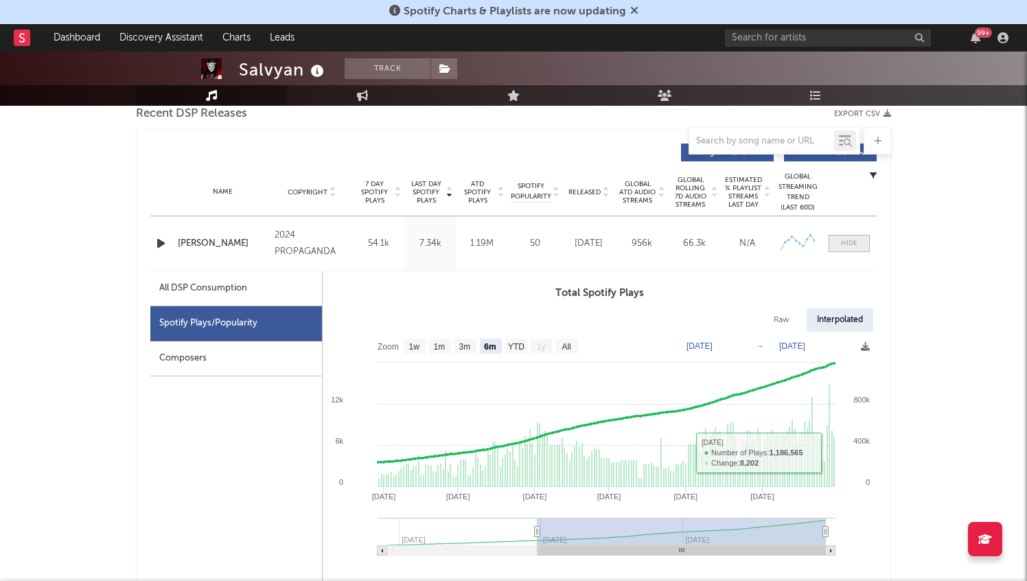
click at [854, 241] on div at bounding box center [849, 243] width 16 height 10
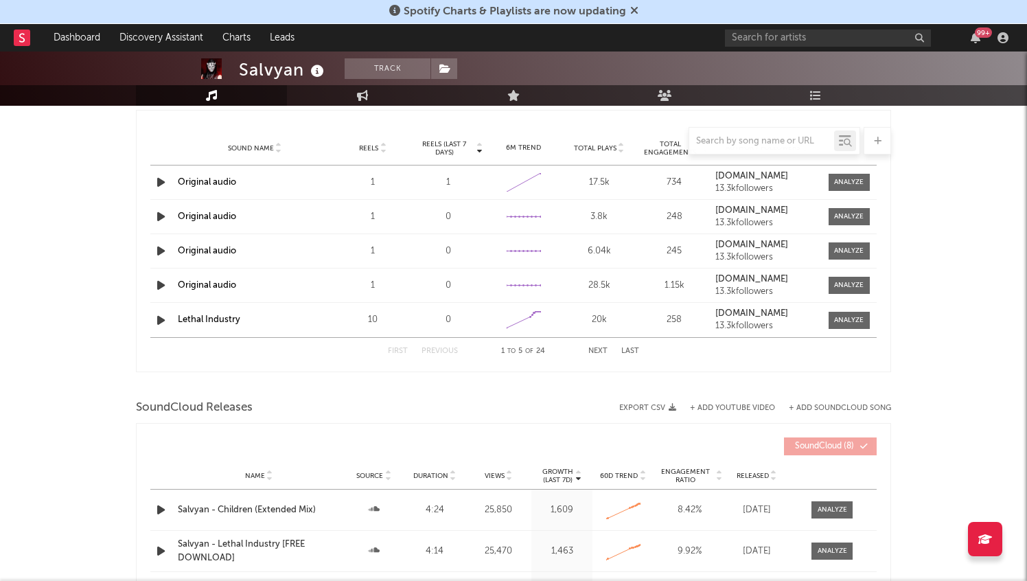
scroll to position [1407, 0]
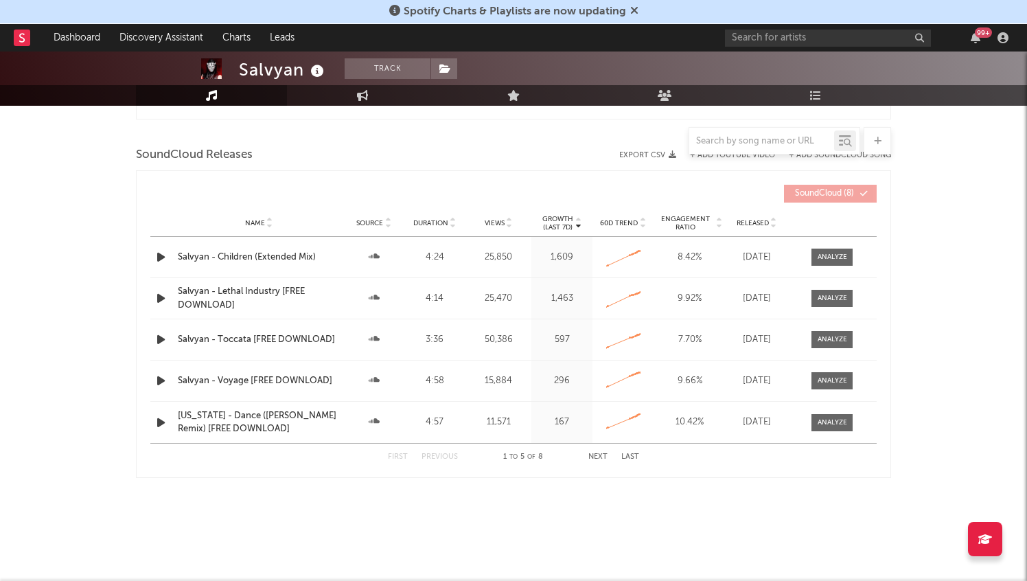
click at [159, 306] on icon "button" at bounding box center [161, 298] width 14 height 17
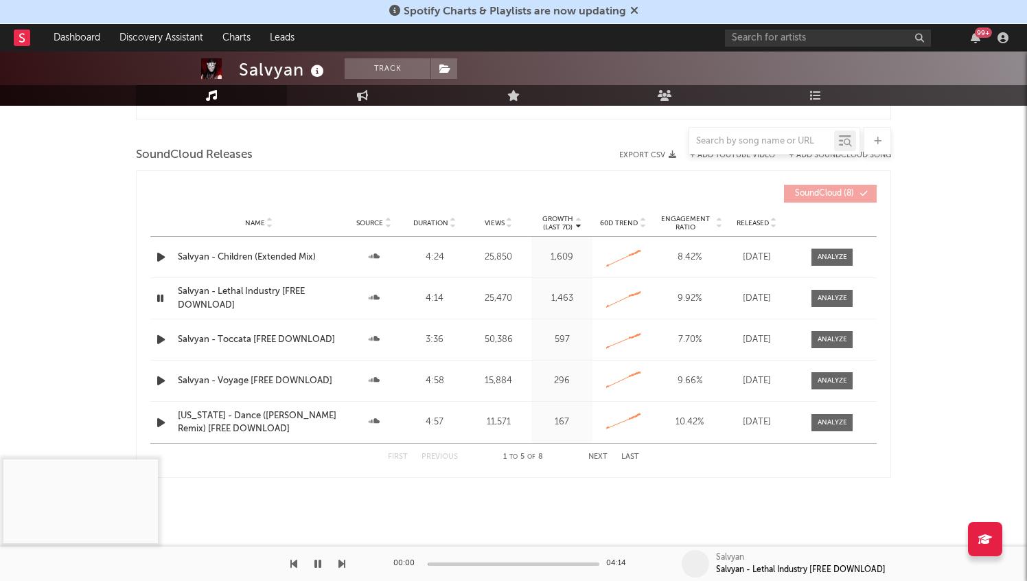
click at [448, 564] on div at bounding box center [514, 563] width 172 height 3
click at [459, 564] on div at bounding box center [514, 563] width 172 height 3
click at [482, 564] on div at bounding box center [514, 563] width 172 height 3
click at [12, 33] on nav "Dashboard Discovery Assistant Charts Leads 99 +" at bounding box center [513, 37] width 1027 height 27
click at [25, 37] on rect at bounding box center [22, 38] width 16 height 16
